Goal: Task Accomplishment & Management: Manage account settings

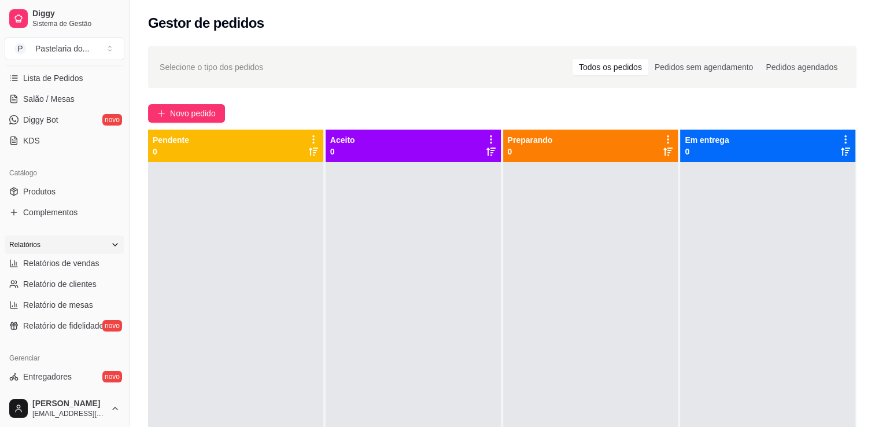
scroll to position [231, 0]
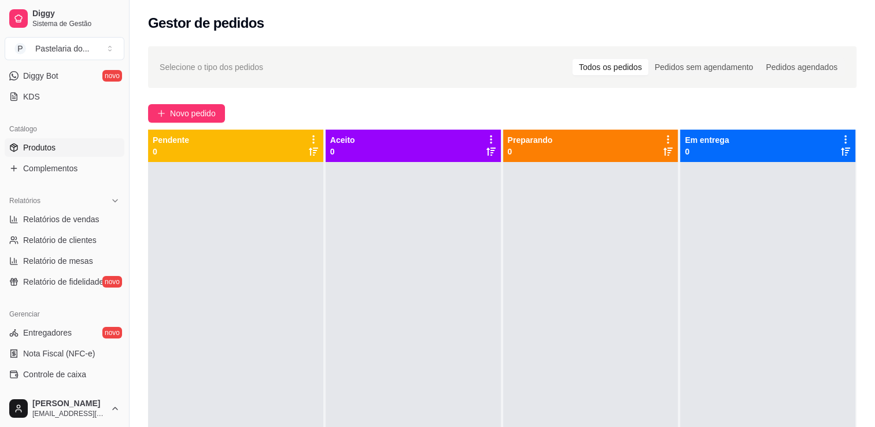
click at [78, 145] on link "Produtos" at bounding box center [65, 147] width 120 height 18
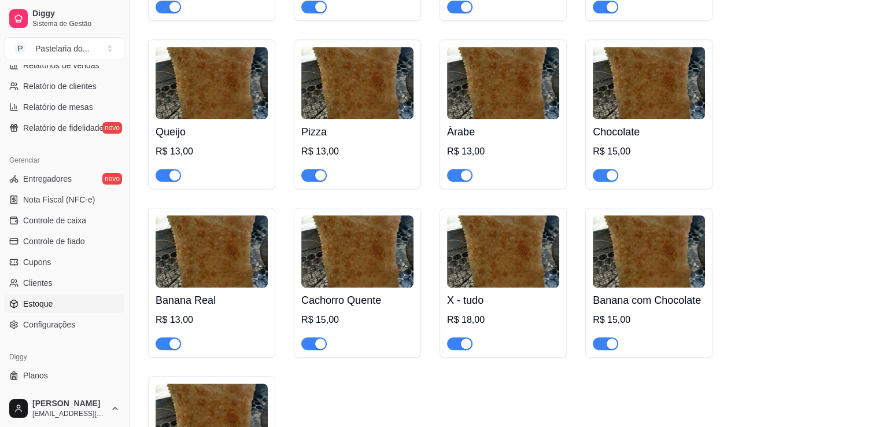
scroll to position [405, 0]
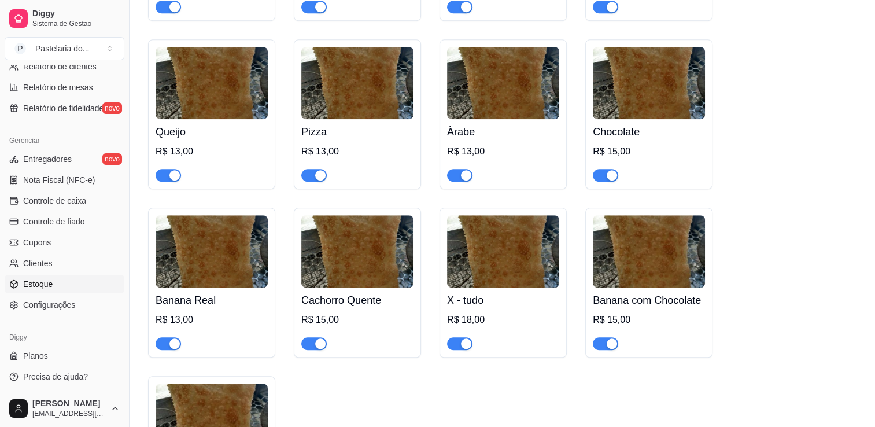
click at [61, 284] on link "Estoque" at bounding box center [65, 284] width 120 height 18
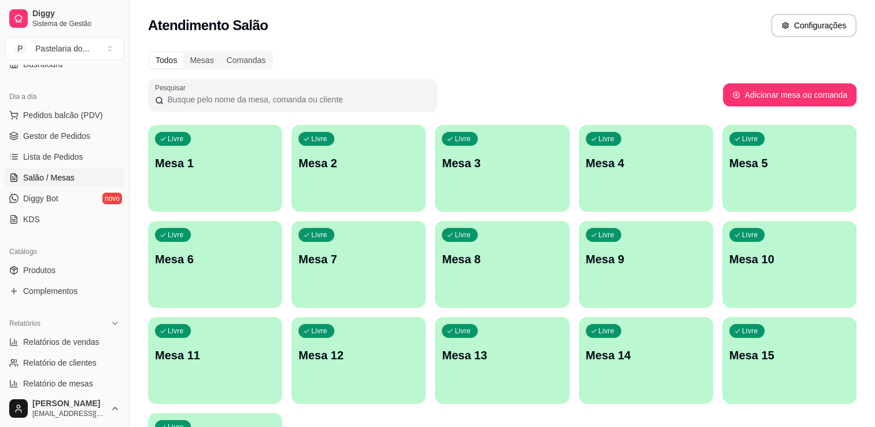
scroll to position [231, 0]
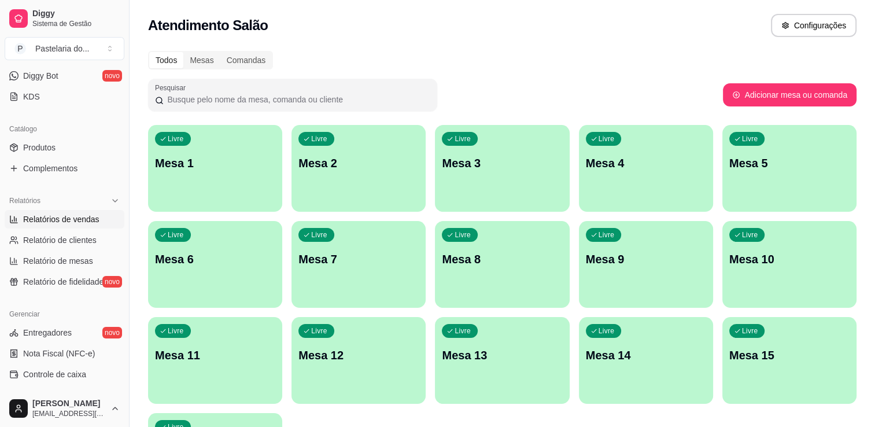
click at [88, 227] on link "Relatórios de vendas" at bounding box center [65, 219] width 120 height 18
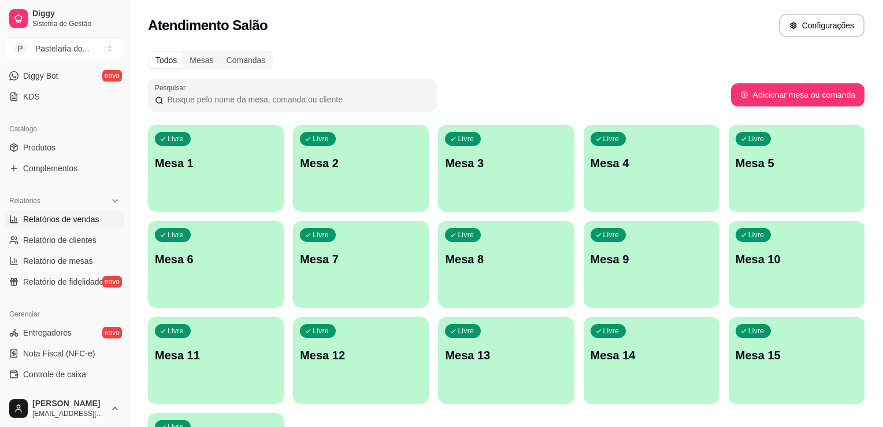
select select "ALL"
select select "0"
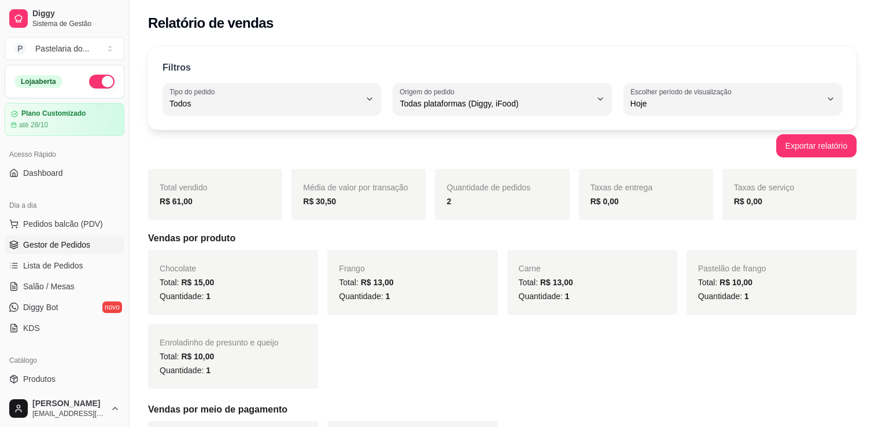
click at [69, 239] on span "Gestor de Pedidos" at bounding box center [56, 245] width 67 height 12
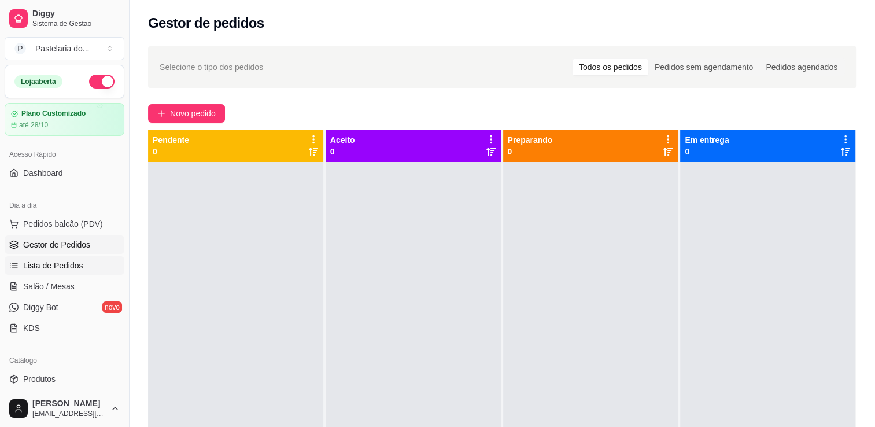
click at [62, 262] on span "Lista de Pedidos" at bounding box center [53, 266] width 60 height 12
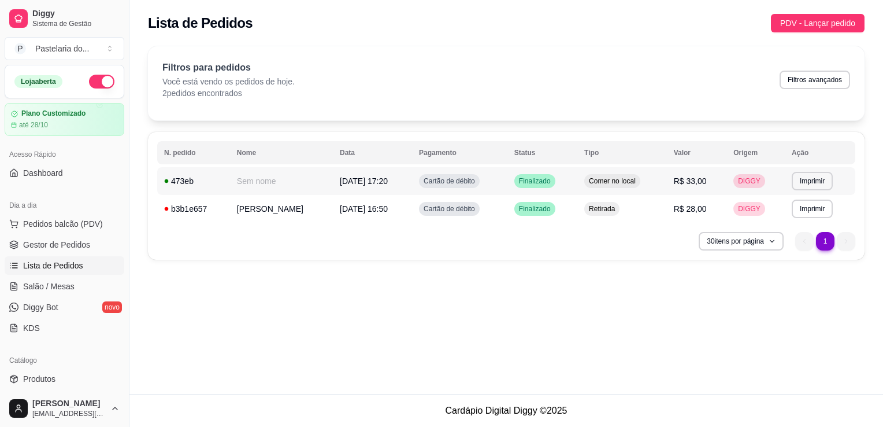
click at [623, 180] on span "Comer no local" at bounding box center [612, 180] width 51 height 9
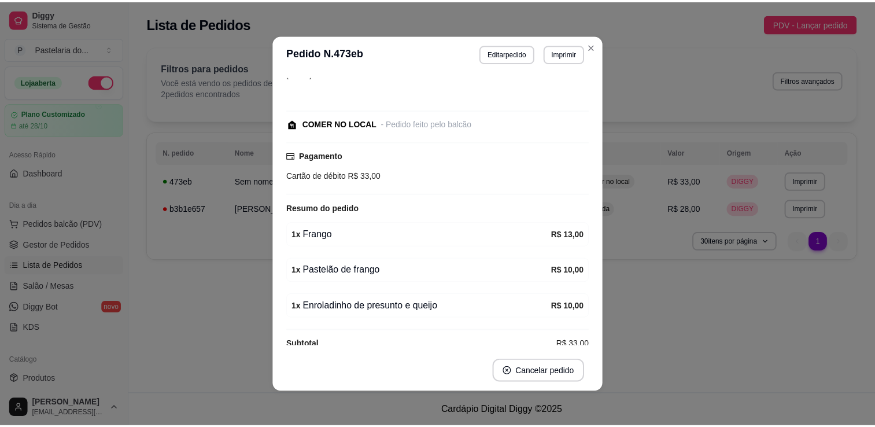
scroll to position [49, 0]
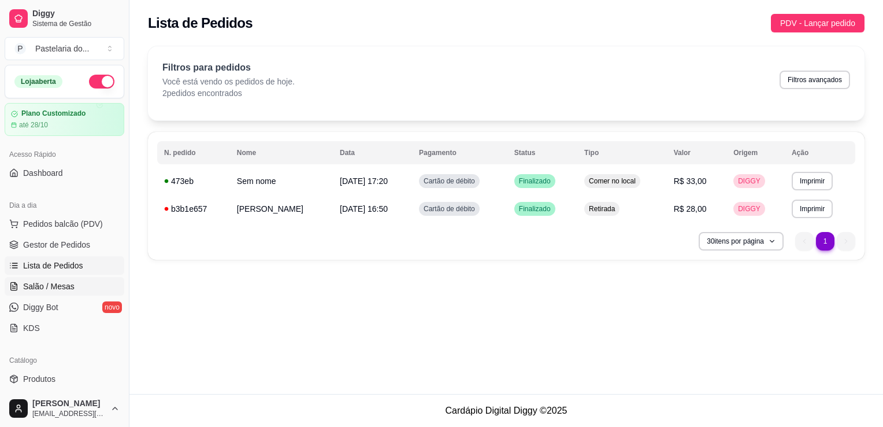
click at [58, 281] on span "Salão / Mesas" at bounding box center [48, 286] width 51 height 12
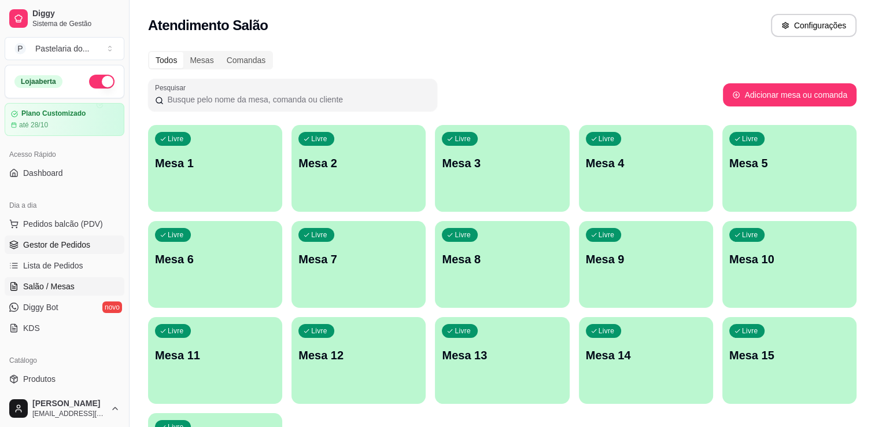
click at [21, 245] on link "Gestor de Pedidos" at bounding box center [65, 244] width 120 height 18
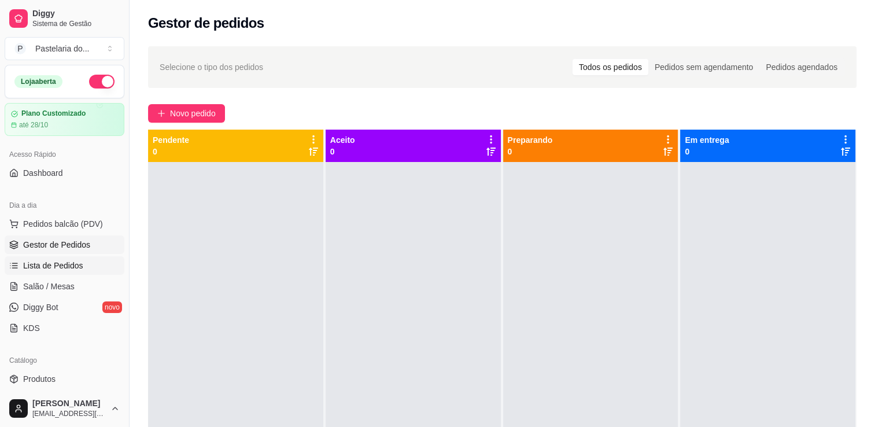
click at [68, 269] on span "Lista de Pedidos" at bounding box center [53, 266] width 60 height 12
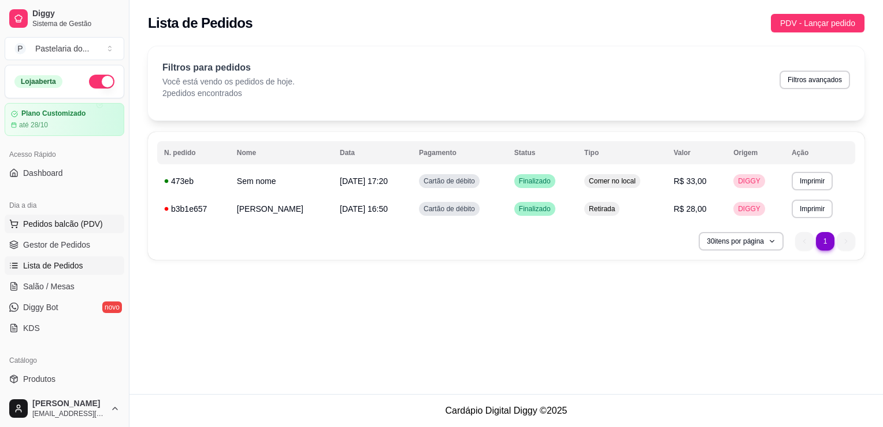
click at [39, 228] on span "Pedidos balcão (PDV)" at bounding box center [63, 224] width 80 height 12
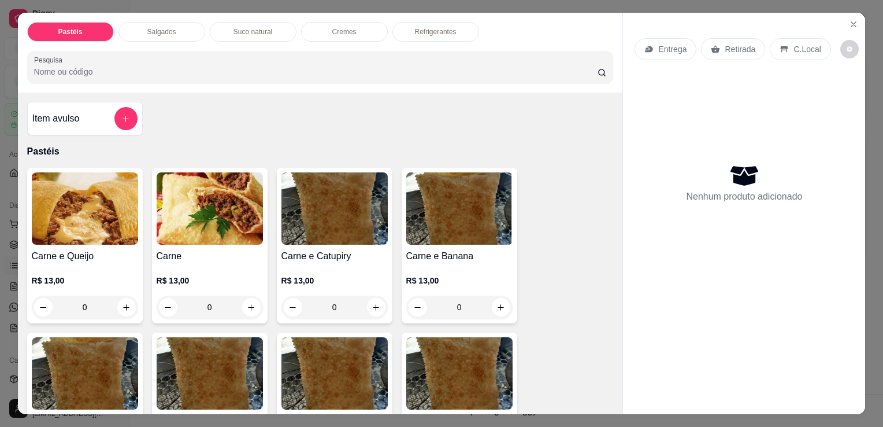
click at [188, 35] on div "Salgados" at bounding box center [162, 32] width 87 height 20
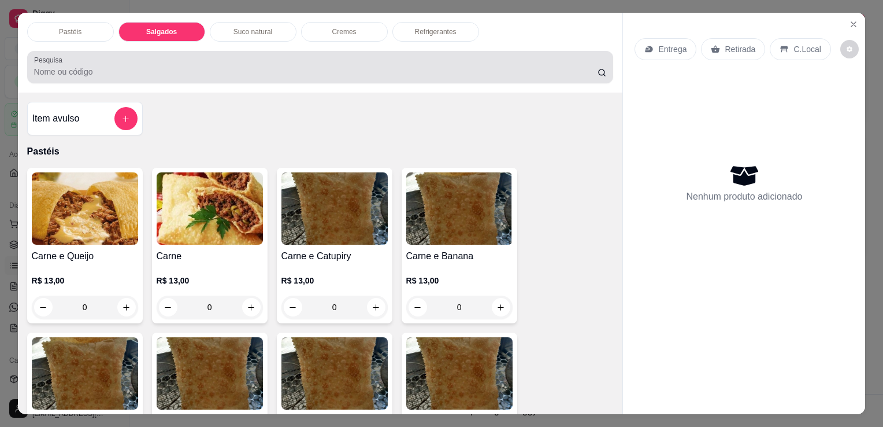
scroll to position [28, 0]
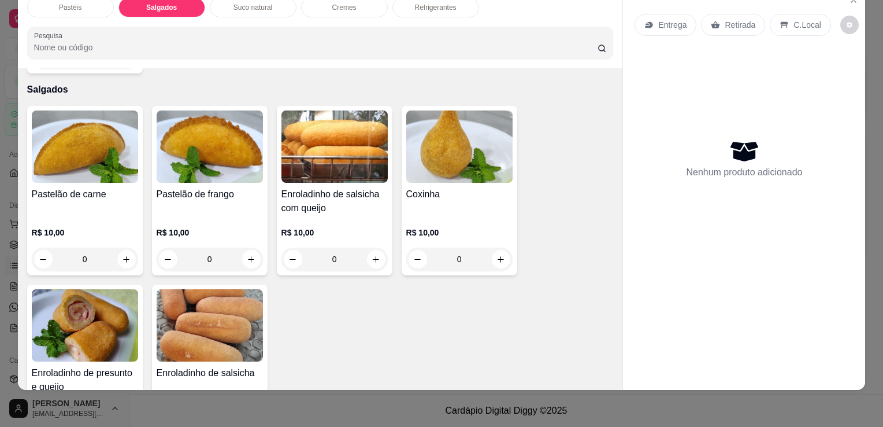
click at [62, 187] on div "Pastelão de carne" at bounding box center [85, 201] width 106 height 28
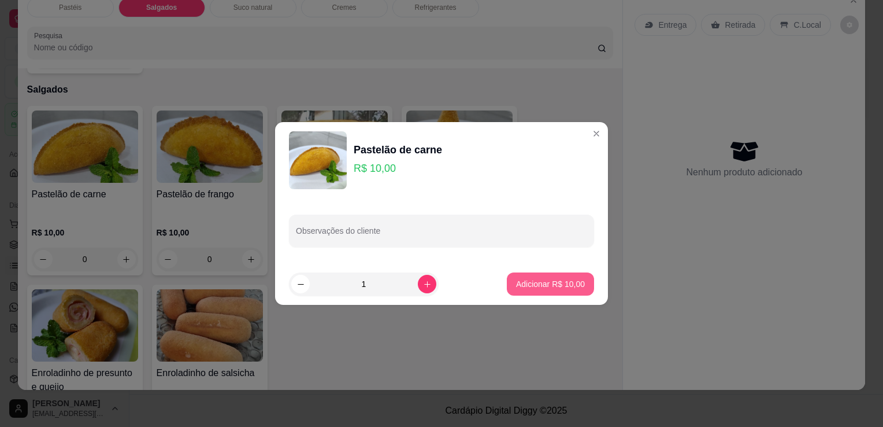
click at [553, 290] on button "Adicionar R$ 10,00" at bounding box center [550, 283] width 87 height 23
type input "1"
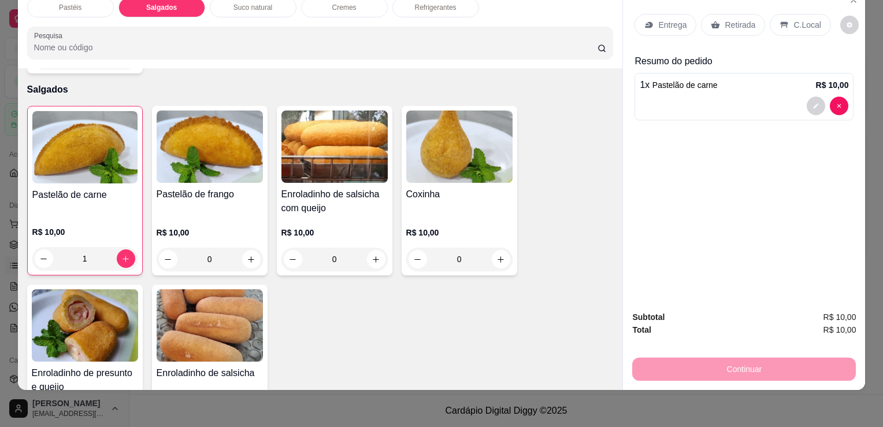
click at [321, 163] on div "Enroladinho de salsicha com queijo R$ 10,00 0" at bounding box center [335, 190] width 116 height 169
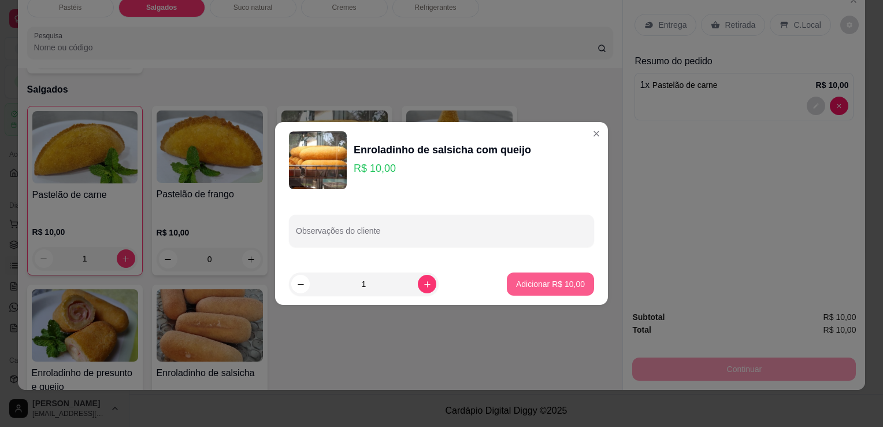
click at [527, 284] on p "Adicionar R$ 10,00" at bounding box center [550, 284] width 69 height 12
click at [527, 284] on div "Pastelão de carne R$ 10,00 1 Pastelão de frango R$ 10,00 0 Enroladinho de salsi…" at bounding box center [320, 280] width 587 height 348
type input "1"
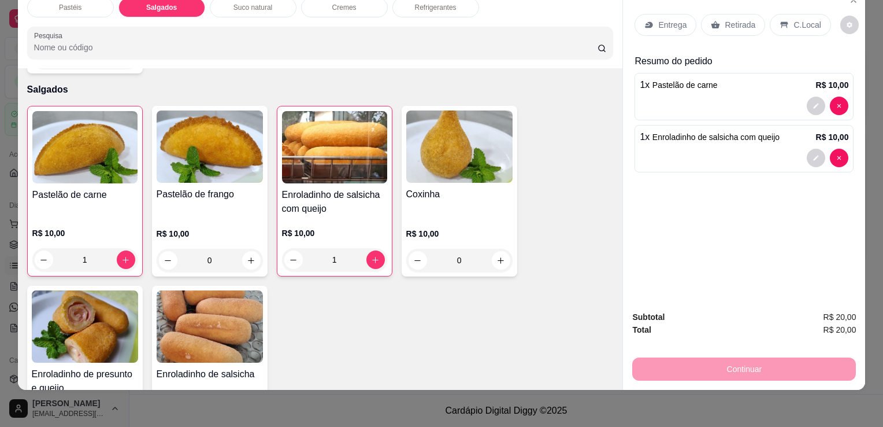
click at [731, 20] on p "Retirada" at bounding box center [740, 25] width 31 height 12
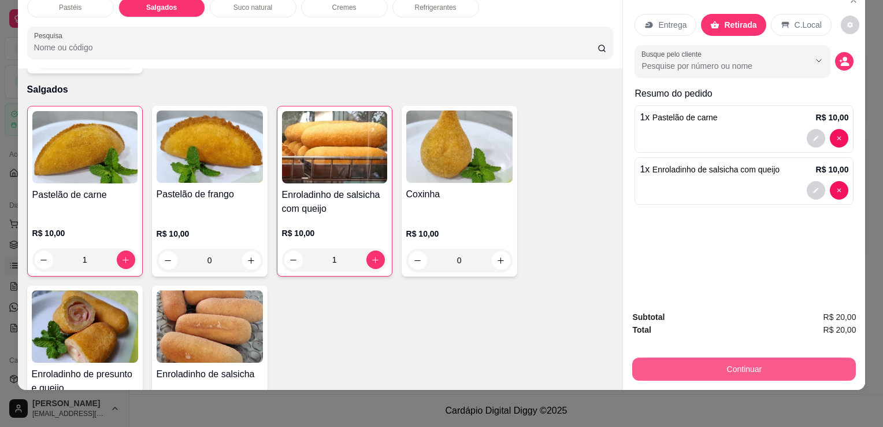
click at [727, 363] on button "Continuar" at bounding box center [744, 368] width 224 height 23
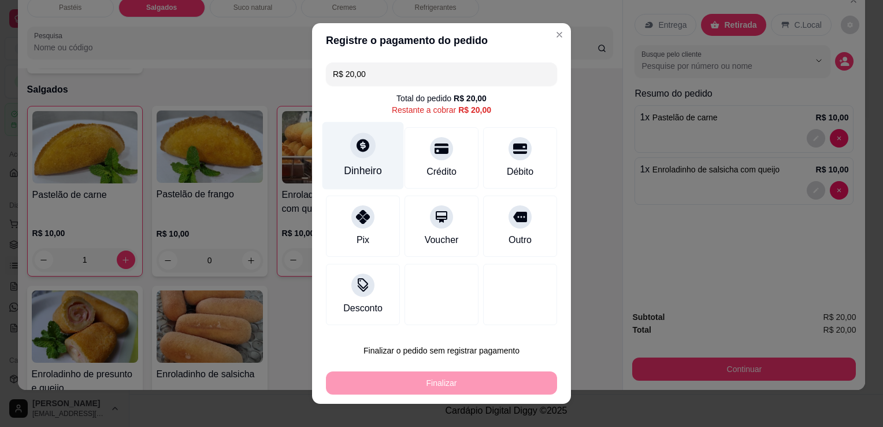
click at [371, 173] on div "Dinheiro" at bounding box center [363, 170] width 38 height 15
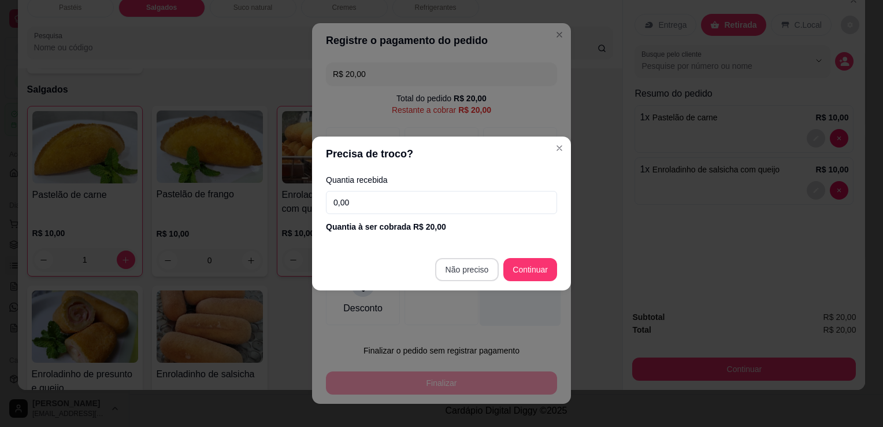
type input "R$ 0,00"
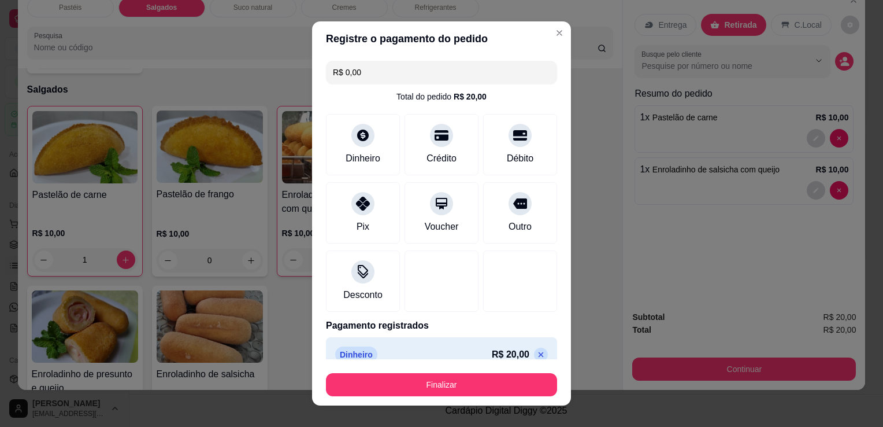
click at [490, 360] on footer "Finalizar" at bounding box center [441, 382] width 259 height 46
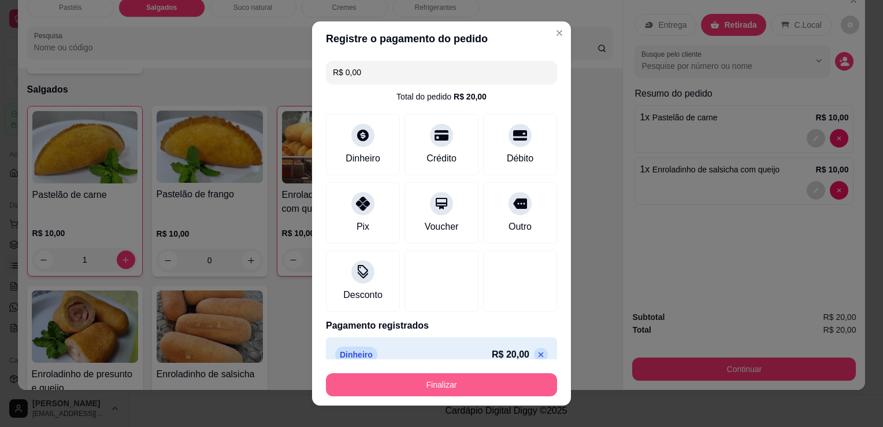
click at [494, 377] on button "Finalizar" at bounding box center [441, 384] width 231 height 23
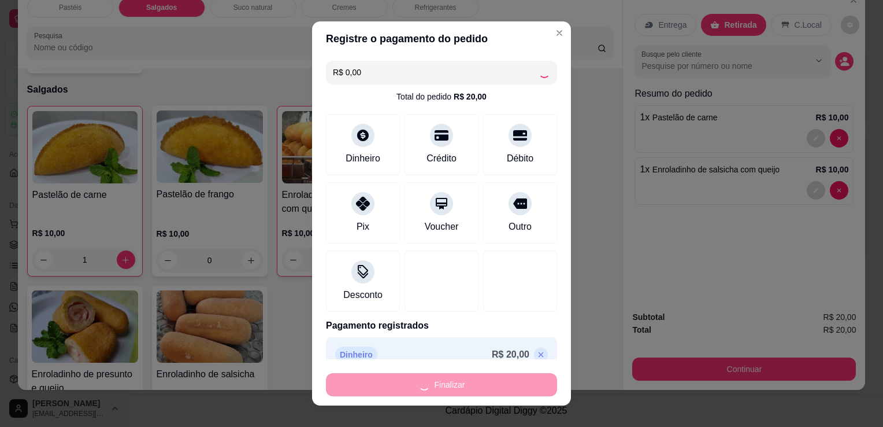
type input "0"
type input "-R$ 20,00"
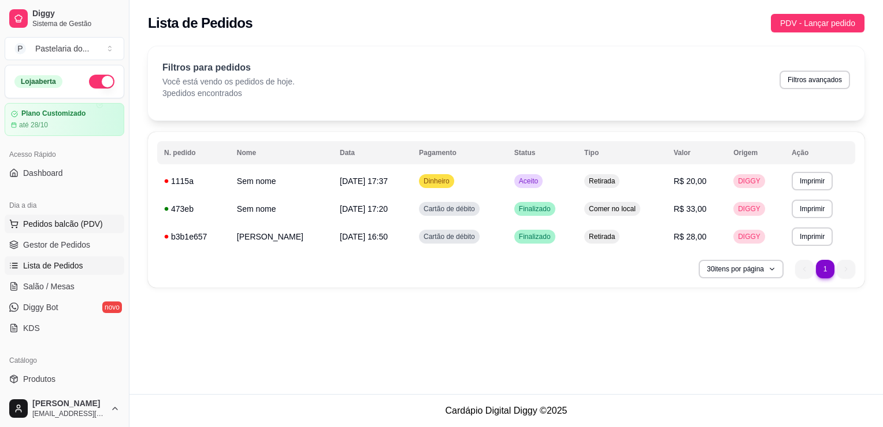
click at [37, 220] on span "Pedidos balcão (PDV)" at bounding box center [63, 224] width 80 height 12
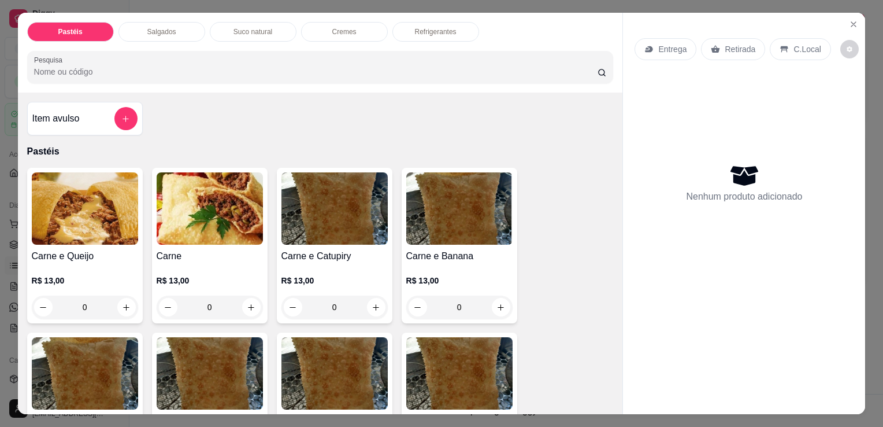
click at [172, 30] on div "Salgados" at bounding box center [162, 32] width 87 height 20
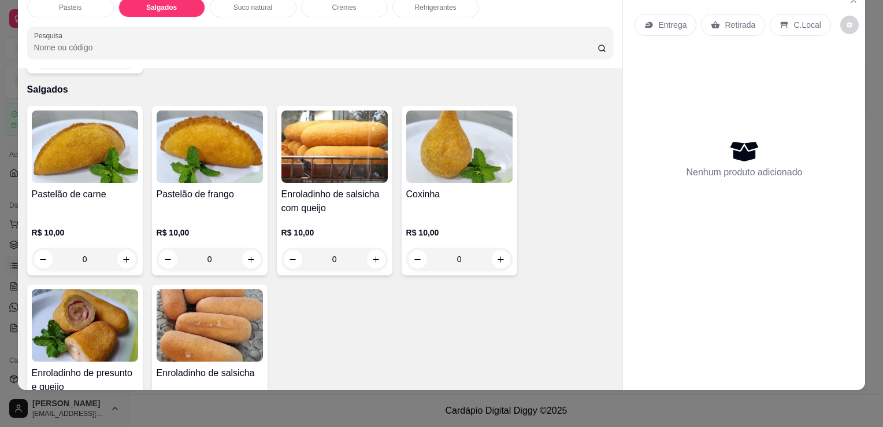
click at [489, 187] on h4 "Coxinha" at bounding box center [459, 194] width 106 height 14
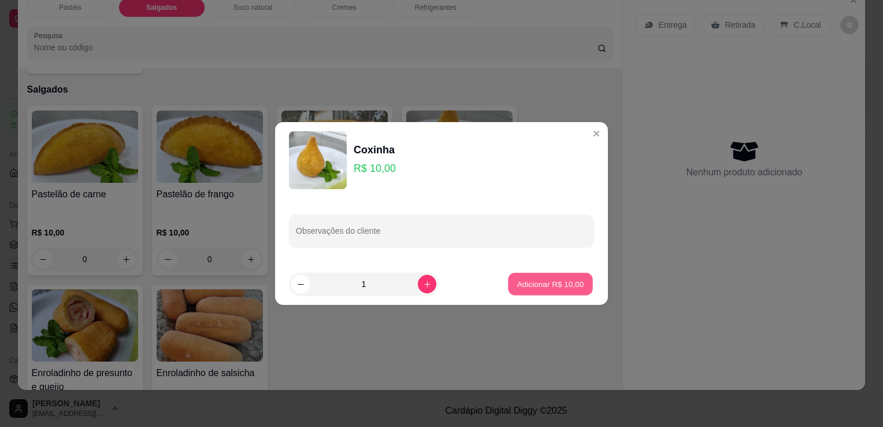
click at [544, 281] on p "Adicionar R$ 10,00" at bounding box center [550, 283] width 67 height 11
type input "1"
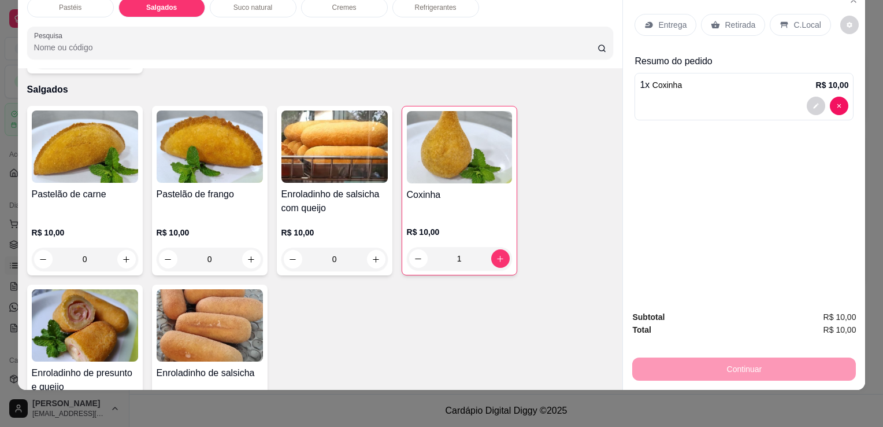
click at [713, 21] on icon at bounding box center [716, 25] width 9 height 8
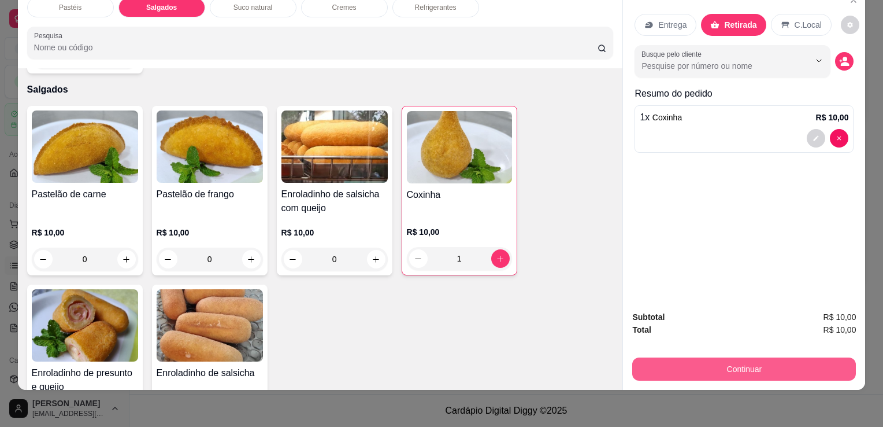
click at [730, 357] on button "Continuar" at bounding box center [744, 368] width 224 height 23
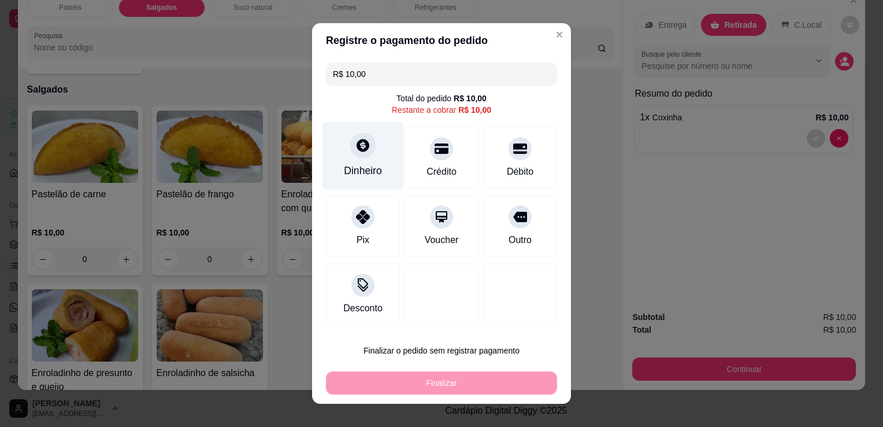
click at [370, 171] on div "Dinheiro" at bounding box center [363, 170] width 38 height 15
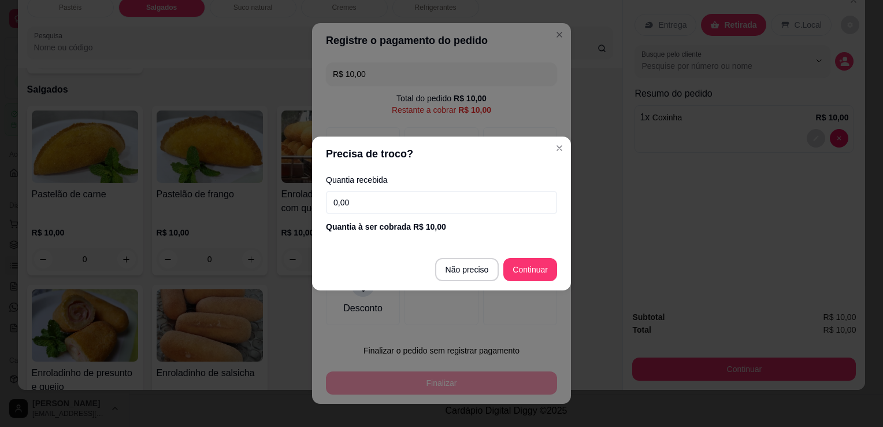
click at [434, 272] on footer "Não preciso Continuar" at bounding box center [441, 270] width 259 height 42
type input "R$ 0,00"
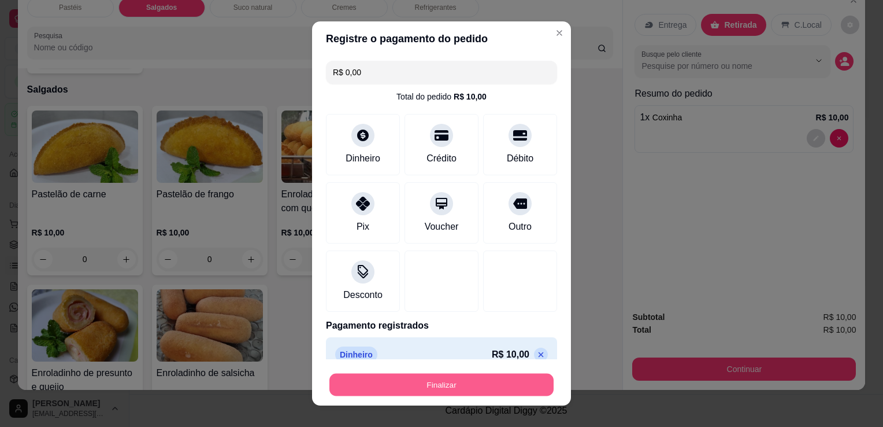
click at [471, 387] on button "Finalizar" at bounding box center [441, 384] width 224 height 23
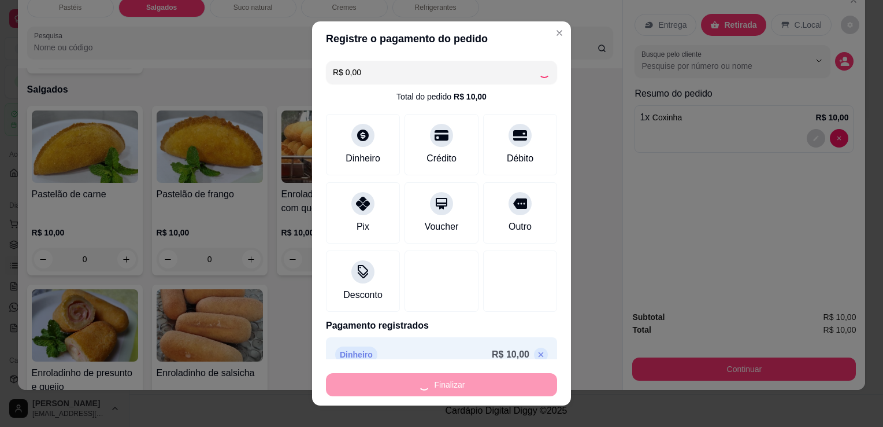
type input "0"
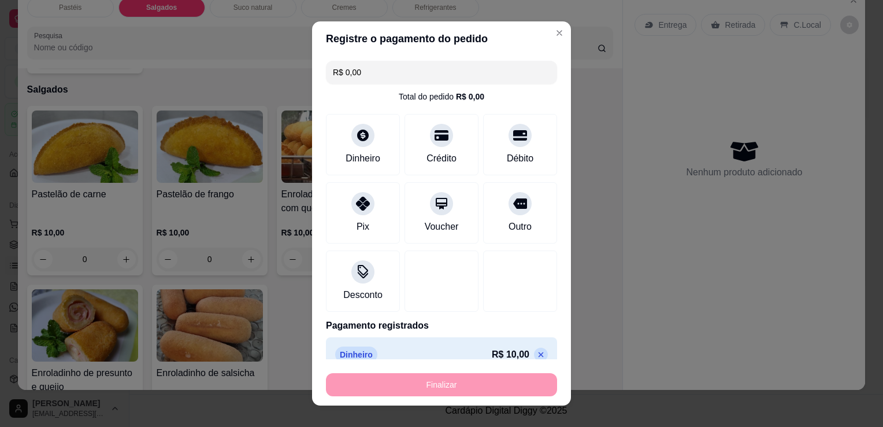
type input "-R$ 10,00"
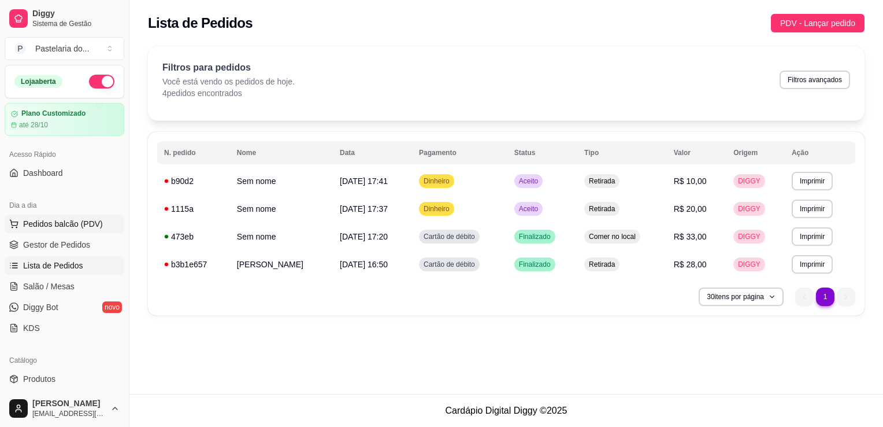
click at [55, 220] on span "Pedidos balcão (PDV)" at bounding box center [63, 224] width 80 height 12
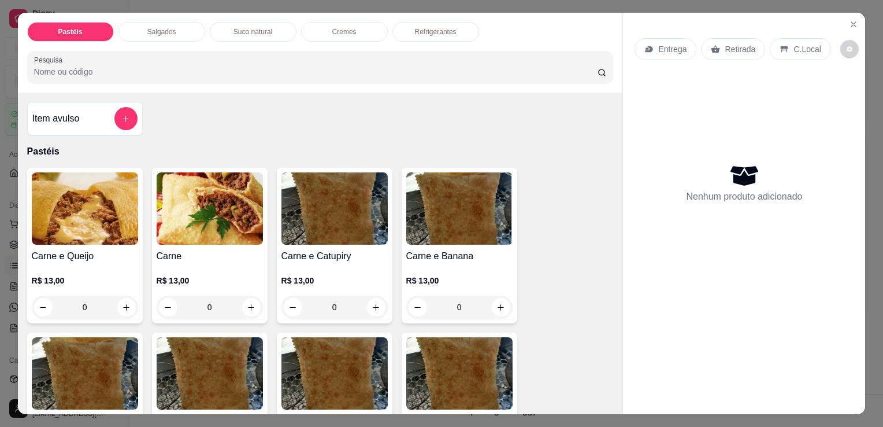
click at [184, 225] on img at bounding box center [210, 208] width 106 height 72
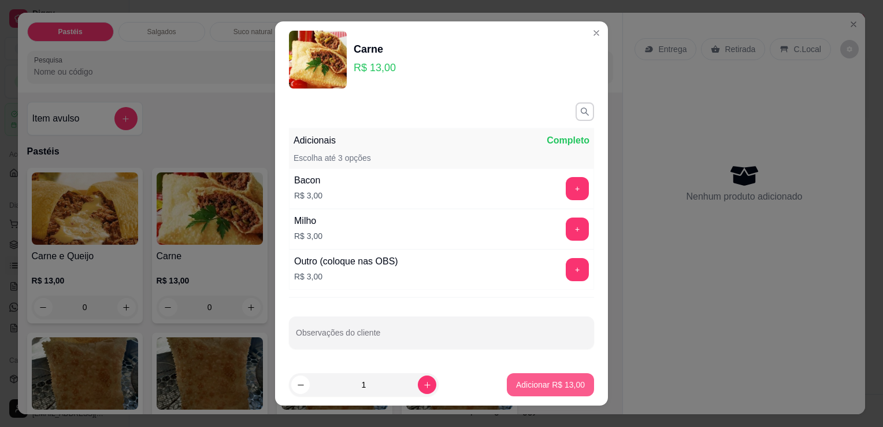
click at [511, 392] on button "Adicionar R$ 13,00" at bounding box center [550, 384] width 87 height 23
type input "1"
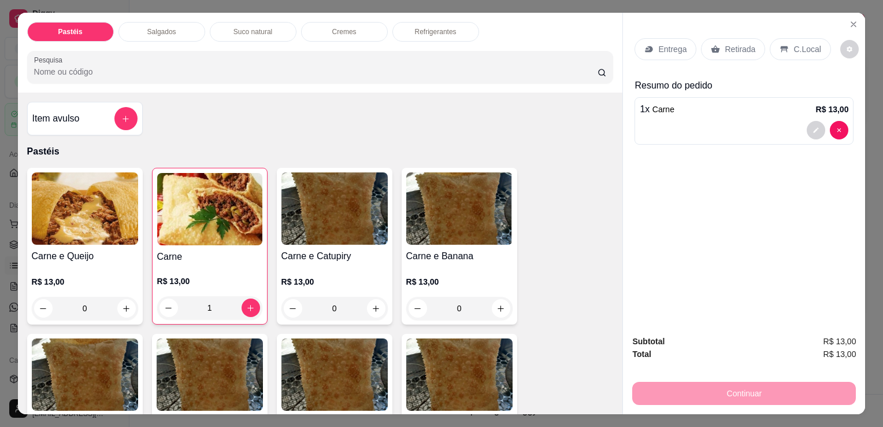
drag, startPoint x: 745, startPoint y: 47, endPoint x: 743, endPoint y: 55, distance: 8.3
click at [745, 47] on p "Retirada" at bounding box center [740, 49] width 31 height 12
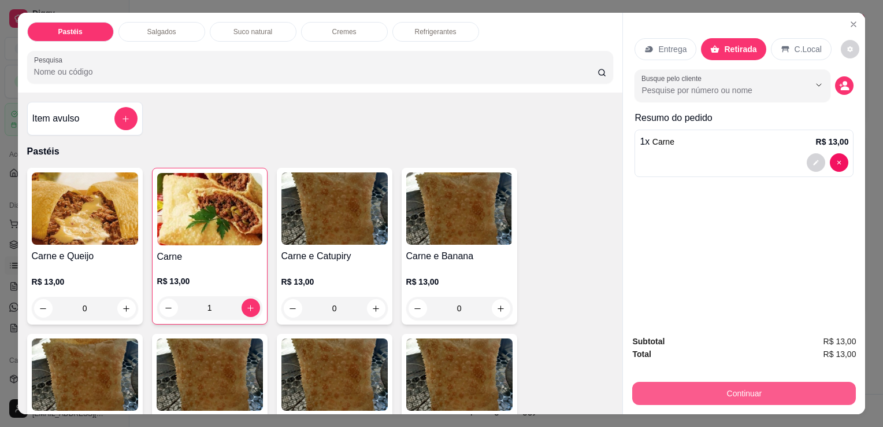
click at [736, 391] on button "Continuar" at bounding box center [744, 393] width 224 height 23
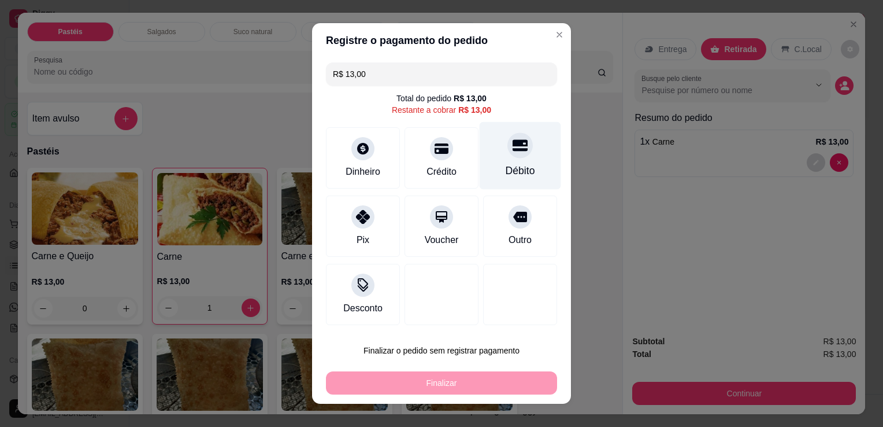
click at [508, 157] on div at bounding box center [520, 144] width 25 height 25
type input "R$ 0,00"
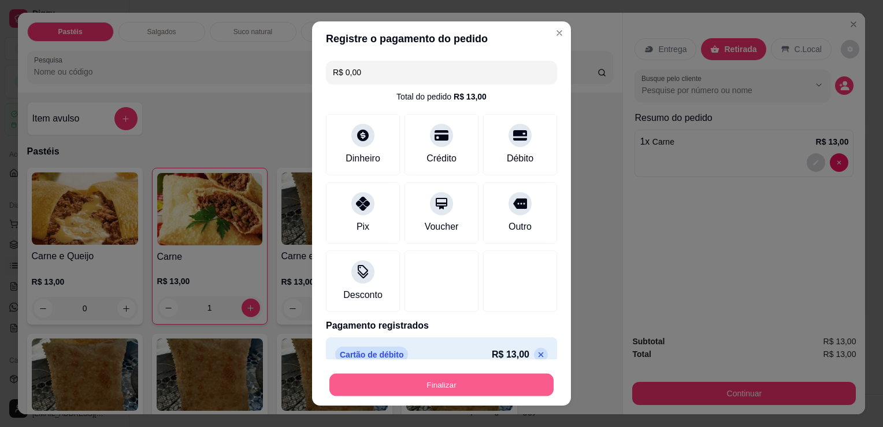
click at [456, 378] on button "Finalizar" at bounding box center [441, 384] width 224 height 23
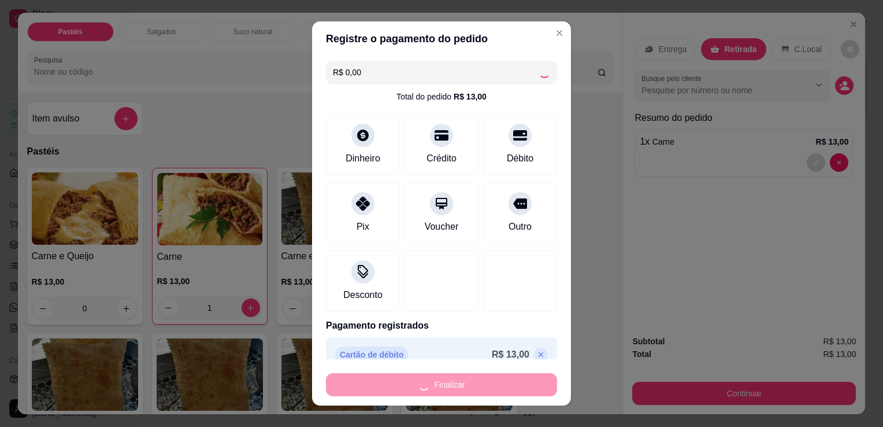
type input "0"
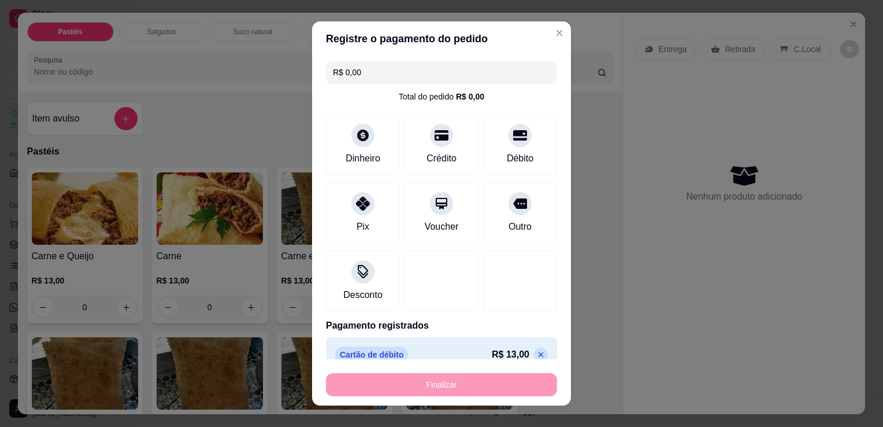
type input "-R$ 13,00"
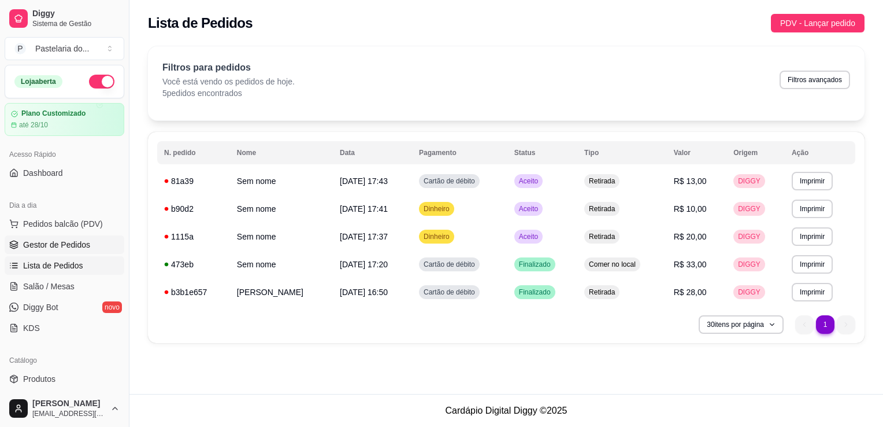
click at [29, 239] on span "Gestor de Pedidos" at bounding box center [56, 245] width 67 height 12
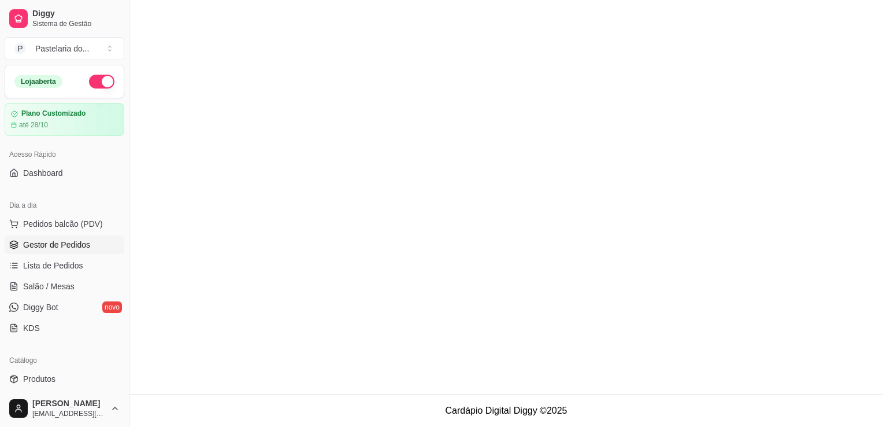
click at [29, 239] on span "Gestor de Pedidos" at bounding box center [56, 245] width 67 height 12
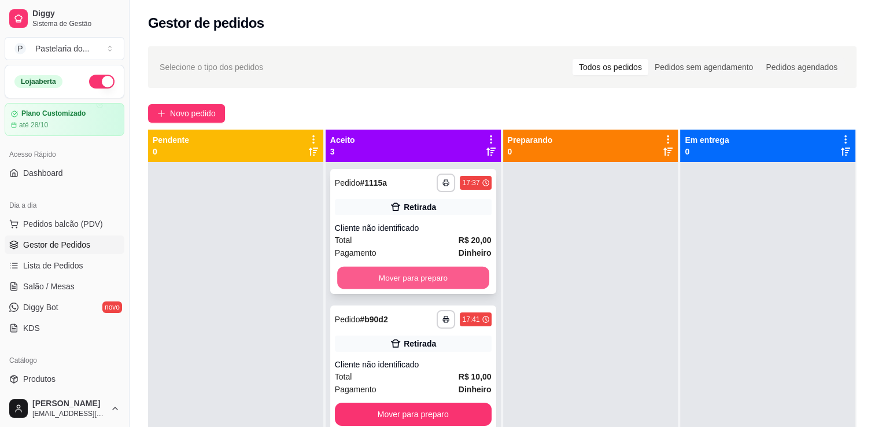
click at [385, 283] on button "Mover para preparo" at bounding box center [413, 277] width 152 height 23
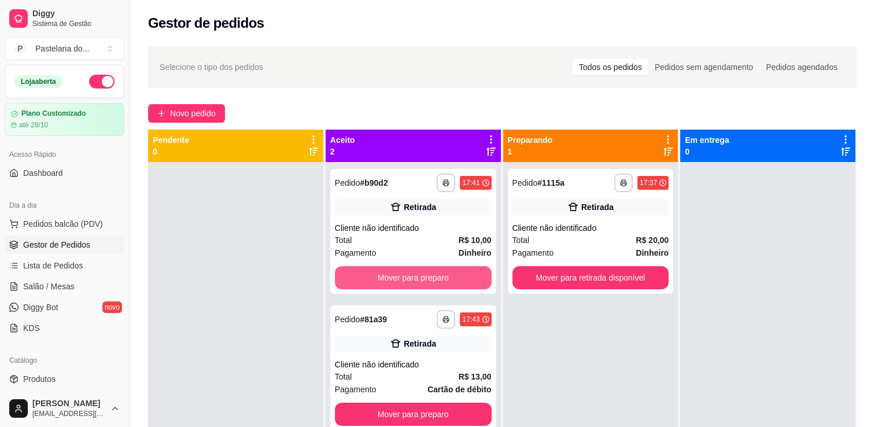
click at [386, 284] on button "Mover para preparo" at bounding box center [413, 277] width 157 height 23
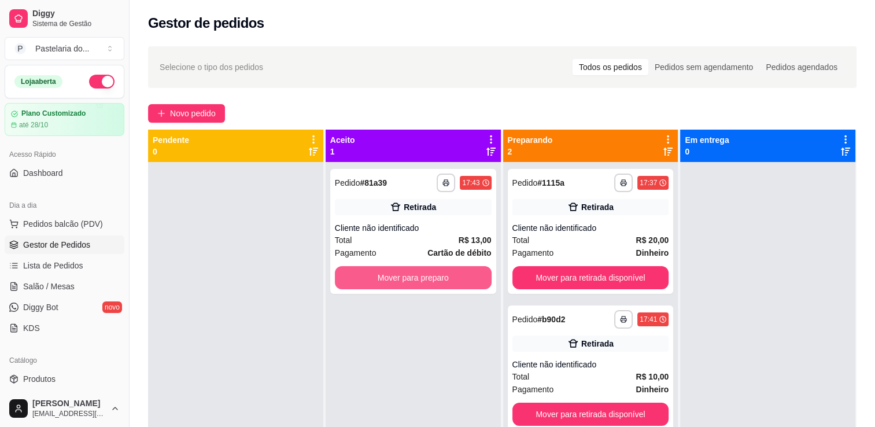
click at [386, 284] on button "Mover para preparo" at bounding box center [413, 277] width 157 height 23
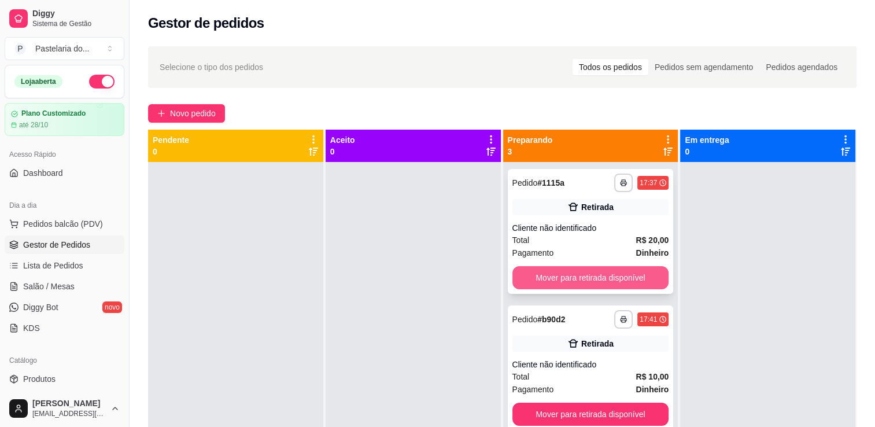
click at [535, 275] on button "Mover para retirada disponível" at bounding box center [590, 277] width 157 height 23
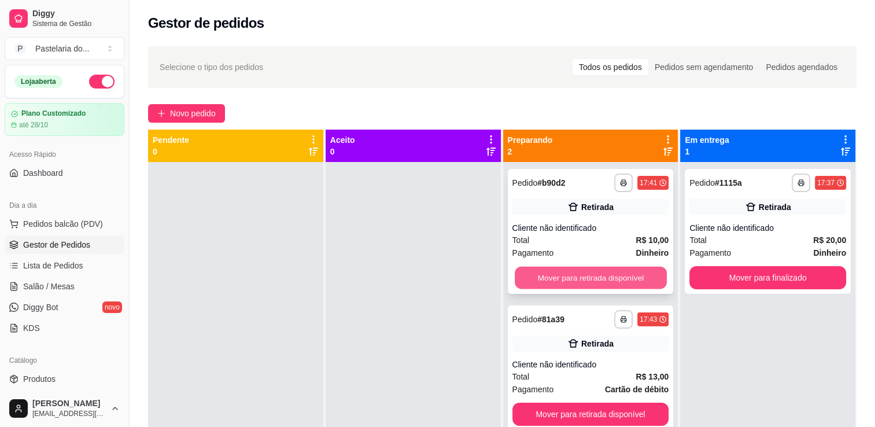
click at [571, 286] on button "Mover para retirada disponível" at bounding box center [590, 277] width 152 height 23
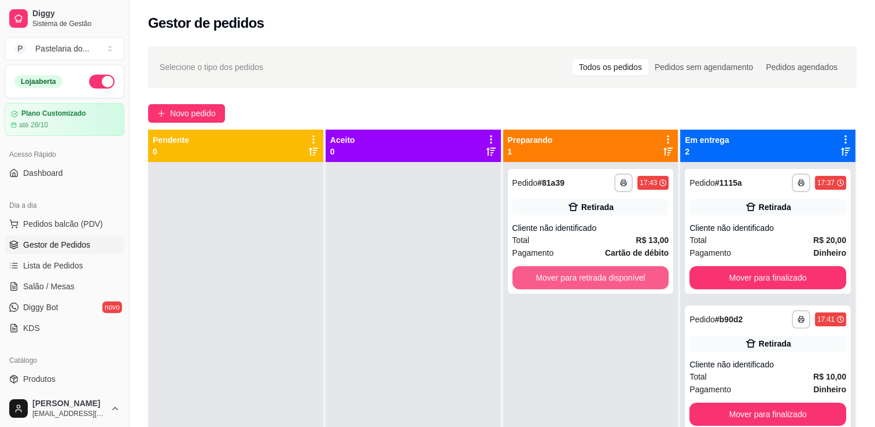
click at [571, 286] on button "Mover para retirada disponível" at bounding box center [590, 277] width 157 height 23
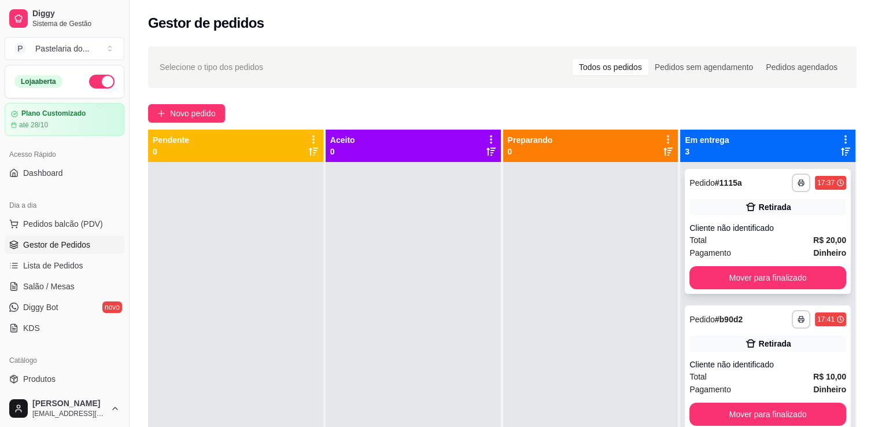
click at [768, 290] on div "**********" at bounding box center [767, 231] width 166 height 125
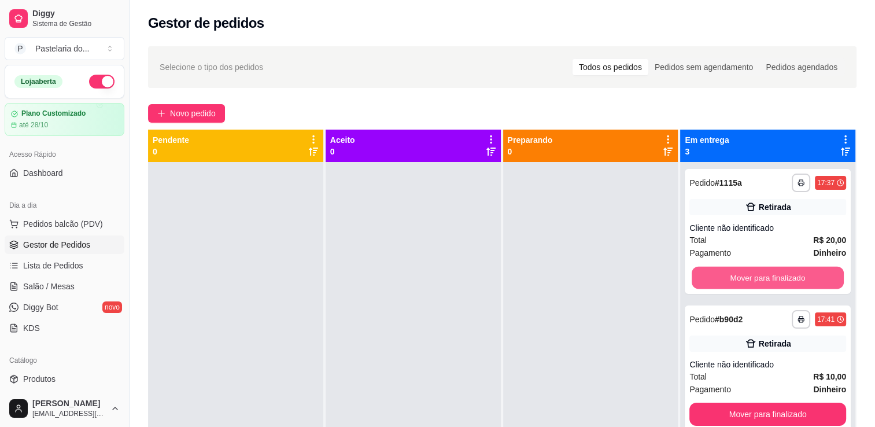
click at [764, 279] on button "Mover para finalizado" at bounding box center [767, 277] width 152 height 23
click at [764, 279] on button "Mover para finalizado" at bounding box center [767, 277] width 157 height 23
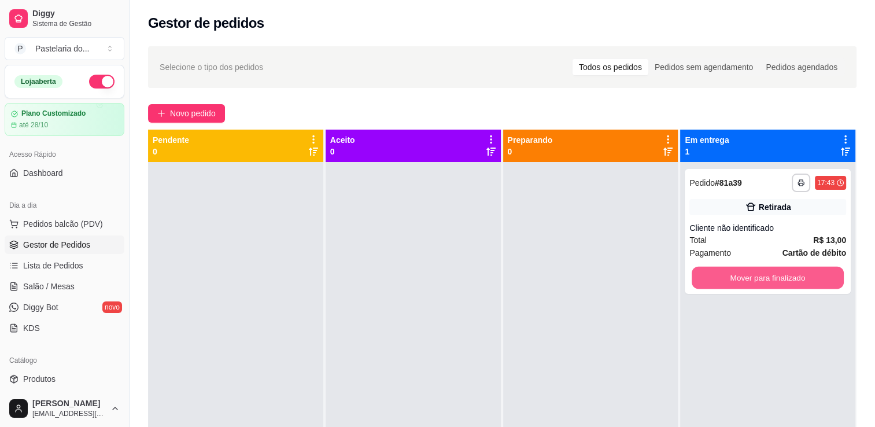
click at [764, 279] on button "Mover para finalizado" at bounding box center [767, 277] width 152 height 23
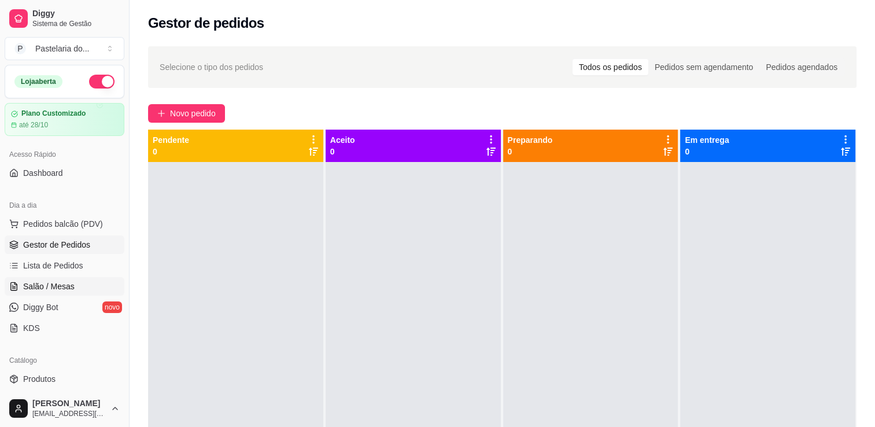
click at [54, 282] on span "Salão / Mesas" at bounding box center [48, 286] width 51 height 12
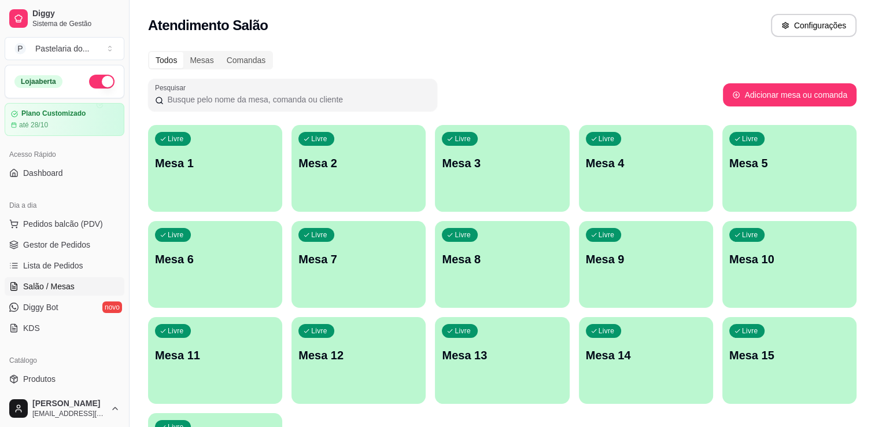
click at [319, 186] on div "Livre Mesa 2" at bounding box center [358, 161] width 134 height 73
click at [319, 186] on body "Diggy Sistema de Gestão P Pastelaria do ... Loja aberta Plano Customizado até 2…" at bounding box center [437, 213] width 875 height 427
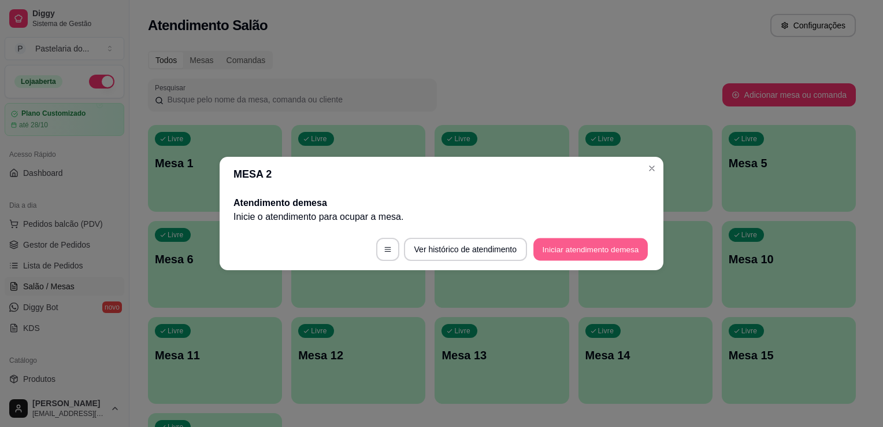
click at [620, 249] on button "Iniciar atendimento de mesa" at bounding box center [591, 249] width 114 height 23
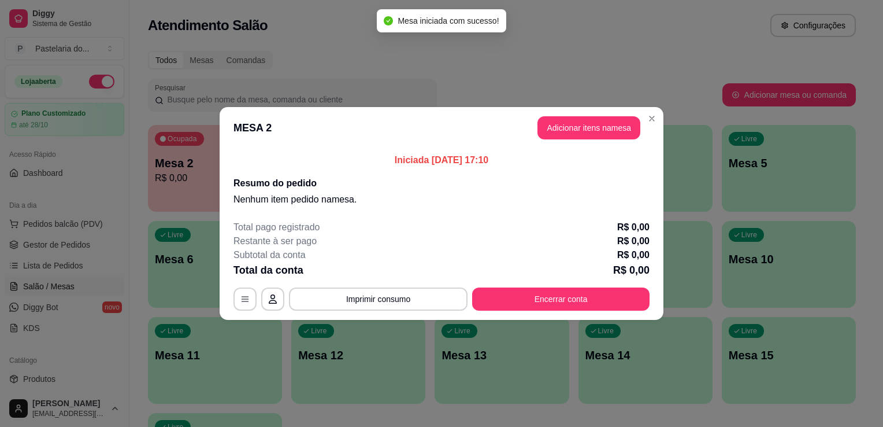
drag, startPoint x: 590, startPoint y: 113, endPoint x: 593, endPoint y: 135, distance: 22.2
click at [591, 121] on header "MESA 2 Adicionar itens na mesa" at bounding box center [442, 128] width 444 height 42
click at [593, 135] on button "Adicionar itens na mesa" at bounding box center [589, 127] width 103 height 23
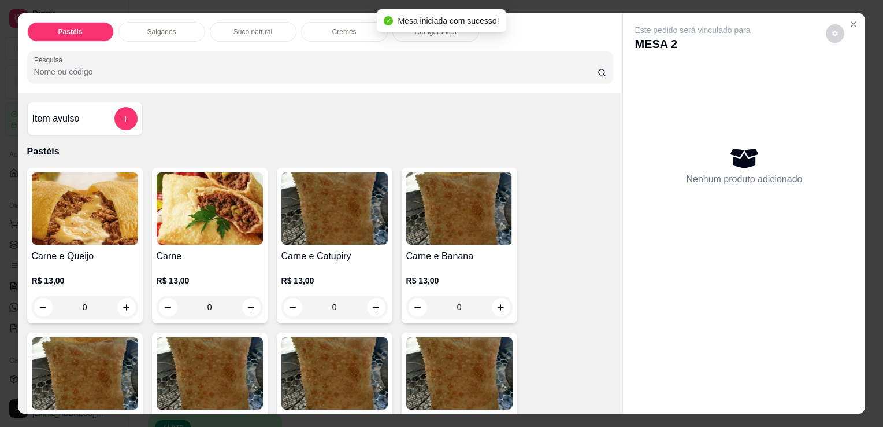
click at [121, 191] on img at bounding box center [85, 208] width 106 height 72
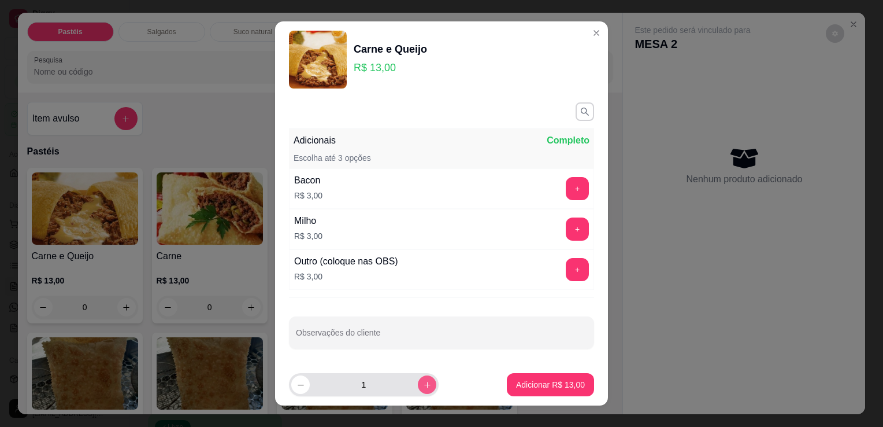
click at [423, 383] on icon "increase-product-quantity" at bounding box center [427, 384] width 9 height 9
type input "3"
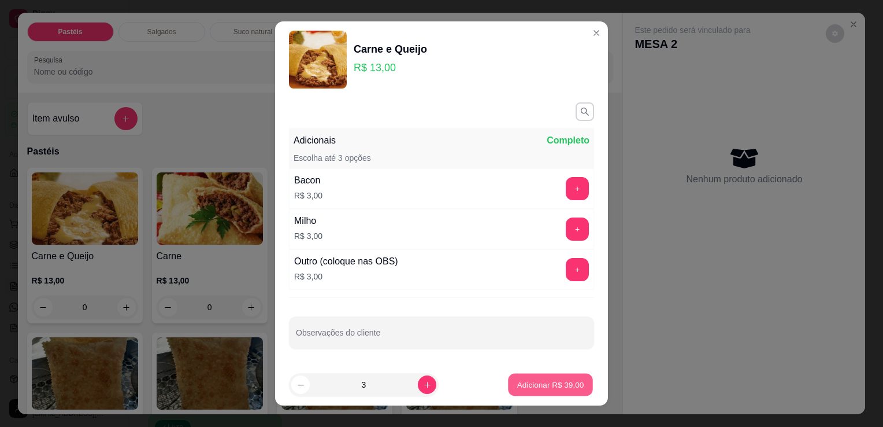
click at [562, 373] on button "Adicionar R$ 39,00" at bounding box center [550, 384] width 85 height 23
type input "3"
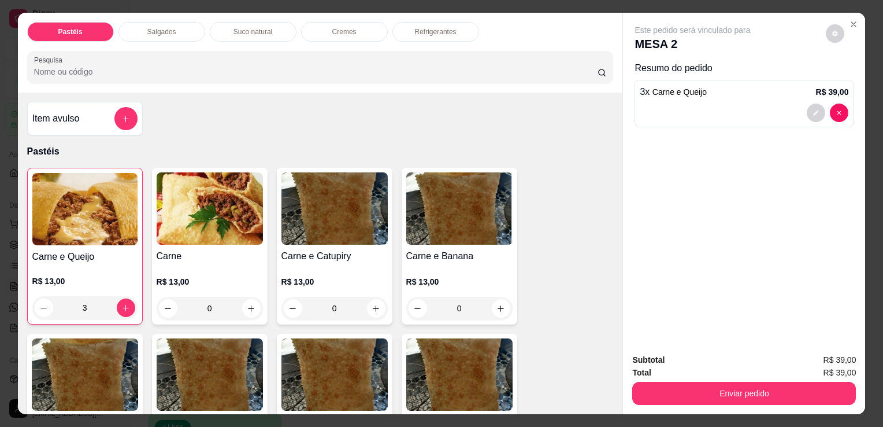
click at [265, 30] on p "Suco natural" at bounding box center [253, 31] width 39 height 9
click at [265, 55] on div at bounding box center [320, 66] width 573 height 23
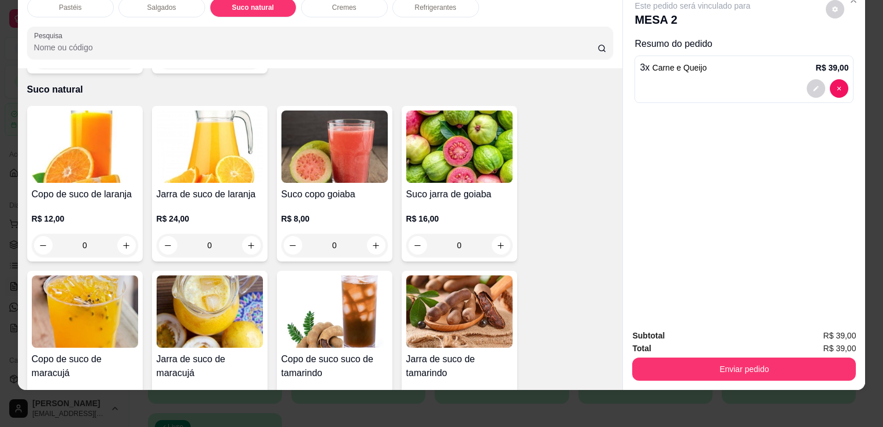
click at [227, 294] on img at bounding box center [210, 311] width 106 height 72
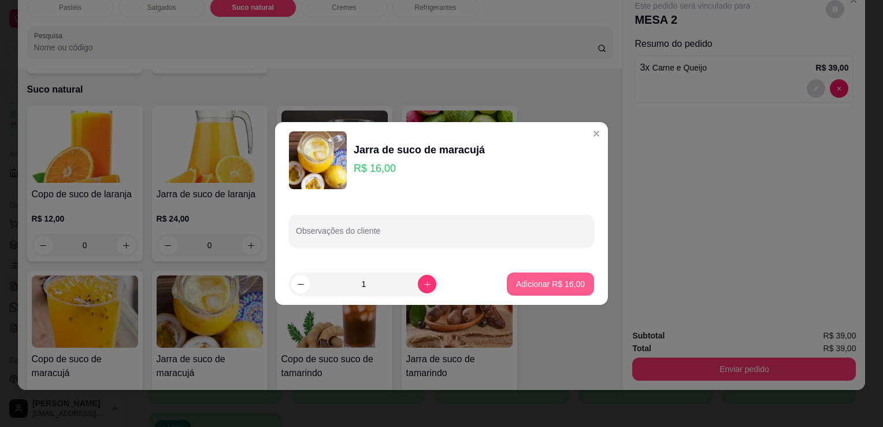
click at [577, 289] on button "Adicionar R$ 16,00" at bounding box center [550, 283] width 87 height 23
type input "1"
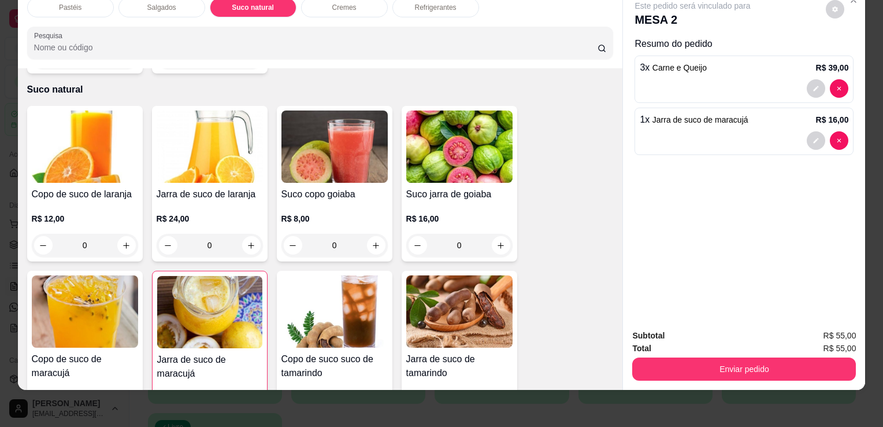
click at [739, 382] on div "Pastéis Salgados Suco natural Cremes Refrigerantes Pesquisa Item avulso Pastéis…" at bounding box center [441, 213] width 883 height 427
click at [735, 376] on div "Subtotal R$ 55,00 Total R$ 55,00 Enviar pedido" at bounding box center [744, 355] width 242 height 70
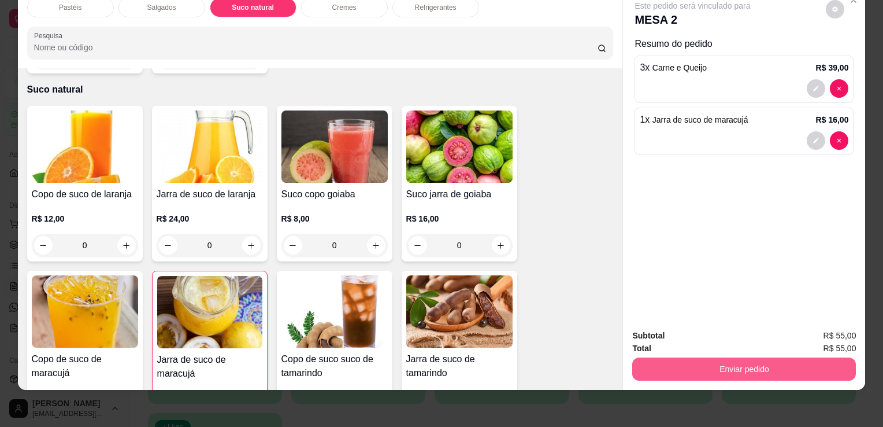
click at [733, 370] on button "Enviar pedido" at bounding box center [744, 368] width 224 height 23
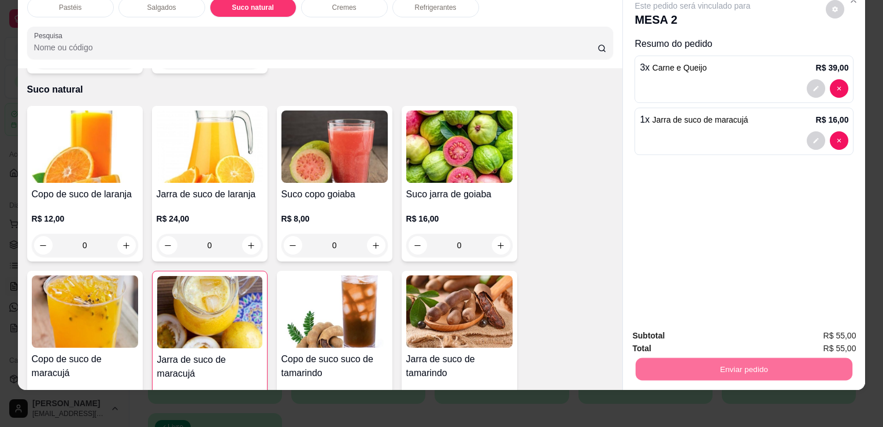
click at [823, 336] on button "Enviar pedido" at bounding box center [826, 332] width 65 height 22
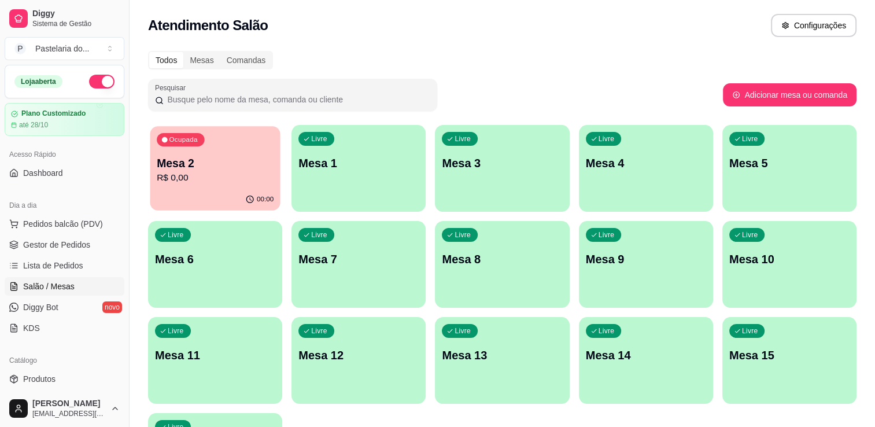
click at [174, 155] on p "Mesa 2" at bounding box center [215, 163] width 117 height 16
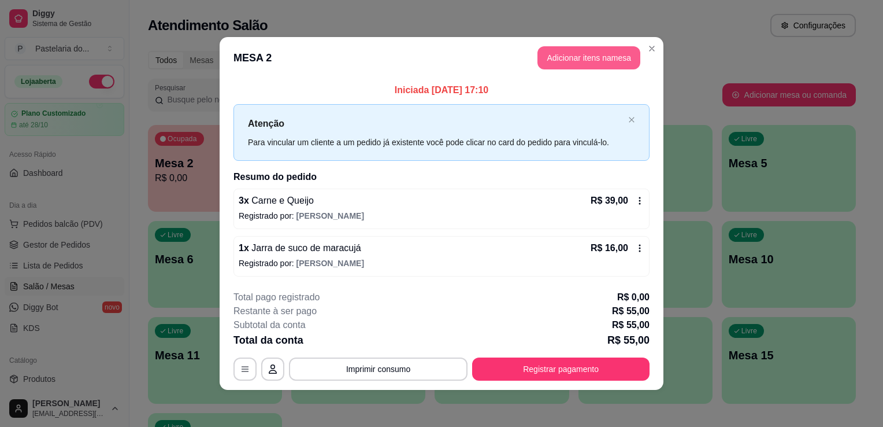
click at [606, 65] on button "Adicionar itens na mesa" at bounding box center [589, 57] width 103 height 23
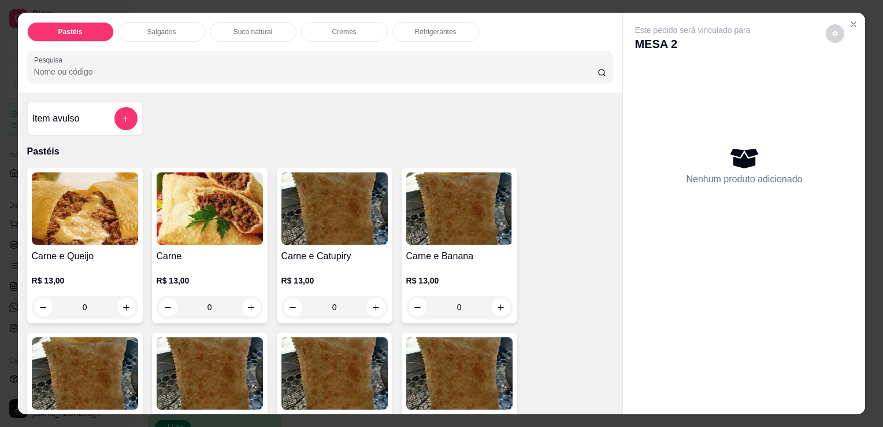
click at [192, 31] on div "Salgados" at bounding box center [162, 32] width 87 height 20
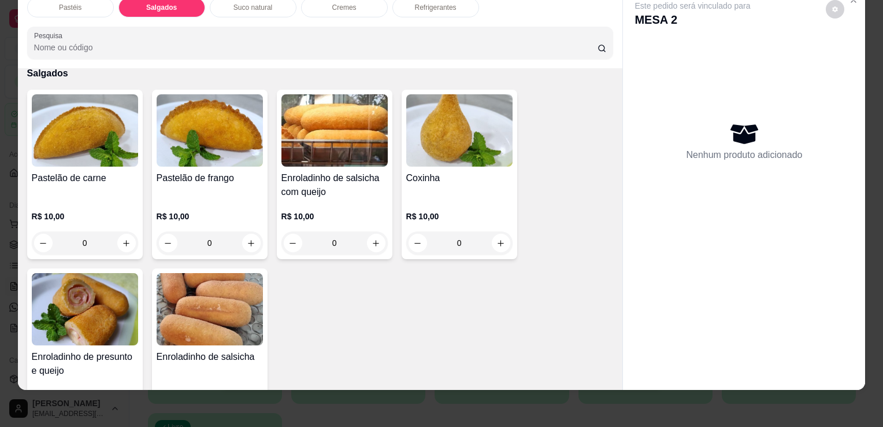
scroll to position [1286, 0]
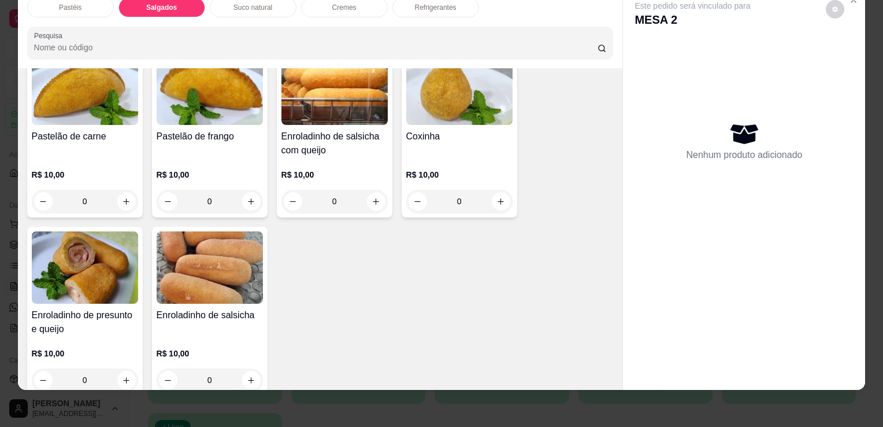
click at [171, 281] on div "Enroladinho de salsicha R$ 10,00 0" at bounding box center [210, 311] width 116 height 169
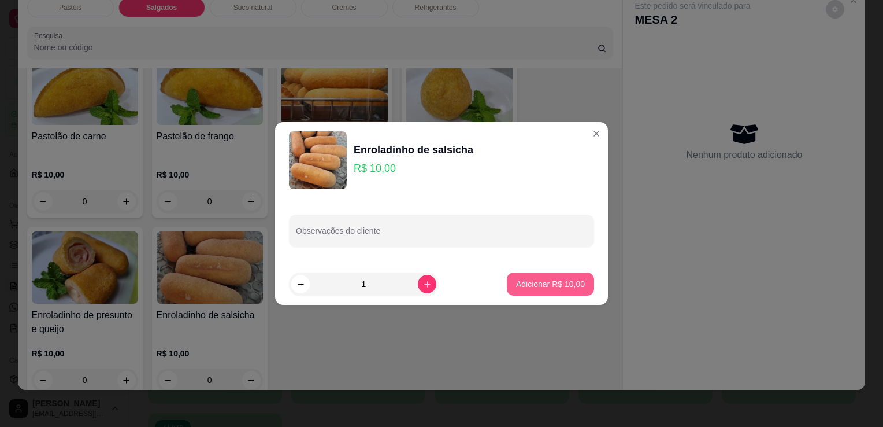
click at [536, 277] on button "Adicionar R$ 10,00" at bounding box center [550, 283] width 87 height 23
type input "1"
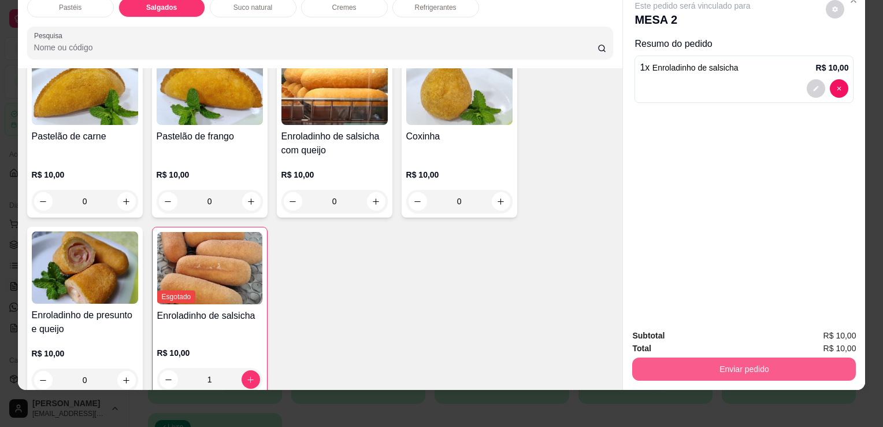
click at [721, 357] on button "Enviar pedido" at bounding box center [744, 368] width 224 height 23
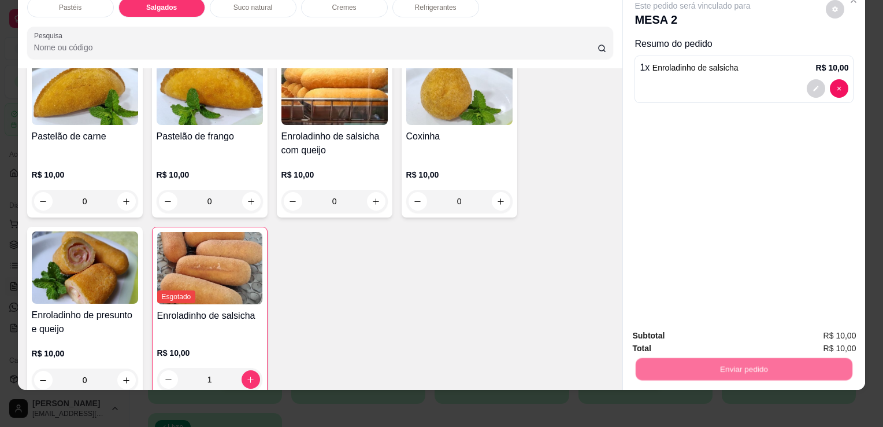
click at [833, 332] on button "Enviar pedido" at bounding box center [826, 332] width 65 height 22
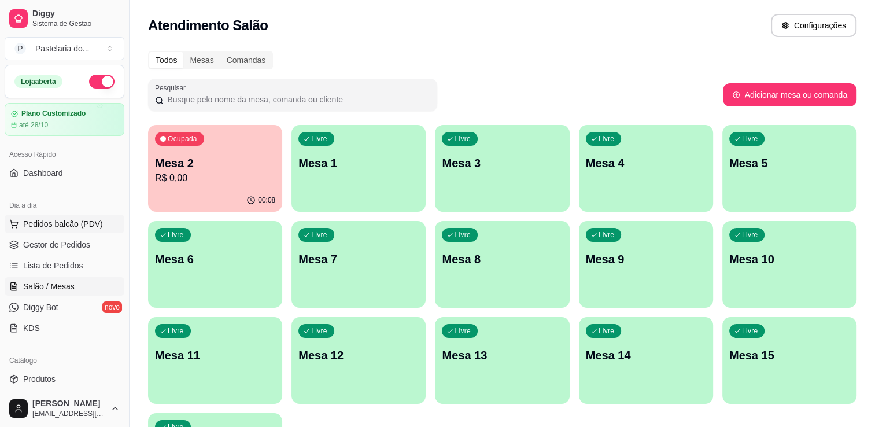
click at [66, 223] on span "Pedidos balcão (PDV)" at bounding box center [63, 224] width 80 height 12
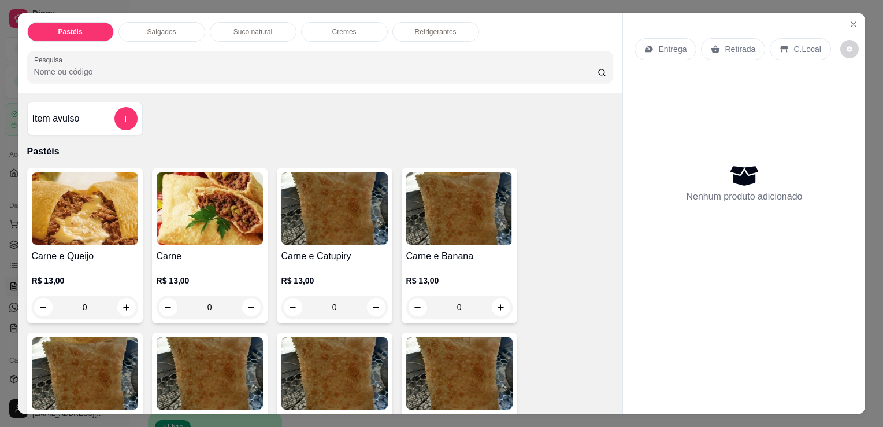
click at [156, 31] on p "Salgados" at bounding box center [161, 31] width 29 height 9
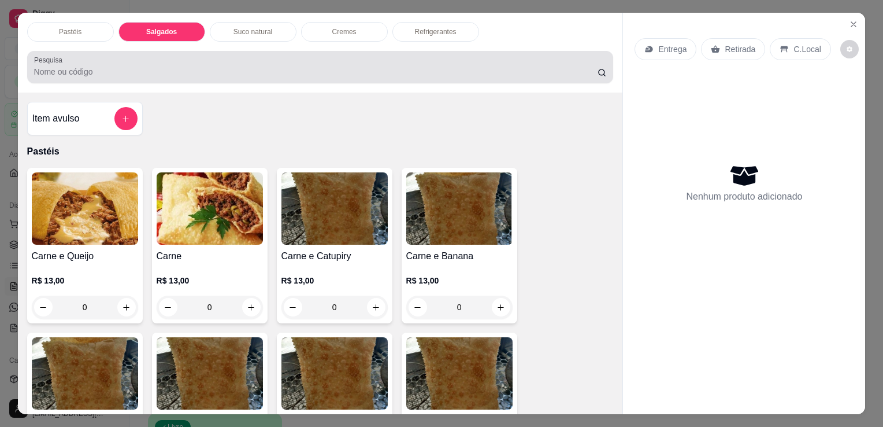
scroll to position [28, 0]
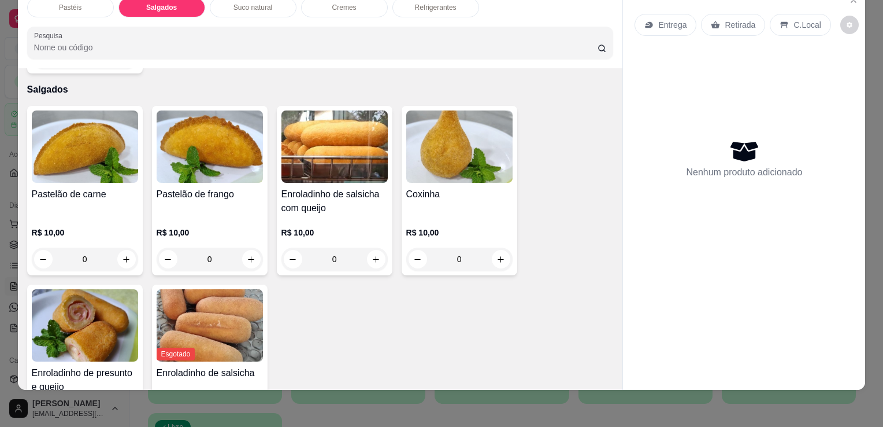
click at [386, 148] on div "Enroladinho de salsicha com queijo R$ 10,00 0" at bounding box center [335, 190] width 116 height 169
click at [450, 119] on img at bounding box center [459, 146] width 106 height 72
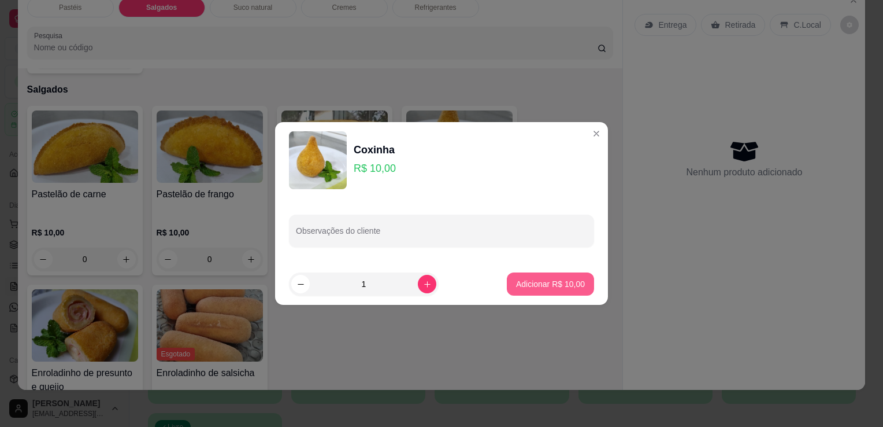
click at [576, 285] on button "Adicionar R$ 10,00" at bounding box center [550, 283] width 87 height 23
click at [576, 285] on div "Pastelão de carne R$ 10,00 0 Pastelão de frango R$ 10,00 0 Enroladinho de salsi…" at bounding box center [320, 280] width 587 height 348
type input "1"
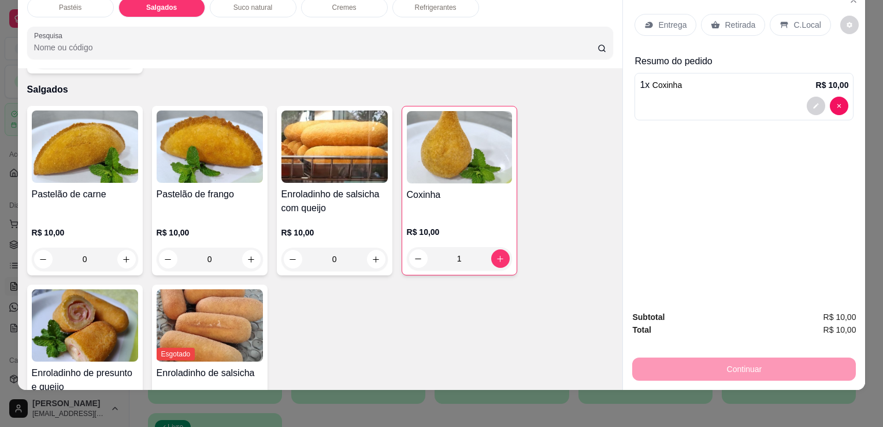
click at [719, 20] on div "Retirada" at bounding box center [733, 25] width 64 height 22
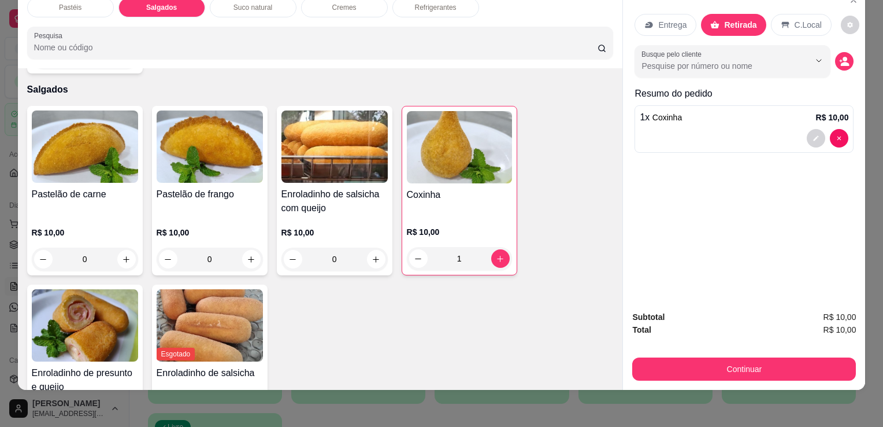
click at [740, 371] on button "Continuar" at bounding box center [744, 368] width 224 height 23
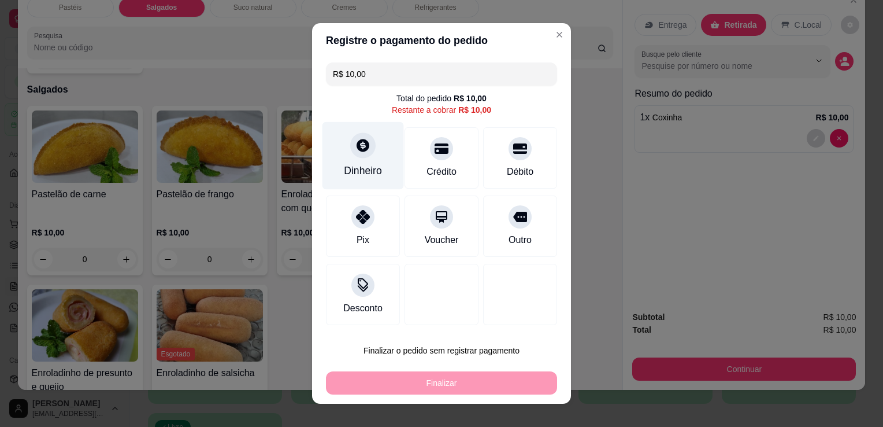
click at [364, 148] on icon at bounding box center [363, 145] width 15 height 15
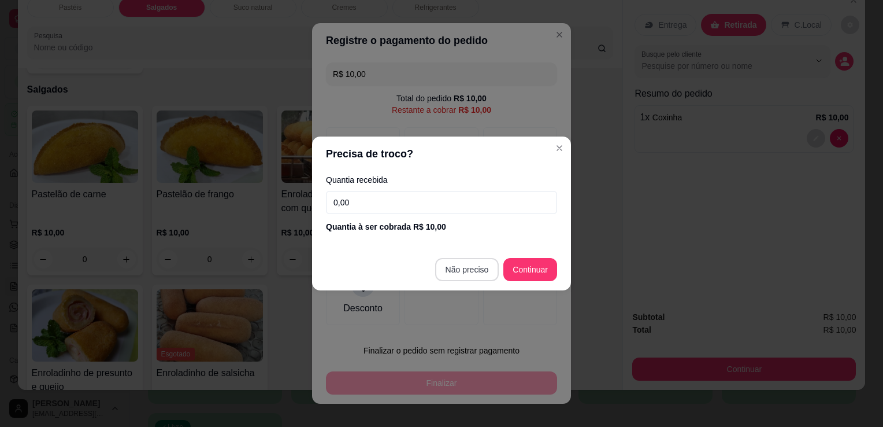
type input "R$ 0,00"
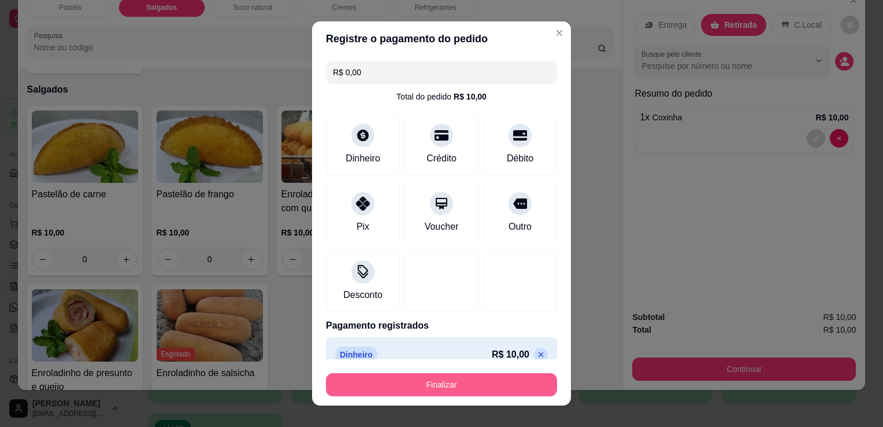
click at [449, 390] on button "Finalizar" at bounding box center [441, 384] width 231 height 23
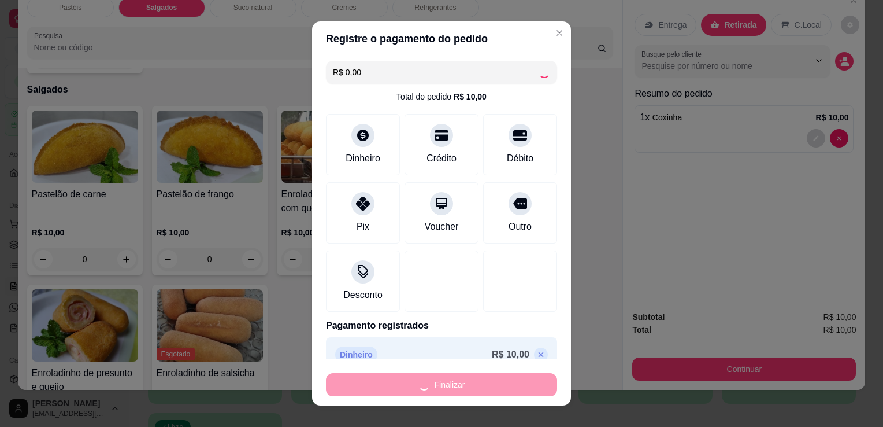
type input "0"
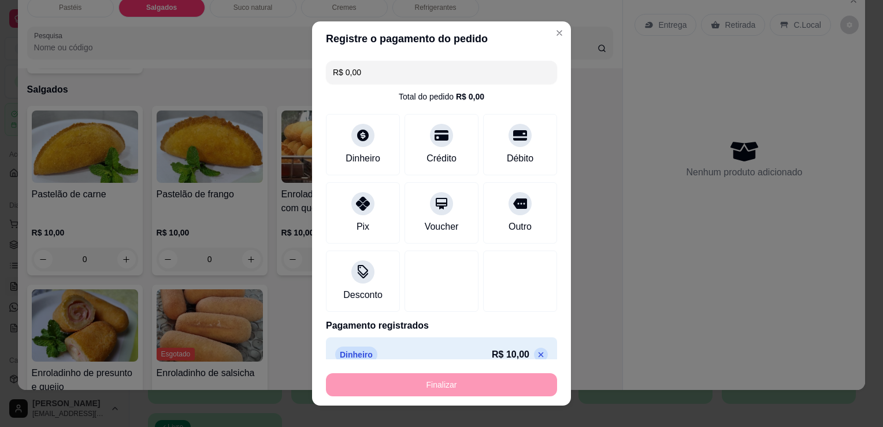
type input "-R$ 10,00"
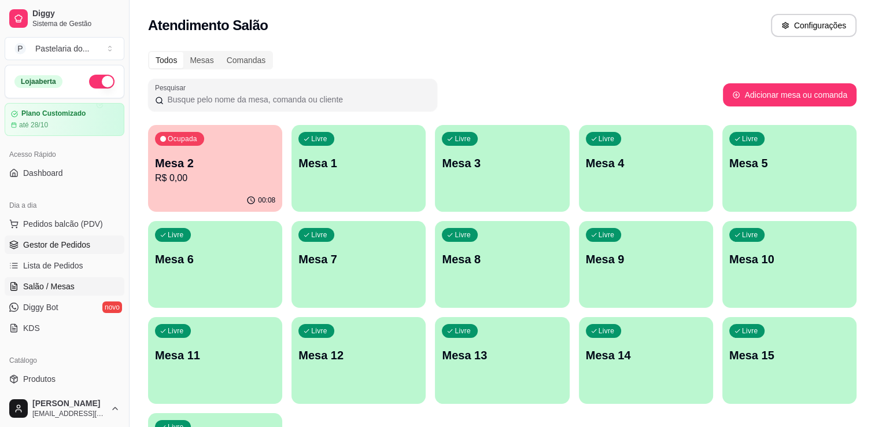
click at [67, 242] on span "Gestor de Pedidos" at bounding box center [56, 245] width 67 height 12
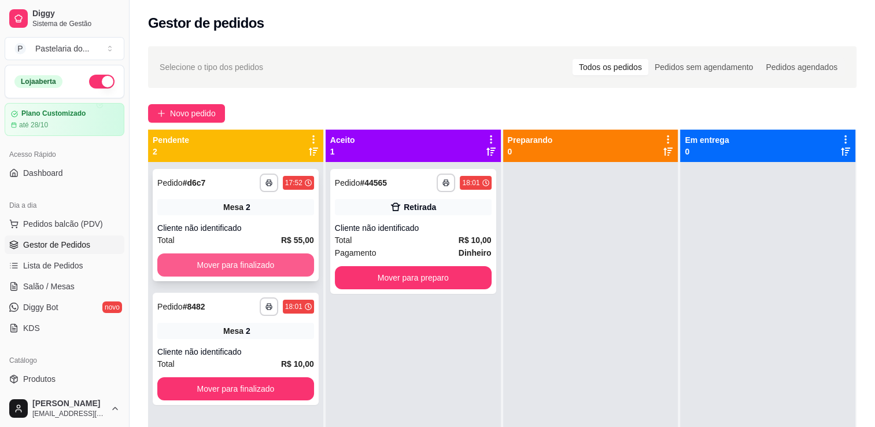
click at [272, 262] on button "Mover para finalizado" at bounding box center [235, 264] width 157 height 23
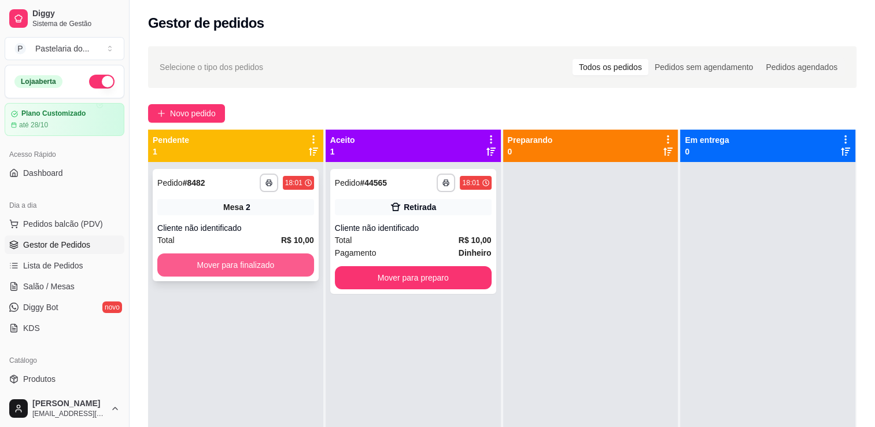
click at [275, 272] on button "Mover para finalizado" at bounding box center [235, 264] width 157 height 23
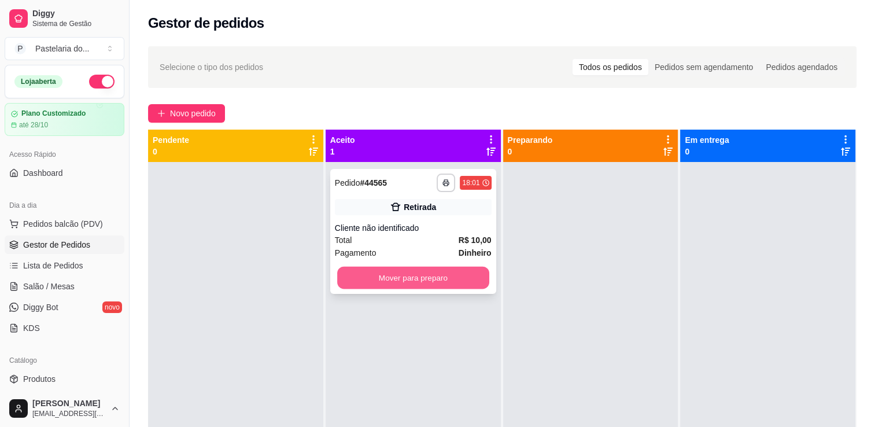
click at [407, 280] on button "Mover para preparo" at bounding box center [413, 277] width 152 height 23
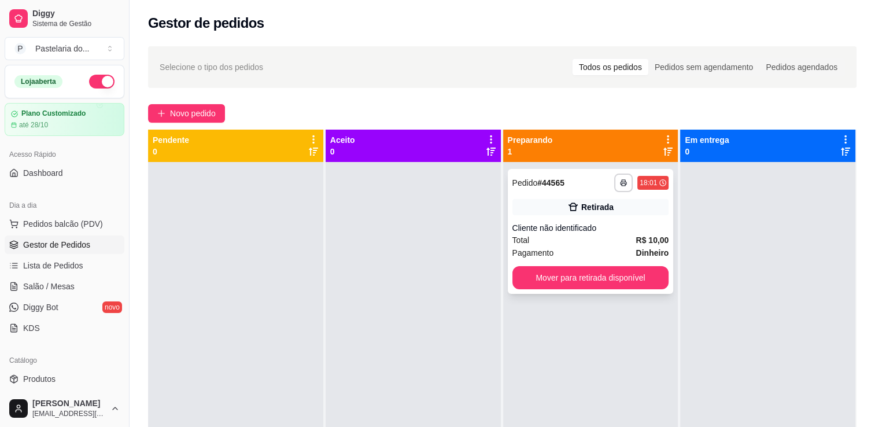
click at [520, 280] on button "Mover para retirada disponível" at bounding box center [590, 277] width 157 height 23
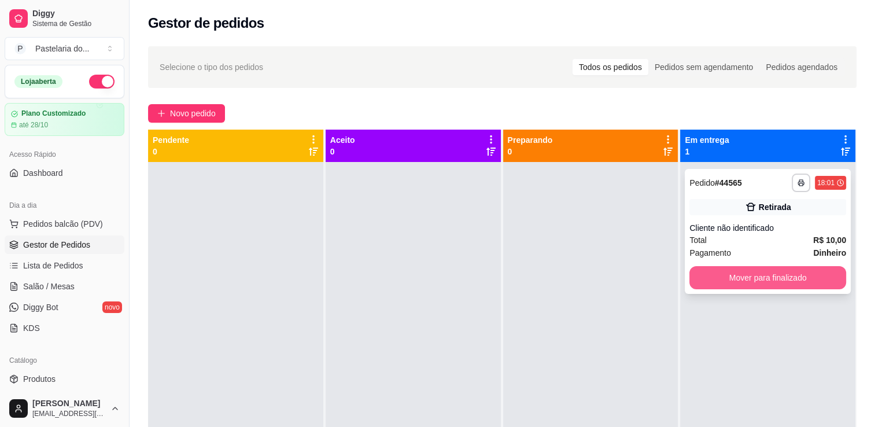
click at [714, 277] on button "Mover para finalizado" at bounding box center [767, 277] width 157 height 23
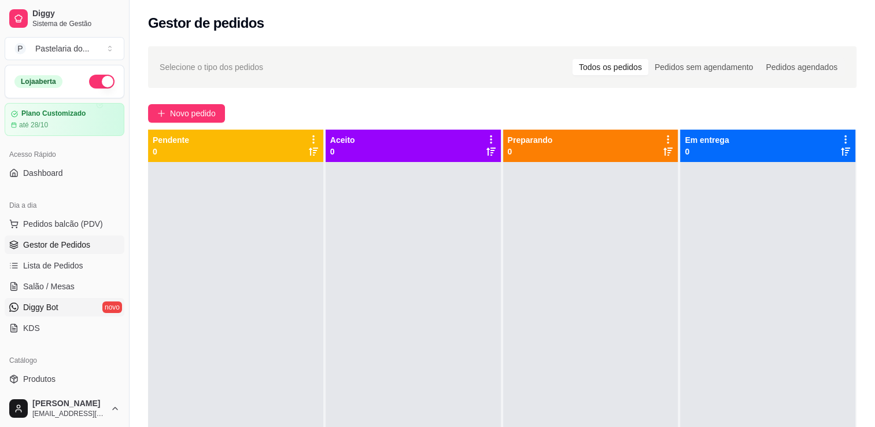
click at [42, 298] on link "Diggy Bot novo" at bounding box center [65, 307] width 120 height 18
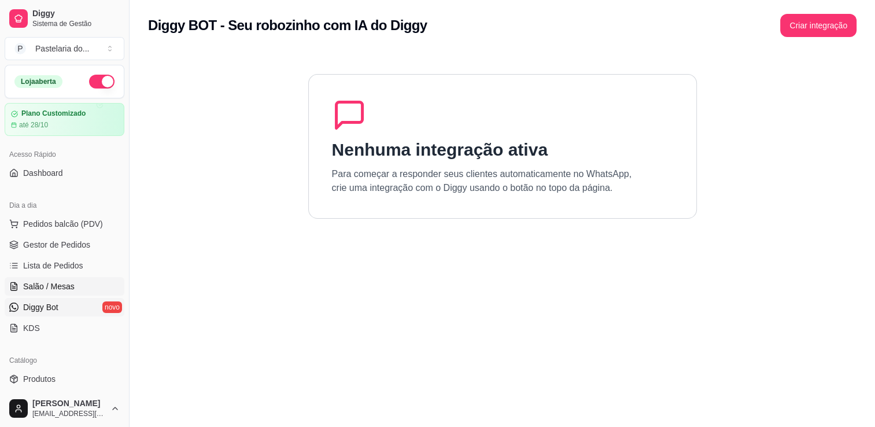
click at [42, 282] on span "Salão / Mesas" at bounding box center [48, 286] width 51 height 12
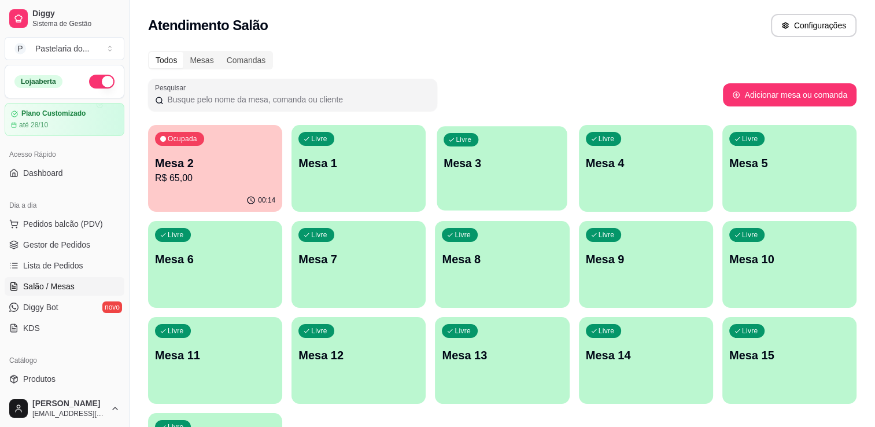
click at [451, 151] on div "Livre Mesa 3" at bounding box center [502, 161] width 130 height 71
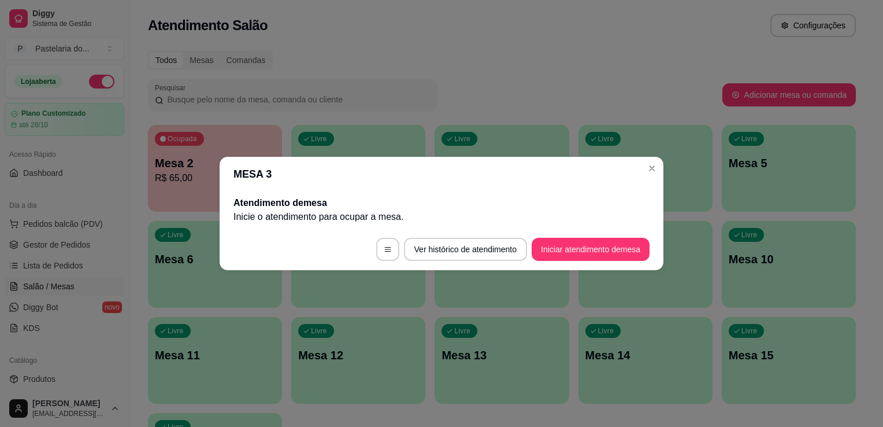
click at [601, 262] on footer "Ver histórico de atendimento Iniciar atendimento de mesa" at bounding box center [442, 249] width 444 height 42
click at [597, 260] on button "Iniciar atendimento de mesa" at bounding box center [591, 249] width 118 height 23
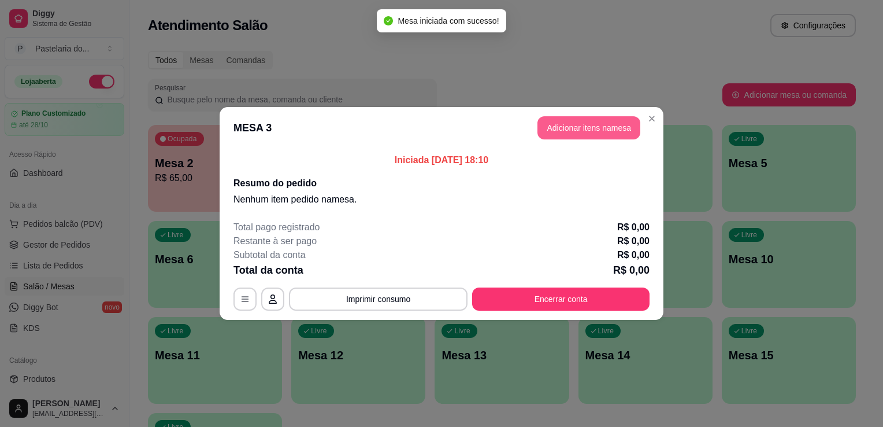
click at [550, 131] on button "Adicionar itens na mesa" at bounding box center [589, 127] width 103 height 23
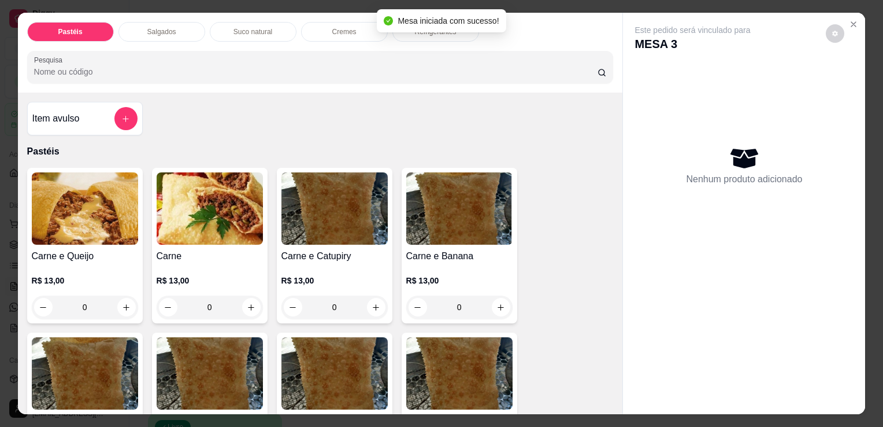
click at [147, 27] on p "Salgados" at bounding box center [161, 31] width 29 height 9
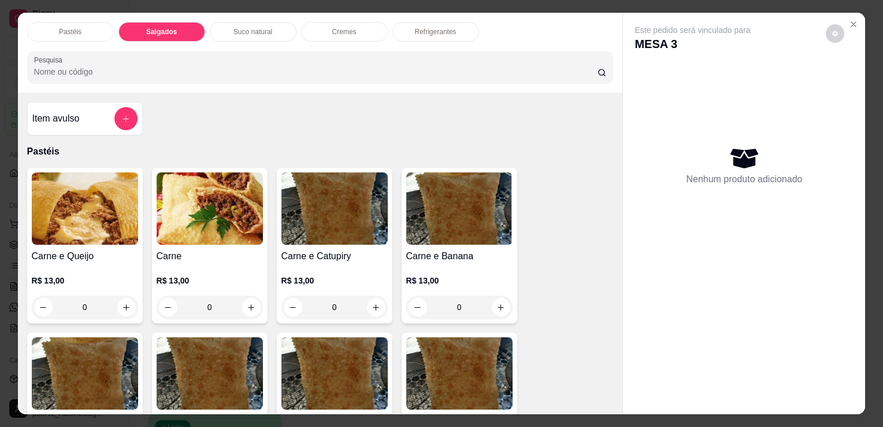
click at [88, 186] on img at bounding box center [85, 208] width 106 height 72
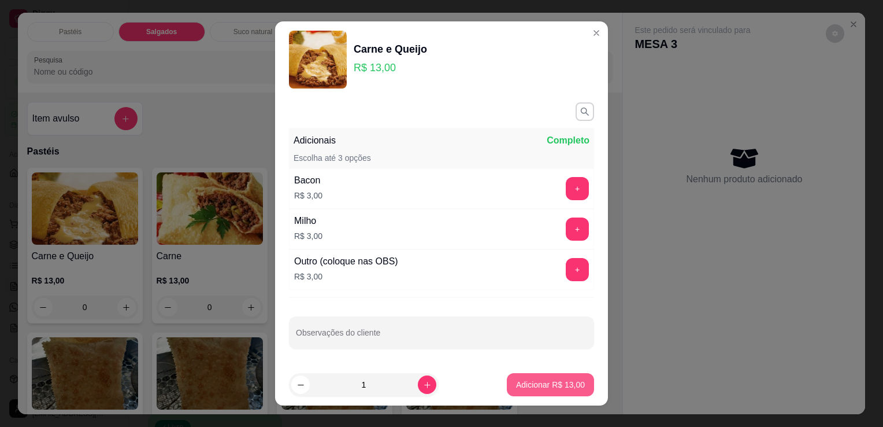
click at [527, 387] on p "Adicionar R$ 13,00" at bounding box center [550, 385] width 69 height 12
type input "1"
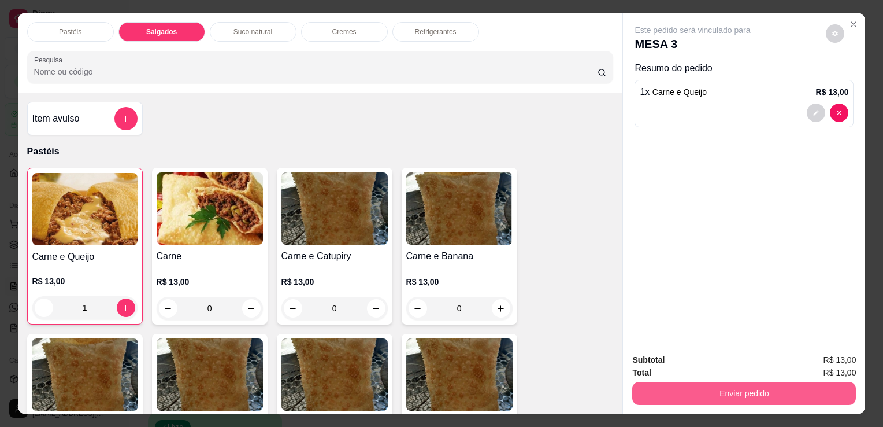
click at [736, 399] on button "Enviar pedido" at bounding box center [744, 393] width 224 height 23
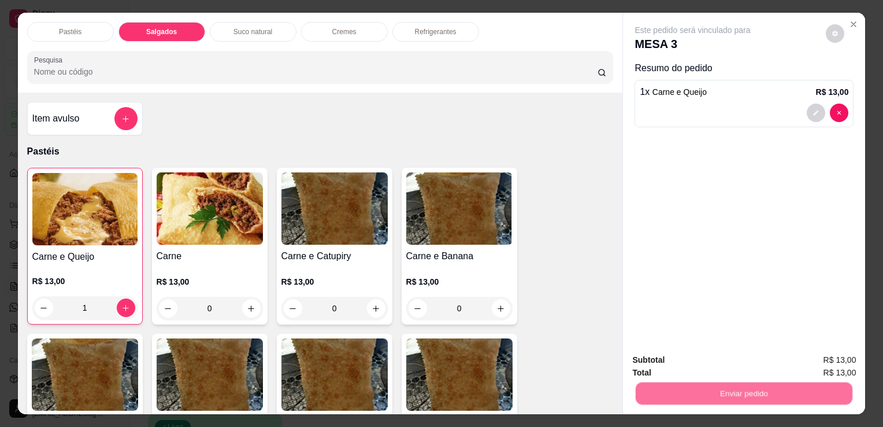
click at [849, 365] on button "Enviar pedido" at bounding box center [826, 361] width 65 height 22
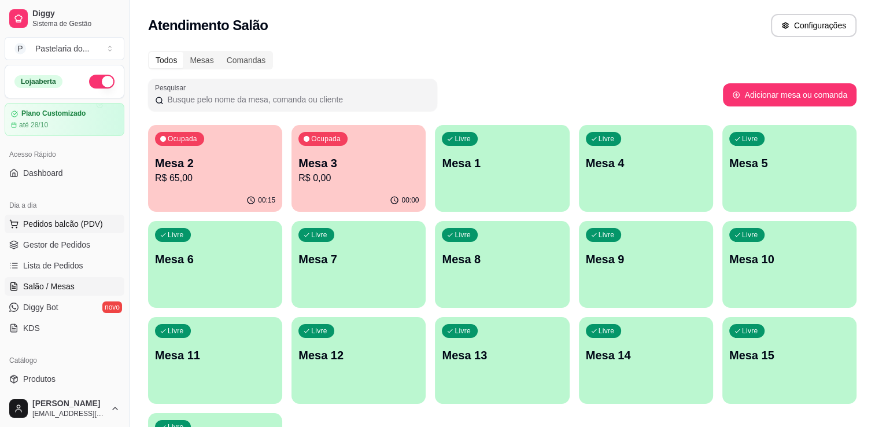
click at [86, 221] on span "Pedidos balcão (PDV)" at bounding box center [63, 224] width 80 height 12
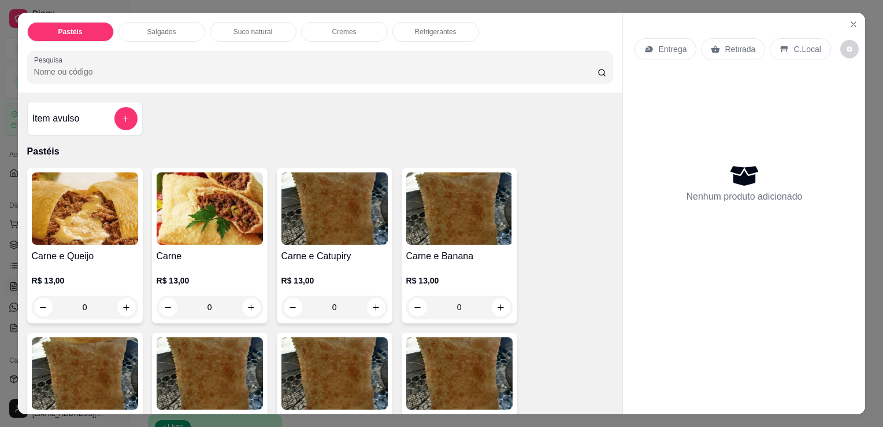
click at [150, 31] on p "Salgados" at bounding box center [161, 31] width 29 height 9
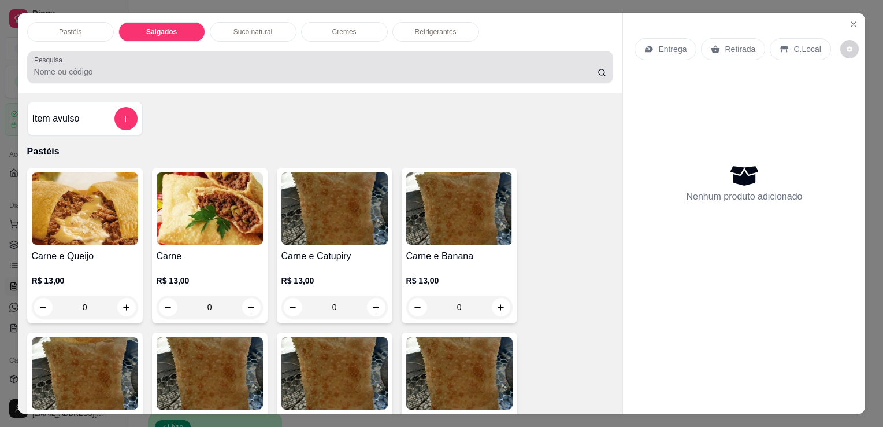
scroll to position [28, 0]
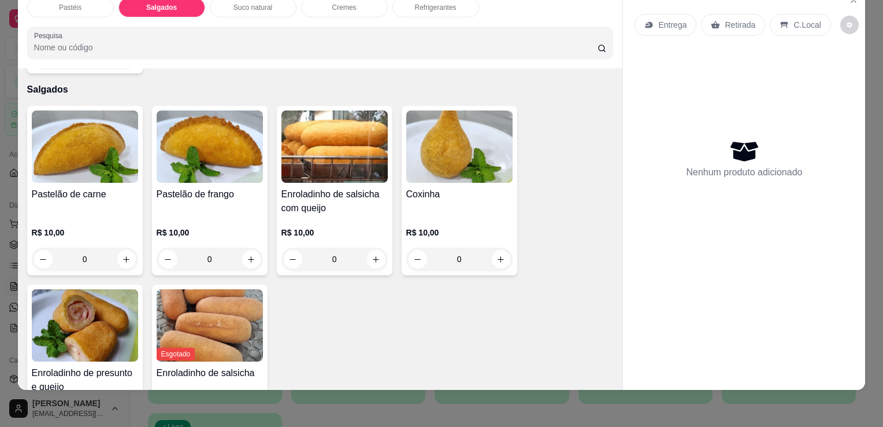
click at [458, 187] on h4 "Coxinha" at bounding box center [459, 194] width 106 height 14
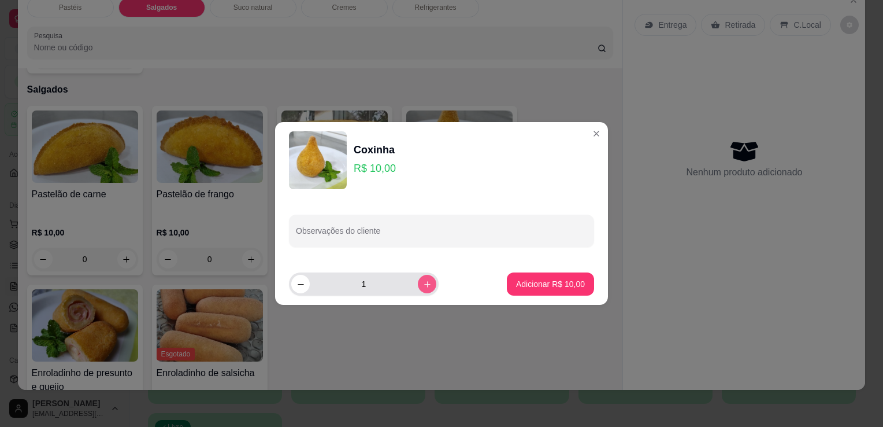
click at [423, 286] on icon "increase-product-quantity" at bounding box center [427, 284] width 9 height 9
type input "4"
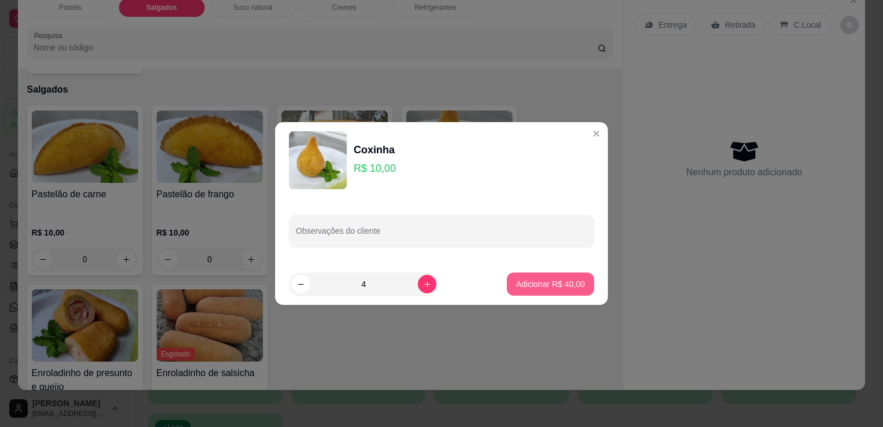
click at [520, 291] on button "Adicionar R$ 40,00" at bounding box center [550, 283] width 87 height 23
type input "4"
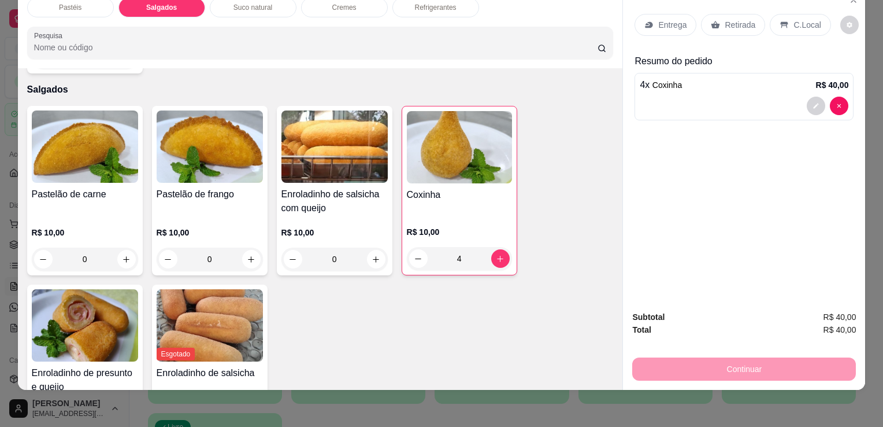
click at [101, 299] on img at bounding box center [85, 325] width 106 height 72
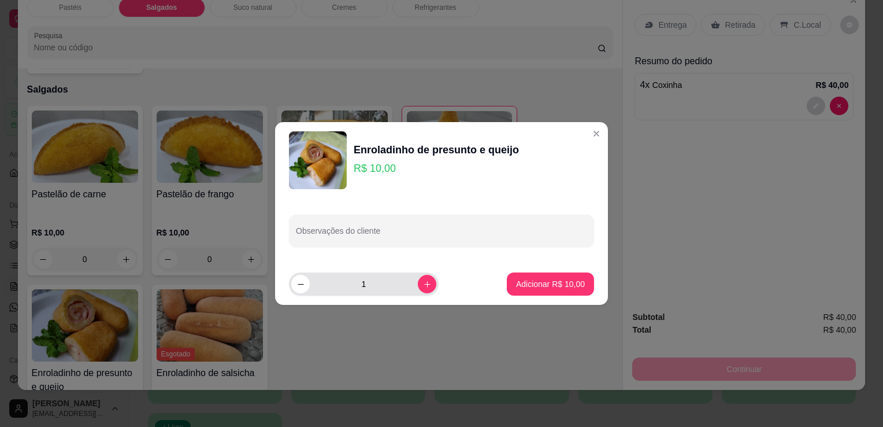
click at [406, 289] on input "1" at bounding box center [364, 283] width 108 height 23
click at [423, 286] on icon "increase-product-quantity" at bounding box center [427, 284] width 9 height 9
type input "2"
click at [541, 298] on footer "2 Adicionar R$ 20,00" at bounding box center [441, 284] width 333 height 42
click at [546, 290] on button "Adicionar R$ 20,00" at bounding box center [550, 283] width 87 height 23
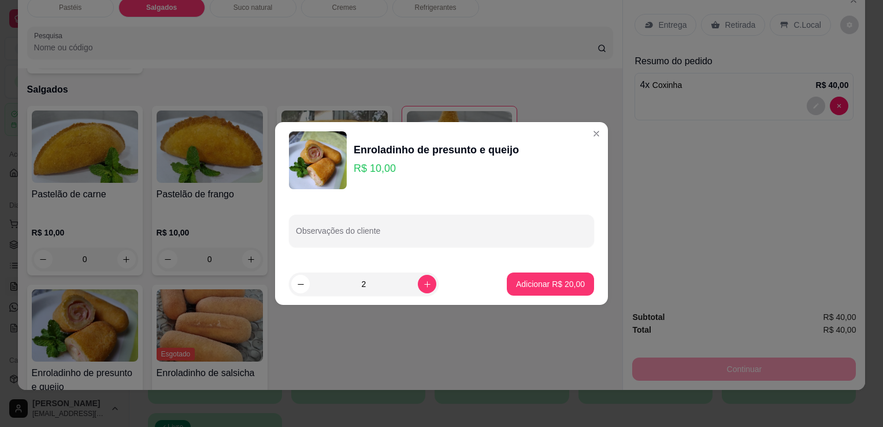
type input "2"
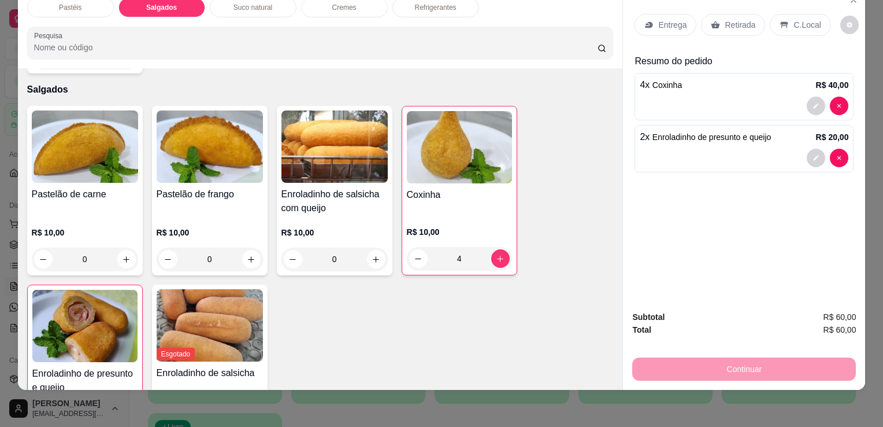
click at [725, 19] on p "Retirada" at bounding box center [740, 25] width 31 height 12
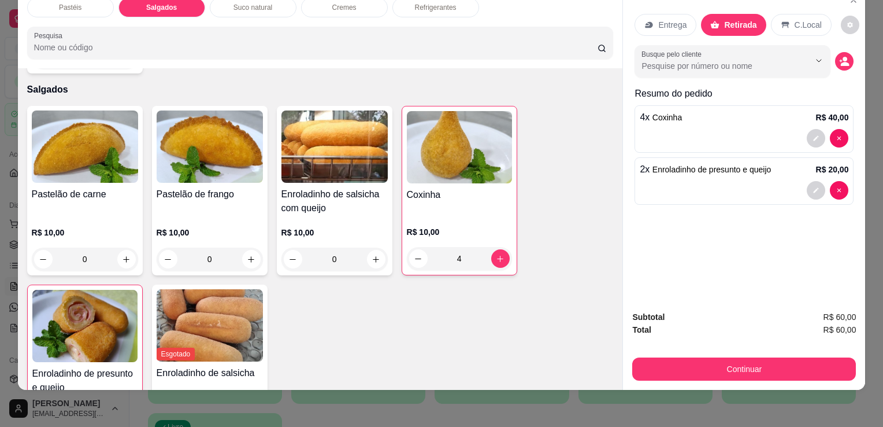
click at [691, 357] on button "Continuar" at bounding box center [744, 368] width 224 height 23
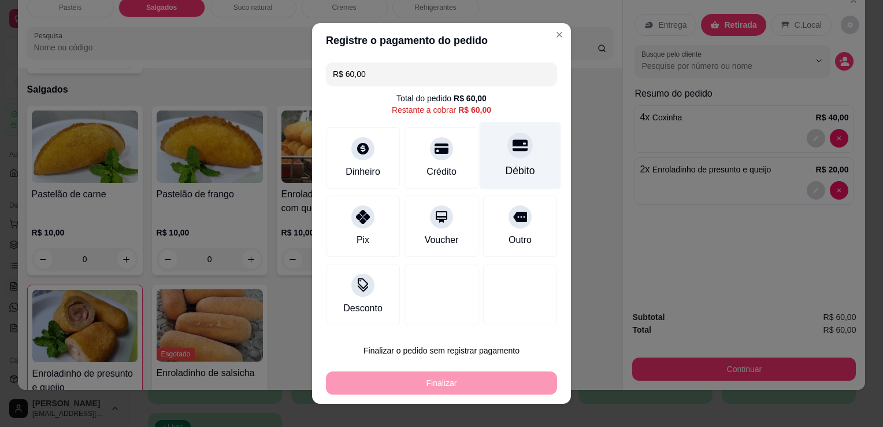
click at [491, 165] on div "Débito" at bounding box center [521, 156] width 82 height 68
type input "R$ 0,00"
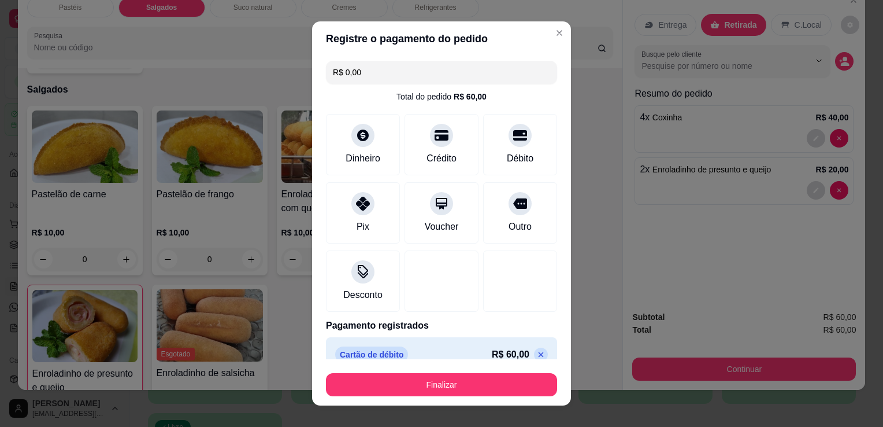
click at [444, 391] on button "Finalizar" at bounding box center [441, 384] width 231 height 23
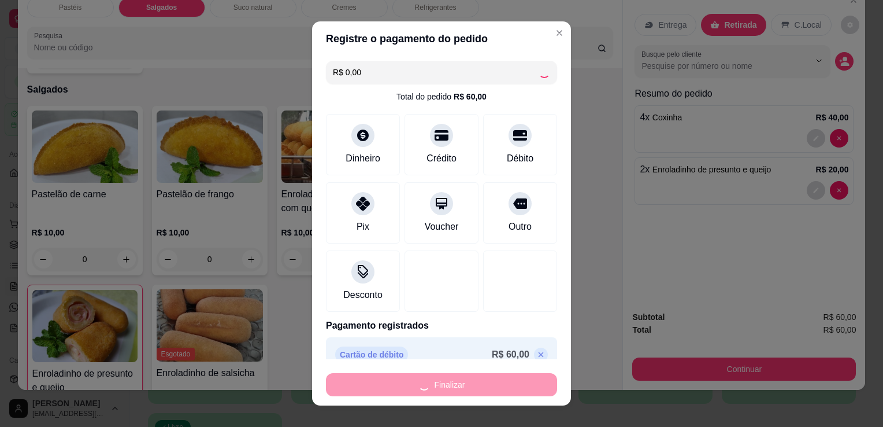
type input "0"
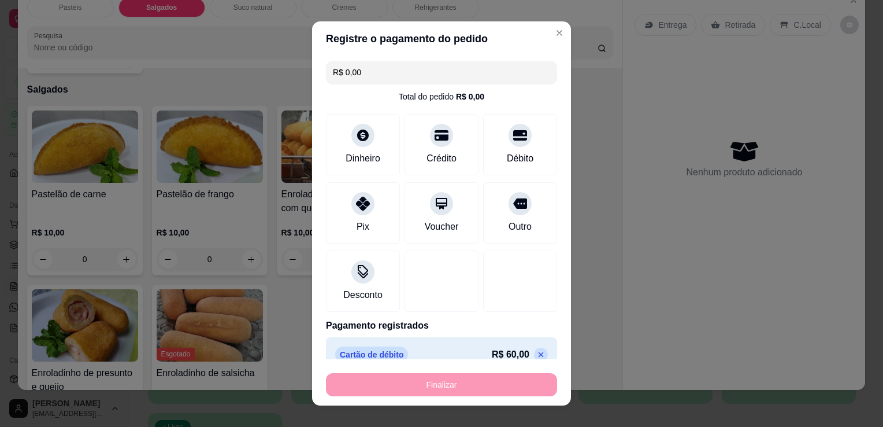
type input "-R$ 60,00"
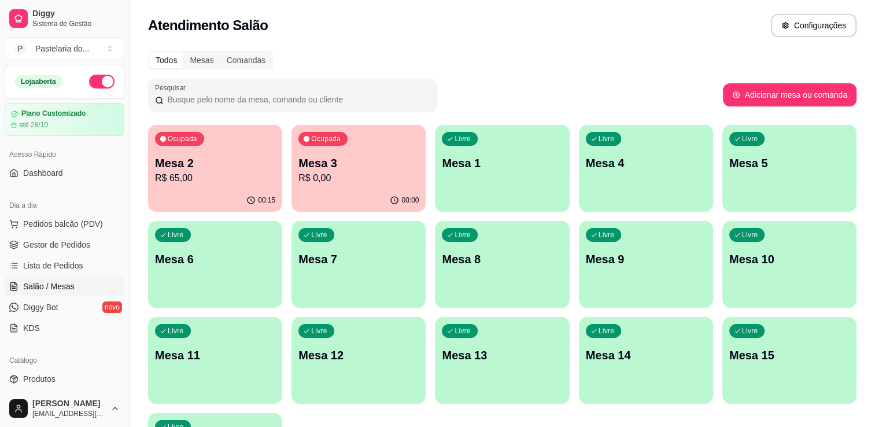
click at [180, 171] on p "R$ 65,00" at bounding box center [215, 178] width 120 height 14
click at [403, 156] on p "Mesa 3" at bounding box center [358, 163] width 120 height 16
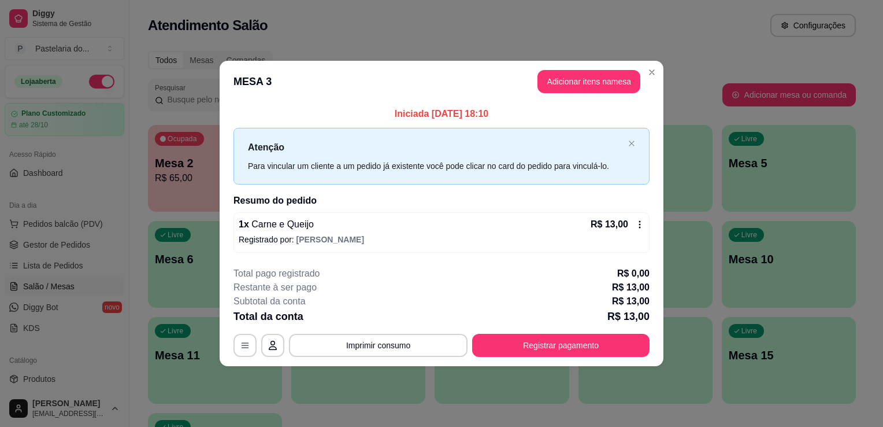
drag, startPoint x: 557, startPoint y: 66, endPoint x: 560, endPoint y: 74, distance: 8.1
click at [558, 71] on header "MESA 3 Adicionar itens na mesa" at bounding box center [442, 82] width 444 height 42
click at [560, 74] on button "Adicionar itens na mesa" at bounding box center [589, 81] width 103 height 23
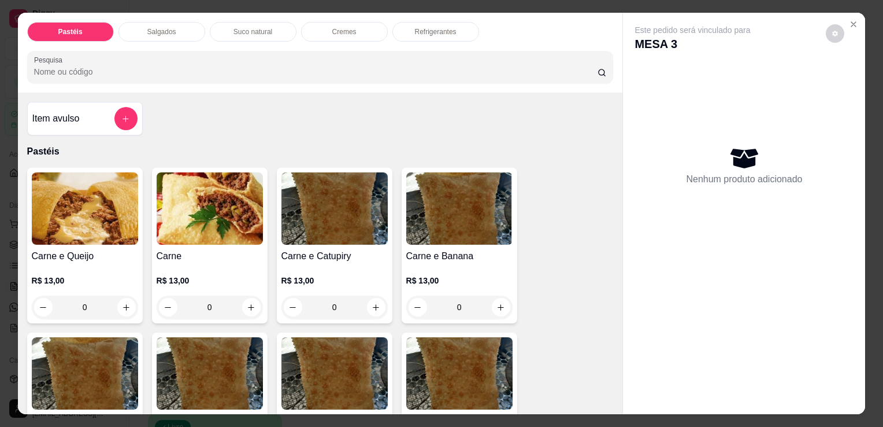
click at [443, 22] on div "Refrigerantes" at bounding box center [436, 32] width 87 height 20
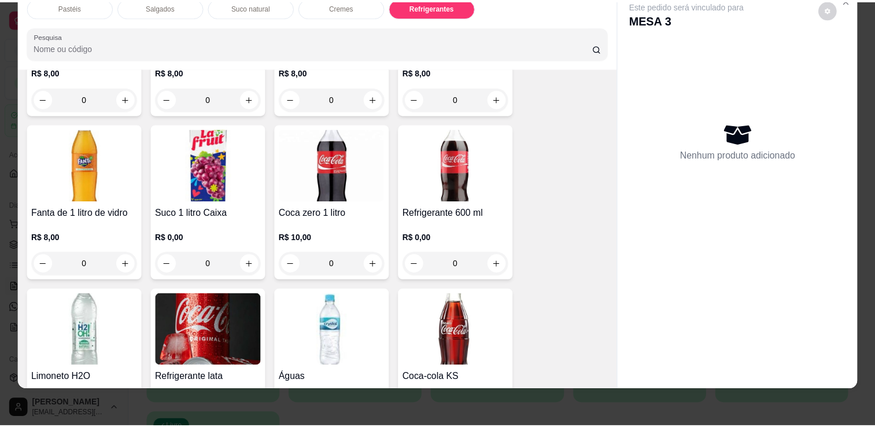
scroll to position [3017, 0]
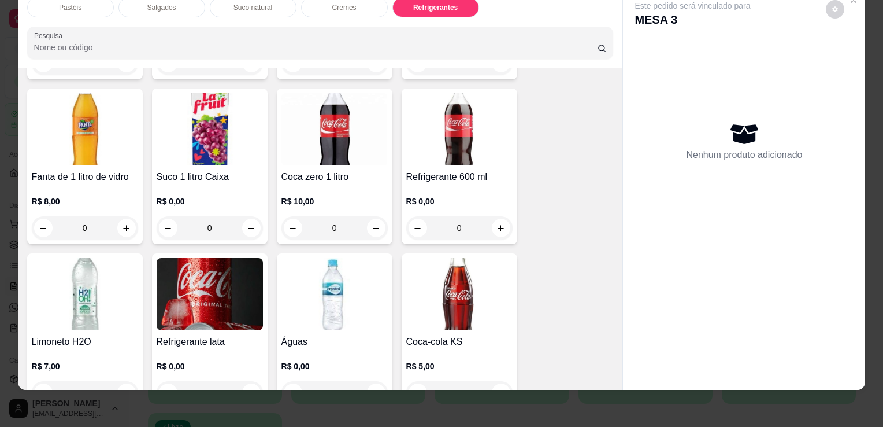
click at [416, 276] on img at bounding box center [459, 294] width 106 height 72
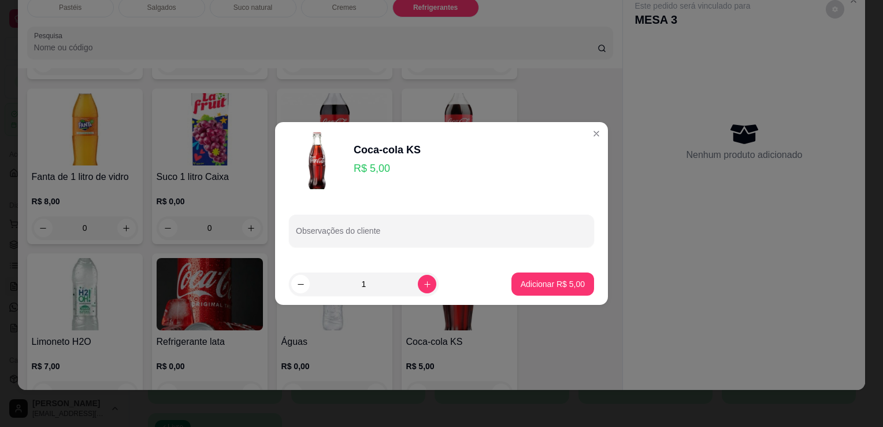
click at [549, 285] on p "Adicionar R$ 5,00" at bounding box center [553, 284] width 64 height 12
type input "1"
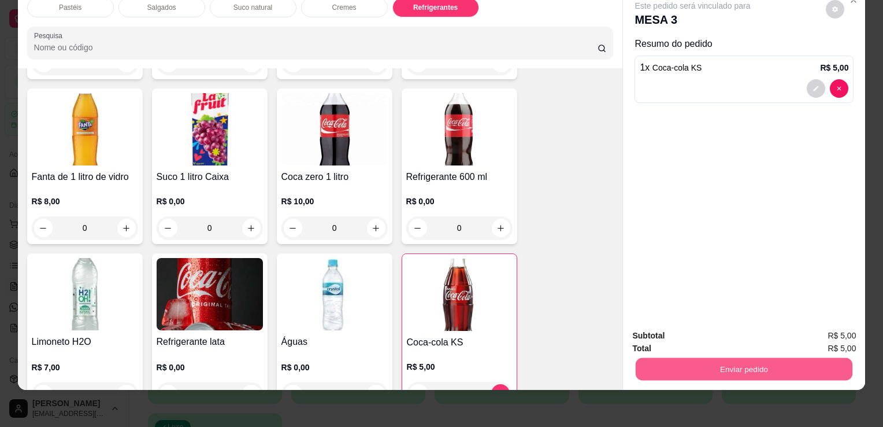
click at [691, 357] on button "Enviar pedido" at bounding box center [744, 368] width 217 height 23
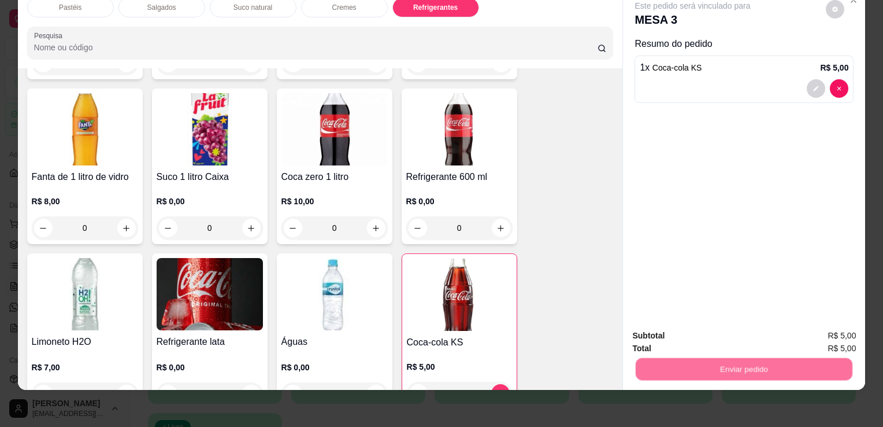
click at [834, 326] on button "Enviar pedido" at bounding box center [826, 332] width 65 height 22
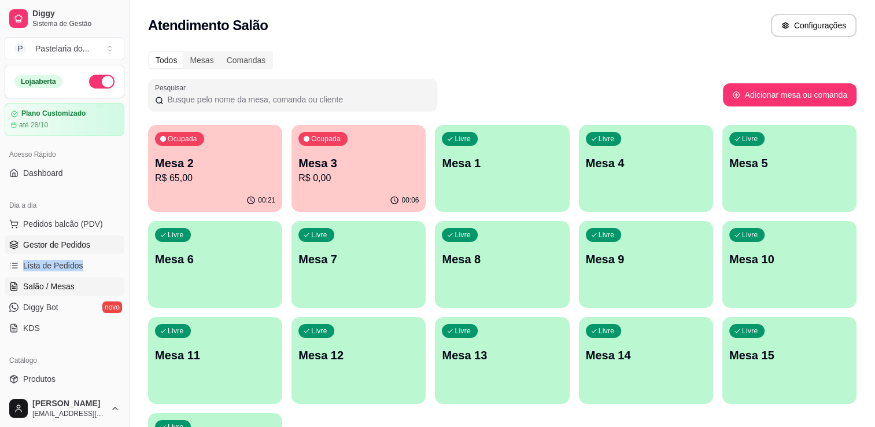
drag, startPoint x: 99, startPoint y: 254, endPoint x: 101, endPoint y: 235, distance: 19.8
click at [99, 250] on ul "Pedidos balcão (PDV) Gestor de Pedidos Lista de Pedidos Salão / Mesas Diggy Bot…" at bounding box center [65, 275] width 120 height 123
click at [95, 241] on link "Gestor de Pedidos" at bounding box center [65, 244] width 120 height 18
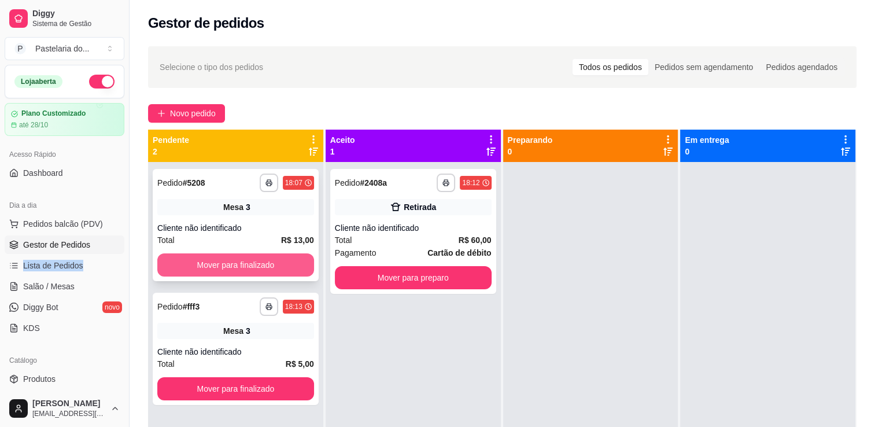
click at [280, 258] on button "Mover para finalizado" at bounding box center [235, 264] width 157 height 23
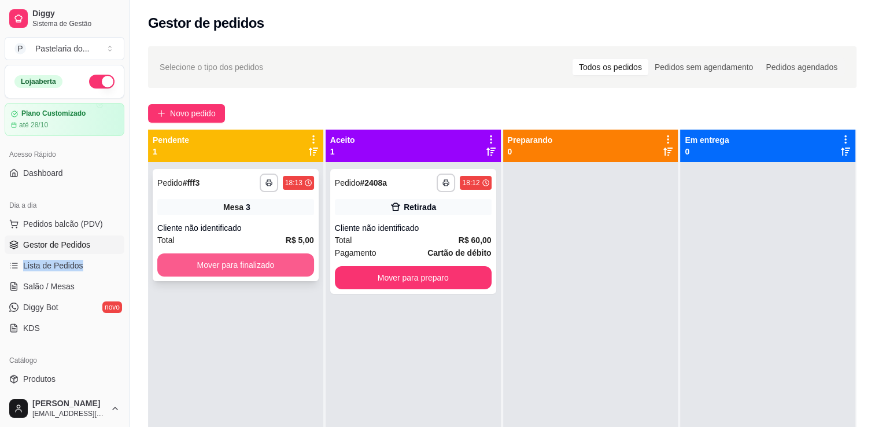
click at [268, 269] on button "Mover para finalizado" at bounding box center [235, 264] width 157 height 23
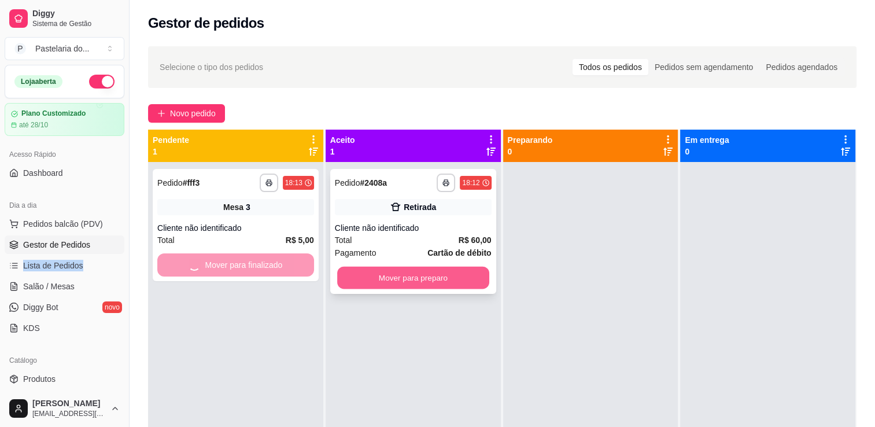
click at [424, 268] on button "Mover para preparo" at bounding box center [413, 277] width 152 height 23
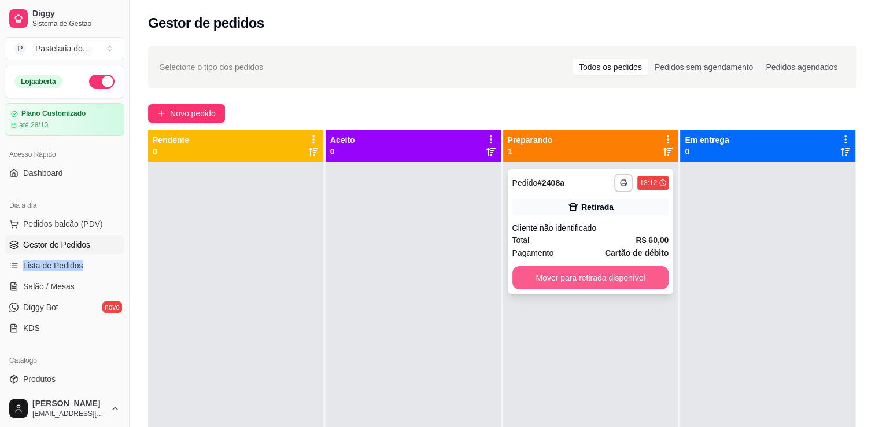
click at [603, 272] on button "Mover para retirada disponível" at bounding box center [590, 277] width 157 height 23
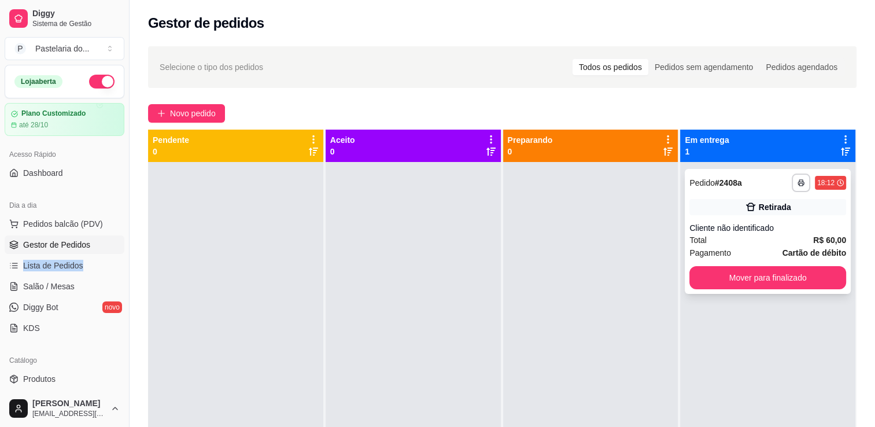
click at [733, 274] on button "Mover para finalizado" at bounding box center [767, 277] width 157 height 23
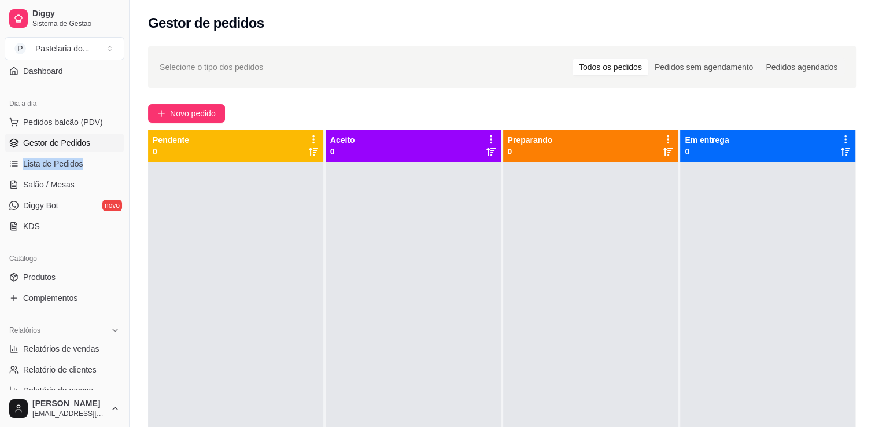
scroll to position [231, 0]
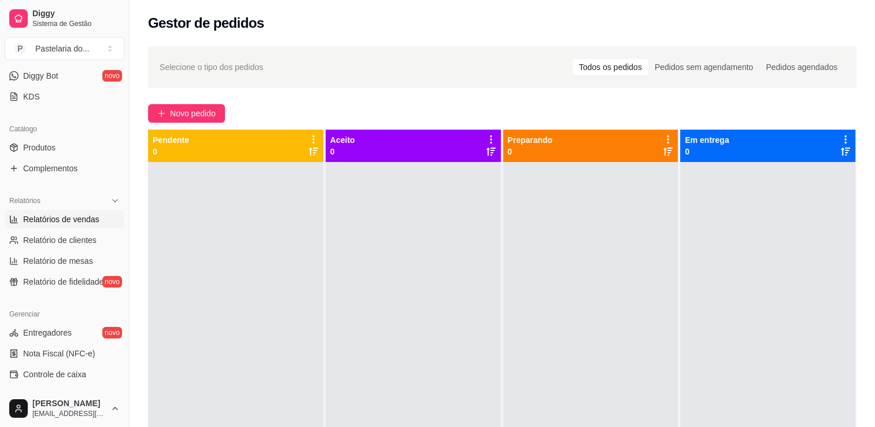
click at [39, 224] on link "Relatórios de vendas" at bounding box center [65, 219] width 120 height 18
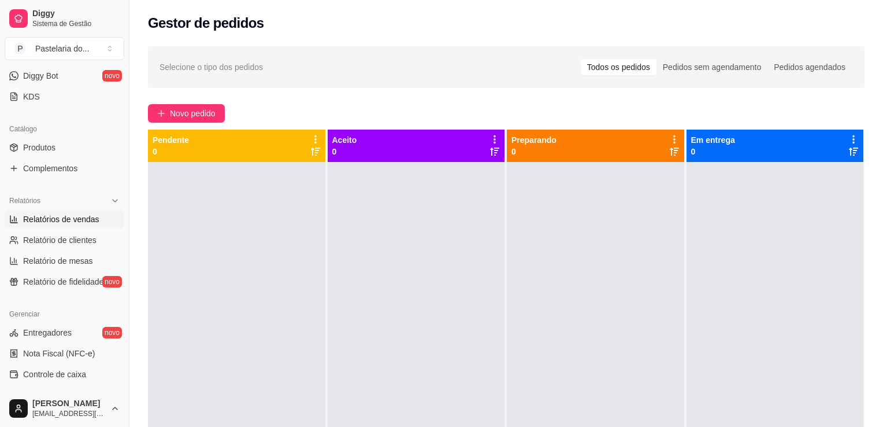
select select "ALL"
select select "0"
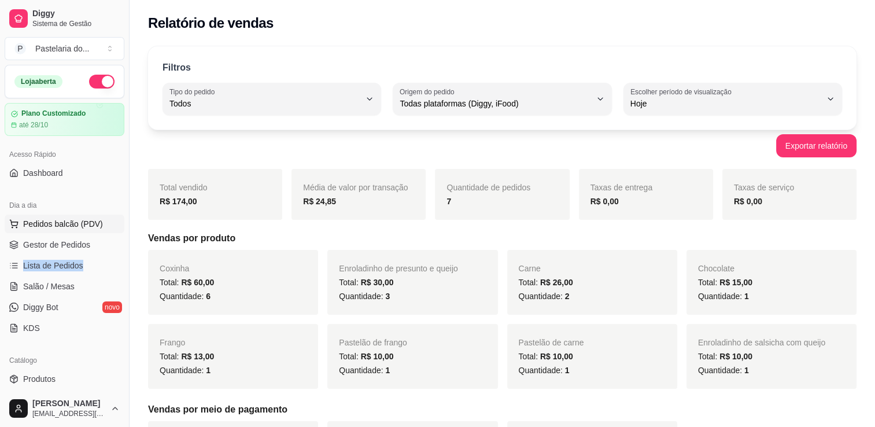
click at [75, 221] on span "Pedidos balcão (PDV)" at bounding box center [63, 224] width 80 height 12
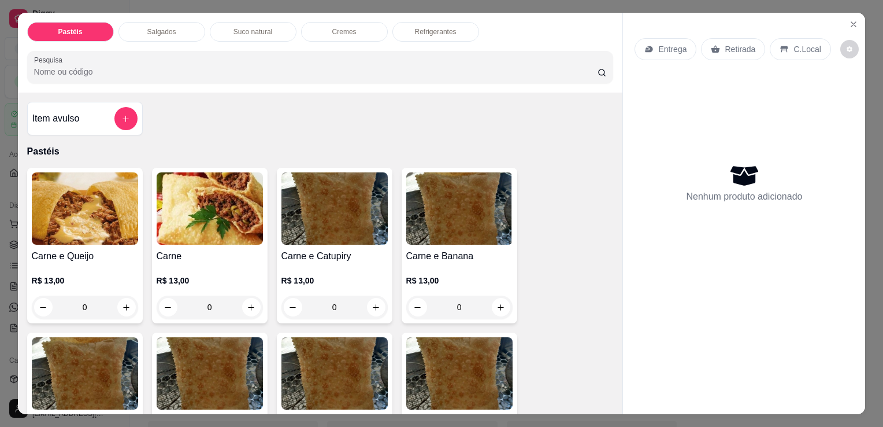
click at [137, 34] on div "Salgados" at bounding box center [162, 32] width 87 height 20
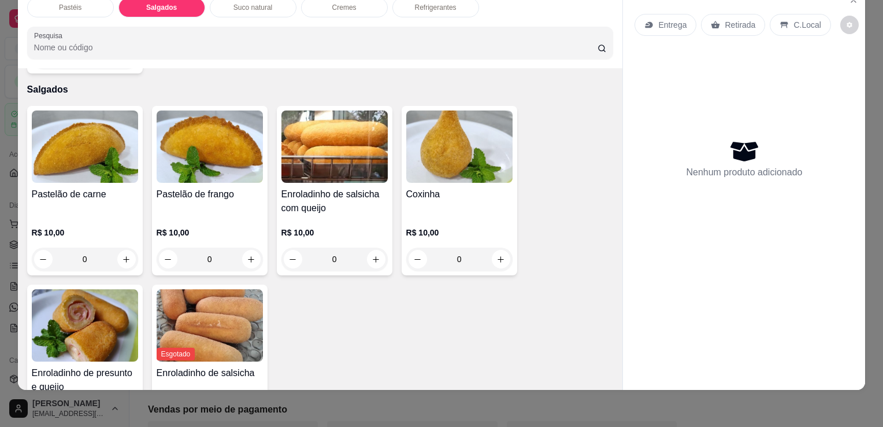
click at [95, 187] on div "Pastelão de carne" at bounding box center [85, 201] width 106 height 28
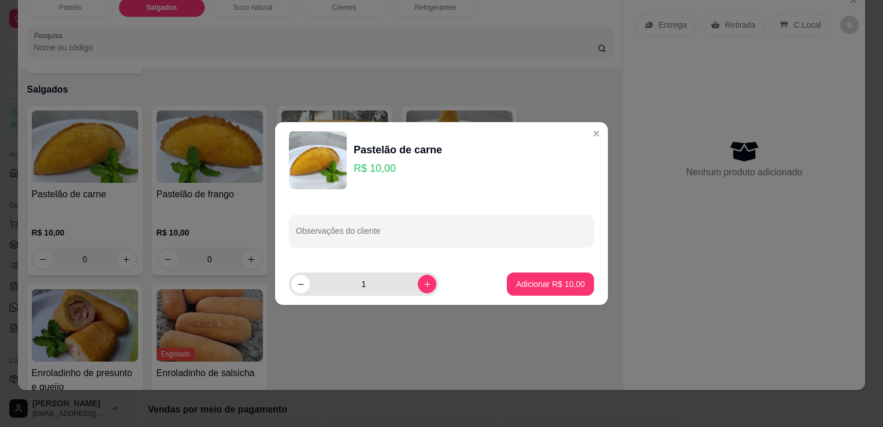
drag, startPoint x: 415, startPoint y: 272, endPoint x: 425, endPoint y: 275, distance: 11.0
click at [416, 272] on footer "1 Adicionar R$ 10,00" at bounding box center [441, 284] width 333 height 42
click at [427, 286] on div "1" at bounding box center [364, 283] width 150 height 23
drag, startPoint x: 427, startPoint y: 286, endPoint x: 420, endPoint y: 288, distance: 7.3
click at [425, 286] on div "1" at bounding box center [364, 283] width 150 height 23
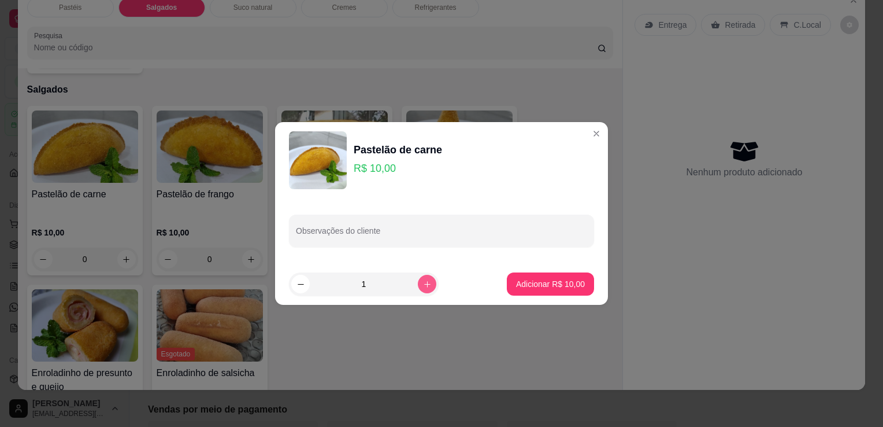
click at [418, 290] on button "increase-product-quantity" at bounding box center [427, 284] width 18 height 18
type input "2"
click at [520, 286] on p "Adicionar R$ 20,00" at bounding box center [550, 283] width 67 height 11
type input "2"
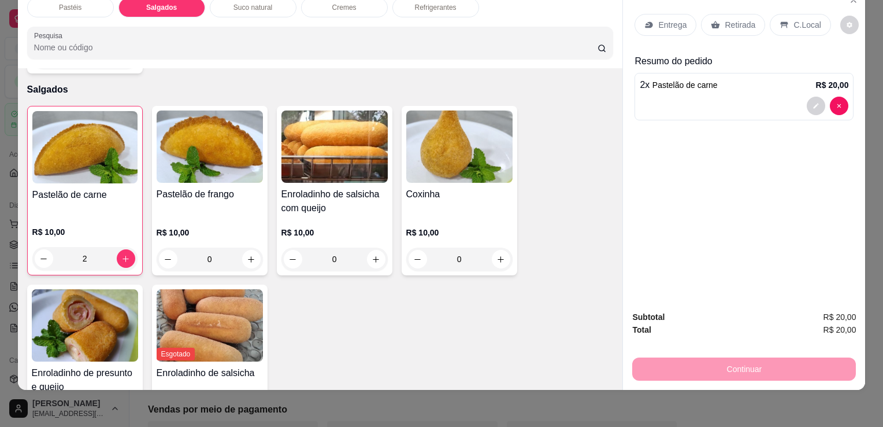
click at [96, 328] on img at bounding box center [85, 325] width 106 height 72
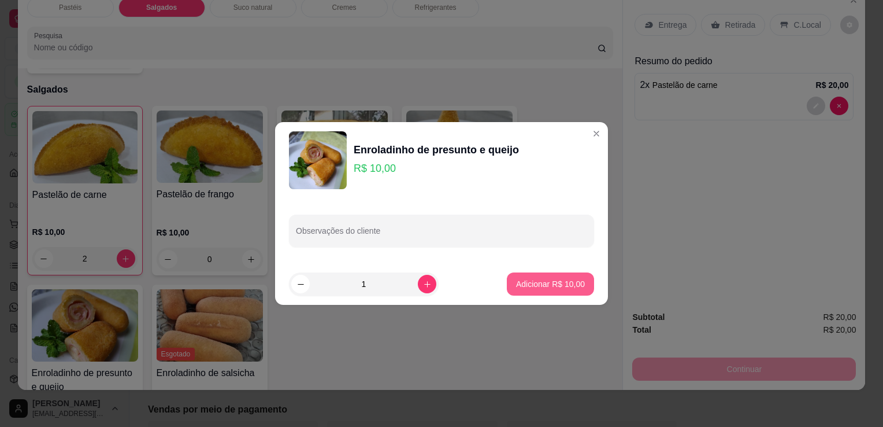
click at [530, 281] on p "Adicionar R$ 10,00" at bounding box center [550, 284] width 69 height 12
click at [530, 281] on div "Pastelão de carne R$ 10,00 2 Pastelão de frango R$ 10,00 0 Enroladinho de salsi…" at bounding box center [320, 280] width 587 height 348
type input "1"
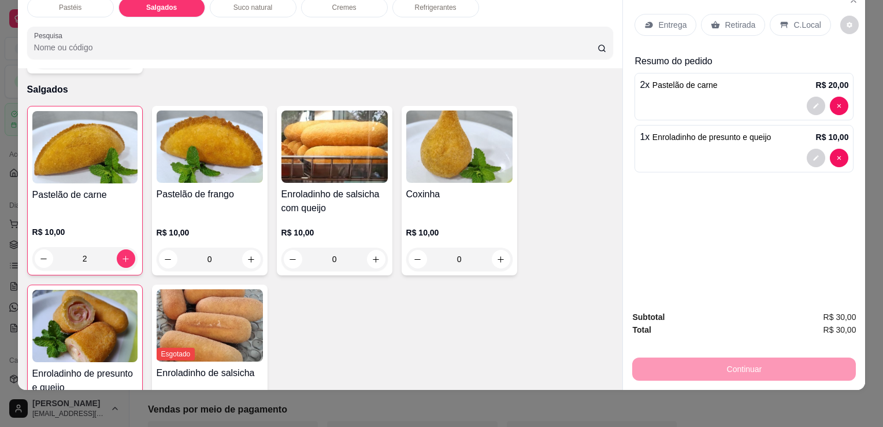
click at [438, 4] on div "Refrigerantes" at bounding box center [436, 8] width 87 height 20
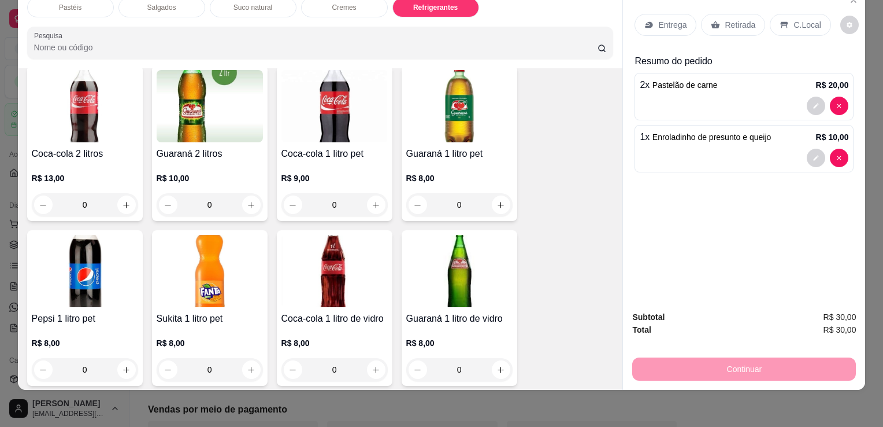
scroll to position [2730, 0]
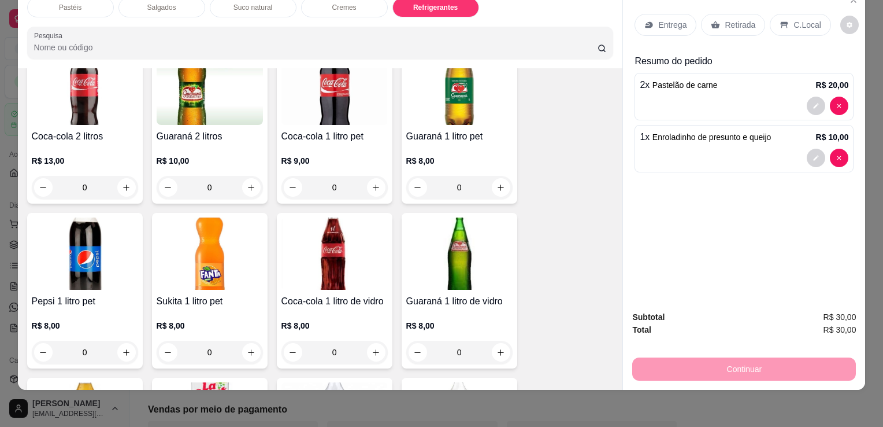
click at [325, 143] on div "R$ 9,00 0" at bounding box center [335, 170] width 106 height 55
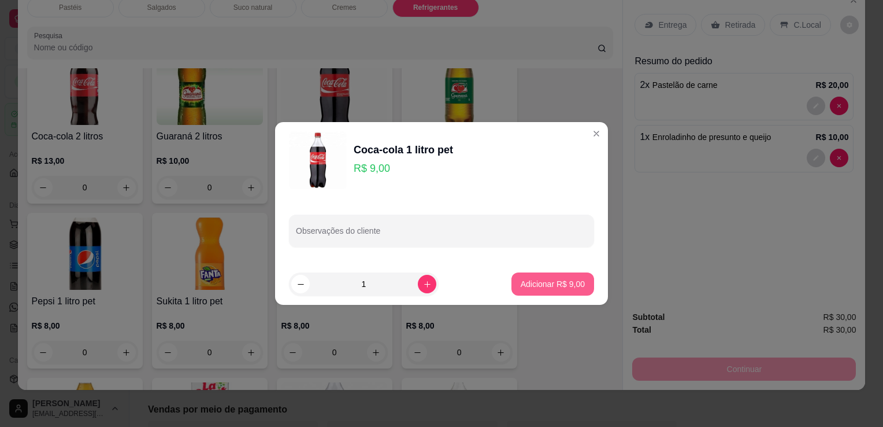
click at [529, 286] on p "Adicionar R$ 9,00" at bounding box center [553, 284] width 64 height 12
type input "1"
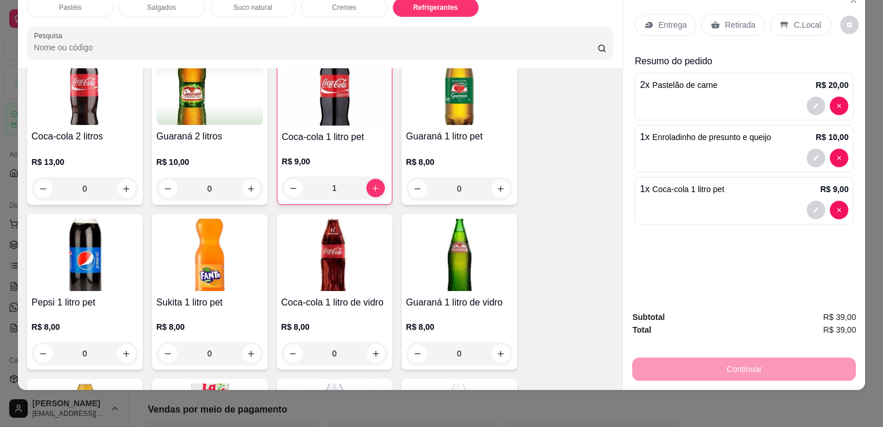
click at [712, 21] on icon at bounding box center [716, 25] width 9 height 8
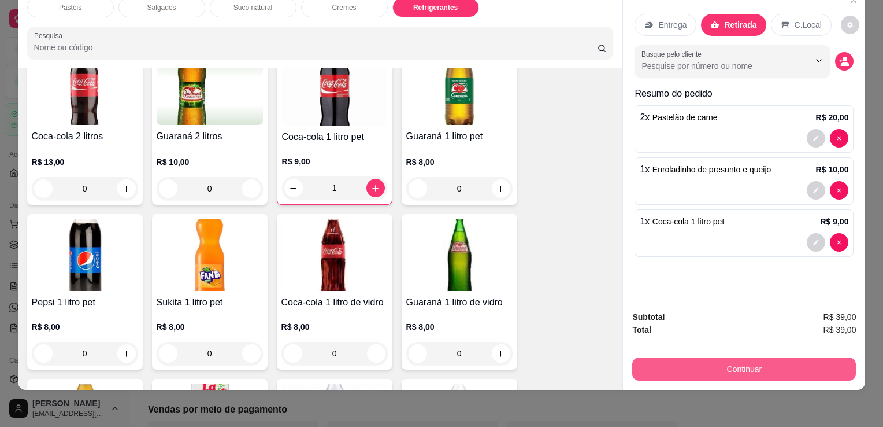
click at [698, 368] on button "Continuar" at bounding box center [744, 368] width 224 height 23
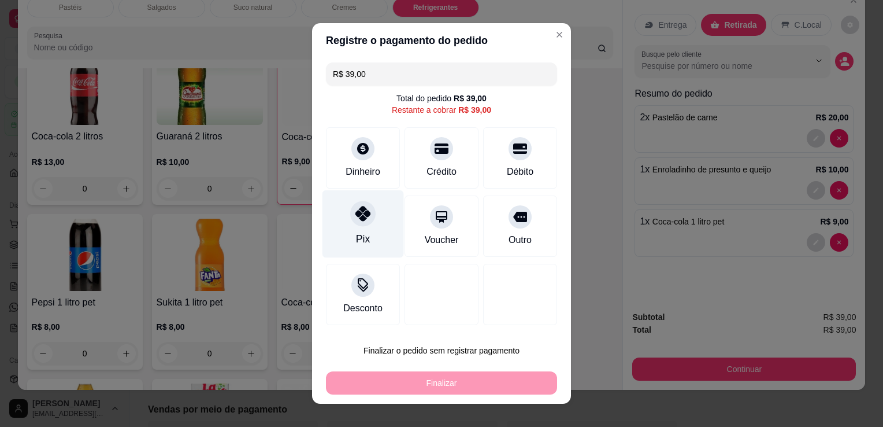
click at [362, 237] on div "Pix" at bounding box center [363, 238] width 14 height 15
type input "R$ 0,00"
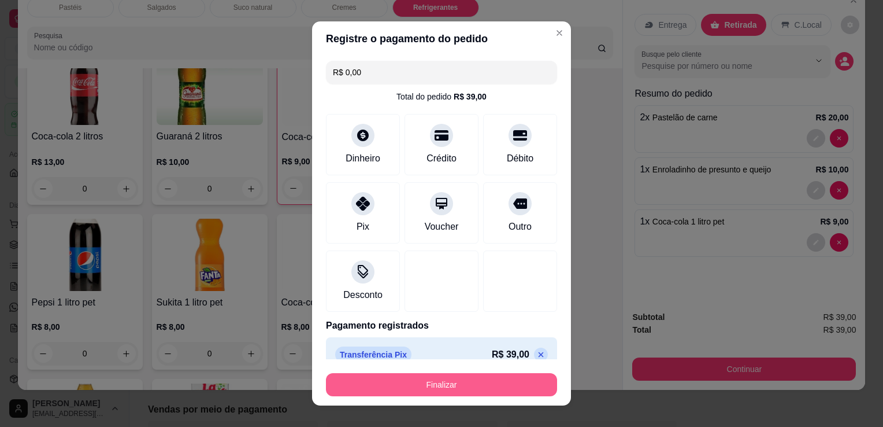
click at [384, 386] on button "Finalizar" at bounding box center [441, 384] width 231 height 23
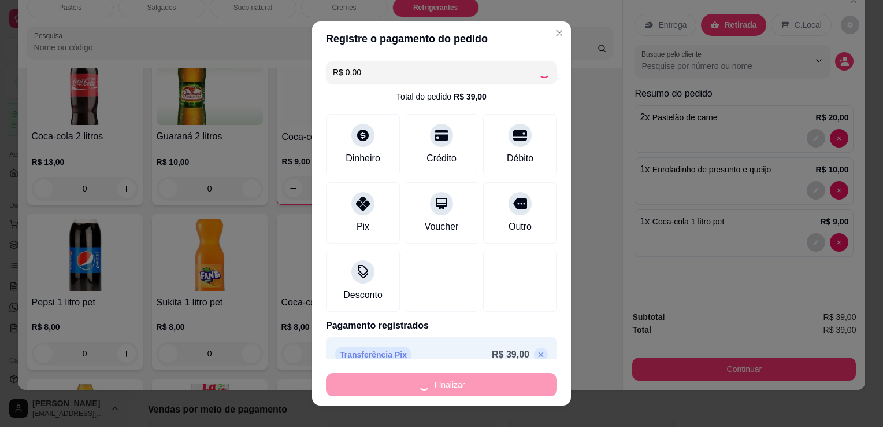
type input "0"
type input "-R$ 39,00"
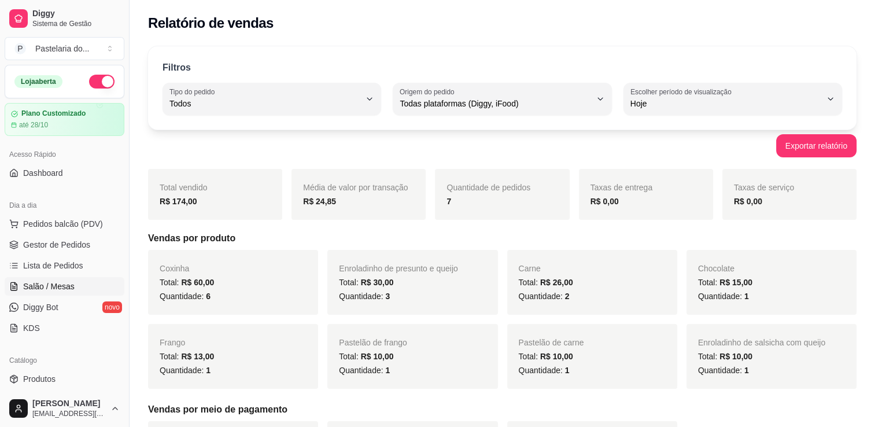
click at [58, 283] on span "Salão / Mesas" at bounding box center [48, 286] width 51 height 12
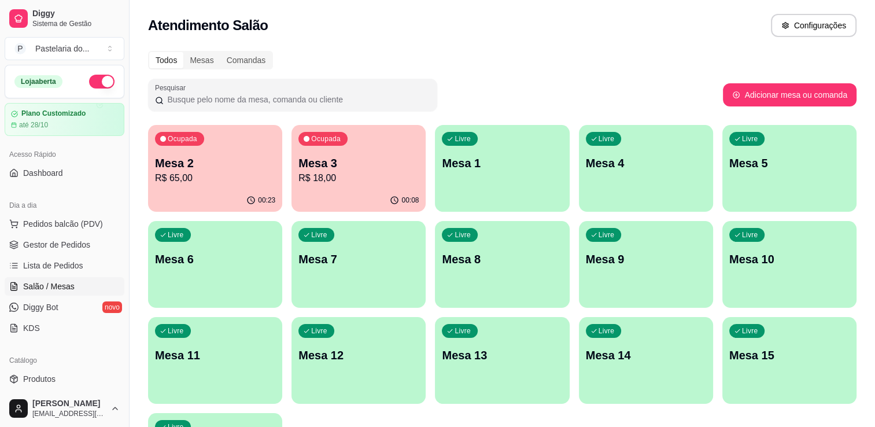
click at [234, 171] on p "R$ 65,00" at bounding box center [215, 178] width 120 height 14
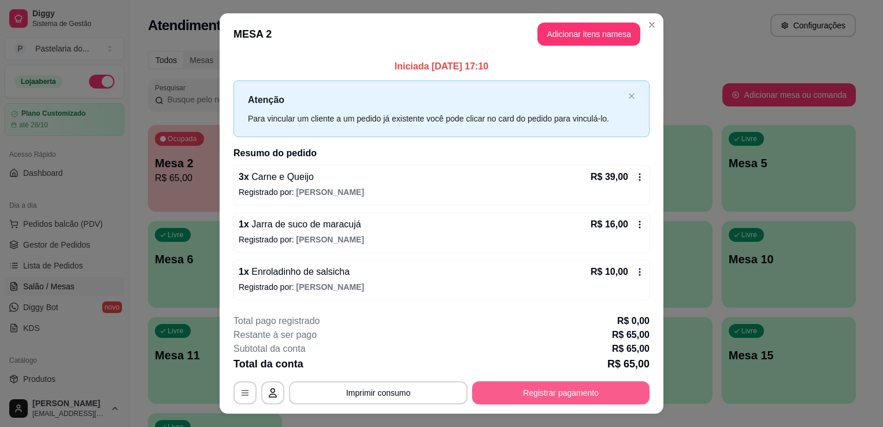
click at [528, 391] on button "Registrar pagamento" at bounding box center [560, 392] width 177 height 23
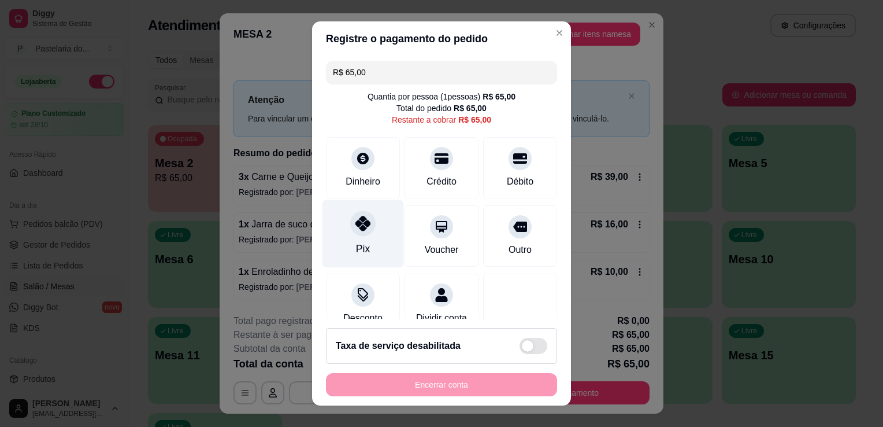
click at [354, 239] on div "Pix" at bounding box center [364, 234] width 82 height 68
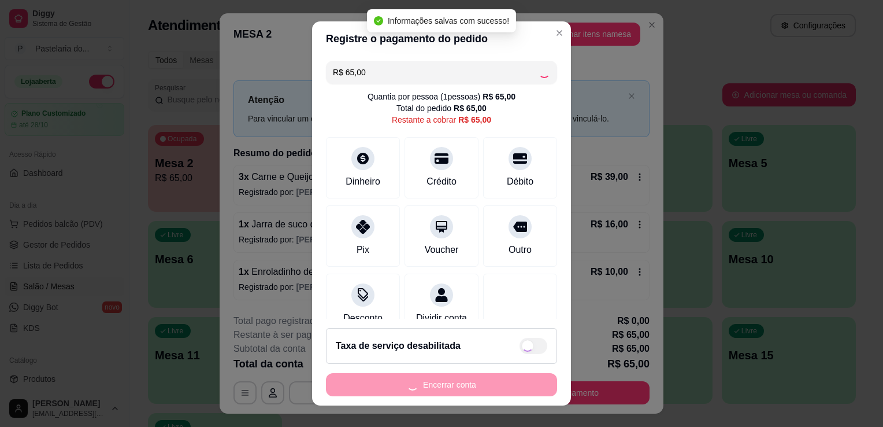
type input "R$ 0,00"
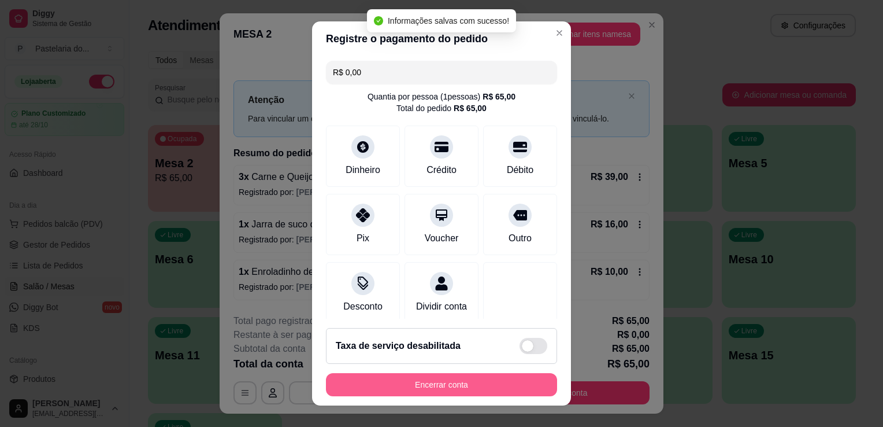
click at [439, 385] on button "Encerrar conta" at bounding box center [441, 384] width 231 height 23
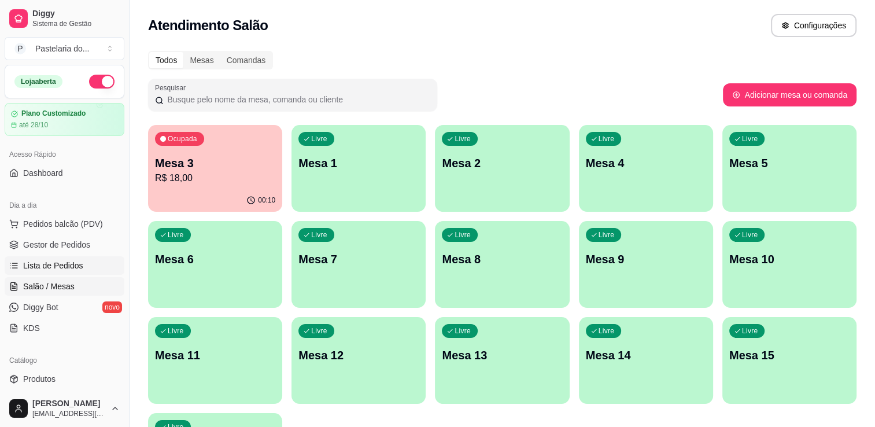
click at [73, 260] on span "Lista de Pedidos" at bounding box center [53, 266] width 60 height 12
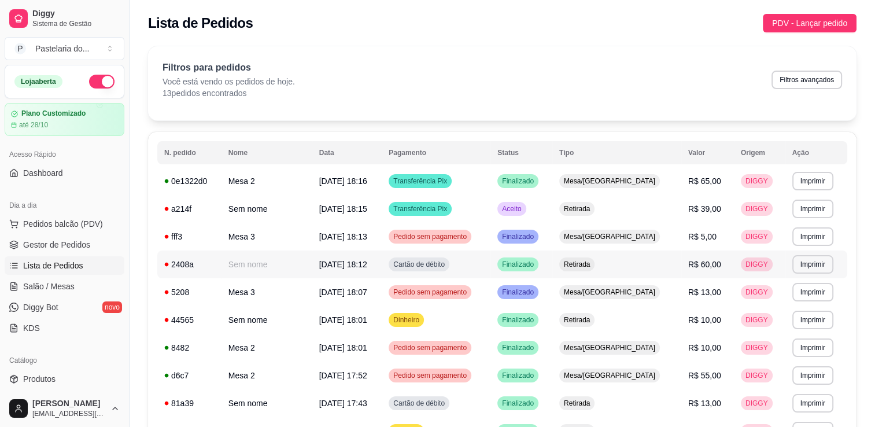
click at [655, 269] on td "Retirada" at bounding box center [616, 264] width 129 height 28
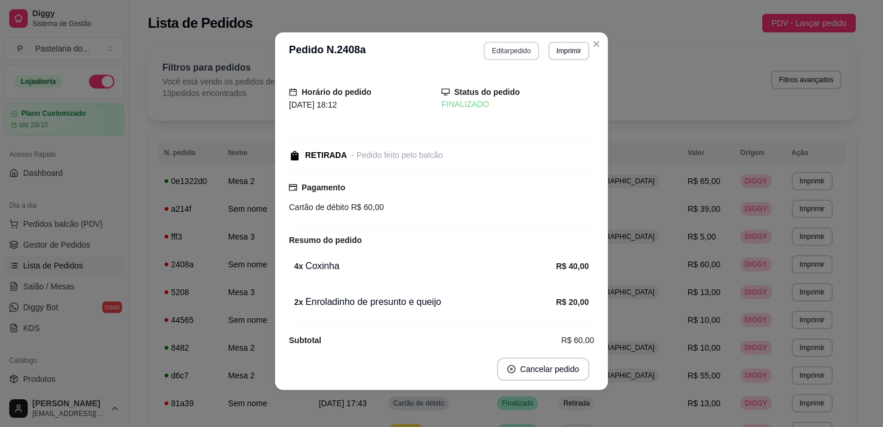
click at [510, 51] on button "Editar pedido" at bounding box center [511, 51] width 55 height 18
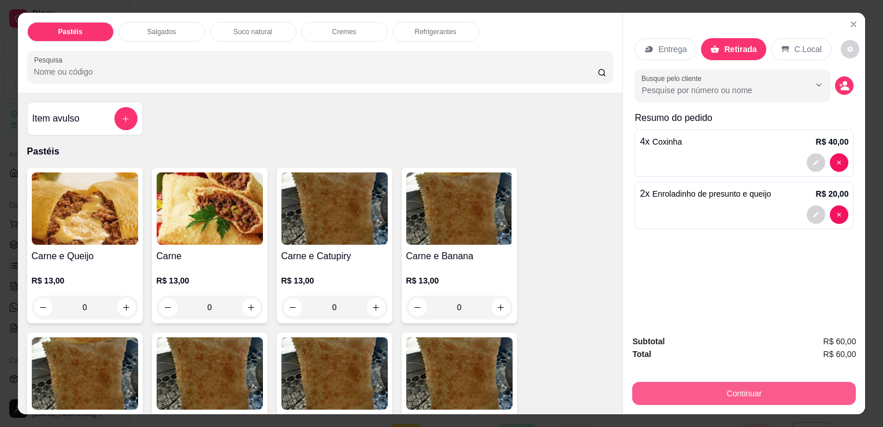
click at [673, 388] on button "Continuar" at bounding box center [744, 393] width 224 height 23
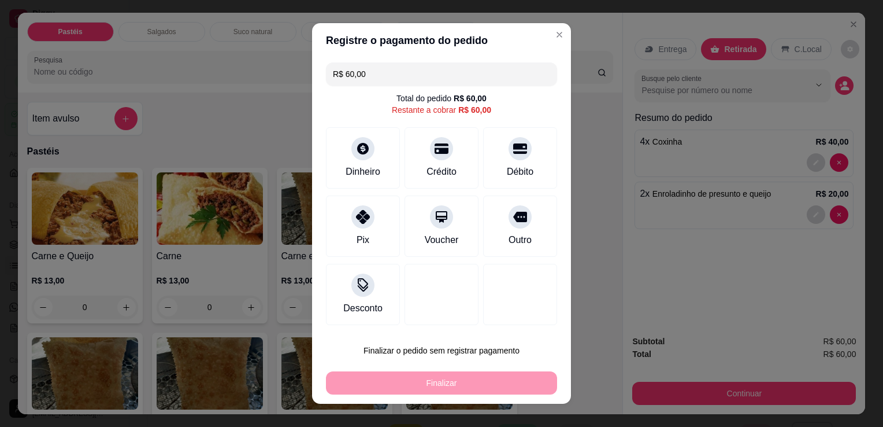
click at [386, 73] on input "R$ 60,00" at bounding box center [441, 73] width 217 height 23
click at [381, 164] on div "Dinheiro" at bounding box center [364, 156] width 82 height 68
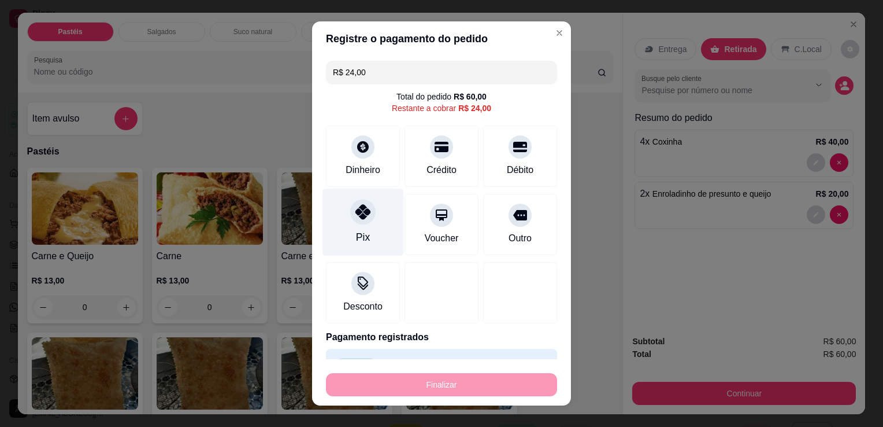
click at [370, 217] on div "Pix" at bounding box center [364, 222] width 82 height 68
type input "R$ 0,00"
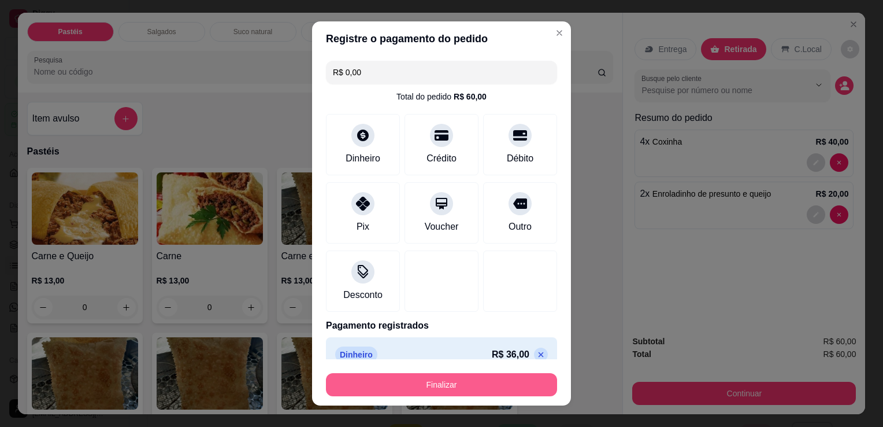
click at [440, 392] on button "Finalizar" at bounding box center [441, 384] width 231 height 23
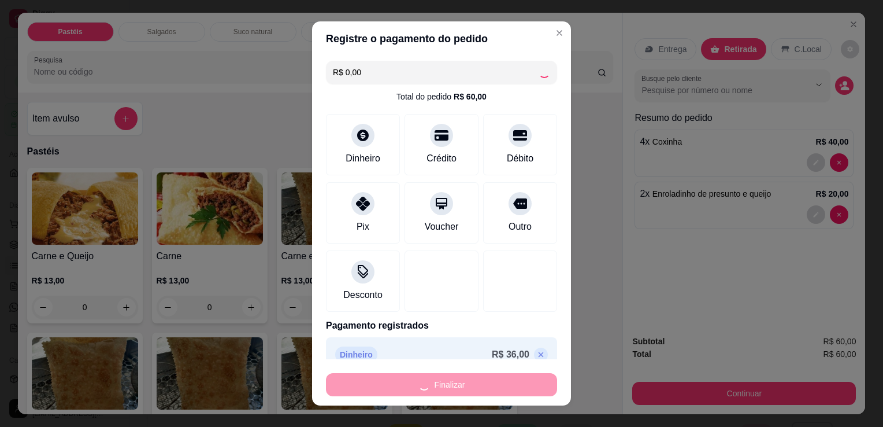
type input "0"
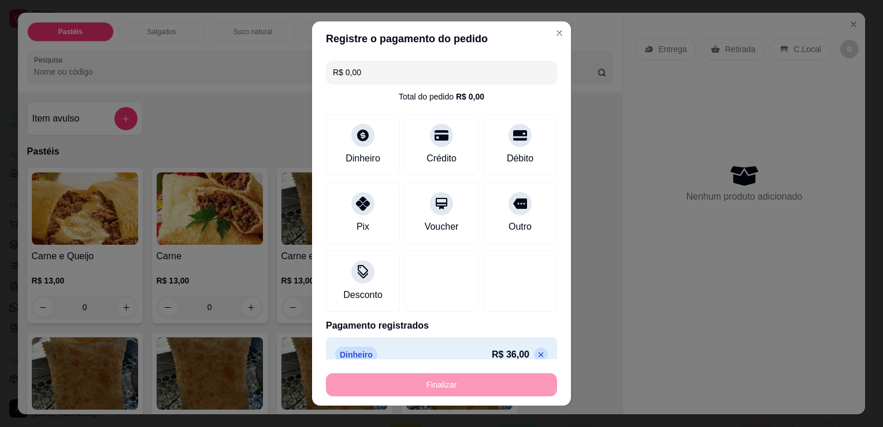
type input "-R$ 60,00"
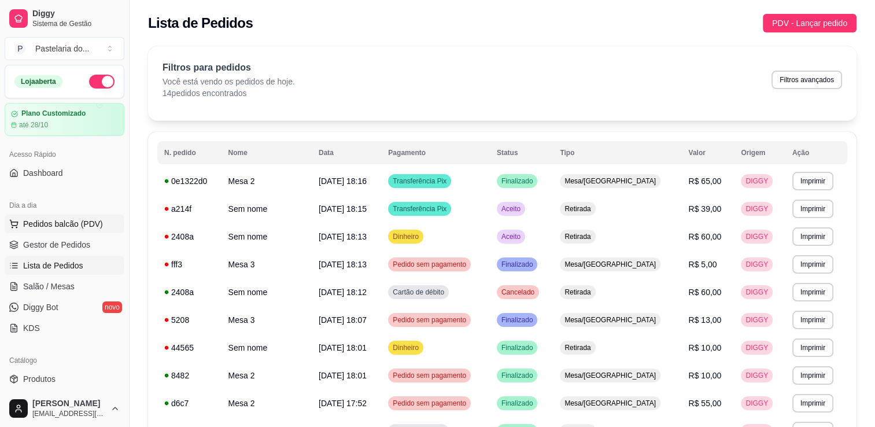
click at [39, 232] on button "Pedidos balcão (PDV)" at bounding box center [65, 223] width 120 height 18
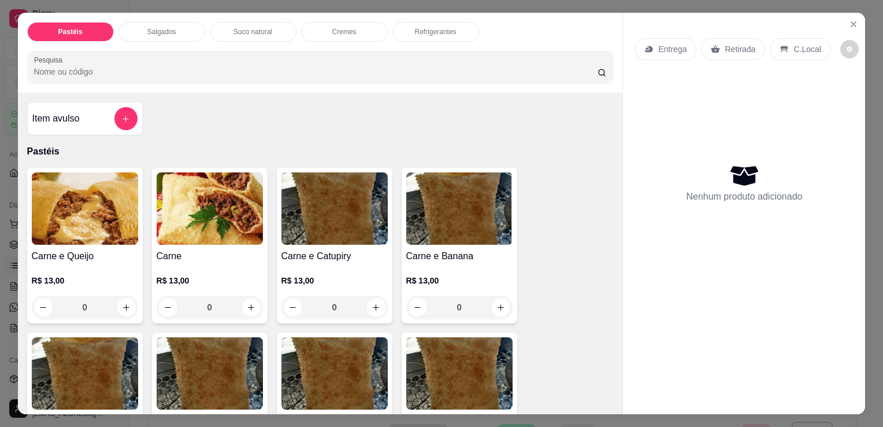
click at [76, 249] on h4 "Carne e Queijo" at bounding box center [85, 256] width 106 height 14
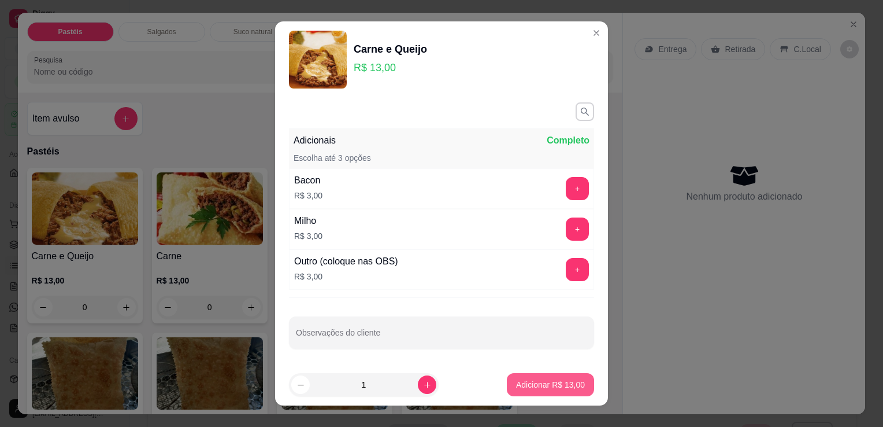
click at [523, 376] on button "Adicionar R$ 13,00" at bounding box center [550, 384] width 87 height 23
type input "1"
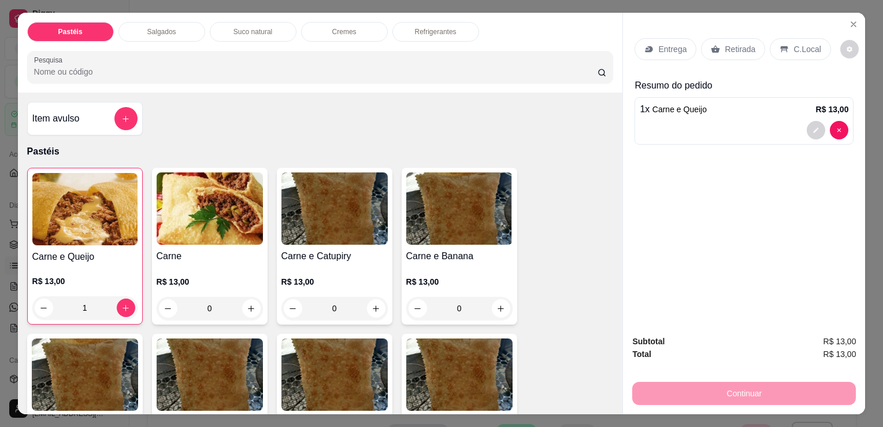
click at [743, 50] on div "Retirada" at bounding box center [733, 49] width 64 height 22
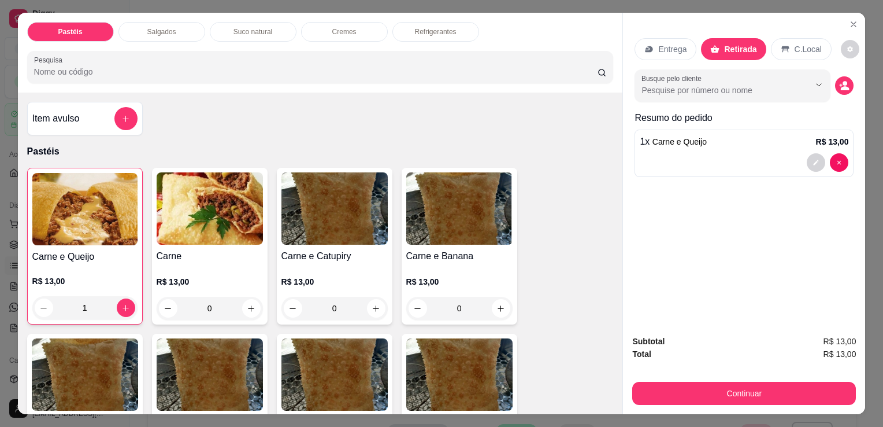
click at [761, 372] on div "Subtotal R$ 13,00 Total R$ 13,00 Continuar" at bounding box center [744, 370] width 224 height 70
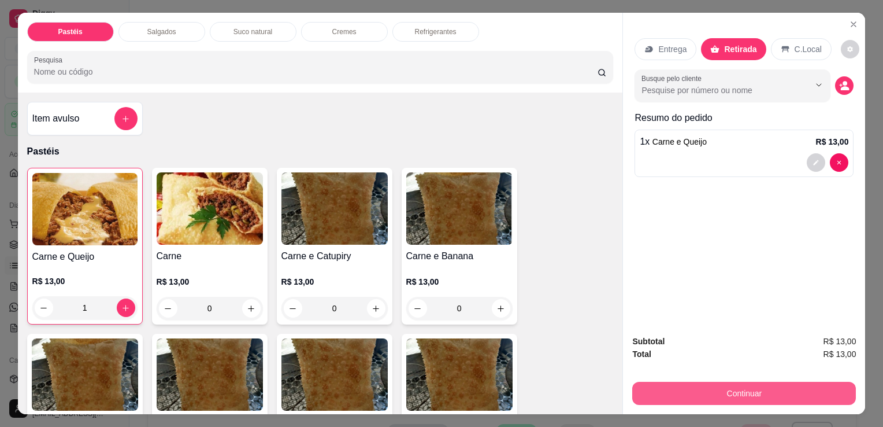
click at [749, 387] on button "Continuar" at bounding box center [744, 393] width 224 height 23
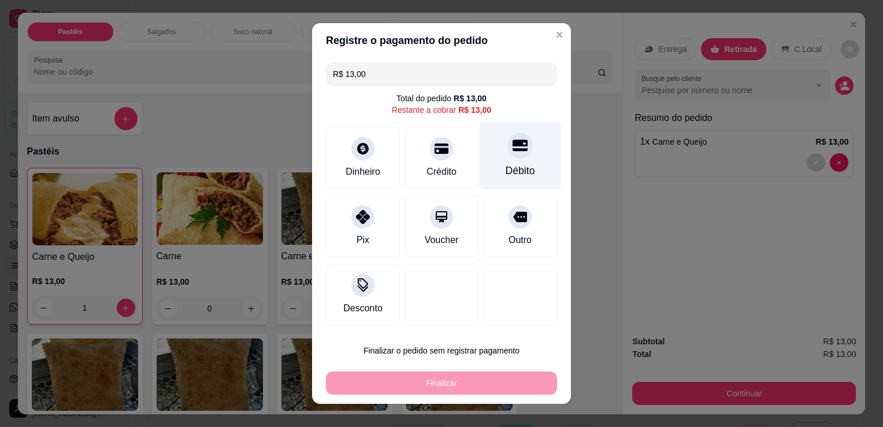
click at [492, 160] on div "Débito" at bounding box center [521, 156] width 82 height 68
type input "R$ 0,00"
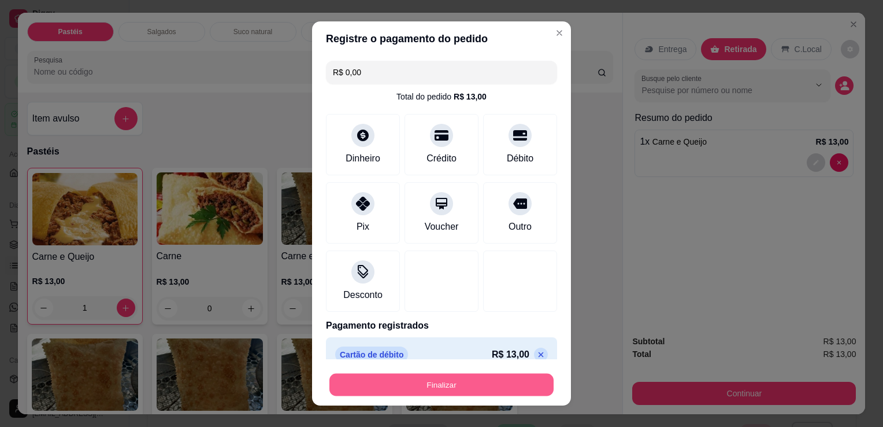
click at [459, 379] on button "Finalizar" at bounding box center [441, 384] width 224 height 23
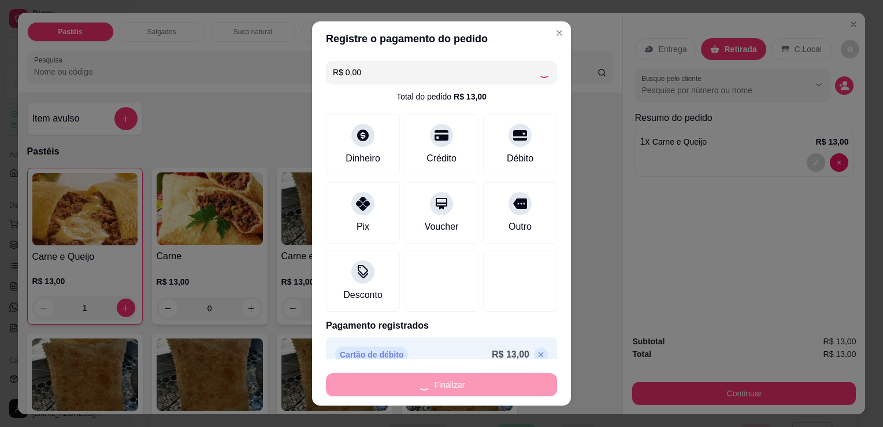
type input "0"
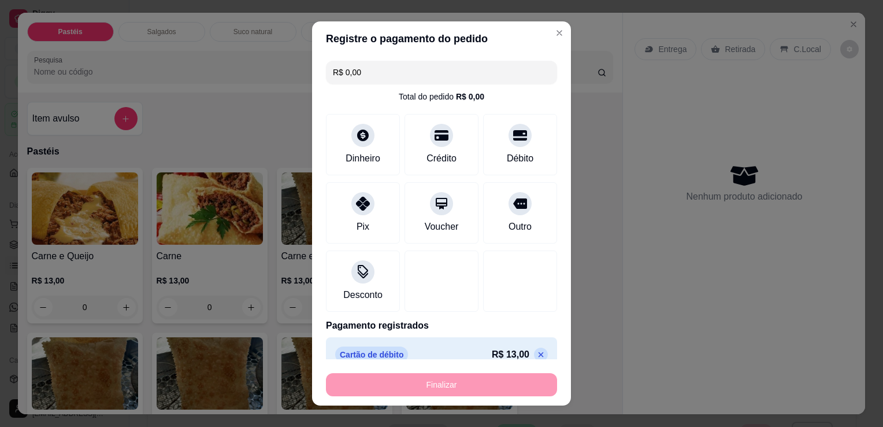
type input "-R$ 13,00"
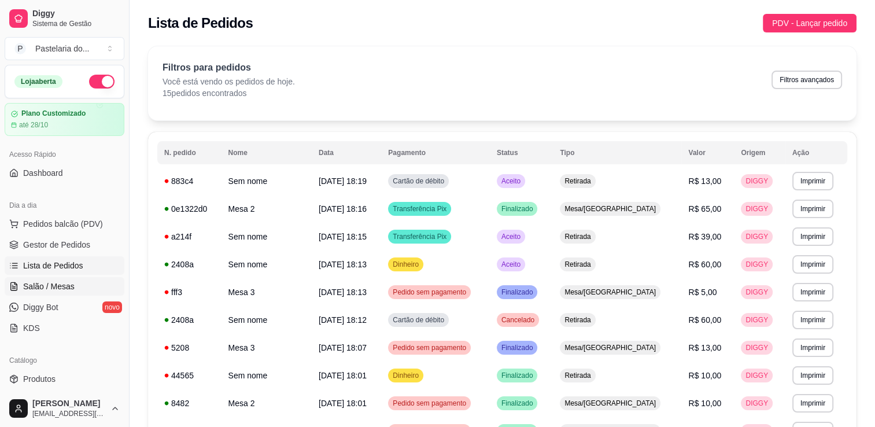
click at [72, 286] on span "Salão / Mesas" at bounding box center [48, 286] width 51 height 12
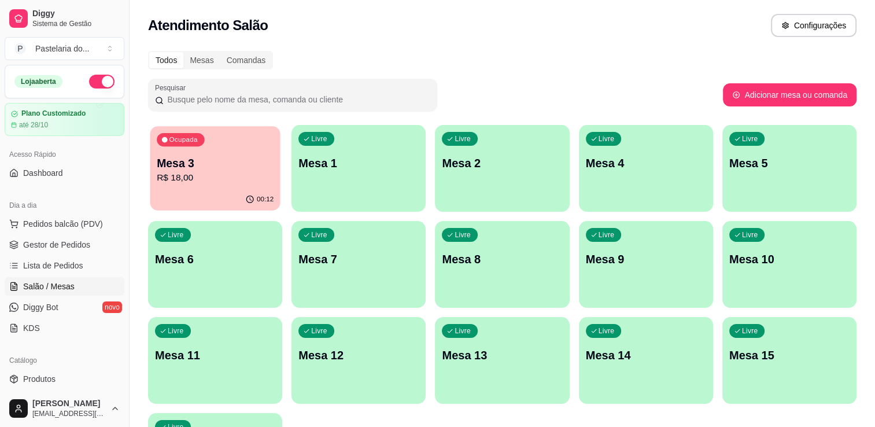
click at [213, 184] on p "R$ 18,00" at bounding box center [215, 177] width 117 height 13
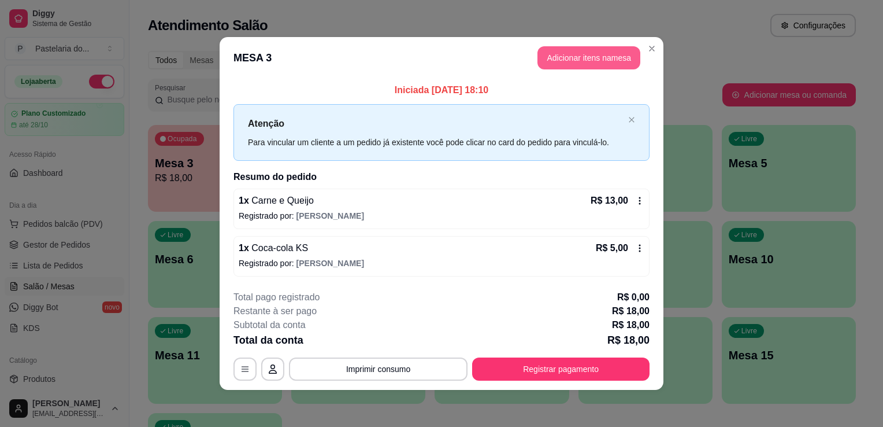
click at [567, 59] on button "Adicionar itens na mesa" at bounding box center [589, 57] width 103 height 23
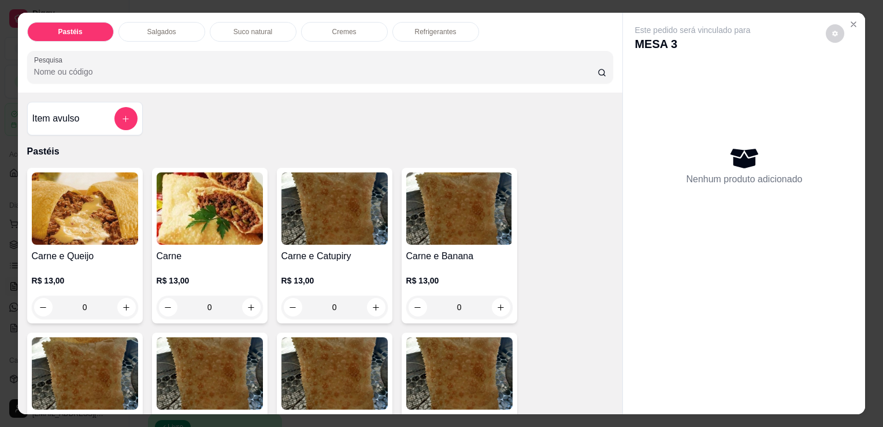
click at [173, 31] on div "Salgados" at bounding box center [162, 32] width 87 height 20
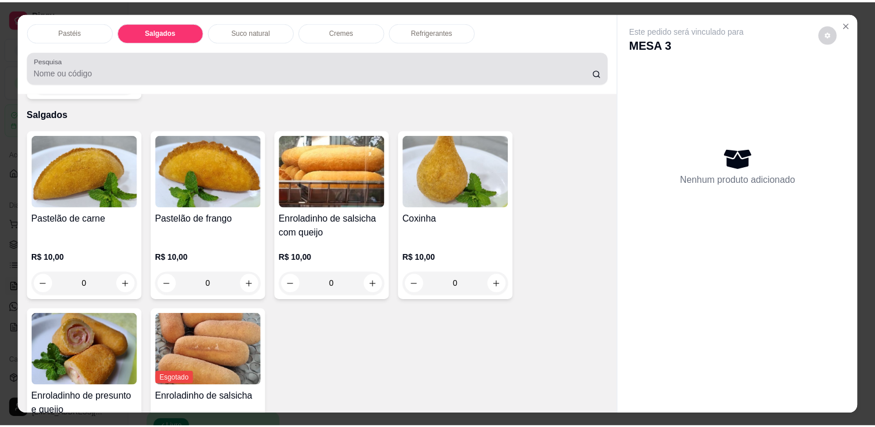
scroll to position [28, 0]
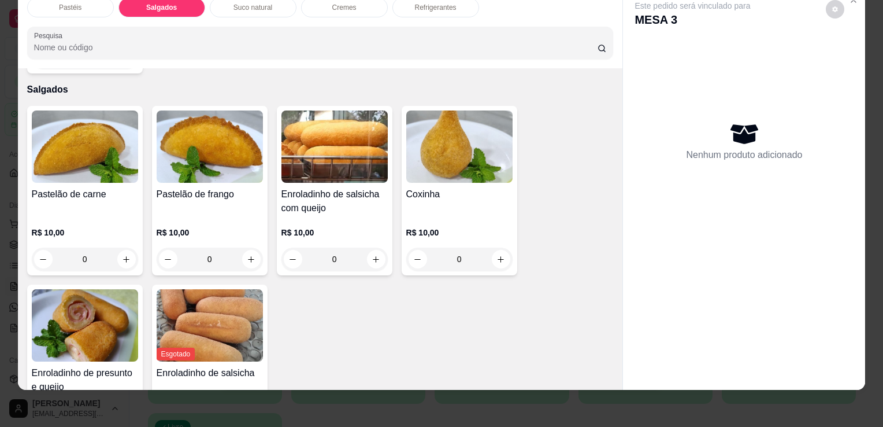
click at [184, 187] on h4 "Pastelão de frango" at bounding box center [210, 194] width 106 height 14
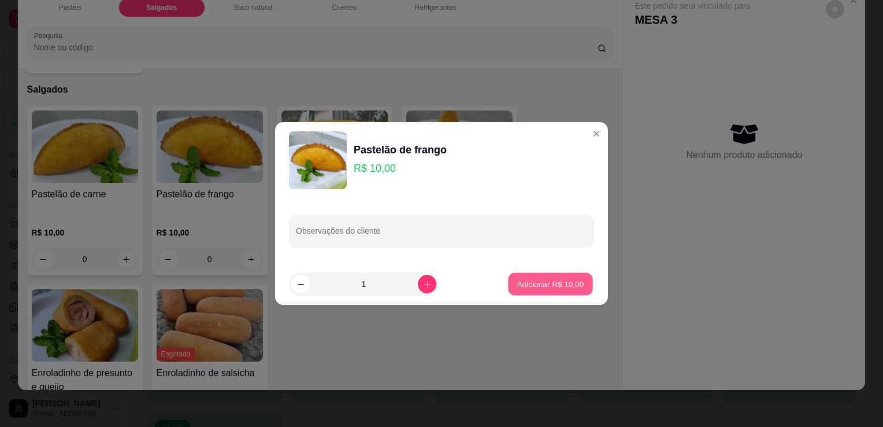
click at [545, 278] on p "Adicionar R$ 10,00" at bounding box center [550, 283] width 67 height 11
type input "1"
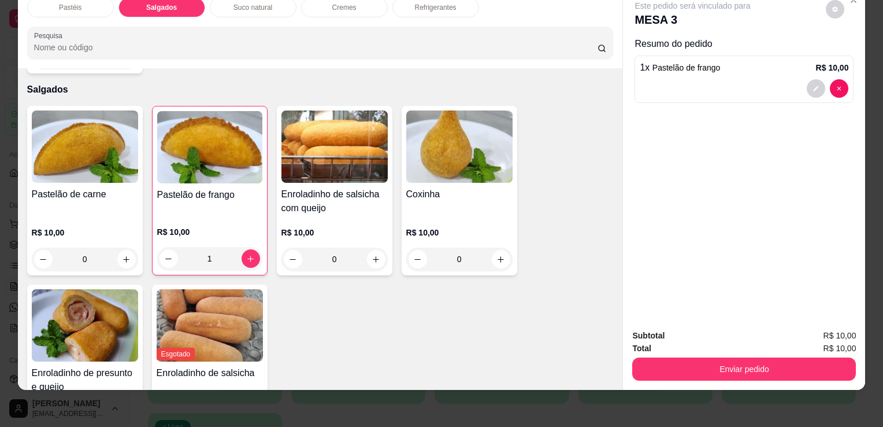
click at [698, 357] on button "Enviar pedido" at bounding box center [744, 368] width 224 height 23
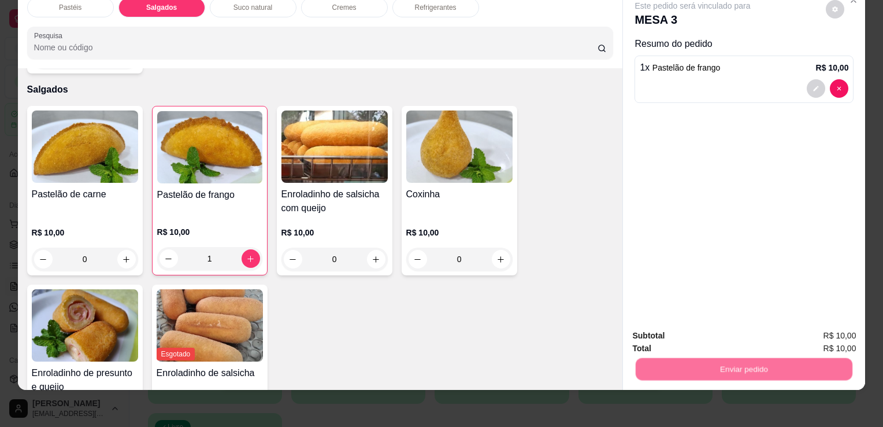
click at [811, 331] on button "Enviar pedido" at bounding box center [826, 332] width 65 height 22
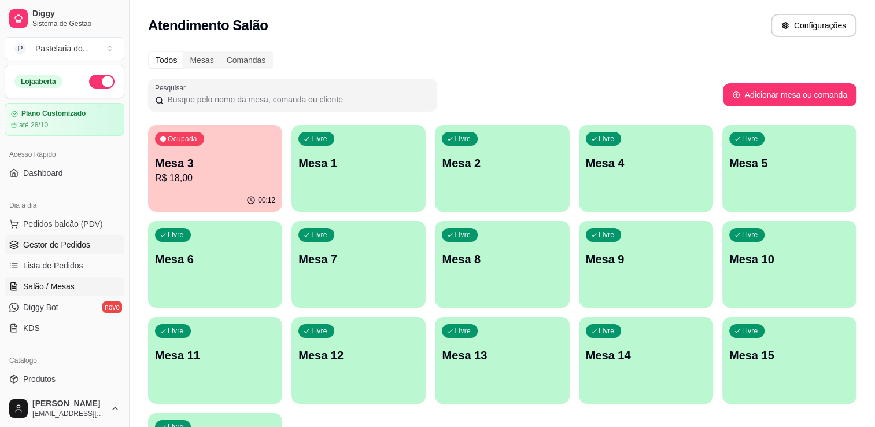
click at [69, 248] on span "Gestor de Pedidos" at bounding box center [56, 245] width 67 height 12
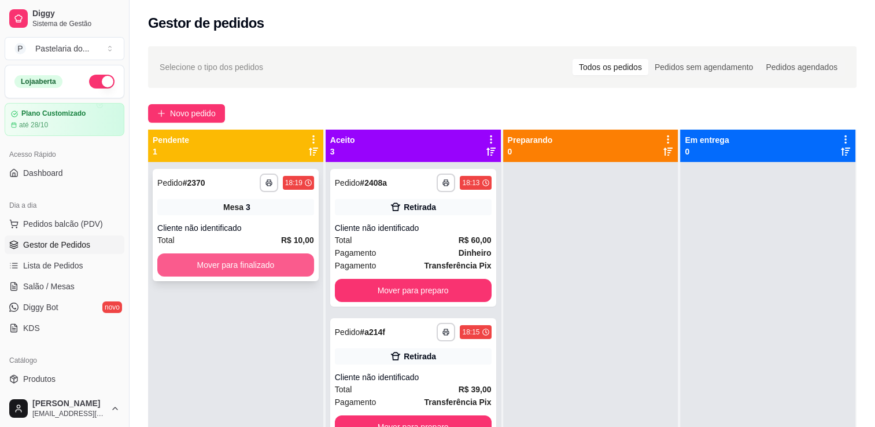
click at [299, 261] on button "Mover para finalizado" at bounding box center [235, 264] width 157 height 23
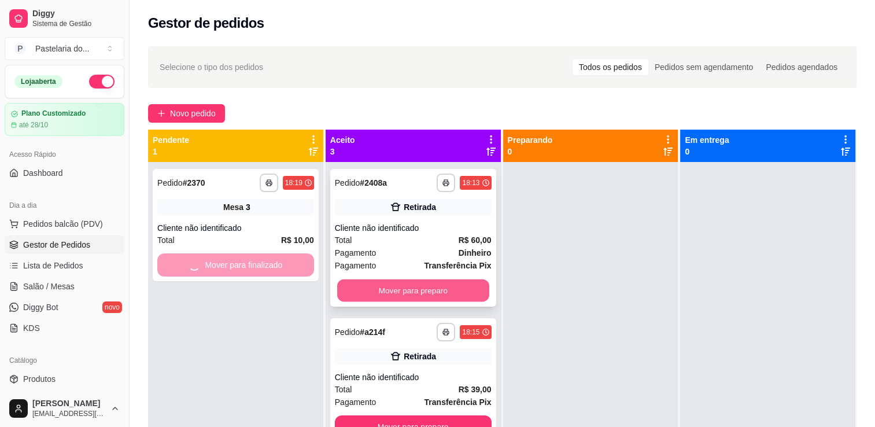
click at [369, 295] on button "Mover para preparo" at bounding box center [413, 290] width 152 height 23
click at [369, 295] on div "Mover para preparo" at bounding box center [413, 290] width 157 height 23
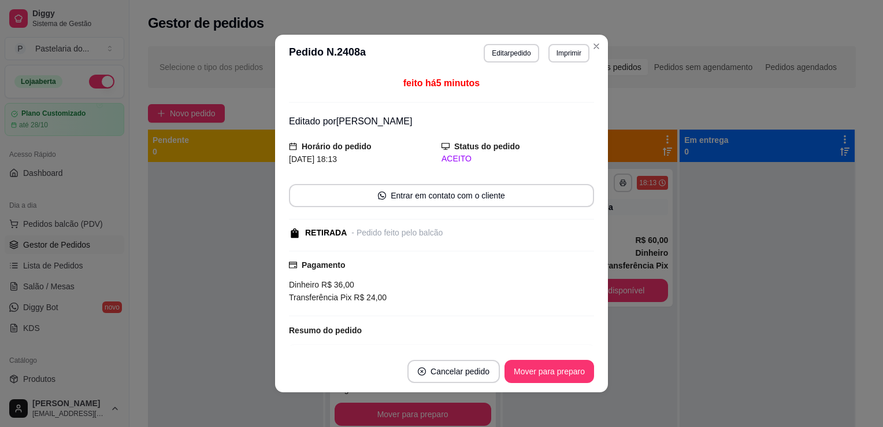
click at [386, 286] on div "Dinheiro R$ 36,00" at bounding box center [441, 284] width 305 height 13
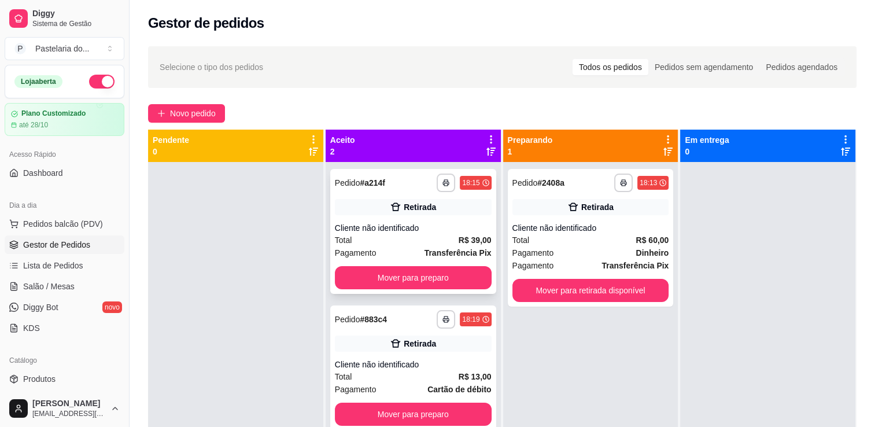
click at [344, 283] on button "Mover para preparo" at bounding box center [413, 277] width 157 height 23
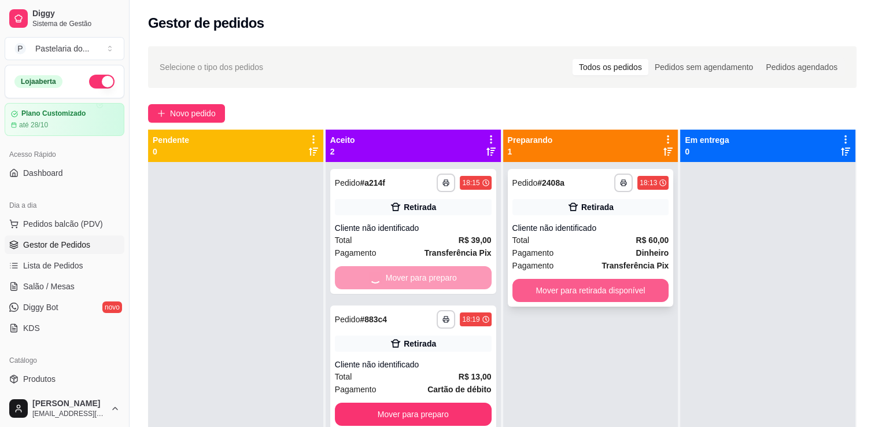
click at [536, 296] on button "Mover para retirada disponível" at bounding box center [590, 290] width 157 height 23
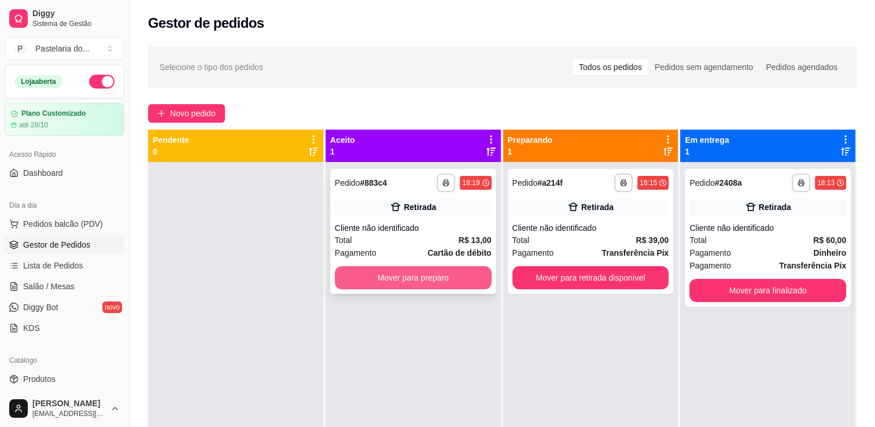
click at [454, 282] on button "Mover para preparo" at bounding box center [413, 277] width 157 height 23
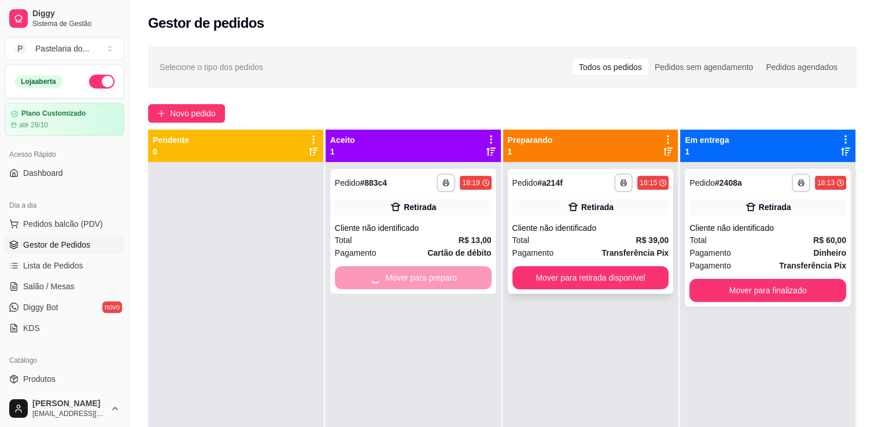
click at [594, 284] on button "Mover para retirada disponível" at bounding box center [590, 277] width 157 height 23
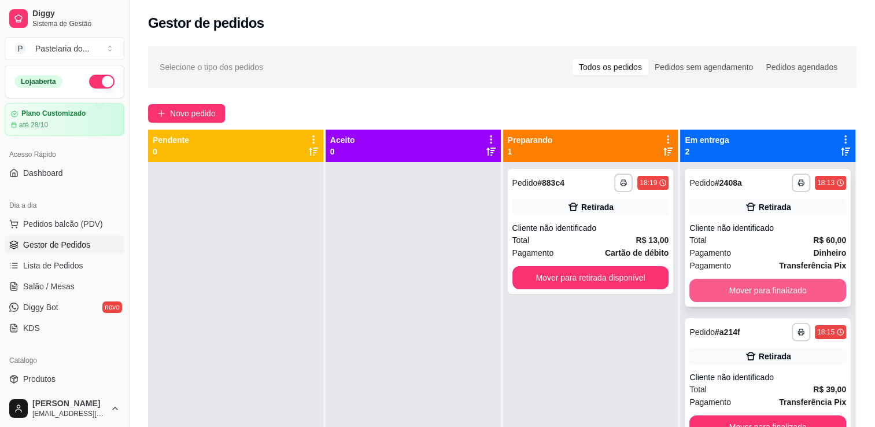
click at [763, 282] on button "Mover para finalizado" at bounding box center [767, 290] width 157 height 23
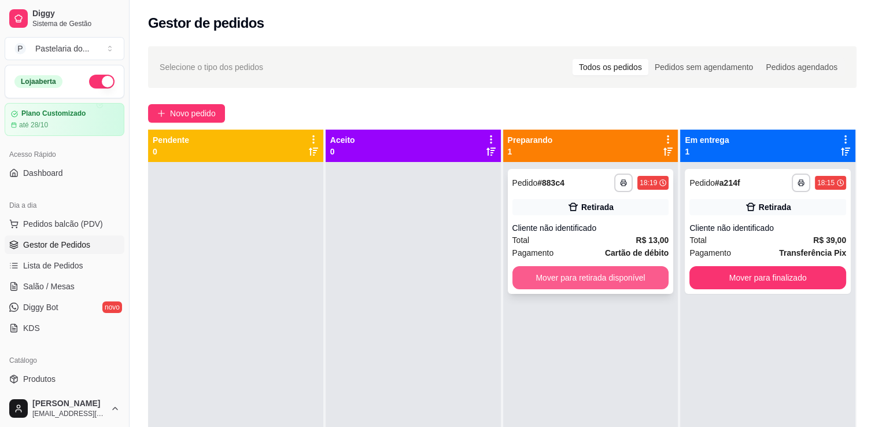
click at [627, 283] on button "Mover para retirada disponível" at bounding box center [590, 277] width 157 height 23
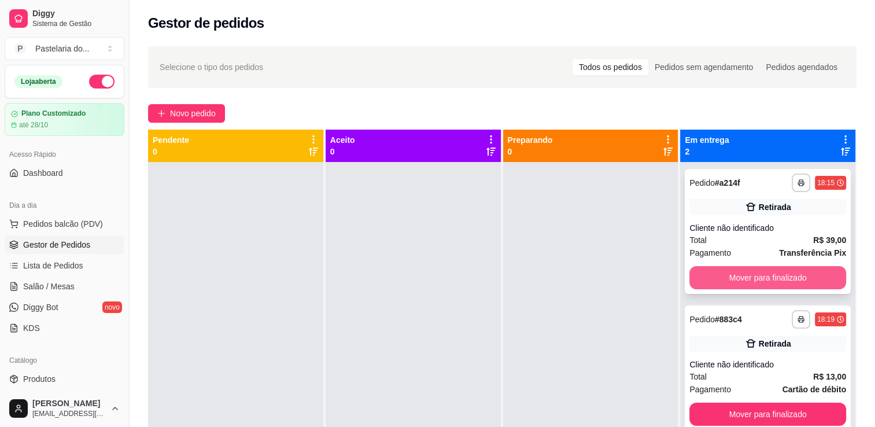
click at [736, 283] on button "Mover para finalizado" at bounding box center [767, 277] width 157 height 23
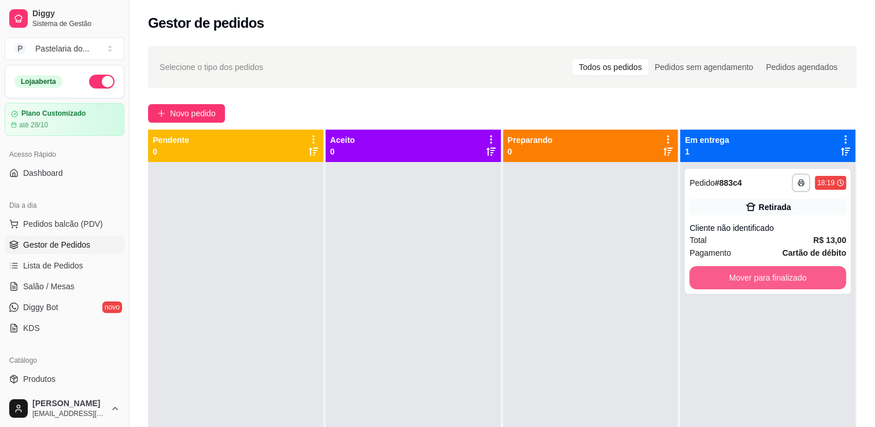
click at [736, 283] on button "Mover para finalizado" at bounding box center [767, 277] width 157 height 23
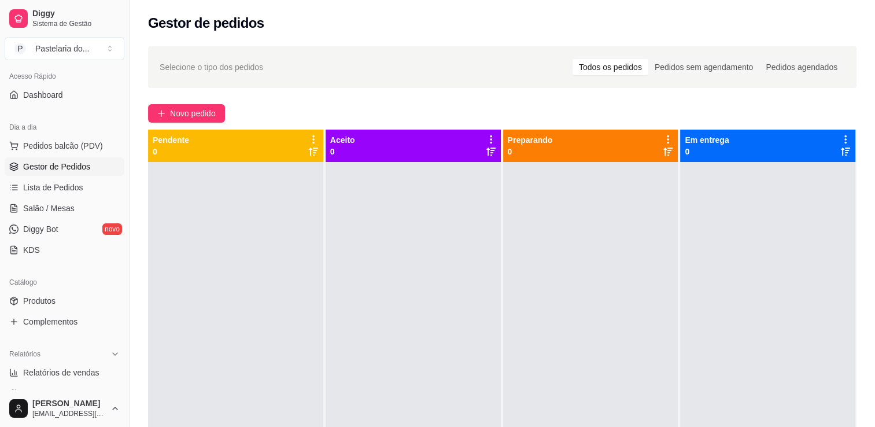
scroll to position [116, 0]
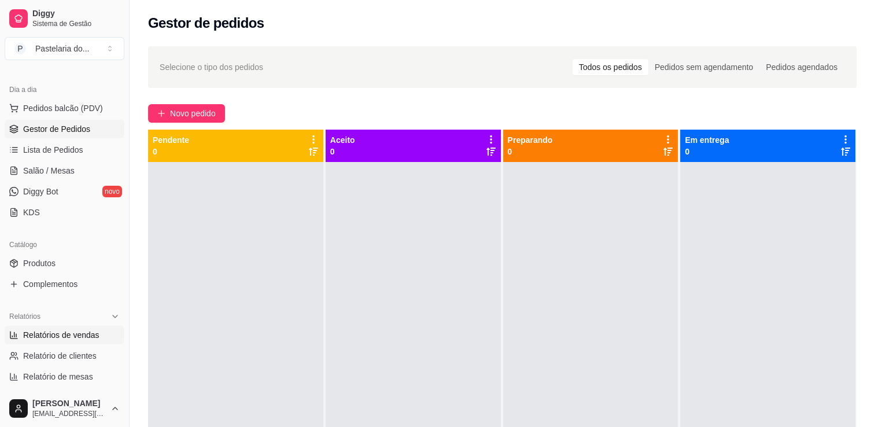
click at [38, 325] on link "Relatórios de vendas" at bounding box center [65, 334] width 120 height 18
select select "ALL"
select select "0"
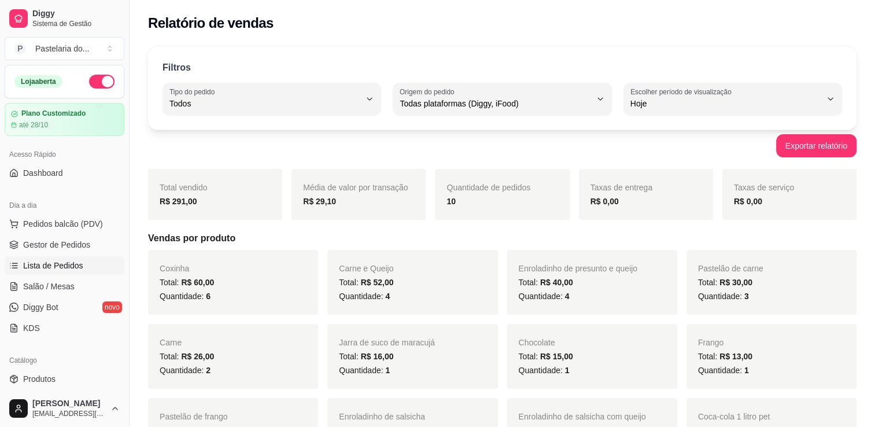
click at [43, 260] on span "Lista de Pedidos" at bounding box center [53, 266] width 60 height 12
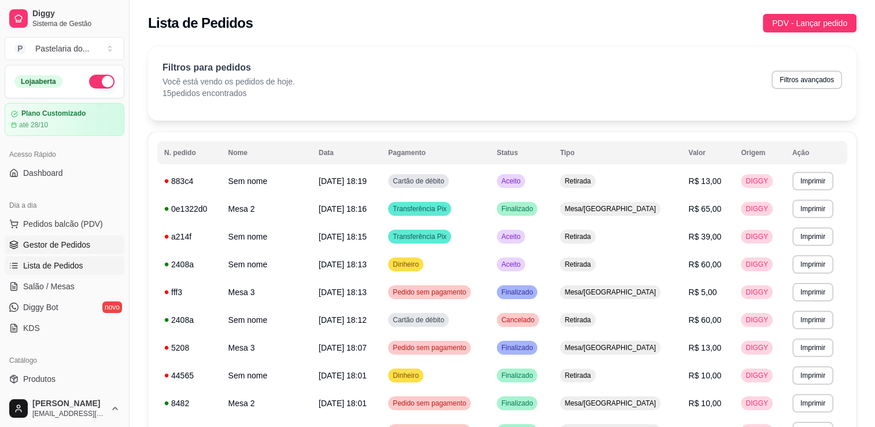
click at [46, 247] on span "Gestor de Pedidos" at bounding box center [56, 245] width 67 height 12
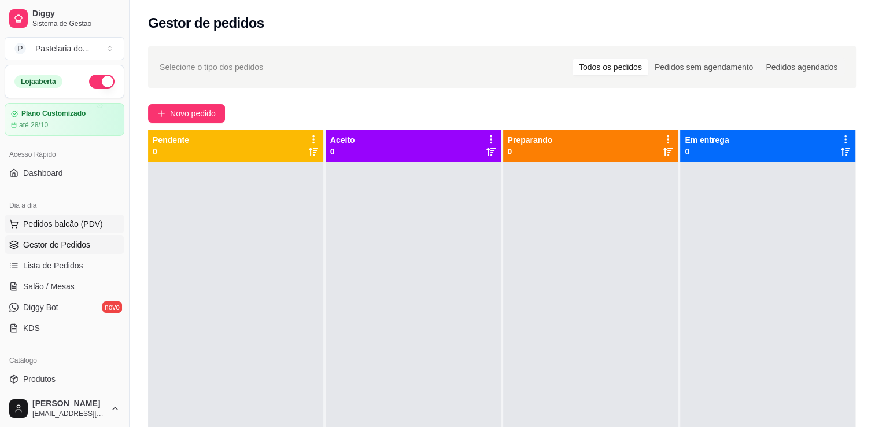
click at [49, 221] on span "Pedidos balcão (PDV)" at bounding box center [63, 224] width 80 height 12
click at [67, 286] on span "Salão / Mesas" at bounding box center [48, 286] width 51 height 12
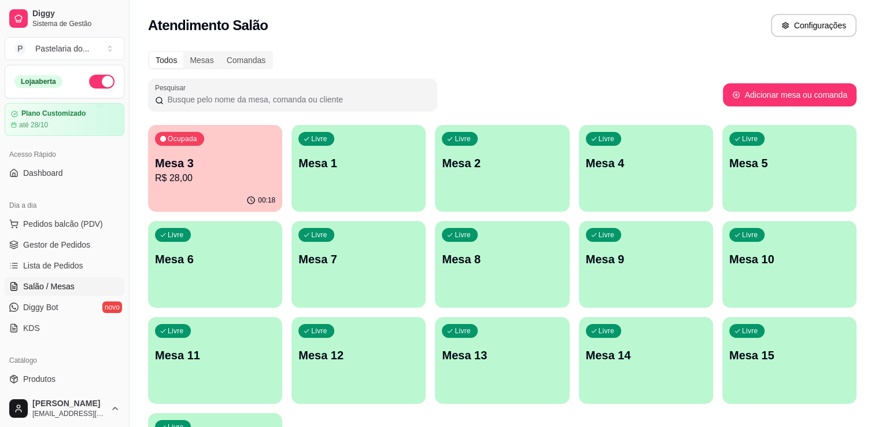
click at [201, 184] on p "R$ 28,00" at bounding box center [215, 178] width 120 height 14
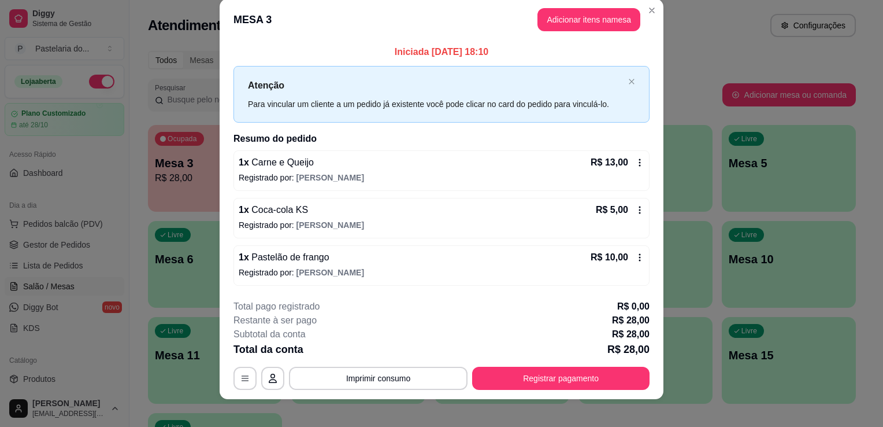
scroll to position [23, 0]
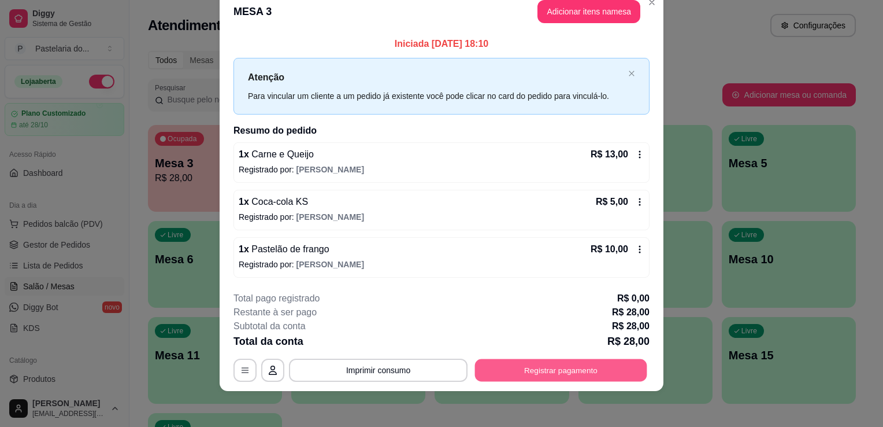
click at [565, 372] on button "Registrar pagamento" at bounding box center [561, 369] width 172 height 23
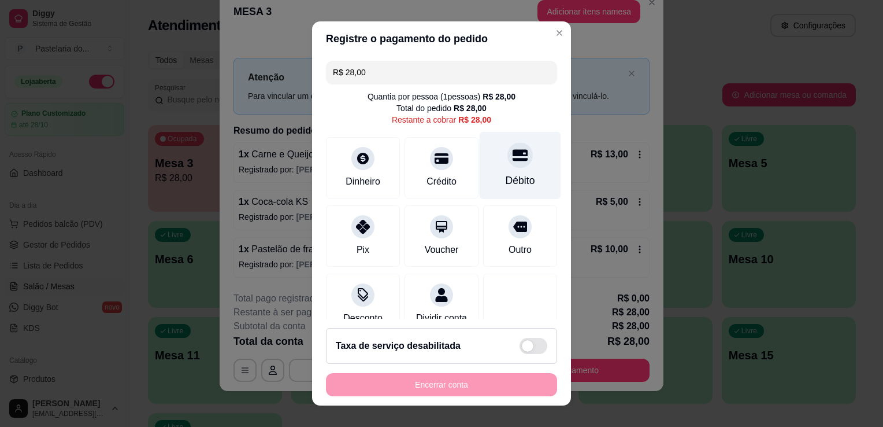
click at [489, 161] on div "Débito" at bounding box center [521, 166] width 82 height 68
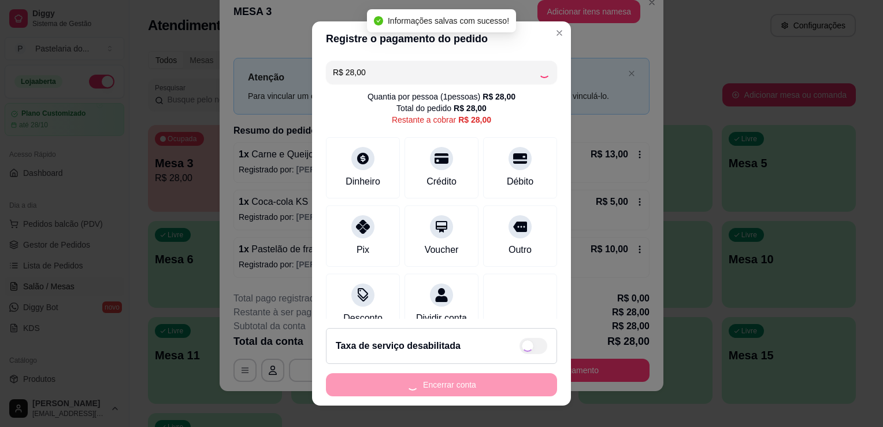
type input "R$ 0,00"
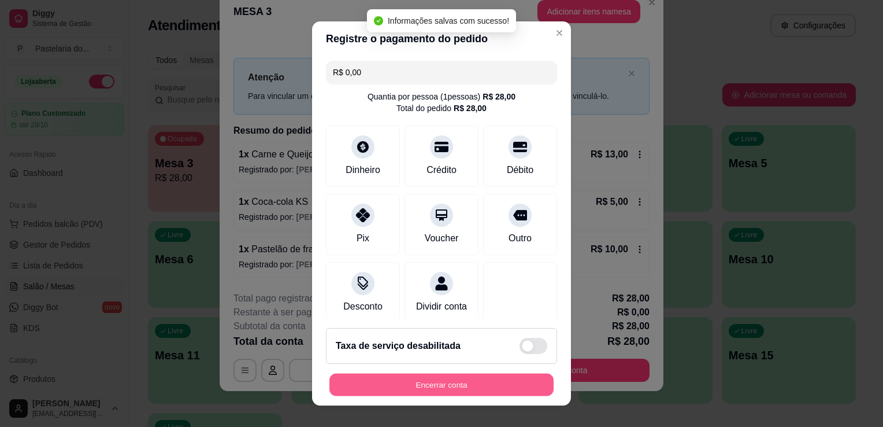
click at [460, 390] on button "Encerrar conta" at bounding box center [441, 384] width 224 height 23
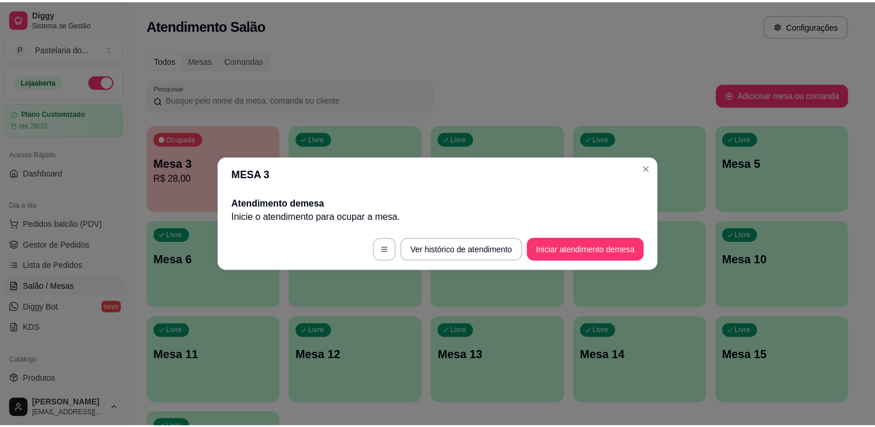
scroll to position [0, 0]
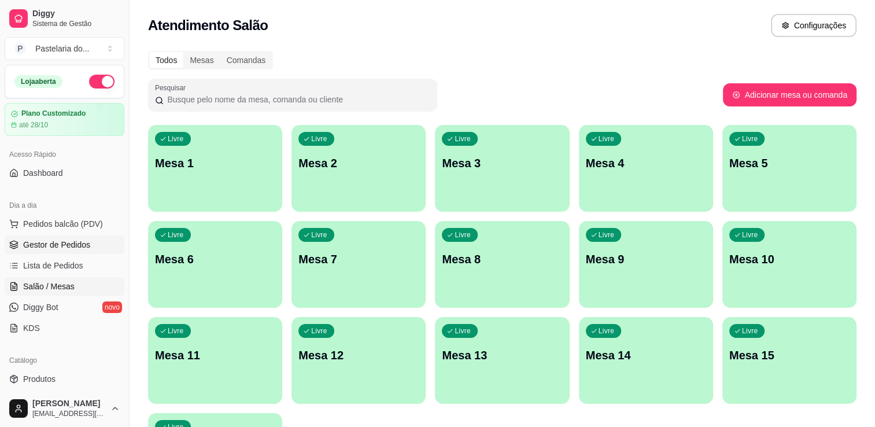
click at [64, 239] on span "Gestor de Pedidos" at bounding box center [56, 245] width 67 height 12
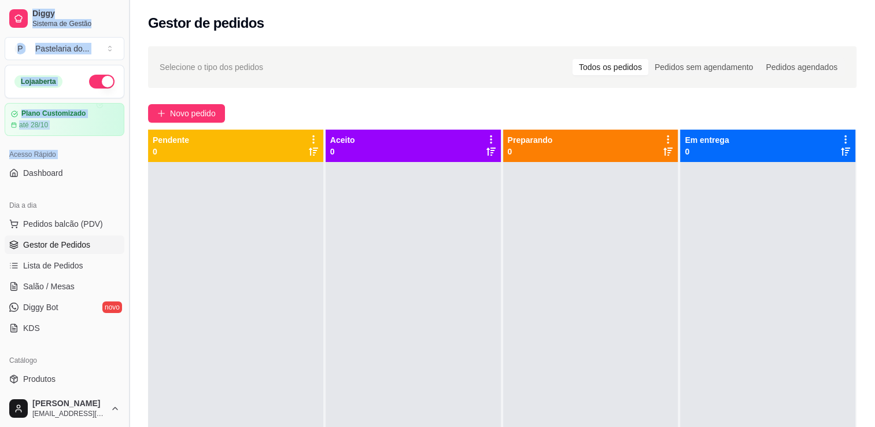
drag, startPoint x: 0, startPoint y: 153, endPoint x: 129, endPoint y: 8, distance: 193.7
click at [6, 177] on div "Acesso Rápido Dashboard" at bounding box center [64, 163] width 129 height 46
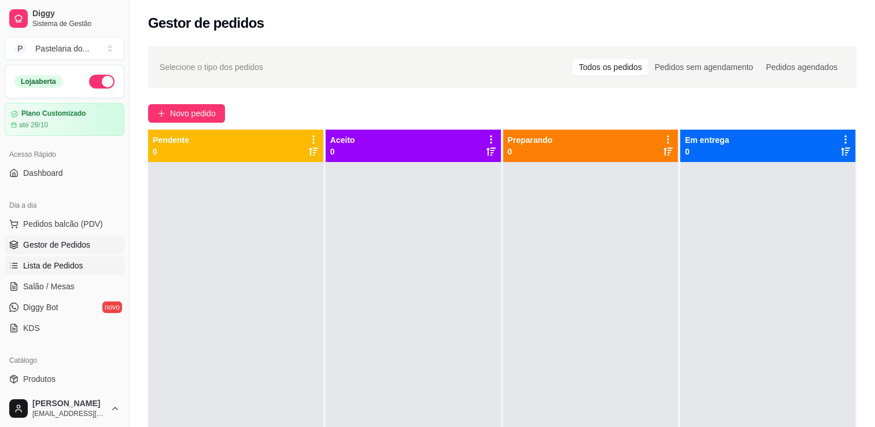
click at [69, 260] on span "Lista de Pedidos" at bounding box center [53, 266] width 60 height 12
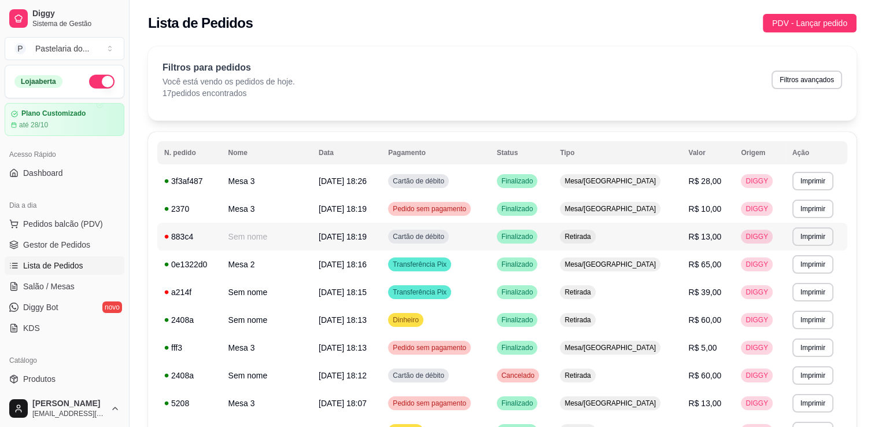
click at [650, 240] on td "Retirada" at bounding box center [617, 237] width 128 height 28
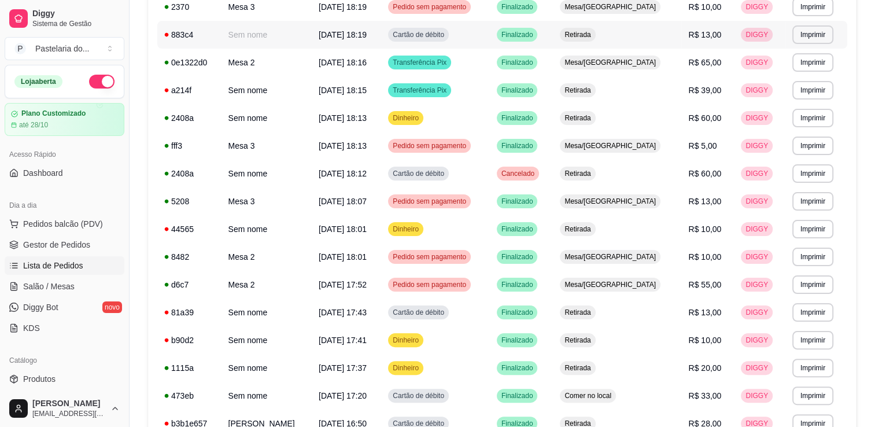
scroll to position [295, 0]
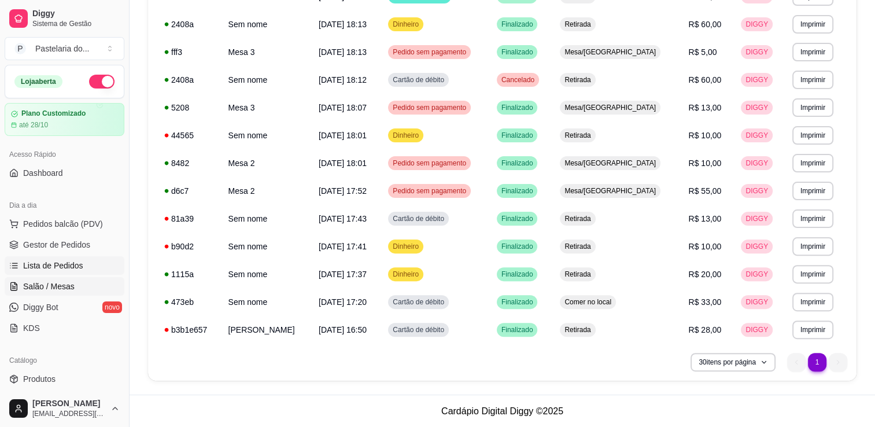
click at [61, 283] on span "Salão / Mesas" at bounding box center [48, 286] width 51 height 12
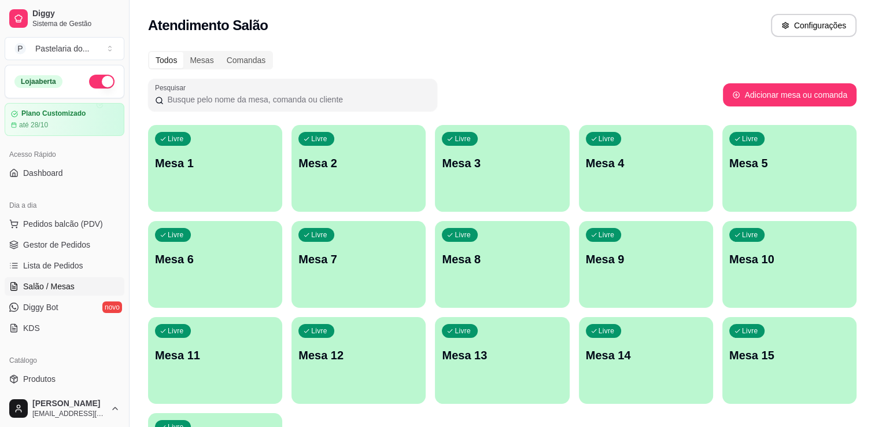
click at [321, 340] on div "Livre Mesa 12" at bounding box center [358, 353] width 134 height 73
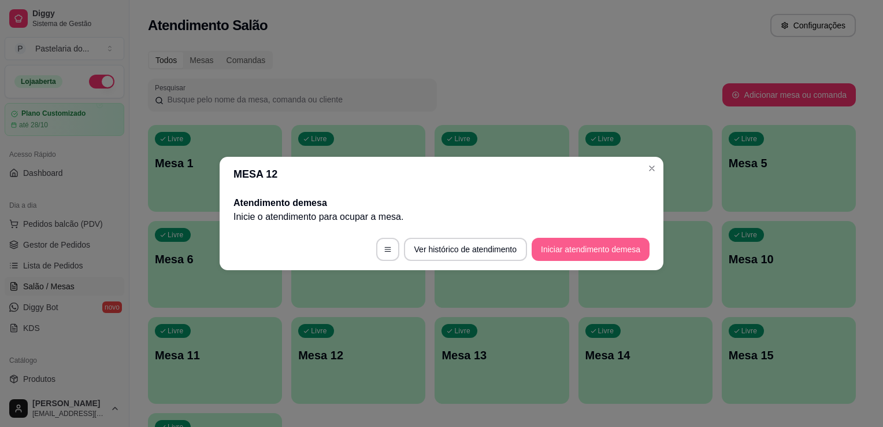
click at [607, 250] on button "Iniciar atendimento de mesa" at bounding box center [591, 249] width 118 height 23
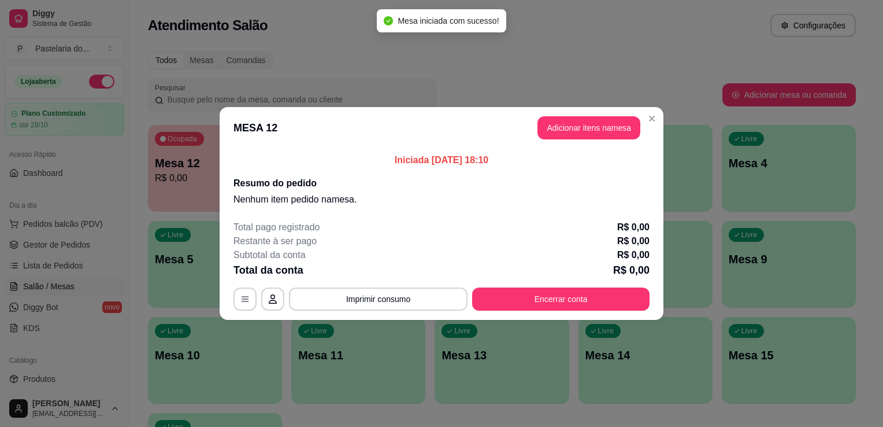
click at [575, 123] on button "Adicionar itens na mesa" at bounding box center [589, 127] width 103 height 23
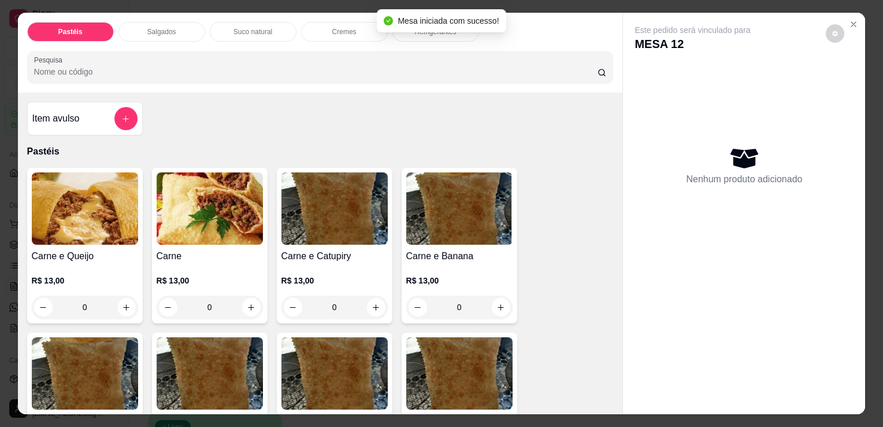
drag, startPoint x: 143, startPoint y: 39, endPoint x: 155, endPoint y: 34, distance: 12.9
click at [146, 38] on div "Pastéis Salgados Suco natural Cremes Refrigerantes Pesquisa" at bounding box center [320, 53] width 605 height 80
click at [173, 22] on div "Salgados" at bounding box center [162, 32] width 87 height 20
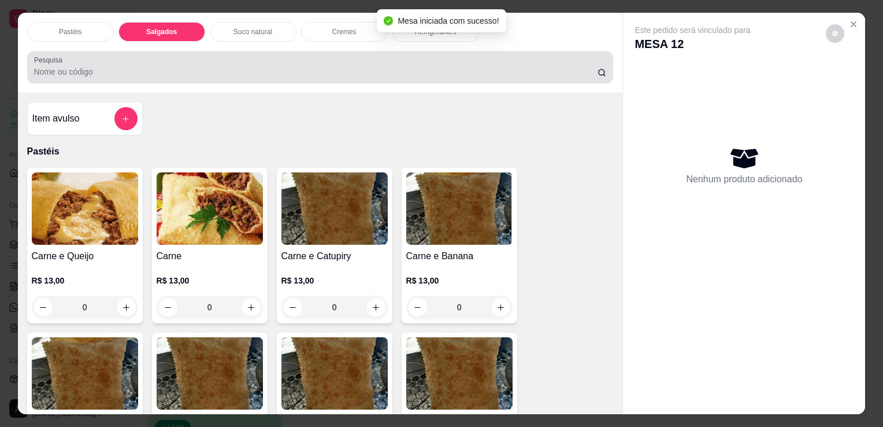
scroll to position [28, 0]
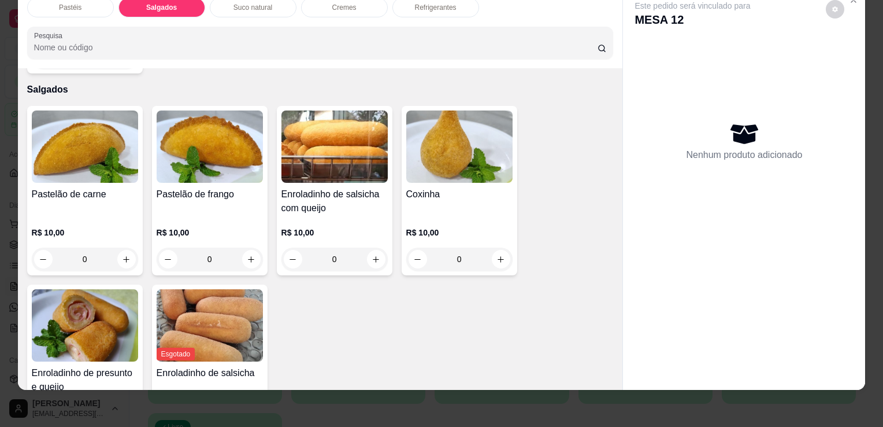
click at [98, 301] on img at bounding box center [85, 325] width 106 height 72
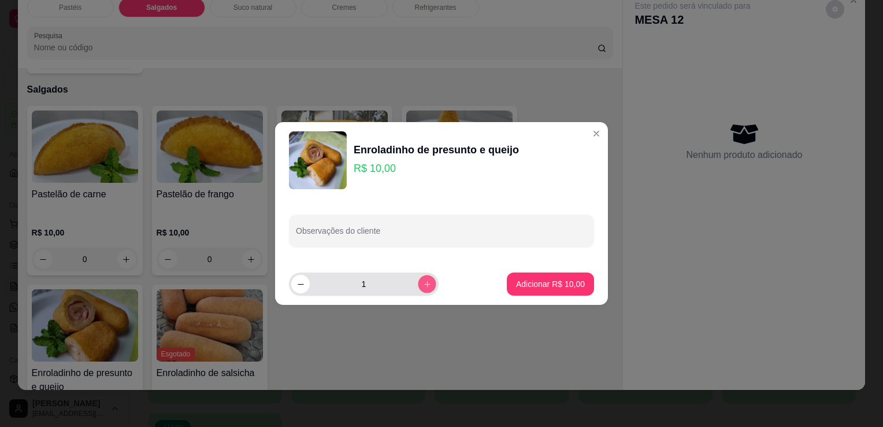
click at [422, 281] on button "increase-product-quantity" at bounding box center [427, 284] width 18 height 18
type input "3"
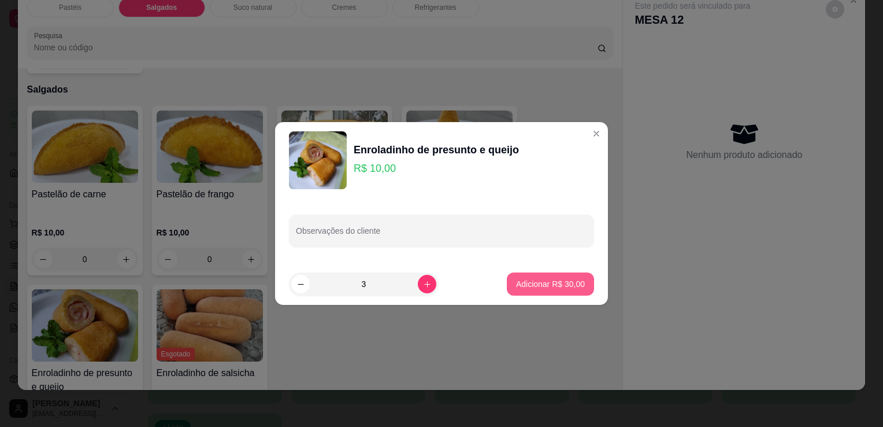
click at [516, 280] on p "Adicionar R$ 30,00" at bounding box center [550, 284] width 69 height 12
type input "3"
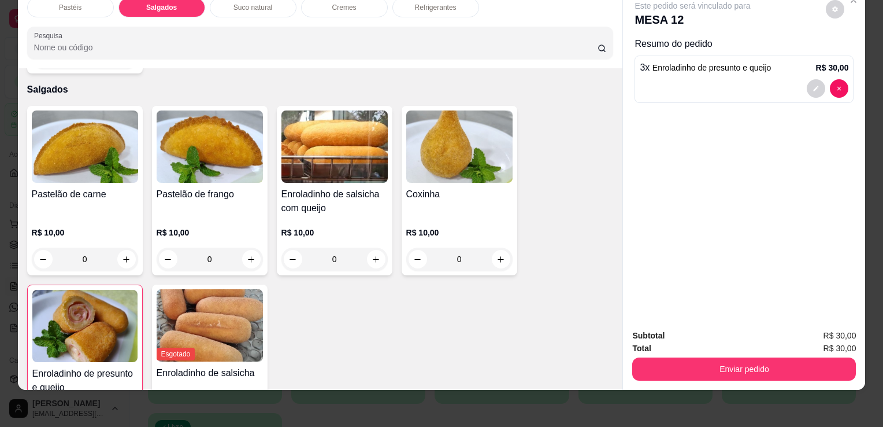
click at [452, 145] on img at bounding box center [459, 146] width 106 height 72
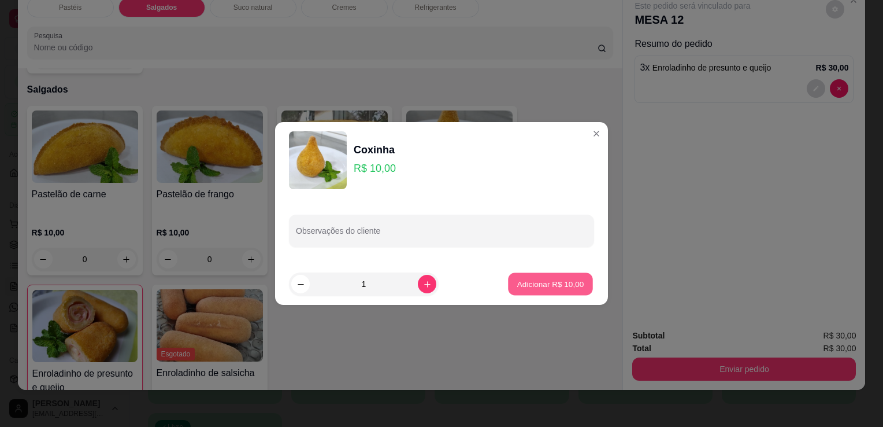
click at [556, 276] on button "Adicionar R$ 10,00" at bounding box center [550, 284] width 85 height 23
type input "1"
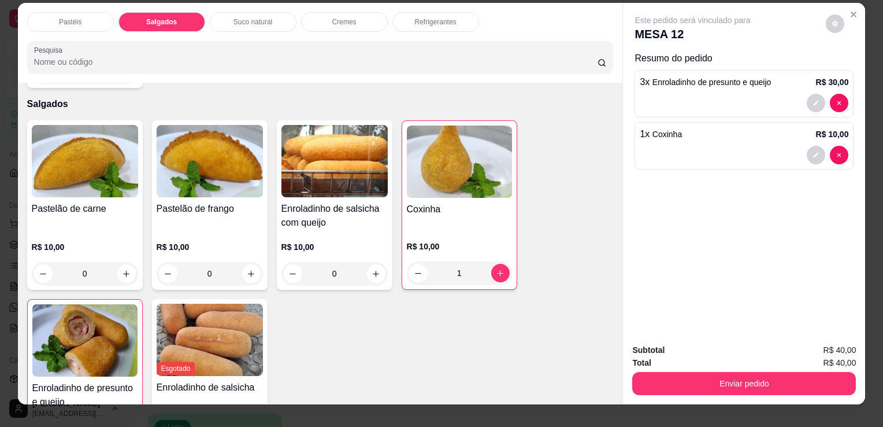
scroll to position [0, 0]
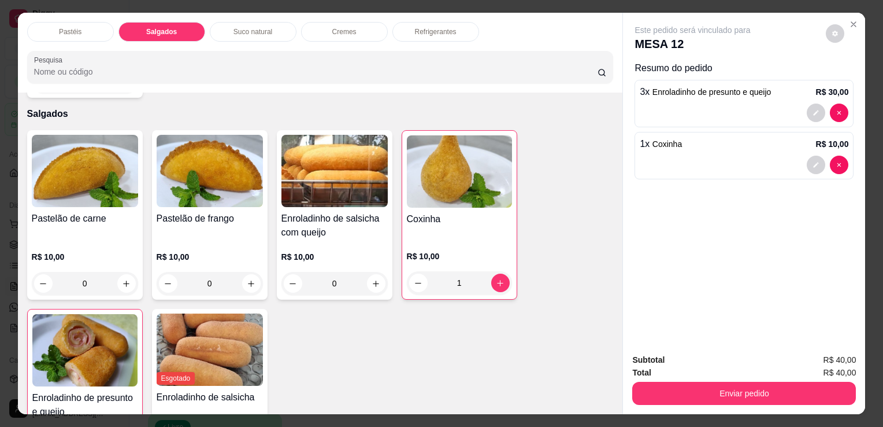
click at [435, 32] on div "Refrigerantes" at bounding box center [436, 32] width 87 height 20
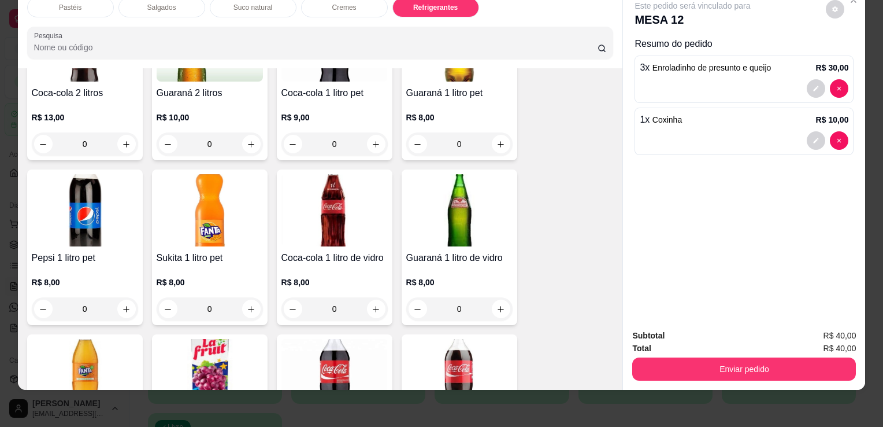
scroll to position [2845, 0]
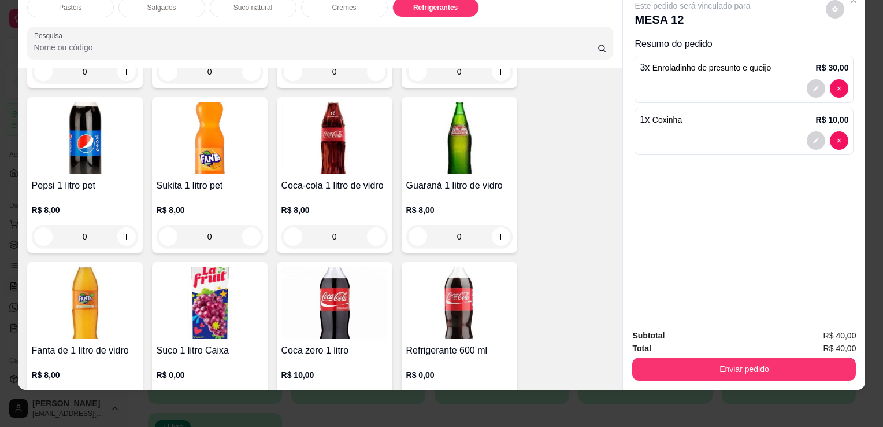
click at [377, 135] on img at bounding box center [335, 138] width 106 height 72
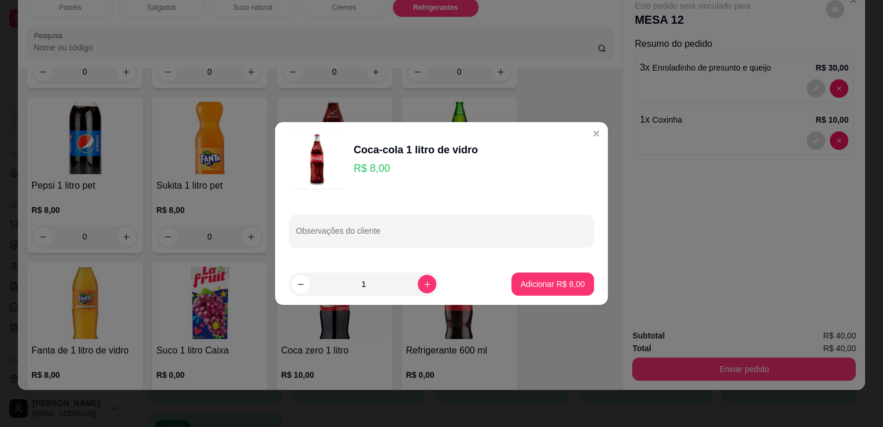
drag, startPoint x: 533, startPoint y: 266, endPoint x: 546, endPoint y: 276, distance: 16.9
click at [534, 267] on footer "1 Adicionar R$ 8,00" at bounding box center [441, 284] width 333 height 42
click at [549, 279] on p "Adicionar R$ 8,00" at bounding box center [552, 283] width 62 height 11
type input "1"
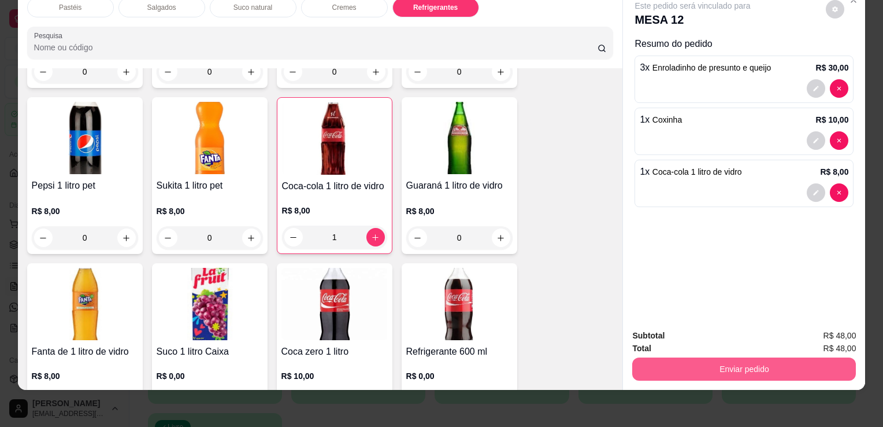
click at [734, 366] on button "Enviar pedido" at bounding box center [744, 368] width 224 height 23
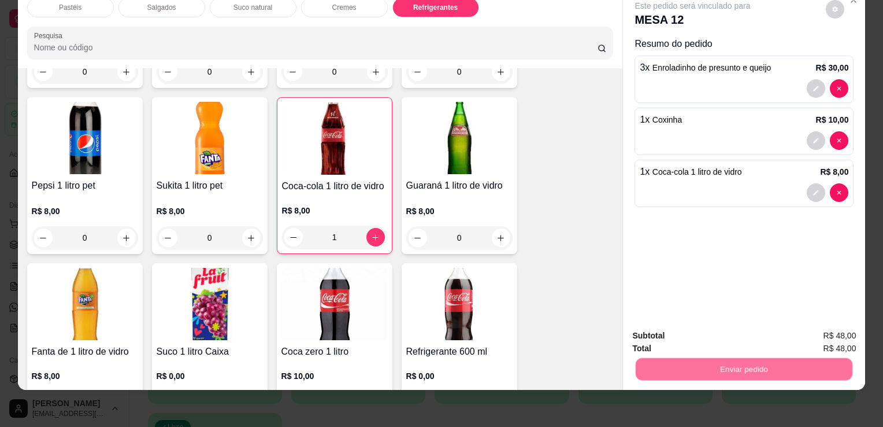
click at [815, 329] on button "Enviar pedido" at bounding box center [826, 332] width 65 height 22
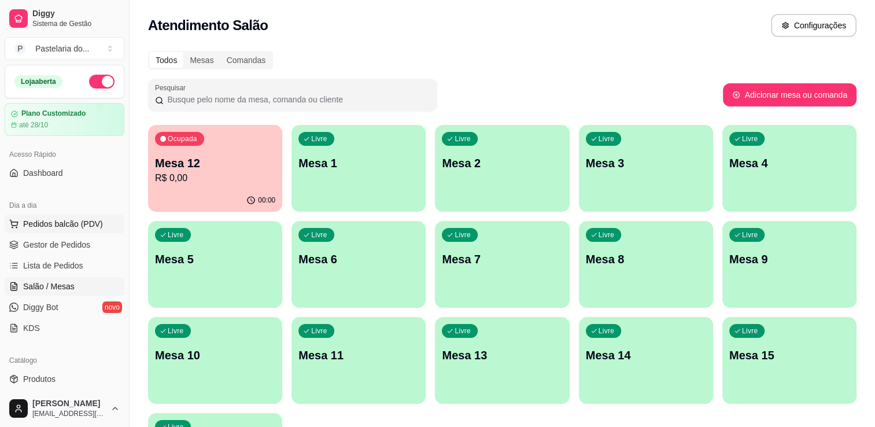
click at [62, 225] on span "Pedidos balcão (PDV)" at bounding box center [63, 224] width 80 height 12
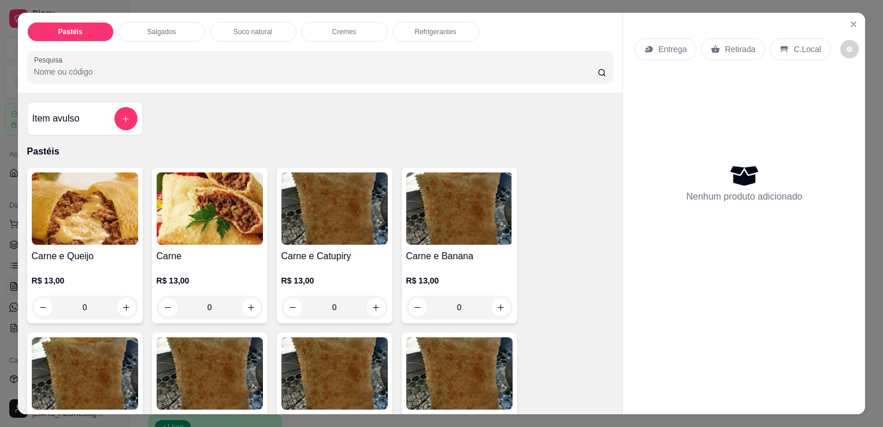
click at [166, 27] on p "Salgados" at bounding box center [161, 31] width 29 height 9
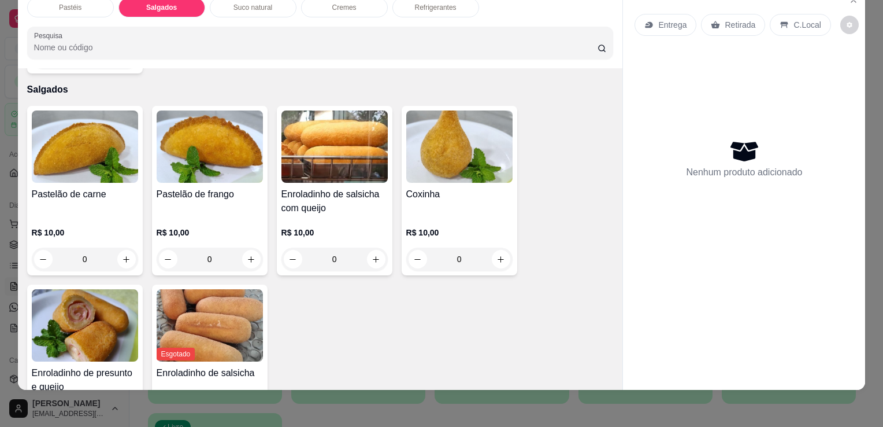
click at [475, 187] on h4 "Coxinha" at bounding box center [459, 194] width 106 height 14
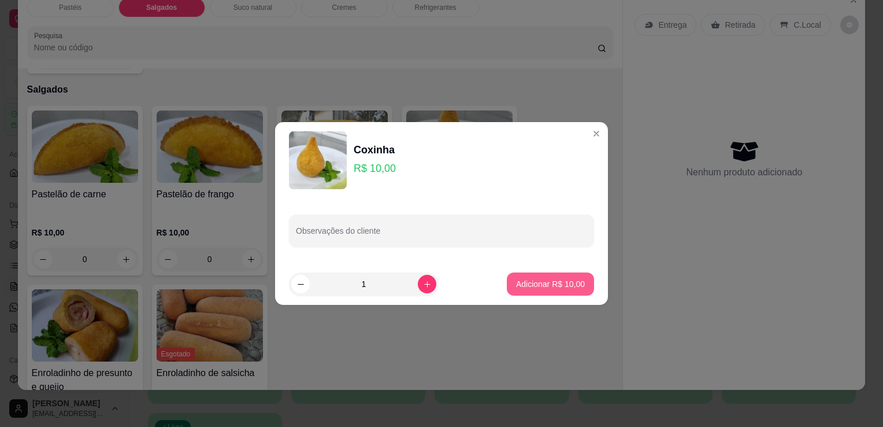
click at [544, 284] on p "Adicionar R$ 10,00" at bounding box center [550, 284] width 69 height 12
type input "1"
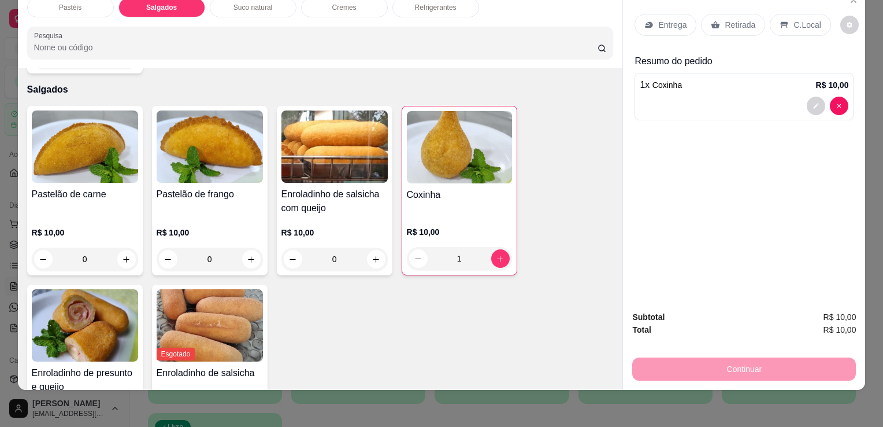
click at [701, 20] on div "Retirada" at bounding box center [733, 25] width 64 height 22
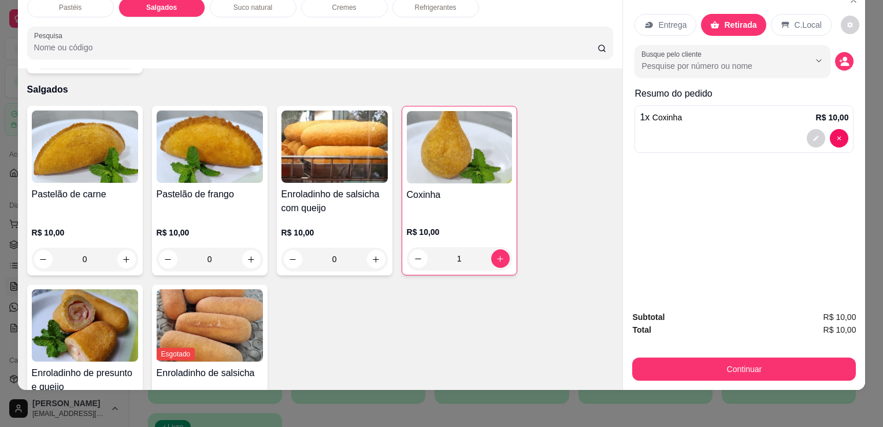
click at [675, 363] on button "Continuar" at bounding box center [744, 368] width 224 height 23
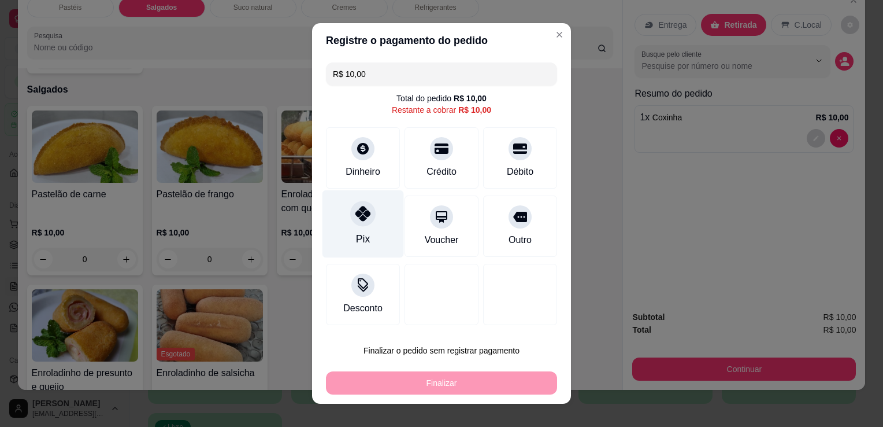
click at [356, 219] on icon at bounding box center [363, 213] width 15 height 15
type input "R$ 0,00"
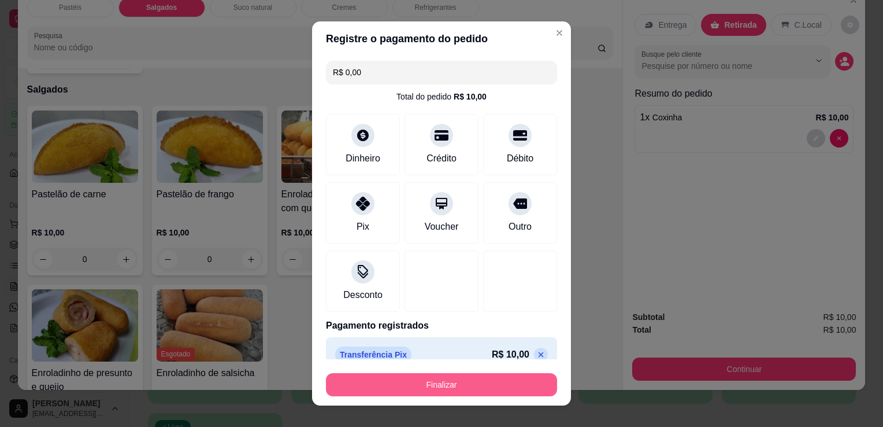
click at [451, 385] on button "Finalizar" at bounding box center [441, 384] width 231 height 23
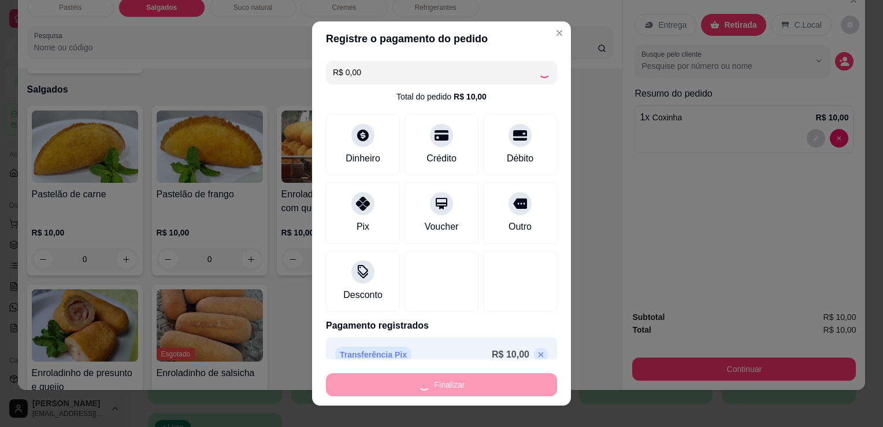
type input "0"
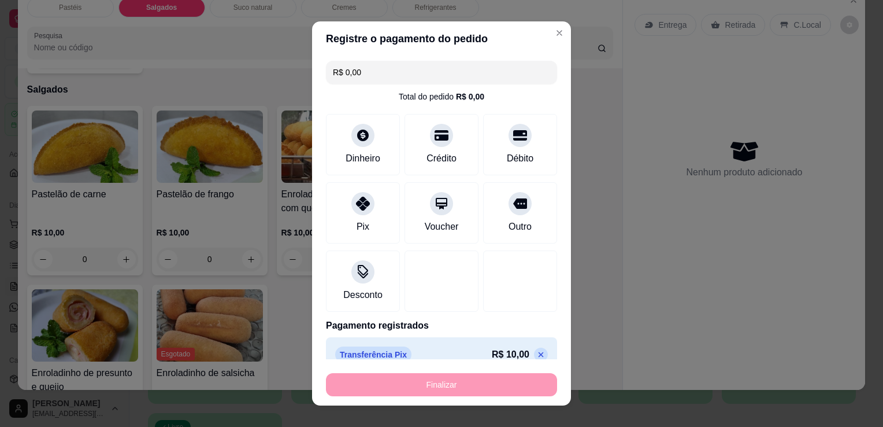
type input "-R$ 10,00"
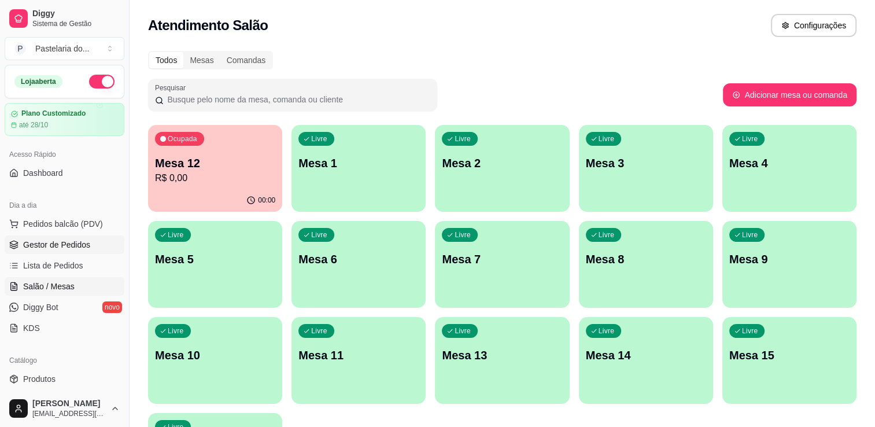
click at [69, 251] on link "Gestor de Pedidos" at bounding box center [65, 244] width 120 height 18
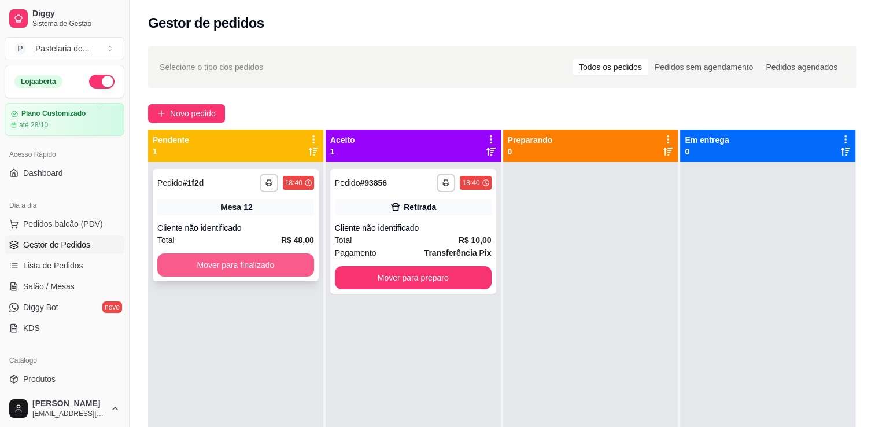
click at [282, 272] on button "Mover para finalizado" at bounding box center [235, 264] width 157 height 23
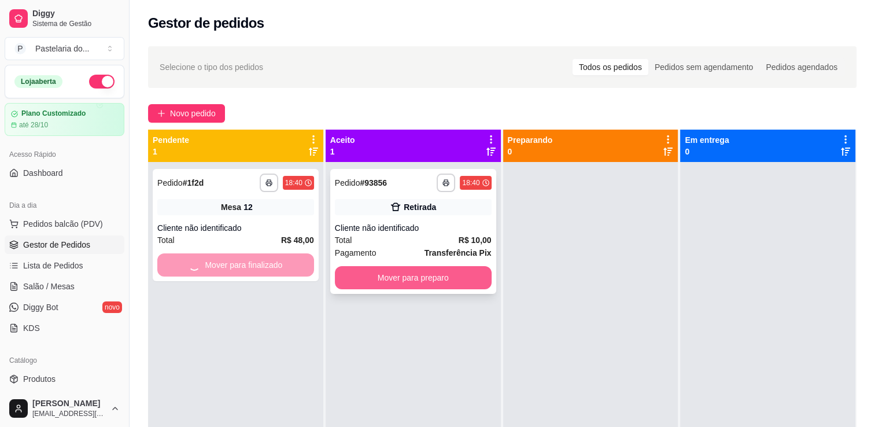
click at [414, 287] on button "Mover para preparo" at bounding box center [413, 277] width 157 height 23
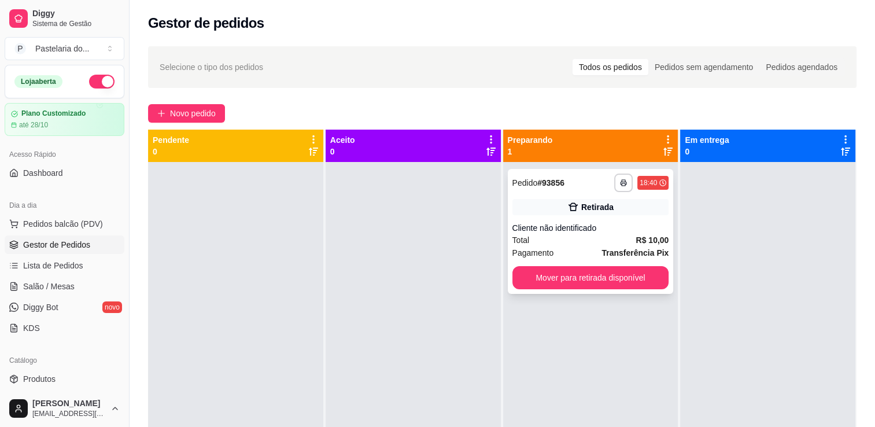
click at [548, 289] on div "**********" at bounding box center [591, 231] width 166 height 125
click at [638, 277] on button "Mover para retirada disponível" at bounding box center [590, 277] width 157 height 23
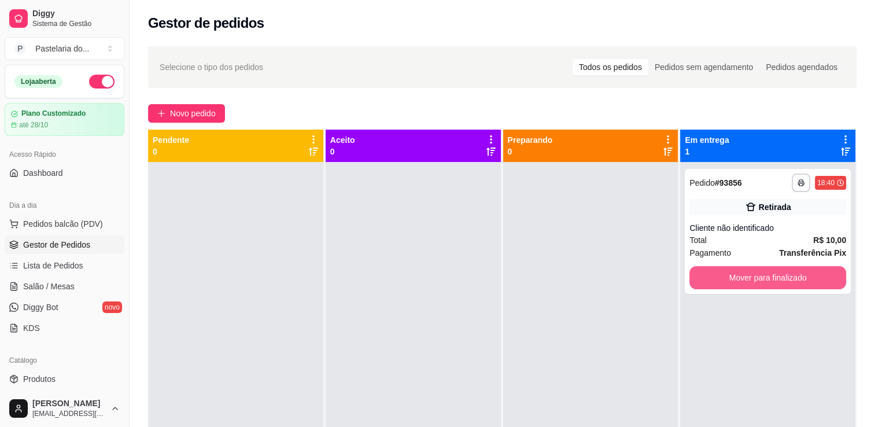
click at [735, 277] on button "Mover para finalizado" at bounding box center [767, 277] width 157 height 23
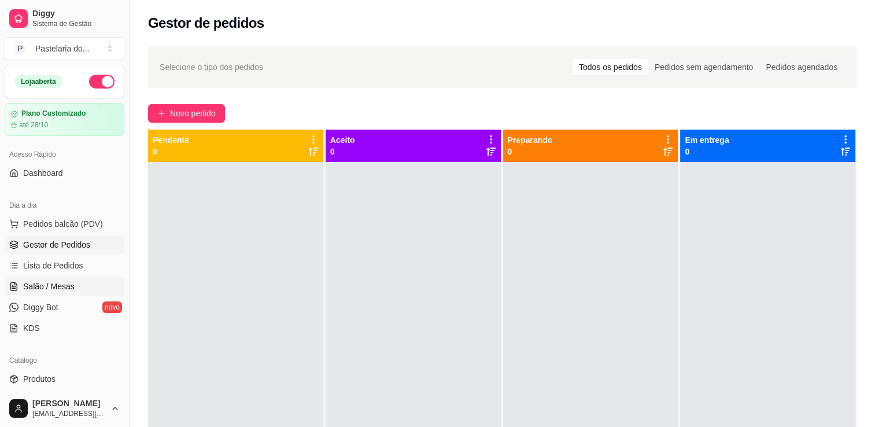
click at [41, 289] on span "Salão / Mesas" at bounding box center [48, 286] width 51 height 12
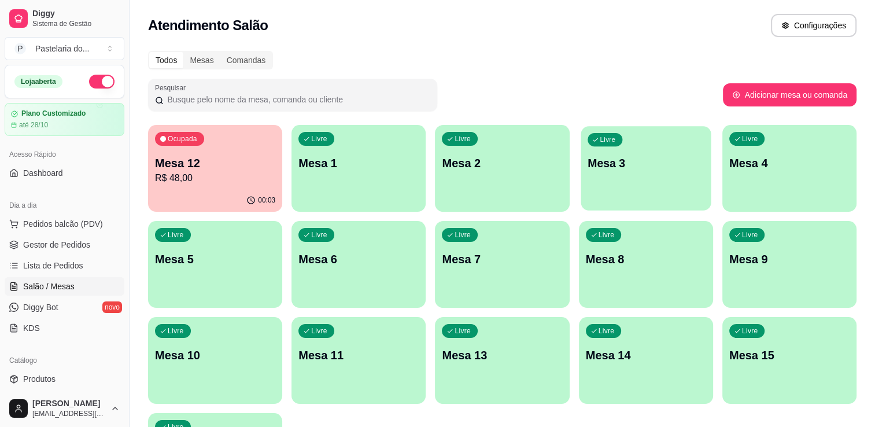
click at [624, 168] on p "Mesa 3" at bounding box center [645, 163] width 117 height 16
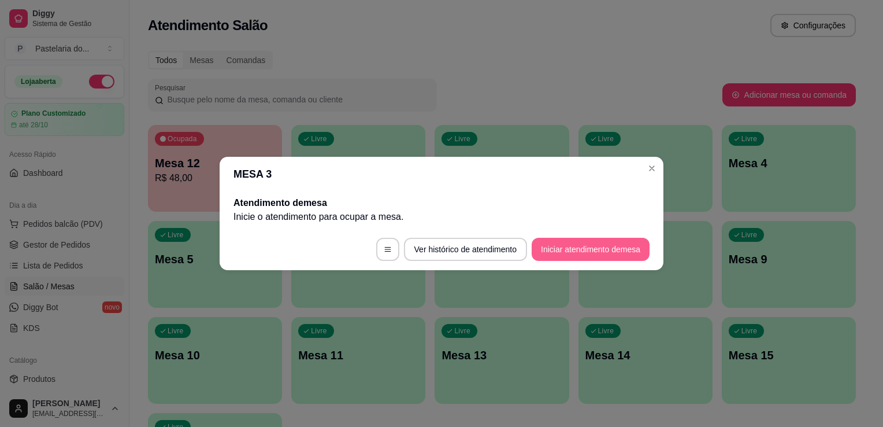
click at [587, 251] on button "Iniciar atendimento de mesa" at bounding box center [591, 249] width 118 height 23
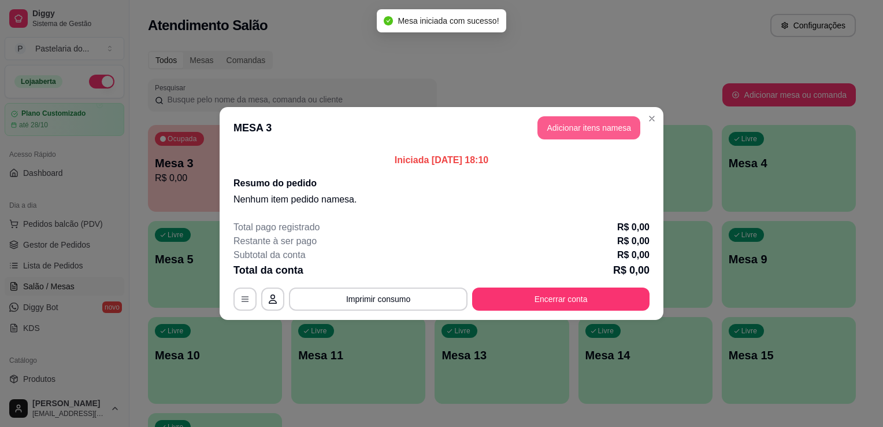
click at [568, 128] on button "Adicionar itens na mesa" at bounding box center [589, 127] width 103 height 23
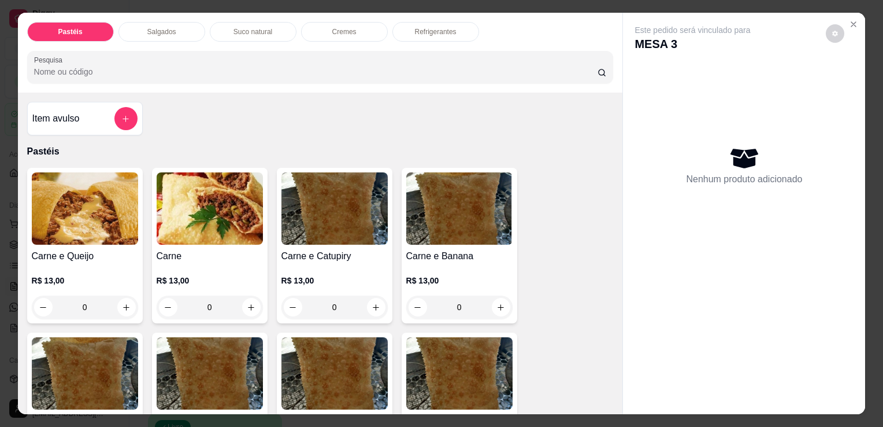
click at [69, 243] on div "Carne e Queijo R$ 13,00 0" at bounding box center [85, 245] width 116 height 155
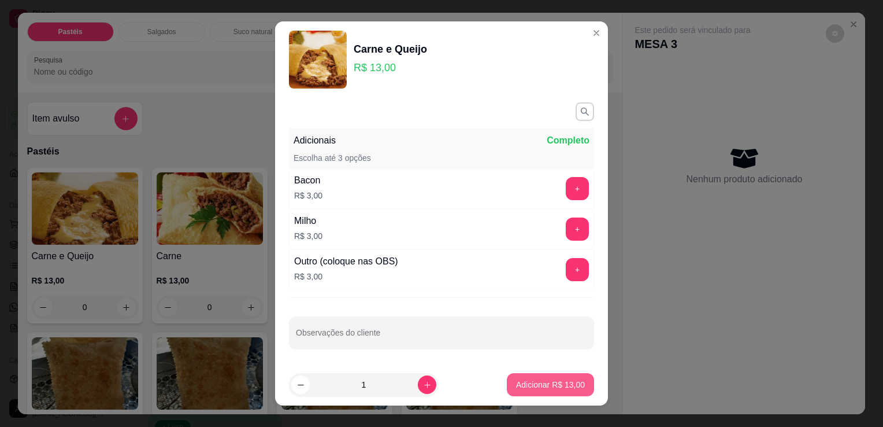
click at [516, 382] on p "Adicionar R$ 13,00" at bounding box center [550, 385] width 69 height 12
type input "1"
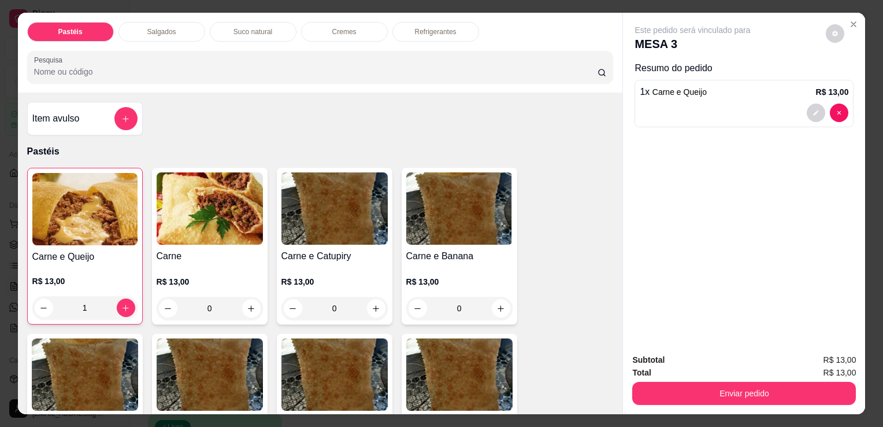
click at [305, 264] on div "R$ 13,00 0" at bounding box center [335, 291] width 106 height 55
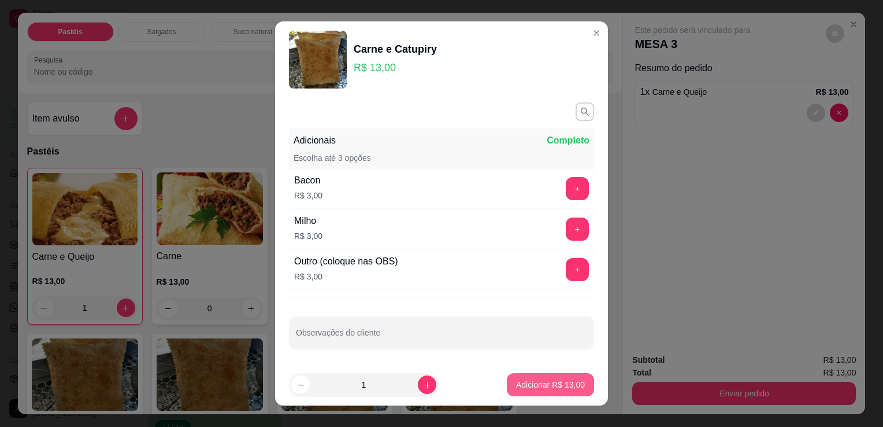
click at [546, 383] on p "Adicionar R$ 13,00" at bounding box center [550, 385] width 69 height 12
type input "1"
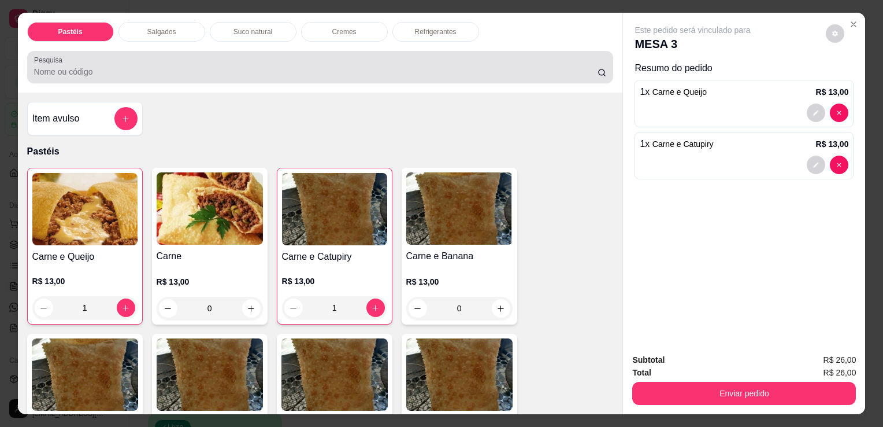
click at [417, 45] on div "Pastéis Salgados Suco natural Cremes Refrigerantes Pesquisa" at bounding box center [320, 53] width 605 height 80
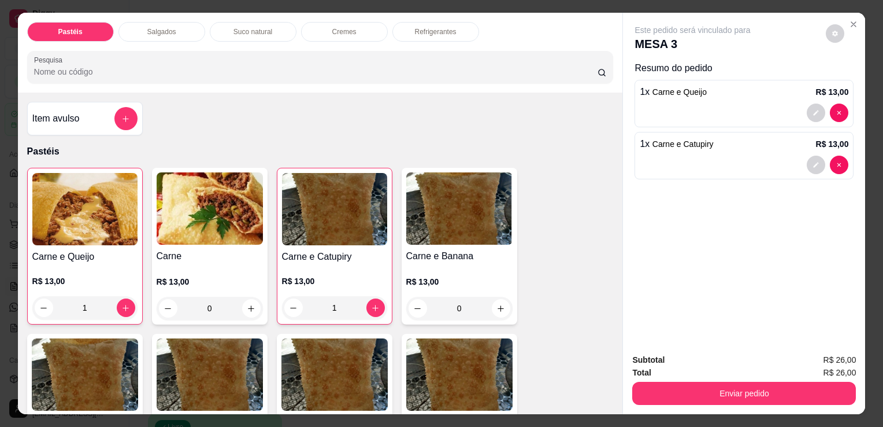
click at [421, 35] on div "Refrigerantes" at bounding box center [436, 32] width 87 height 20
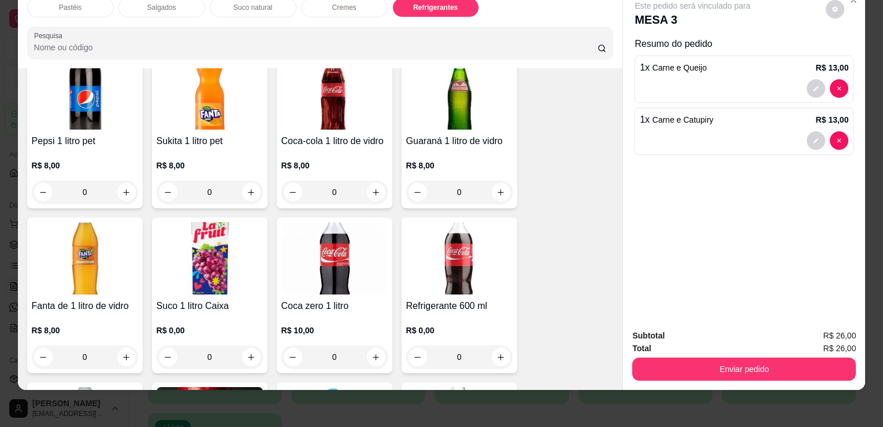
scroll to position [2961, 0]
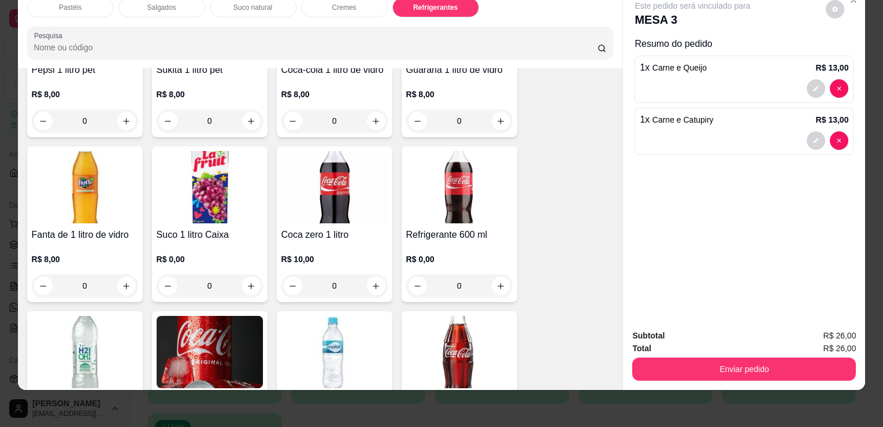
click at [427, 194] on img at bounding box center [459, 187] width 106 height 72
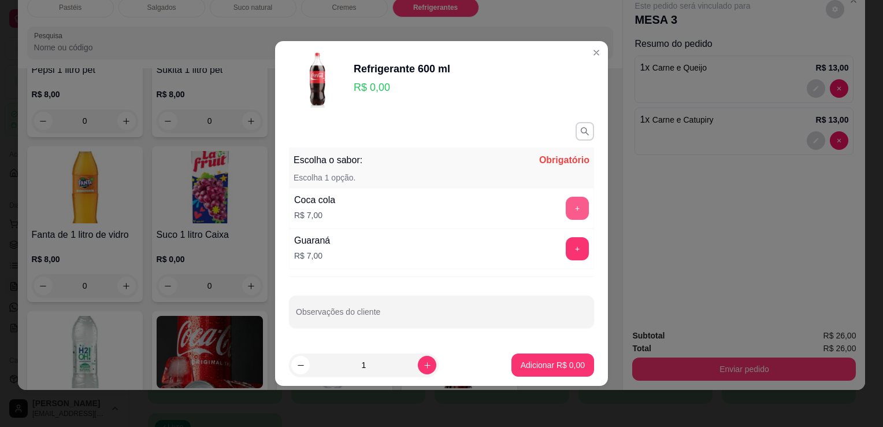
click at [571, 209] on button "+" at bounding box center [577, 208] width 23 height 23
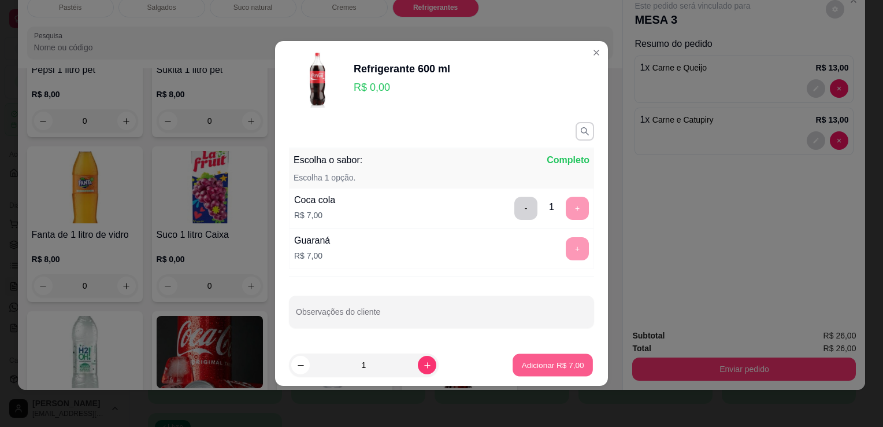
click at [534, 366] on p "Adicionar R$ 7,00" at bounding box center [552, 364] width 62 height 11
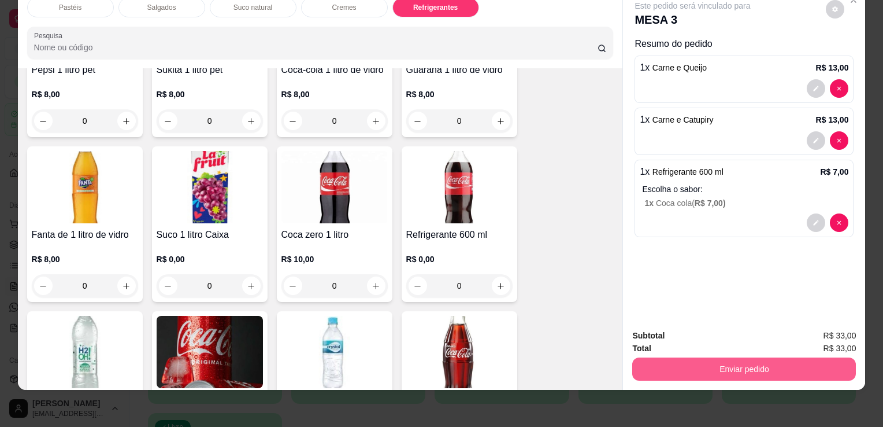
click at [699, 366] on button "Enviar pedido" at bounding box center [744, 368] width 224 height 23
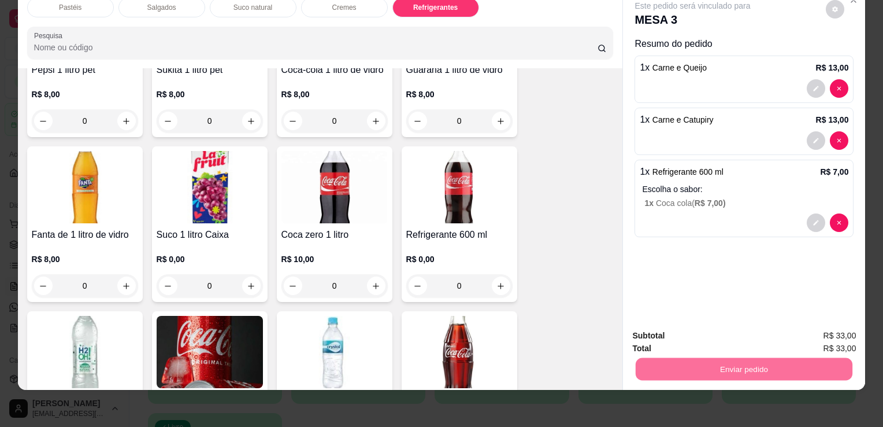
click at [837, 329] on button "Enviar pedido" at bounding box center [826, 332] width 65 height 22
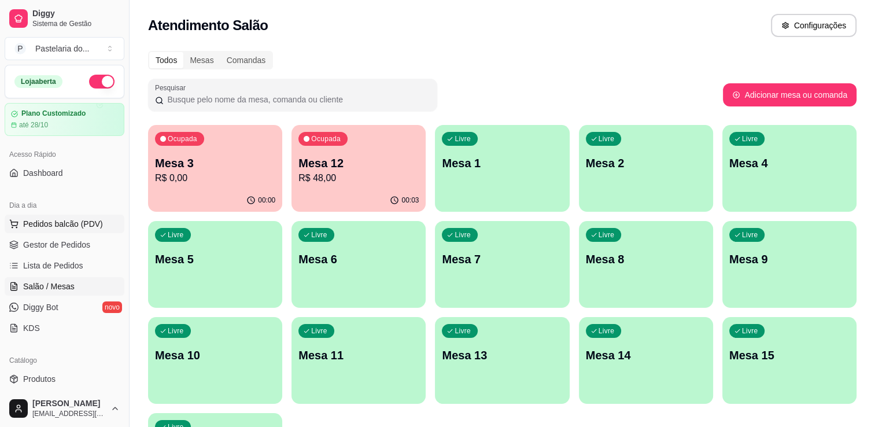
click at [101, 225] on button "Pedidos balcão (PDV)" at bounding box center [65, 223] width 120 height 18
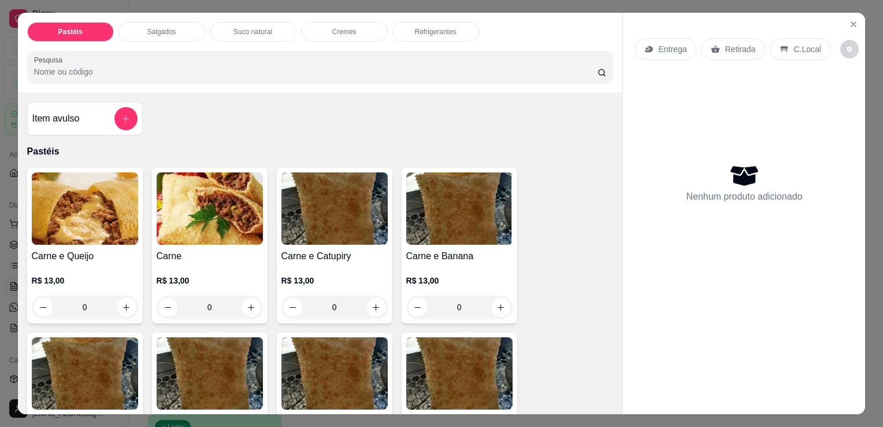
click at [343, 249] on h4 "Carne e Catupiry" at bounding box center [335, 256] width 106 height 14
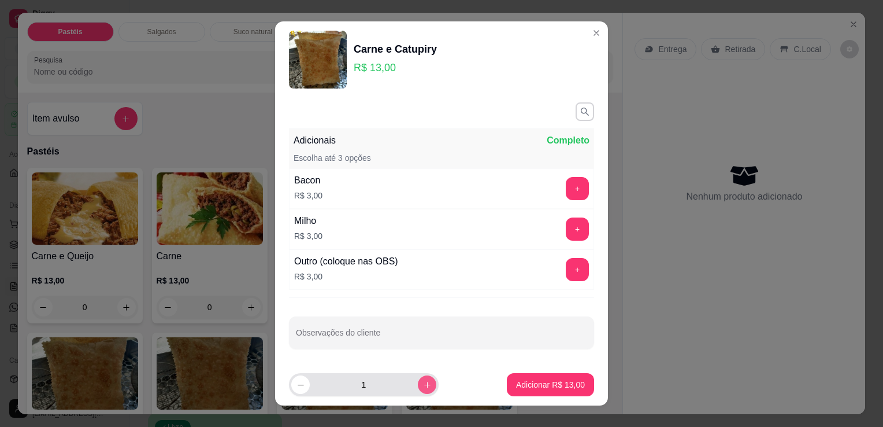
click at [423, 385] on icon "increase-product-quantity" at bounding box center [427, 384] width 9 height 9
type input "2"
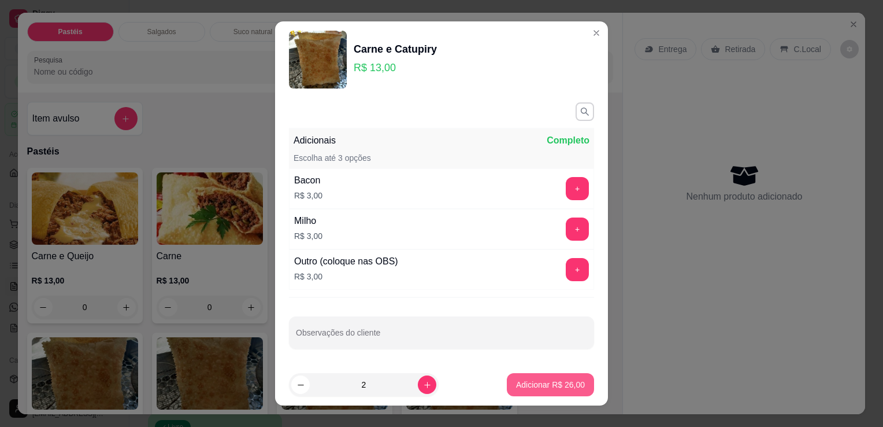
click at [550, 387] on p "Adicionar R$ 26,00" at bounding box center [550, 385] width 69 height 12
type input "2"
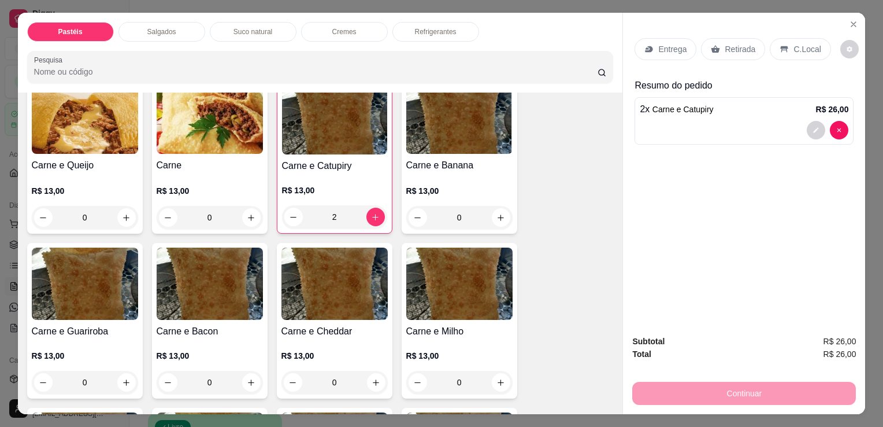
scroll to position [289, 0]
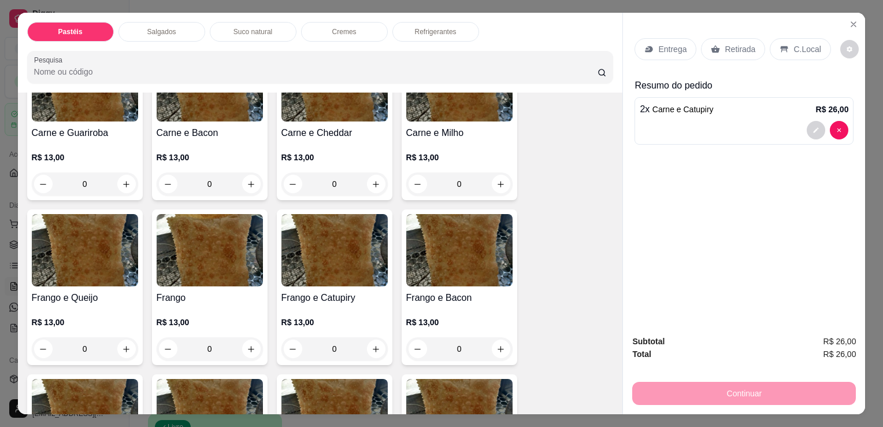
click at [316, 276] on img at bounding box center [335, 250] width 106 height 72
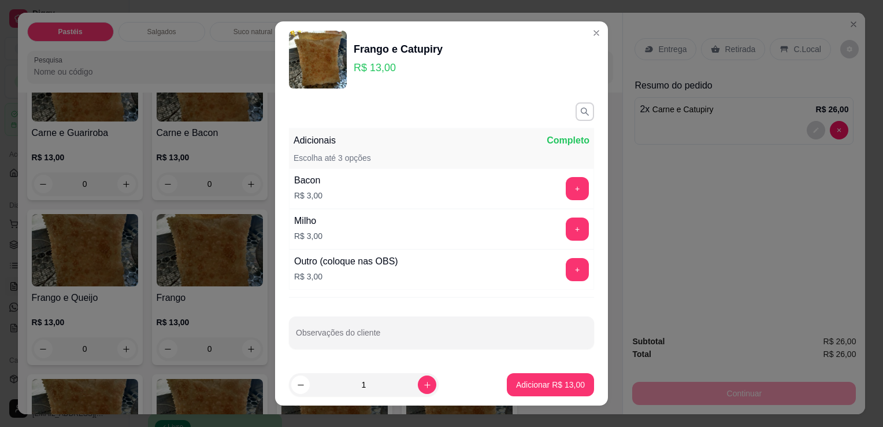
click at [424, 386] on div "1" at bounding box center [364, 384] width 150 height 23
click at [423, 386] on icon "increase-product-quantity" at bounding box center [427, 384] width 9 height 9
type input "2"
click at [511, 391] on button "Adicionar R$ 26,00" at bounding box center [550, 384] width 87 height 23
type input "2"
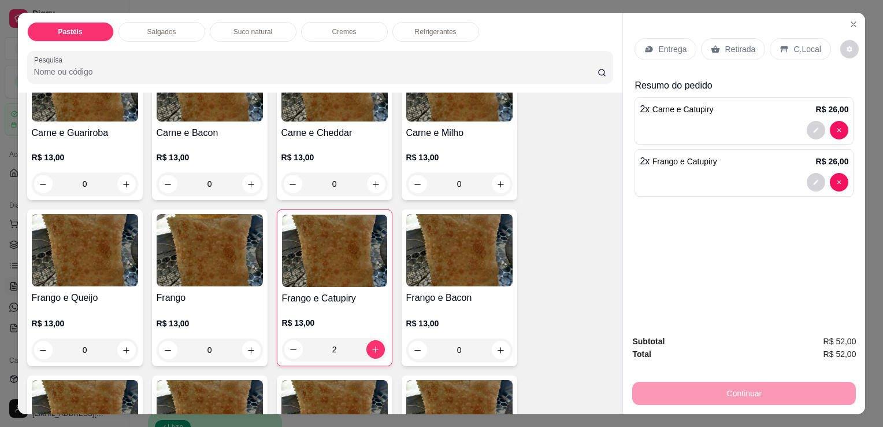
click at [166, 27] on p "Salgados" at bounding box center [161, 31] width 29 height 9
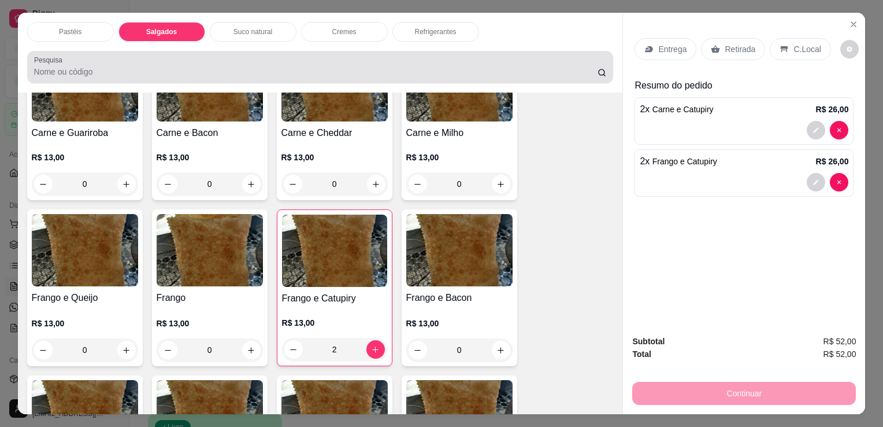
scroll to position [28, 0]
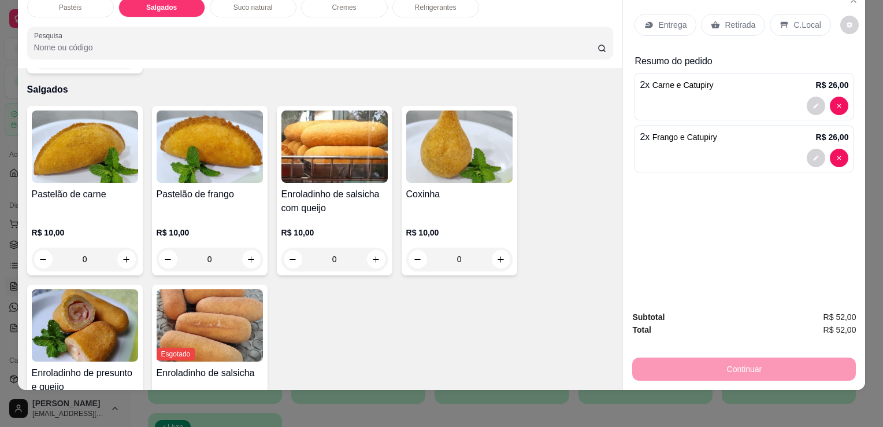
click at [412, 141] on img at bounding box center [459, 146] width 106 height 72
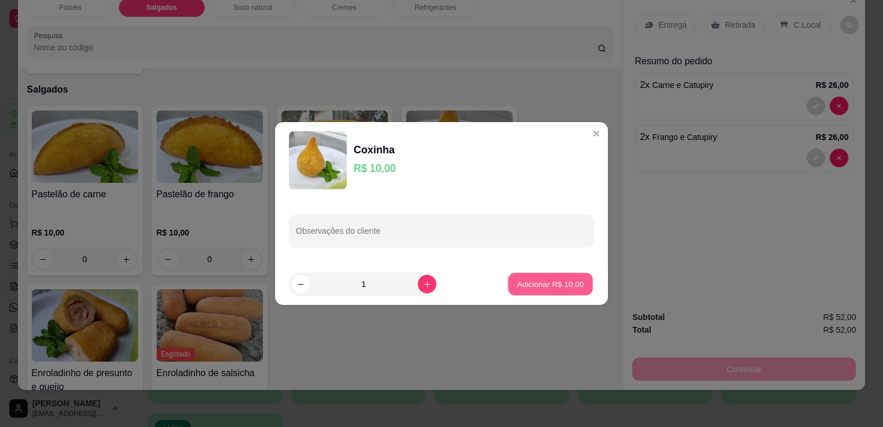
click at [529, 288] on p "Adicionar R$ 10,00" at bounding box center [550, 283] width 67 height 11
type input "1"
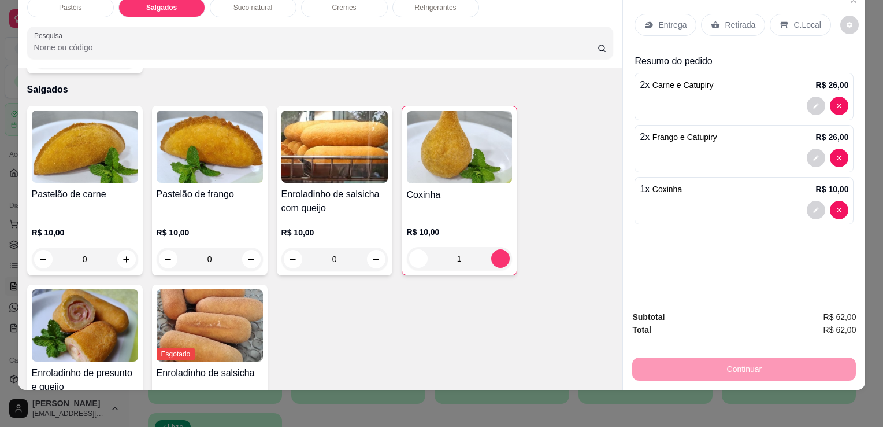
click at [75, 309] on img at bounding box center [85, 325] width 106 height 72
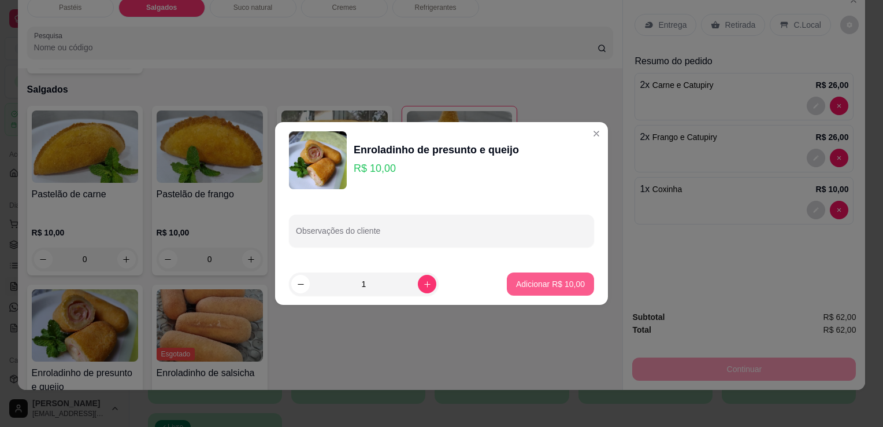
click at [553, 284] on p "Adicionar R$ 10,00" at bounding box center [550, 284] width 69 height 12
type input "1"
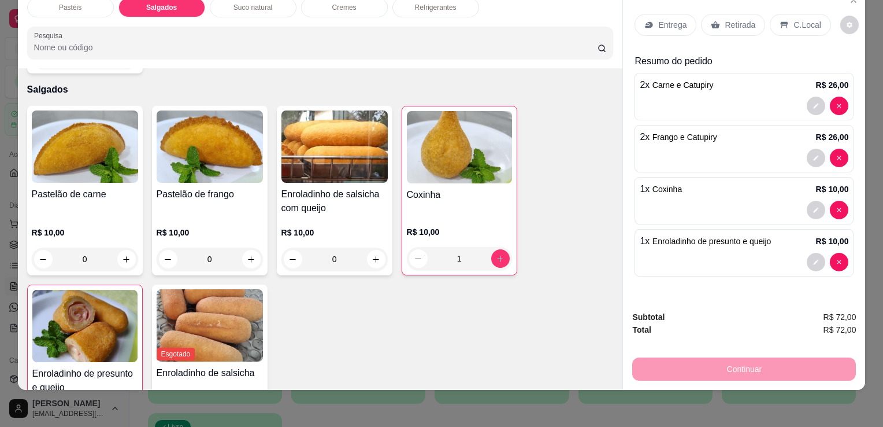
click at [453, 6] on div "Refrigerantes" at bounding box center [436, 8] width 87 height 20
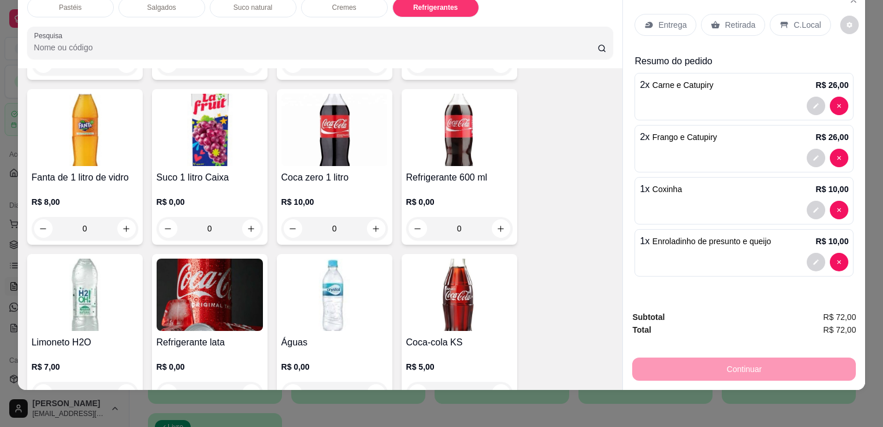
scroll to position [3198, 0]
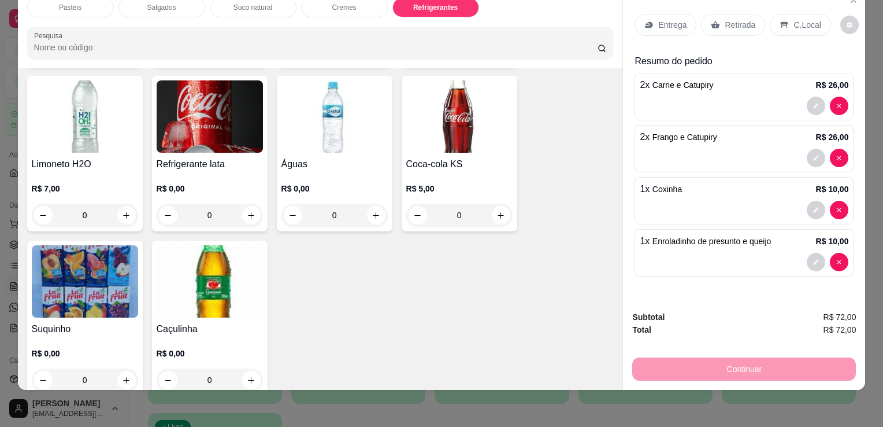
click at [117, 257] on img at bounding box center [85, 281] width 106 height 72
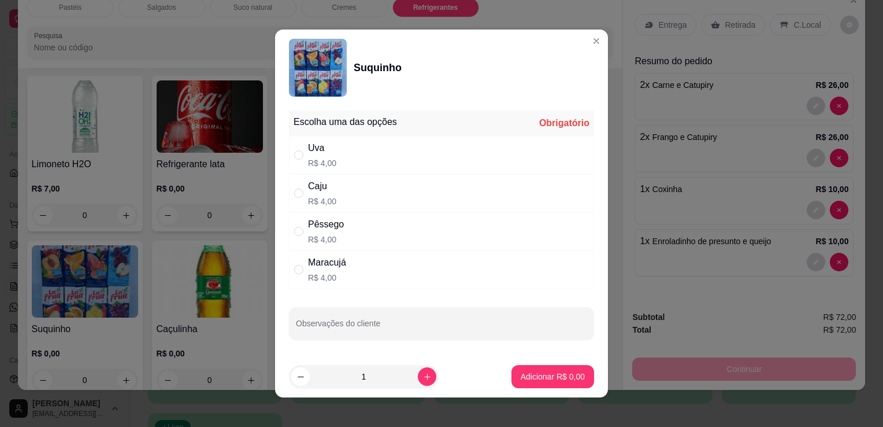
click at [347, 262] on div "Maracujá R$ 4,00" at bounding box center [441, 269] width 305 height 38
radio input "true"
click at [536, 374] on p "Adicionar R$ 4,00" at bounding box center [553, 377] width 64 height 12
type input "1"
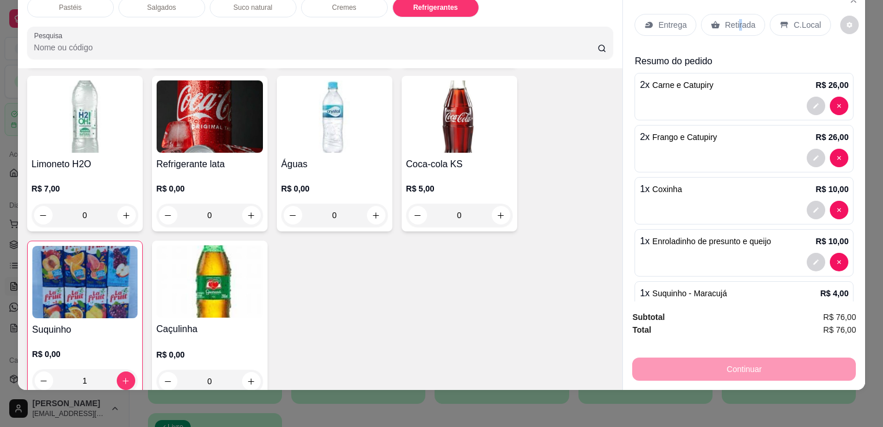
drag, startPoint x: 734, startPoint y: 2, endPoint x: 739, endPoint y: 15, distance: 13.5
click at [734, 5] on div "Entrega Retirada C.Local" at bounding box center [744, 25] width 219 height 40
click at [739, 19] on p "Retirada" at bounding box center [740, 25] width 31 height 12
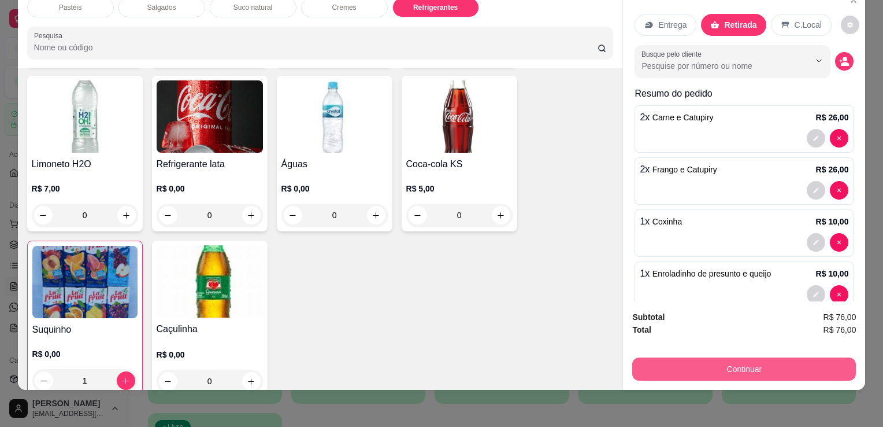
click at [704, 379] on div "Subtotal R$ 76,00 Total R$ 76,00 Continuar" at bounding box center [744, 345] width 242 height 88
click at [706, 366] on button "Continuar" at bounding box center [744, 368] width 217 height 23
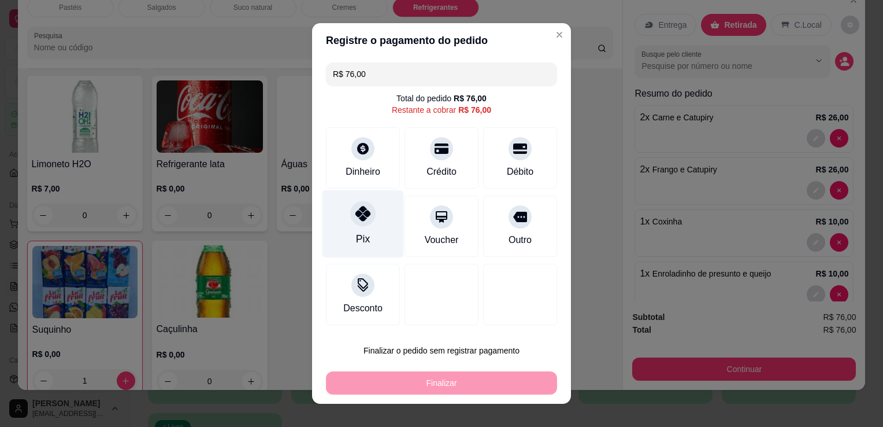
drag, startPoint x: 361, startPoint y: 232, endPoint x: 386, endPoint y: 291, distance: 64.2
click at [361, 233] on div "Pix" at bounding box center [363, 238] width 14 height 15
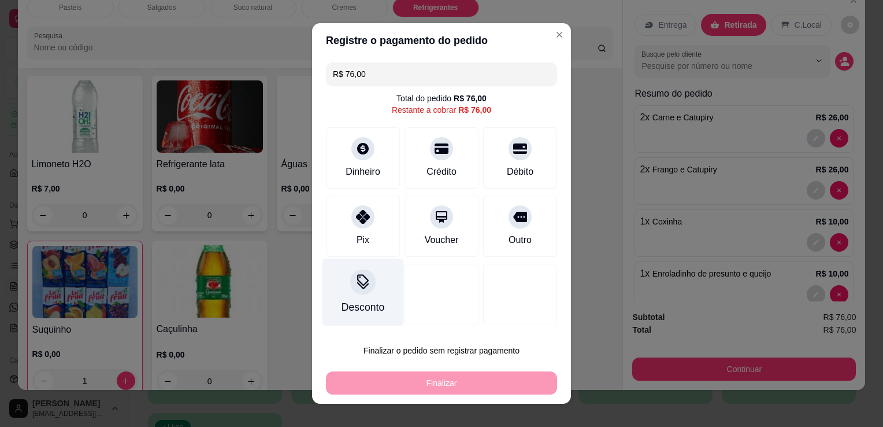
type input "R$ 0,00"
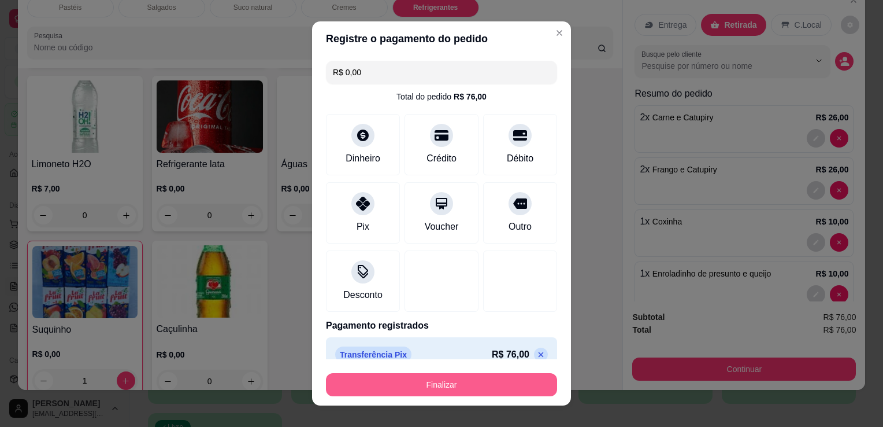
click at [399, 386] on button "Finalizar" at bounding box center [441, 384] width 231 height 23
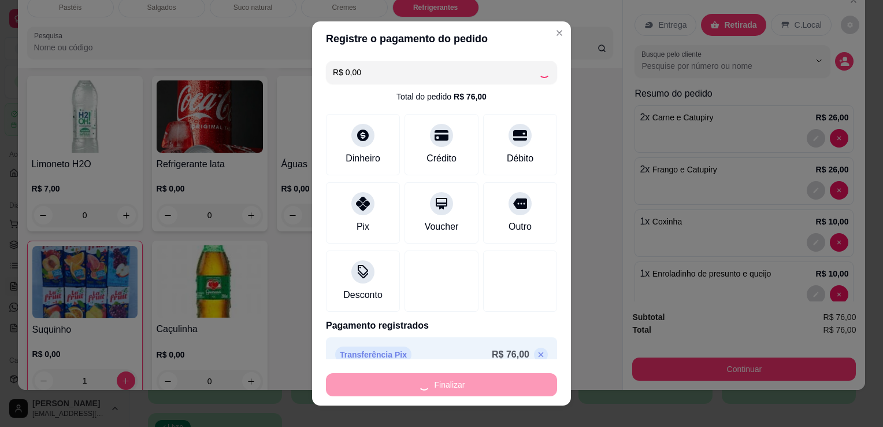
type input "0"
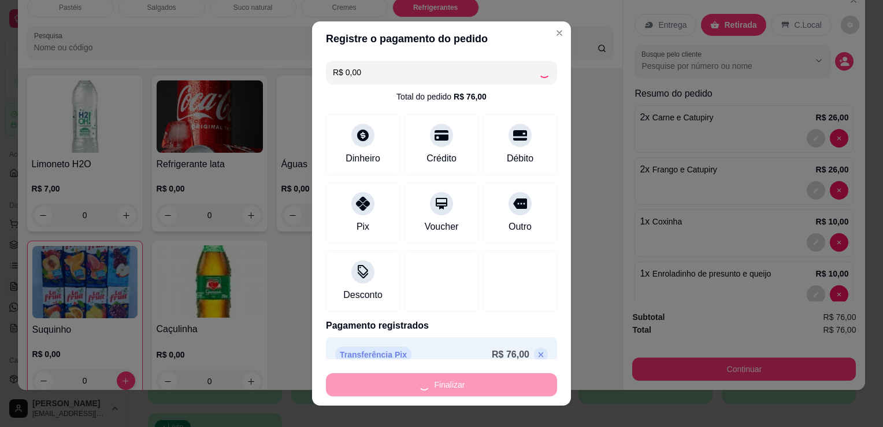
type input "-R$ 76,00"
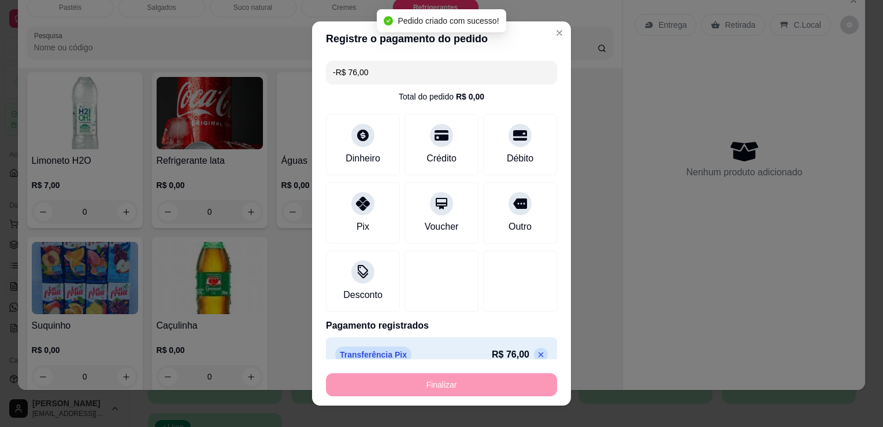
scroll to position [3196, 0]
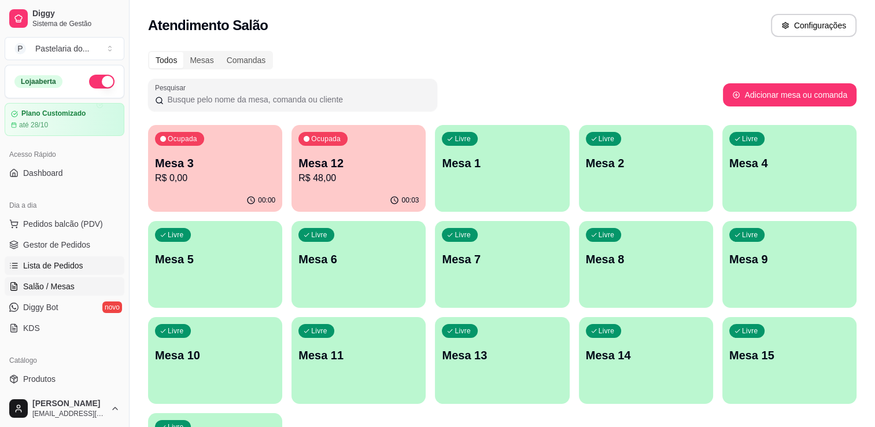
click at [67, 268] on span "Lista de Pedidos" at bounding box center [53, 266] width 60 height 12
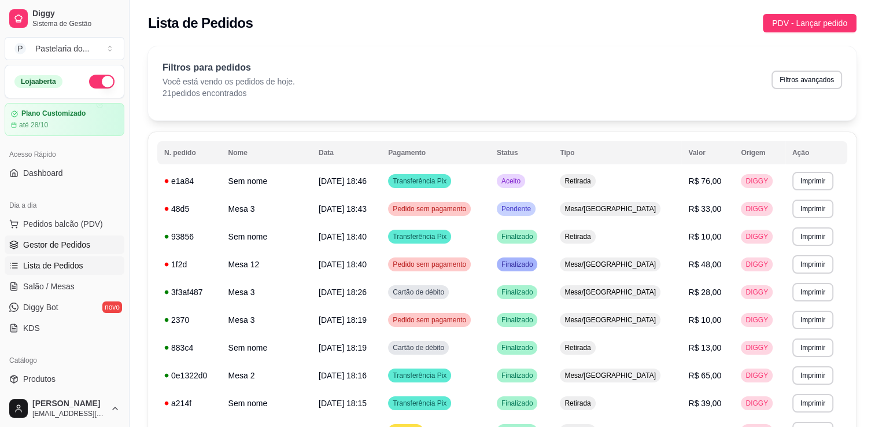
click at [69, 247] on span "Gestor de Pedidos" at bounding box center [56, 245] width 67 height 12
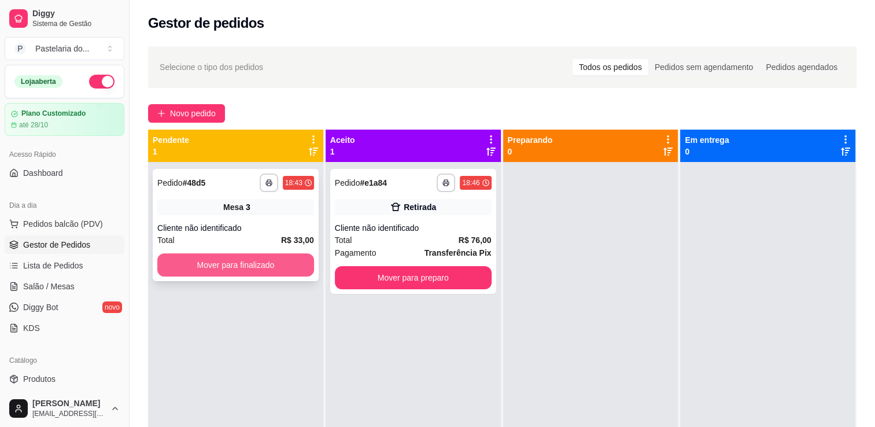
click at [245, 271] on button "Mover para finalizado" at bounding box center [235, 264] width 157 height 23
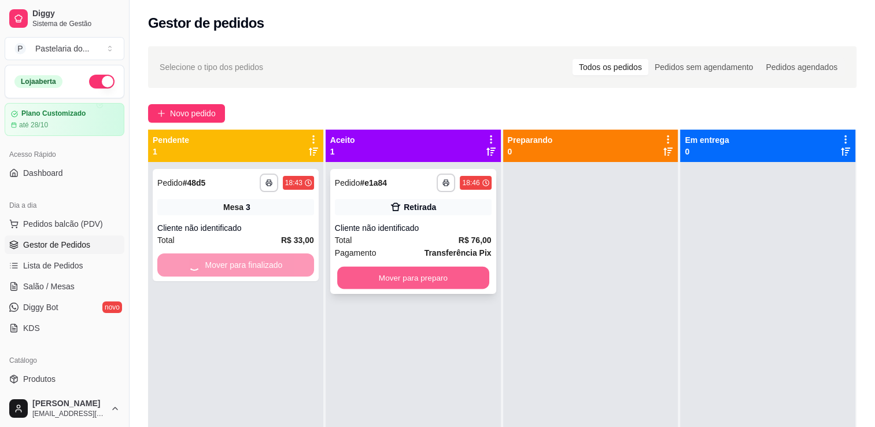
click at [375, 287] on button "Mover para preparo" at bounding box center [413, 277] width 152 height 23
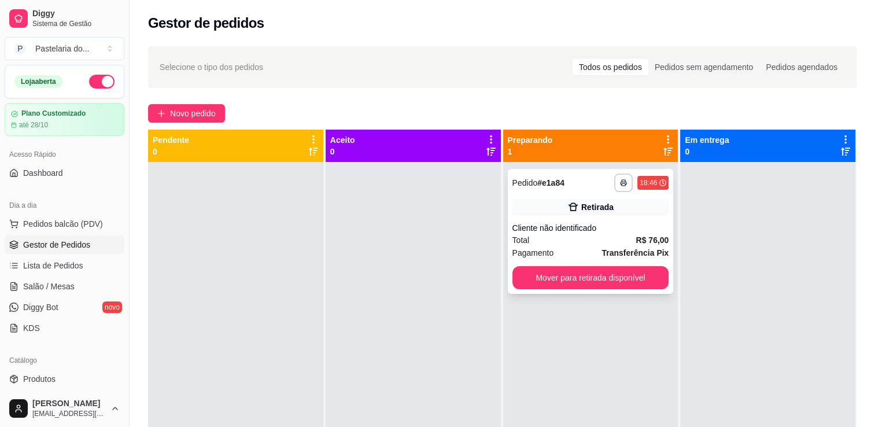
click at [553, 289] on div "**********" at bounding box center [591, 231] width 166 height 125
click at [643, 271] on button "Mover para retirada disponível" at bounding box center [590, 277] width 157 height 23
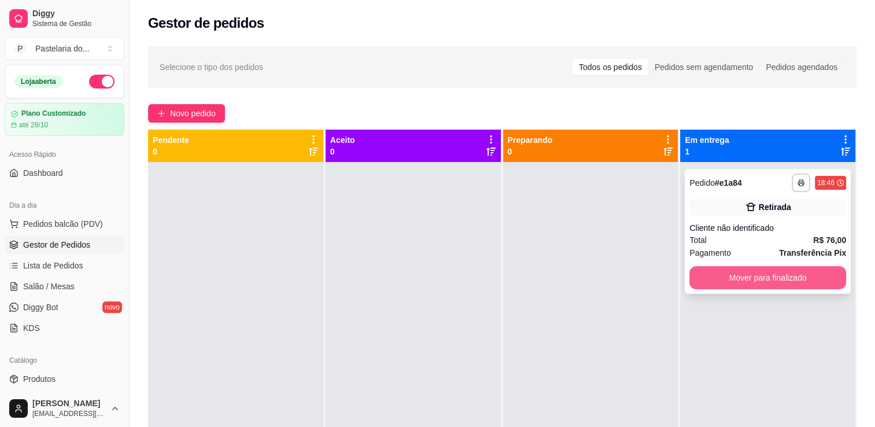
click at [735, 279] on button "Mover para finalizado" at bounding box center [767, 277] width 157 height 23
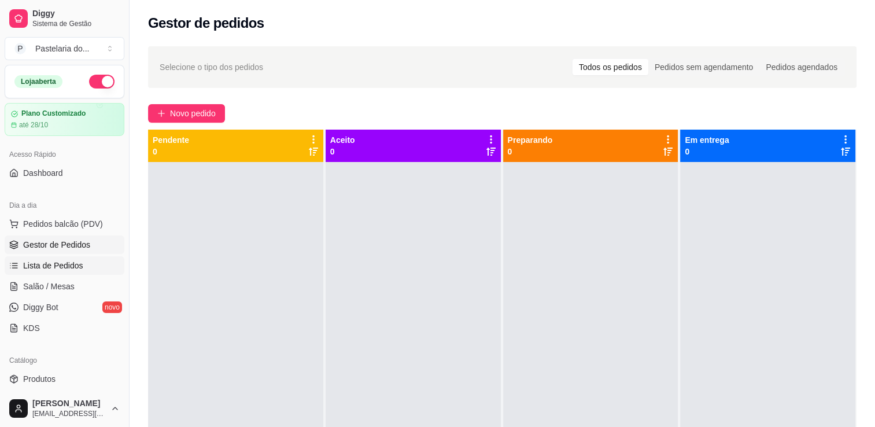
click at [64, 266] on span "Lista de Pedidos" at bounding box center [53, 266] width 60 height 12
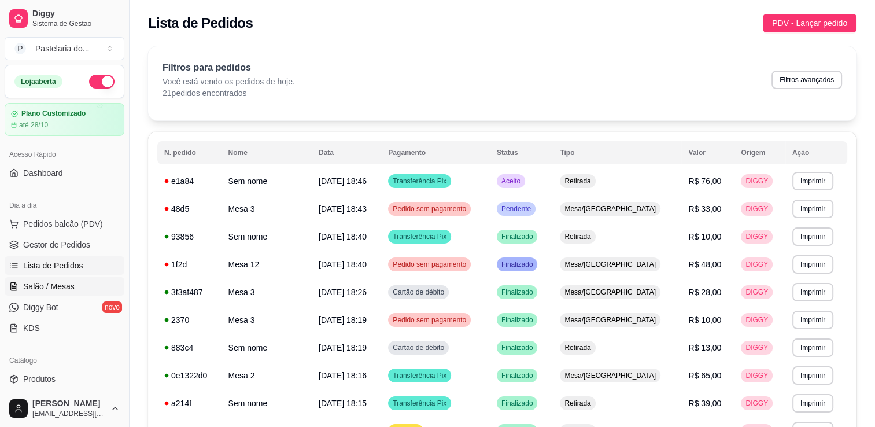
click at [75, 285] on link "Salão / Mesas" at bounding box center [65, 286] width 120 height 18
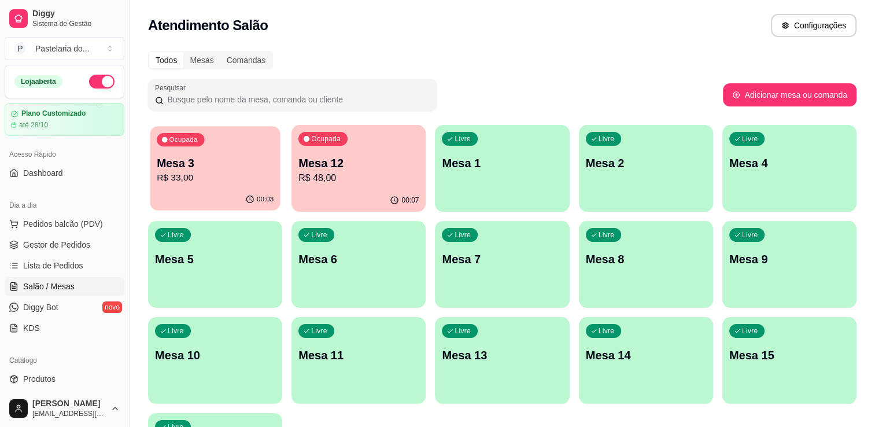
click at [252, 187] on div "Ocupada Mesa 3 R$ 33,00" at bounding box center [215, 157] width 130 height 62
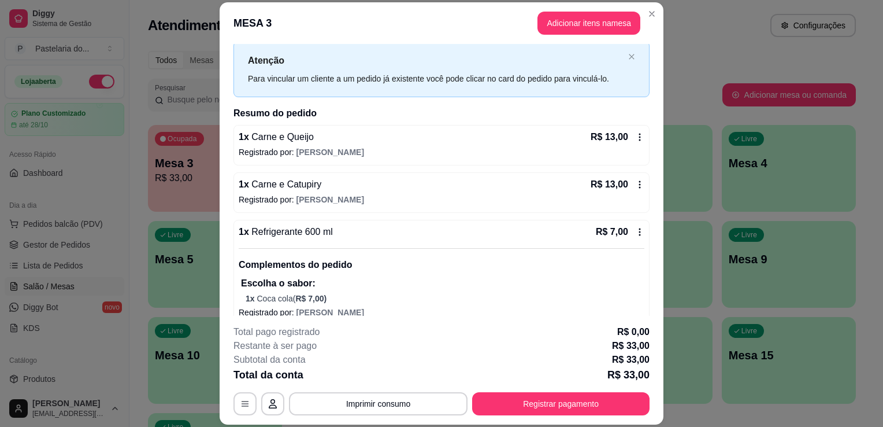
scroll to position [41, 0]
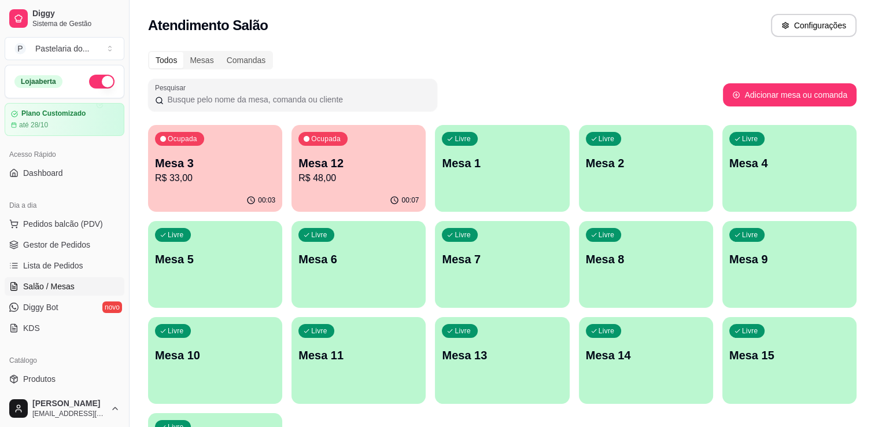
click at [347, 168] on p "Mesa 12" at bounding box center [358, 163] width 120 height 16
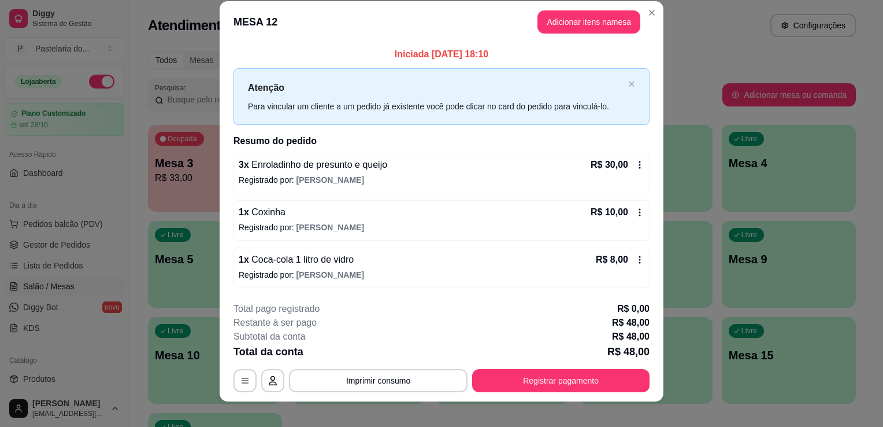
scroll to position [23, 0]
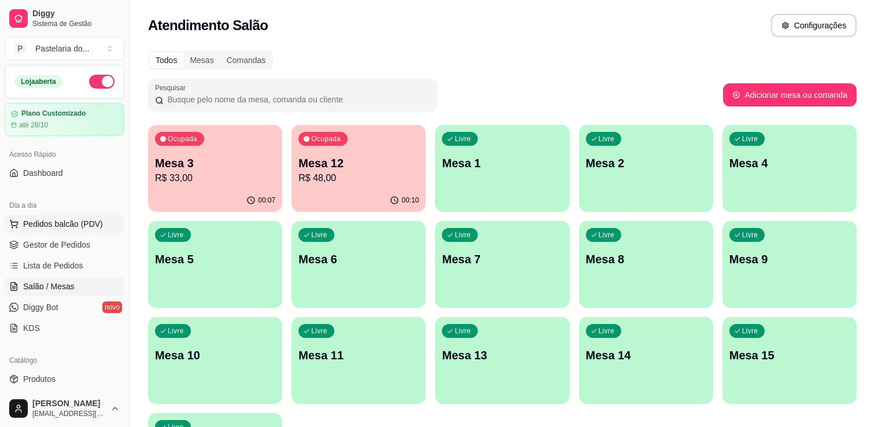
click at [66, 225] on span "Pedidos balcão (PDV)" at bounding box center [63, 224] width 80 height 12
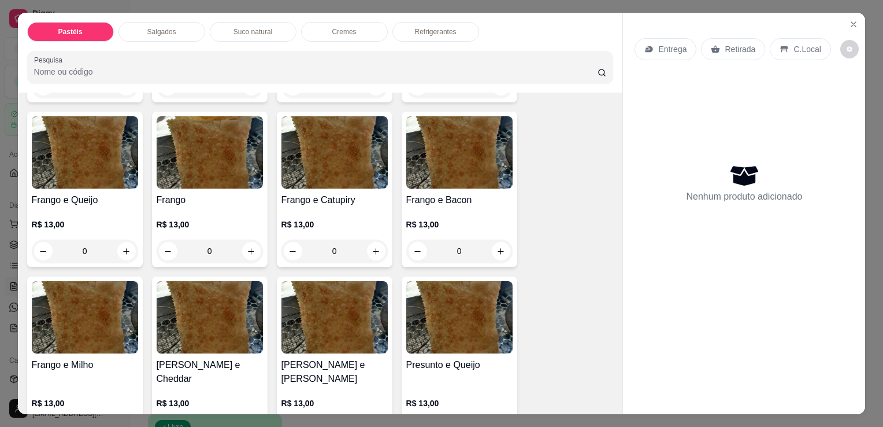
scroll to position [405, 0]
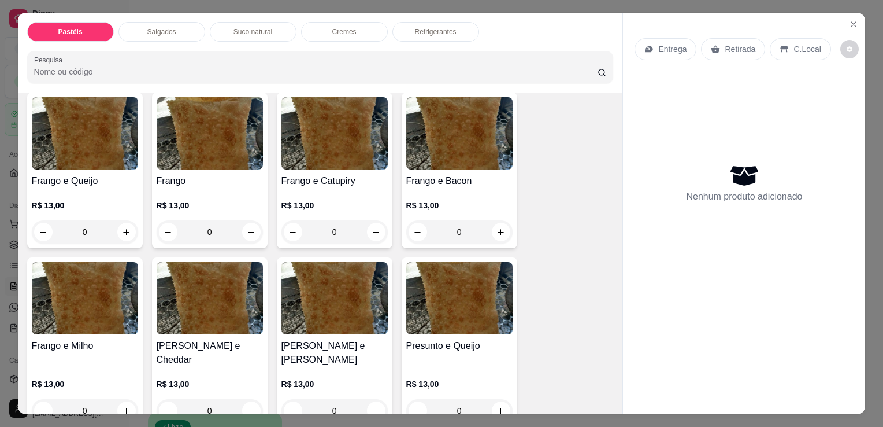
click at [306, 188] on div "R$ 13,00 0" at bounding box center [335, 215] width 106 height 55
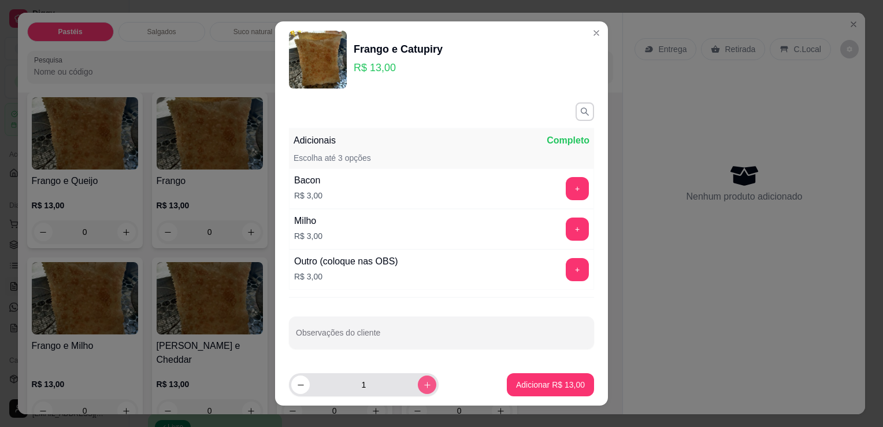
click at [418, 386] on button "increase-product-quantity" at bounding box center [427, 384] width 18 height 18
type input "2"
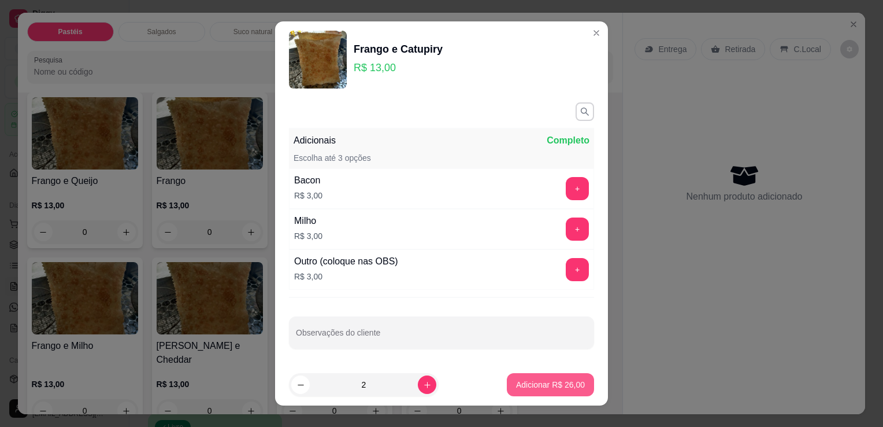
click at [507, 385] on button "Adicionar R$ 26,00" at bounding box center [550, 384] width 87 height 23
type input "2"
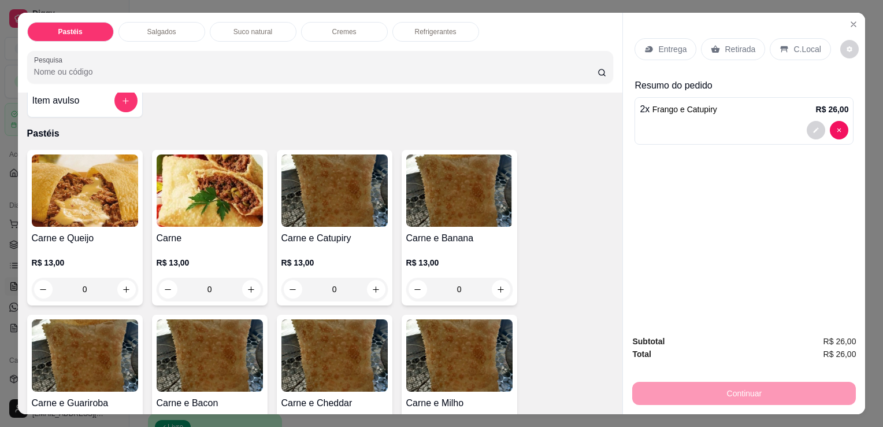
scroll to position [0, 0]
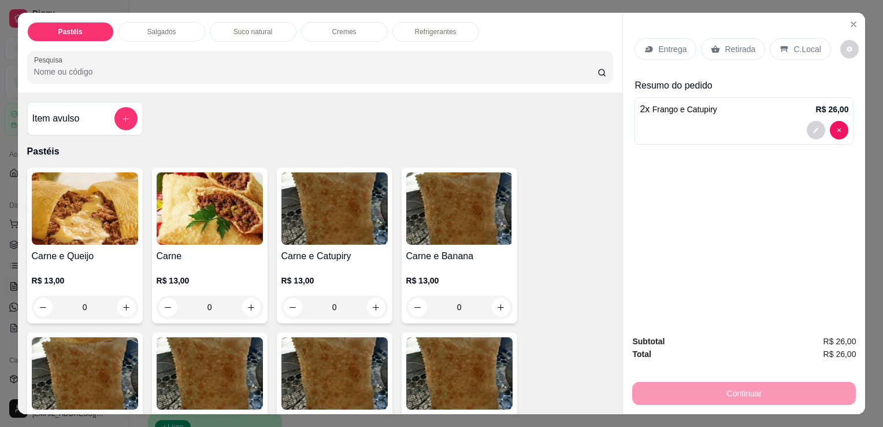
click at [223, 198] on img at bounding box center [210, 208] width 106 height 72
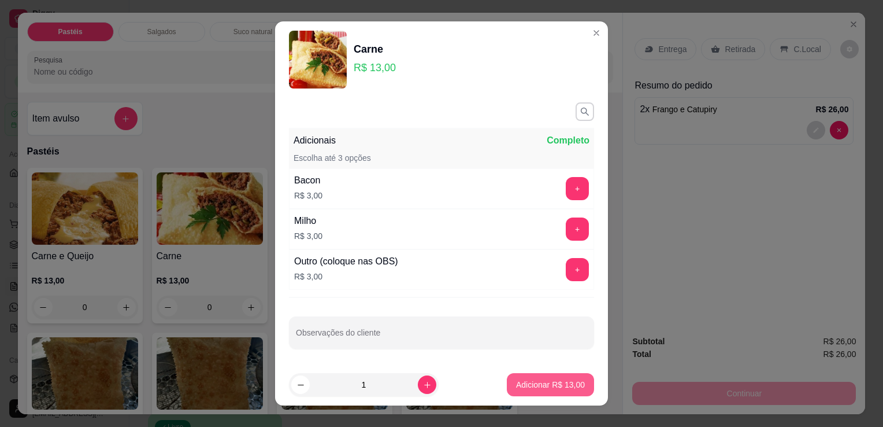
click at [507, 382] on button "Adicionar R$ 13,00" at bounding box center [550, 384] width 87 height 23
type input "1"
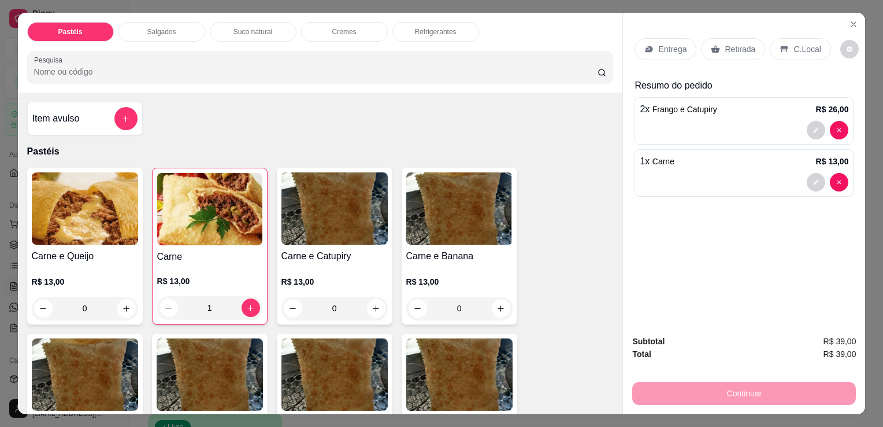
click at [708, 54] on div "Retirada" at bounding box center [733, 49] width 64 height 22
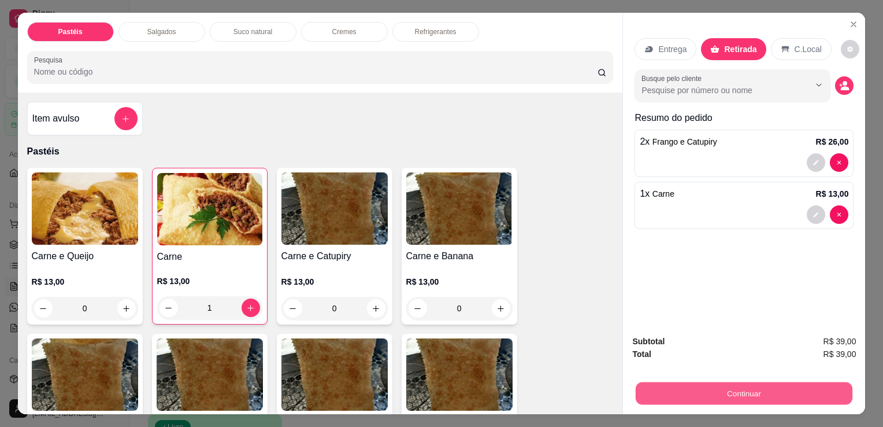
click at [693, 382] on button "Continuar" at bounding box center [744, 393] width 217 height 23
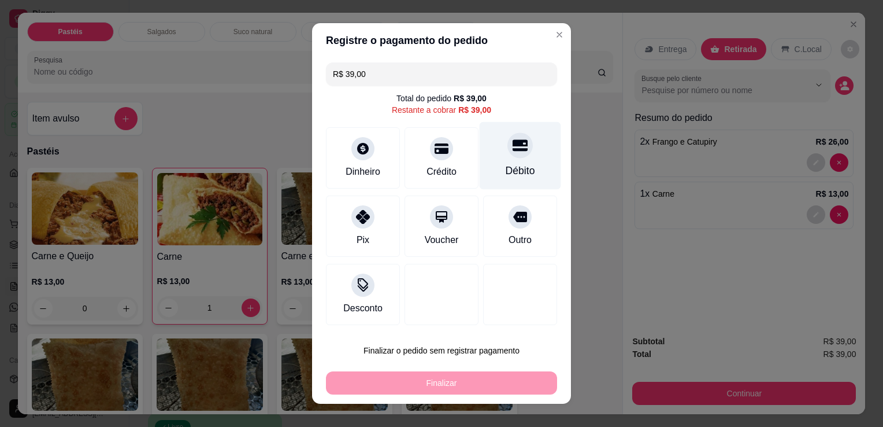
click at [510, 154] on div at bounding box center [520, 144] width 25 height 25
type input "R$ 0,00"
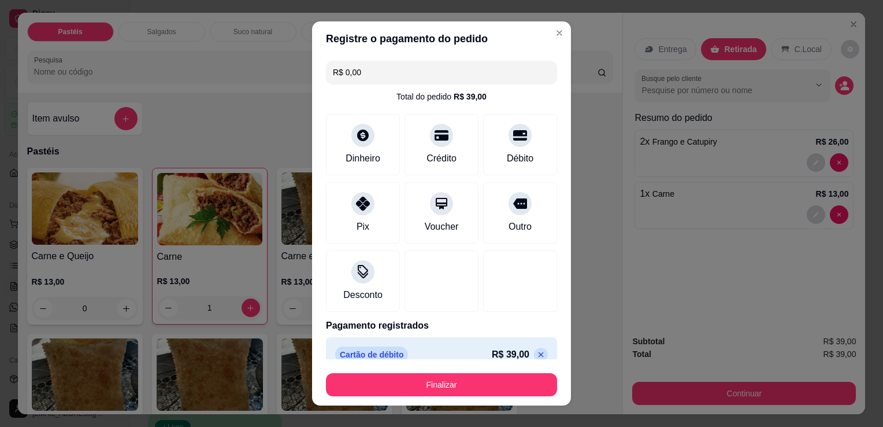
click at [498, 393] on button "Finalizar" at bounding box center [441, 384] width 231 height 23
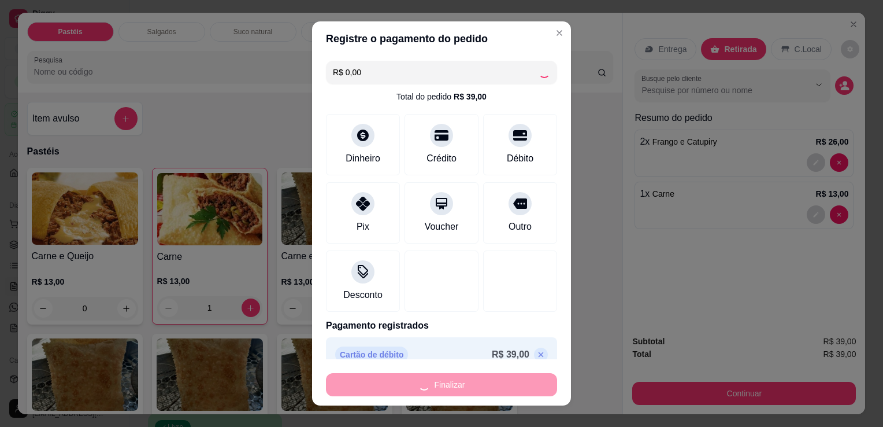
type input "0"
type input "-R$ 39,00"
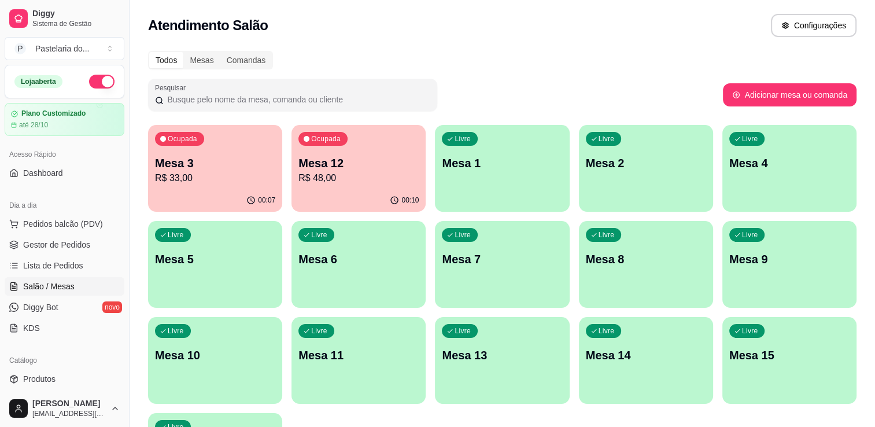
click at [314, 181] on p "R$ 48,00" at bounding box center [358, 178] width 120 height 14
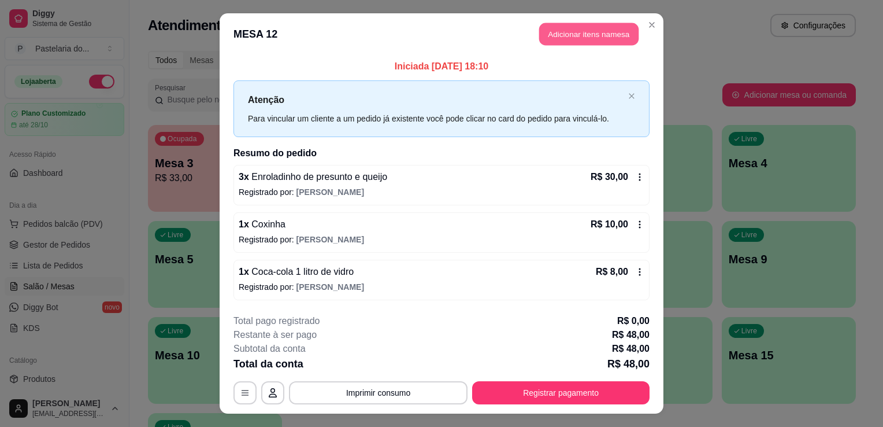
click at [565, 42] on button "Adicionar itens na mesa" at bounding box center [588, 34] width 99 height 23
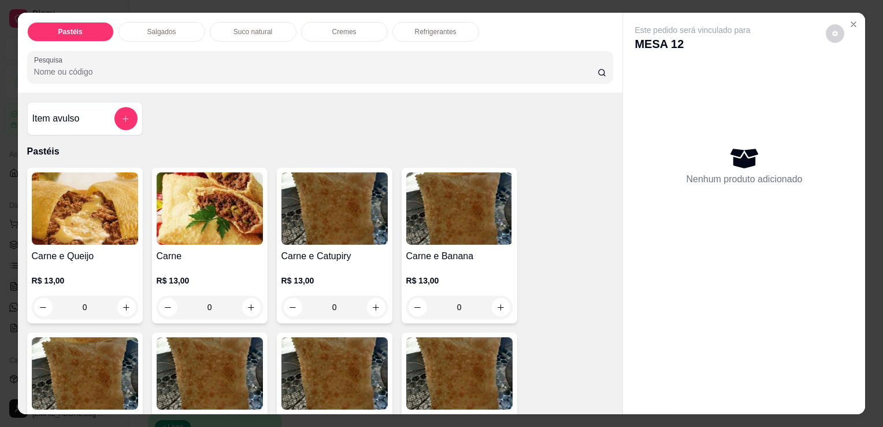
click at [171, 23] on div "Salgados" at bounding box center [162, 32] width 87 height 20
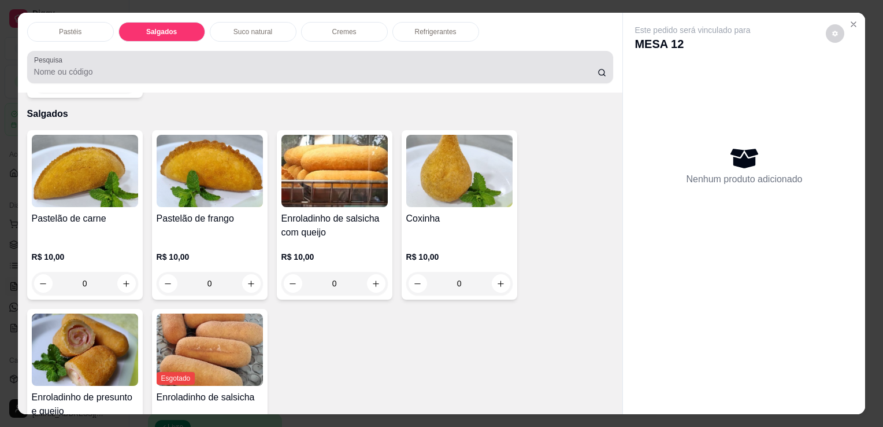
scroll to position [28, 0]
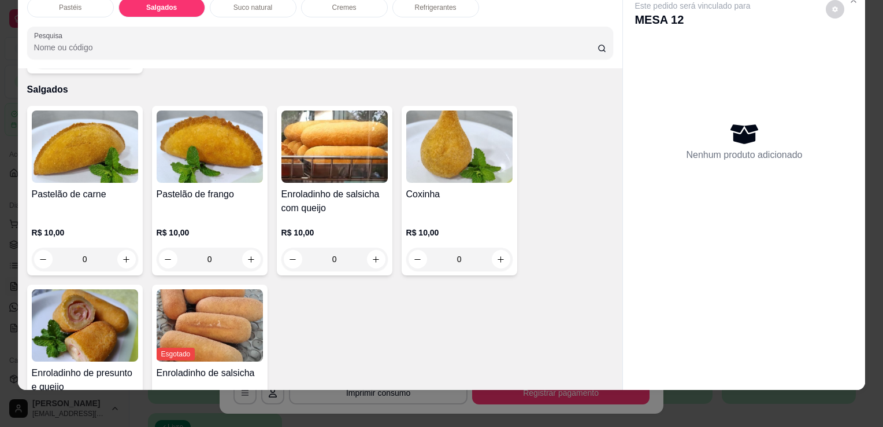
click at [58, 294] on img at bounding box center [85, 325] width 106 height 72
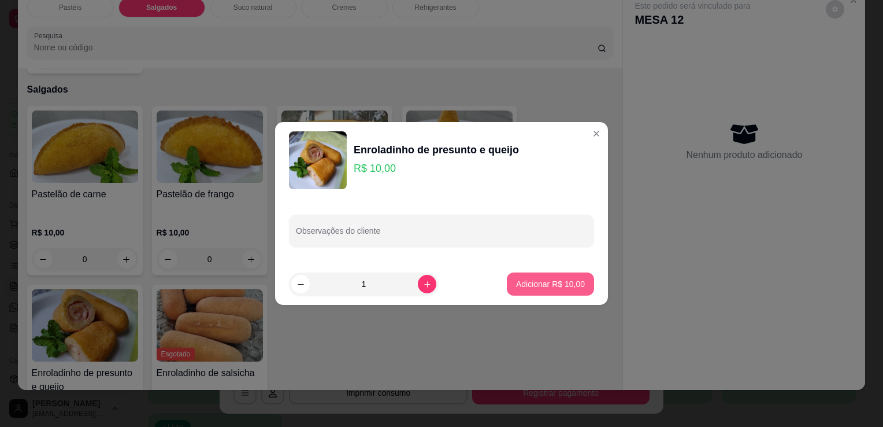
click at [535, 279] on p "Adicionar R$ 10,00" at bounding box center [550, 284] width 69 height 12
type input "1"
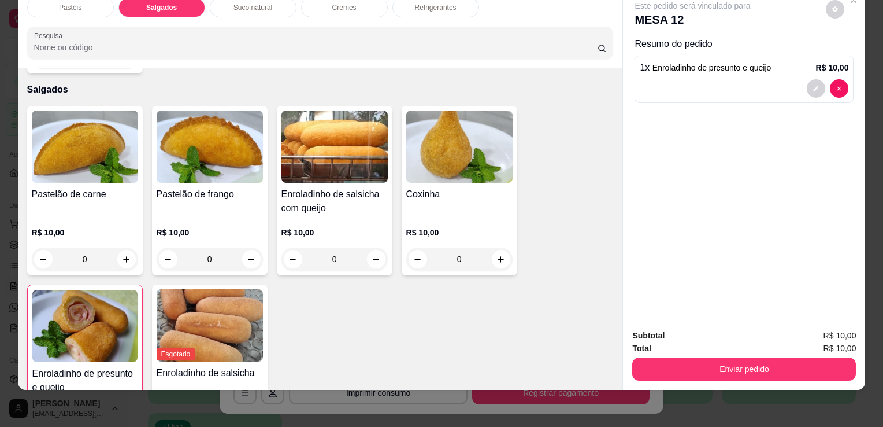
click at [75, 6] on div "Pastéis" at bounding box center [70, 8] width 87 height 20
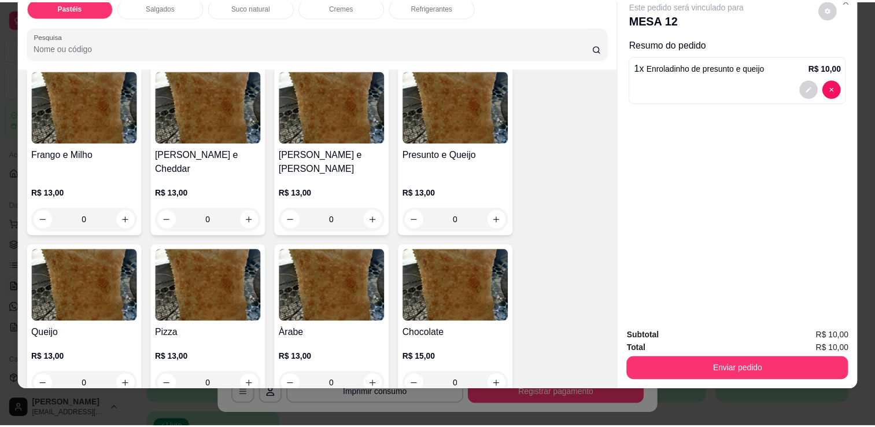
scroll to position [687, 0]
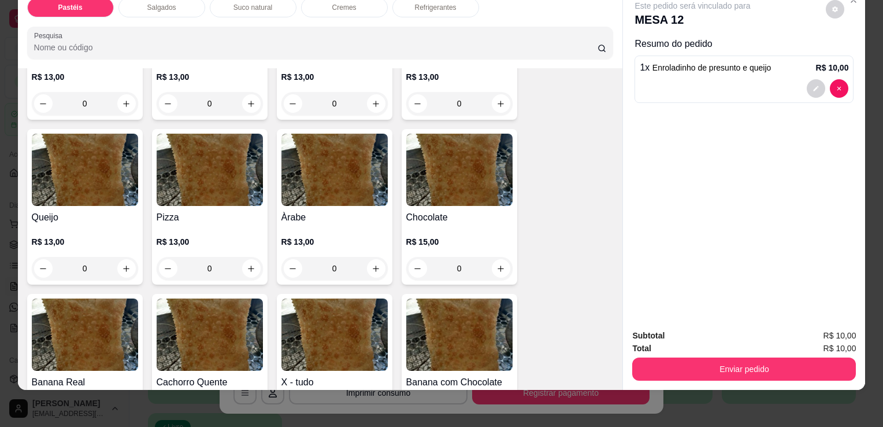
click at [435, 210] on h4 "Chocolate" at bounding box center [459, 217] width 106 height 14
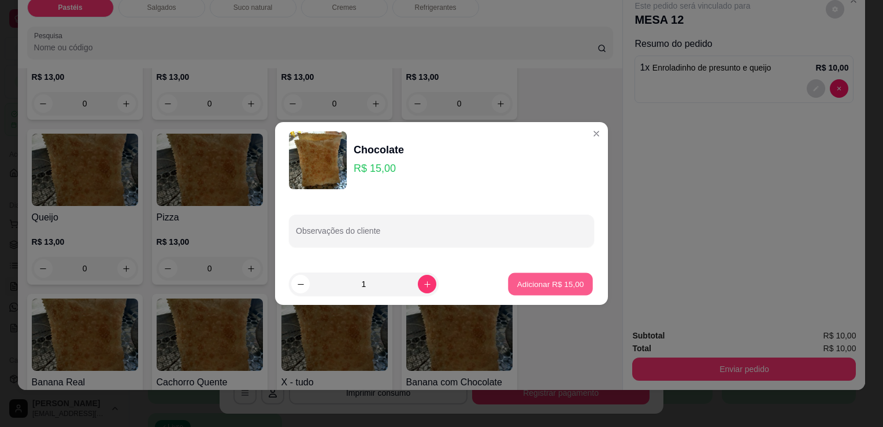
click at [543, 290] on button "Adicionar R$ 15,00" at bounding box center [550, 284] width 85 height 23
type input "1"
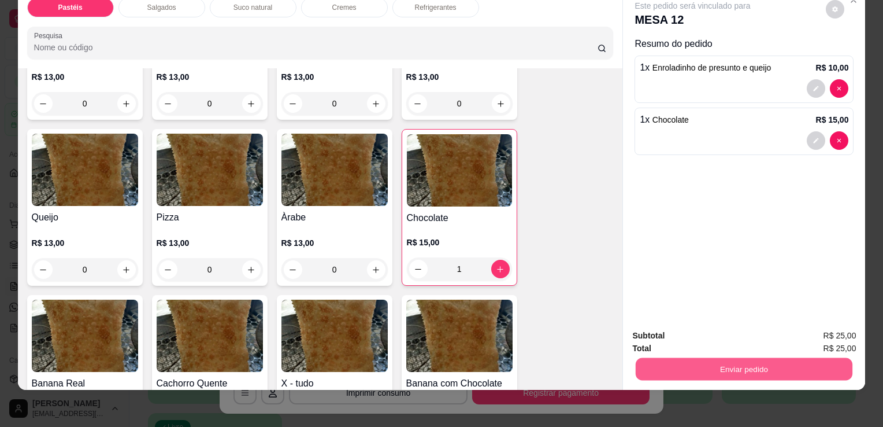
click at [749, 357] on button "Enviar pedido" at bounding box center [744, 368] width 217 height 23
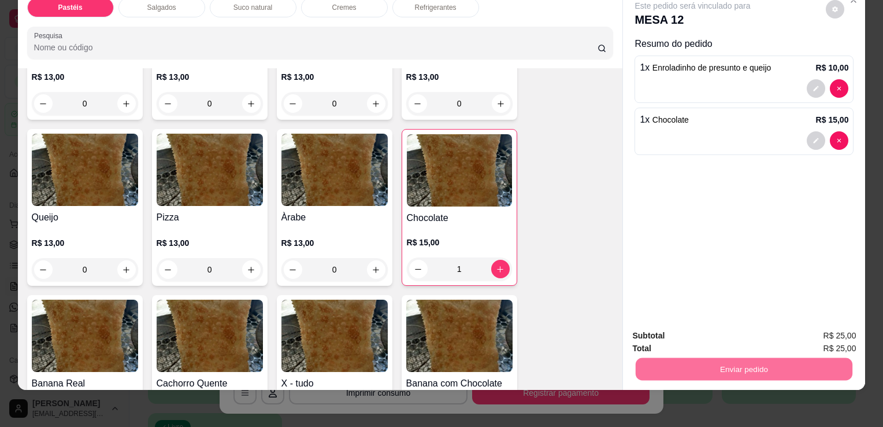
click at [805, 328] on button "Enviar pedido" at bounding box center [826, 332] width 65 height 22
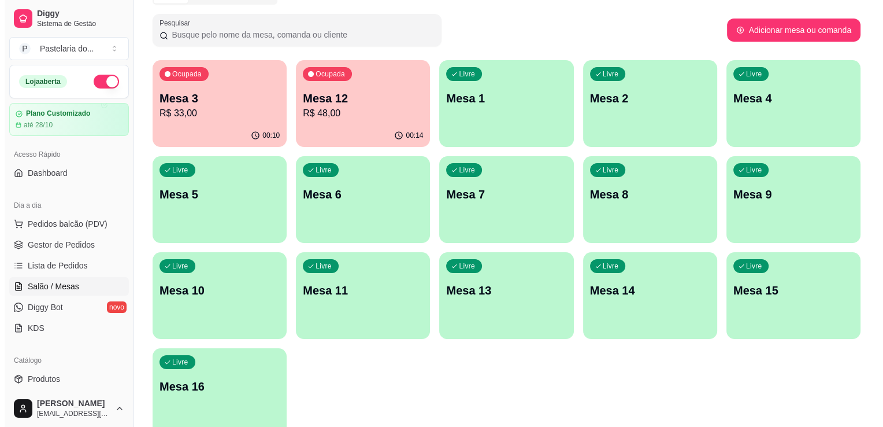
scroll to position [119, 0]
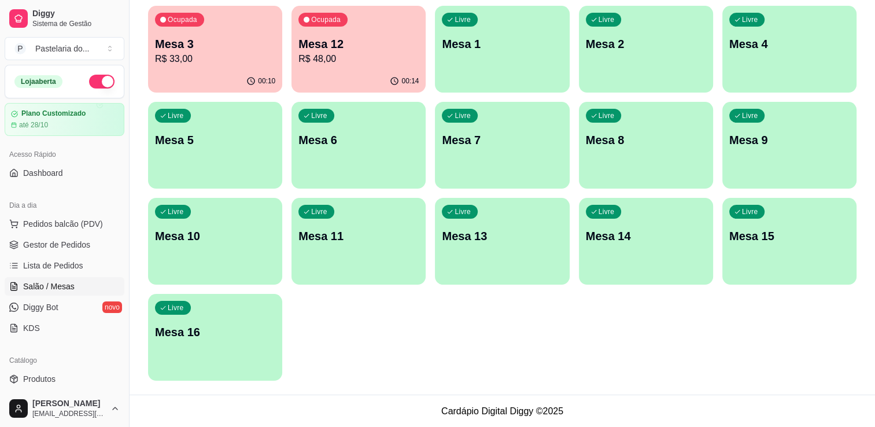
click at [190, 333] on p "Mesa 16" at bounding box center [215, 332] width 120 height 16
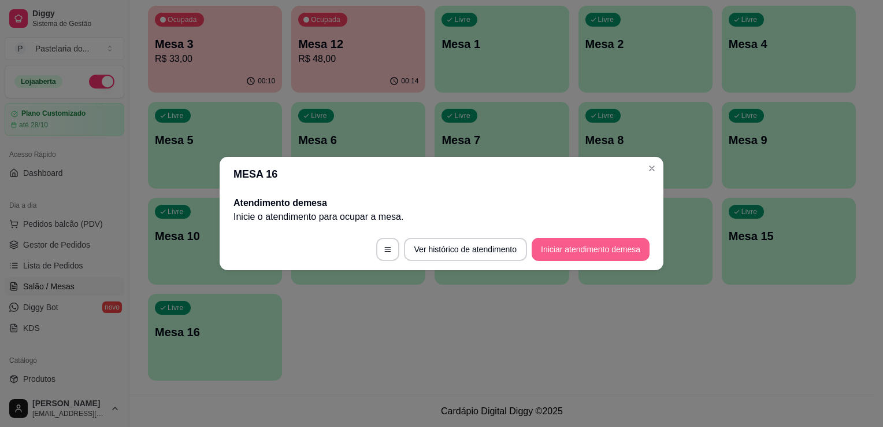
click at [593, 246] on button "Iniciar atendimento de mesa" at bounding box center [591, 249] width 118 height 23
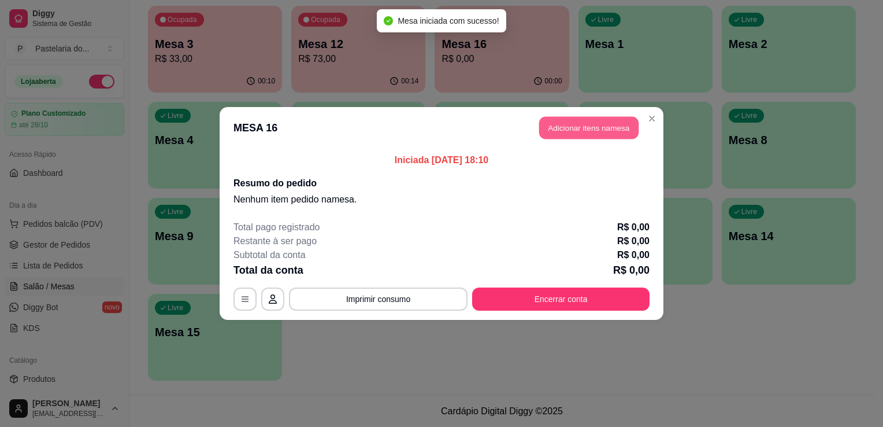
click at [579, 121] on button "Adicionar itens na mesa" at bounding box center [588, 128] width 99 height 23
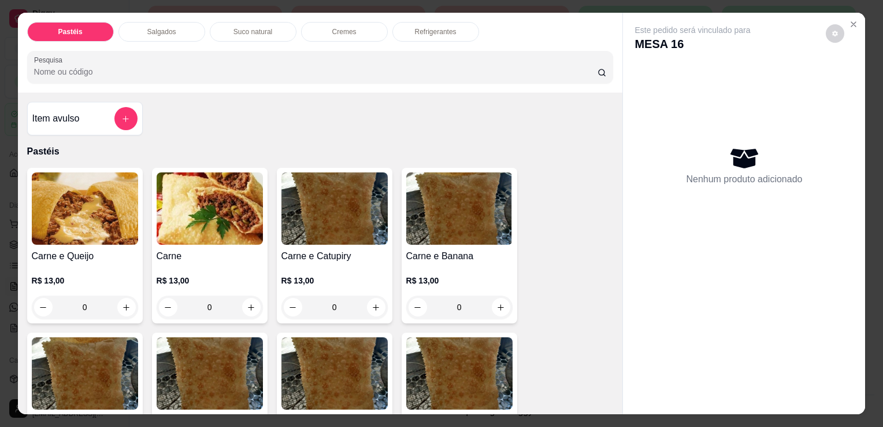
click at [145, 35] on div "Salgados" at bounding box center [162, 32] width 87 height 20
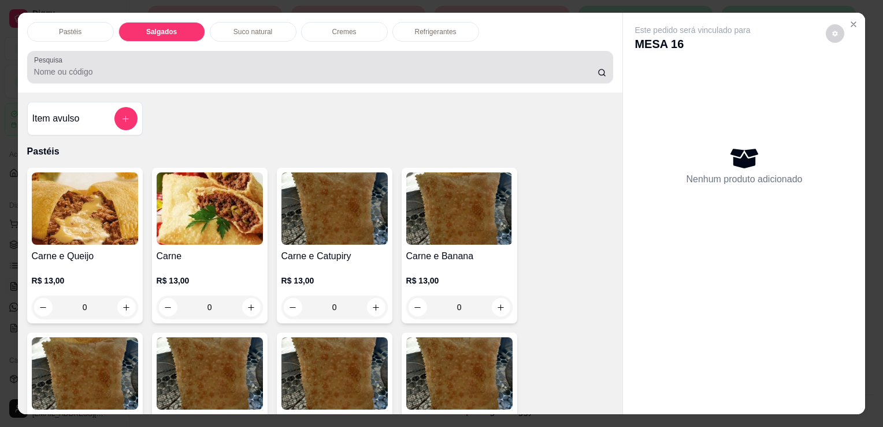
scroll to position [28, 0]
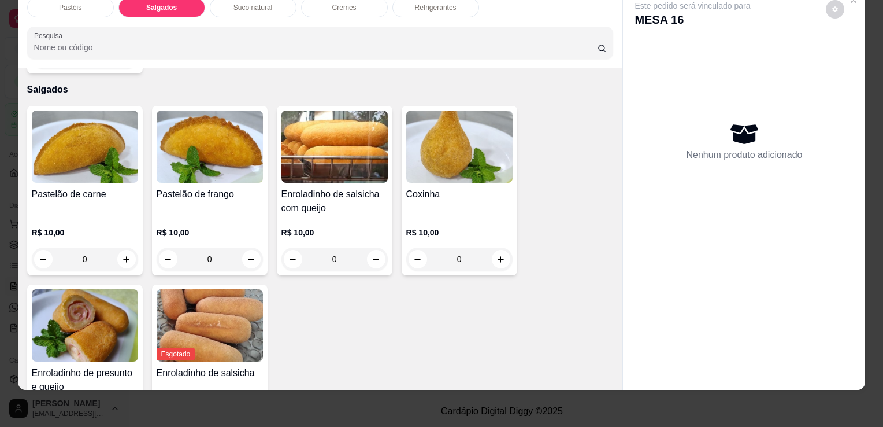
click at [95, 311] on img at bounding box center [85, 325] width 106 height 72
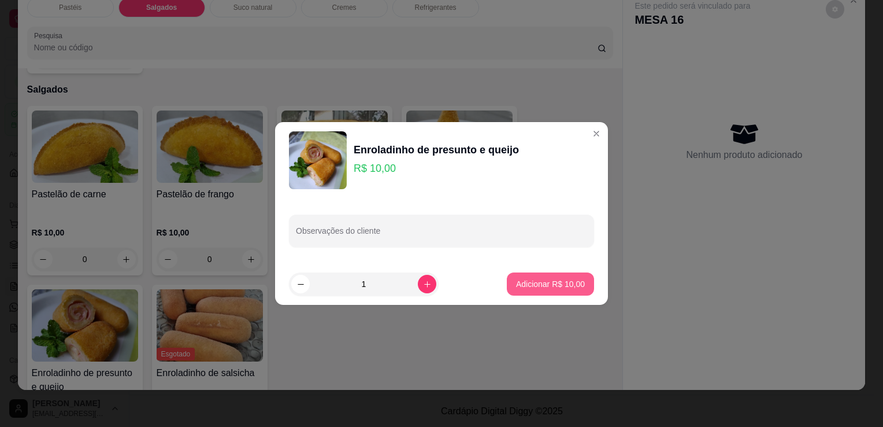
click at [564, 283] on p "Adicionar R$ 10,00" at bounding box center [550, 284] width 69 height 12
type input "1"
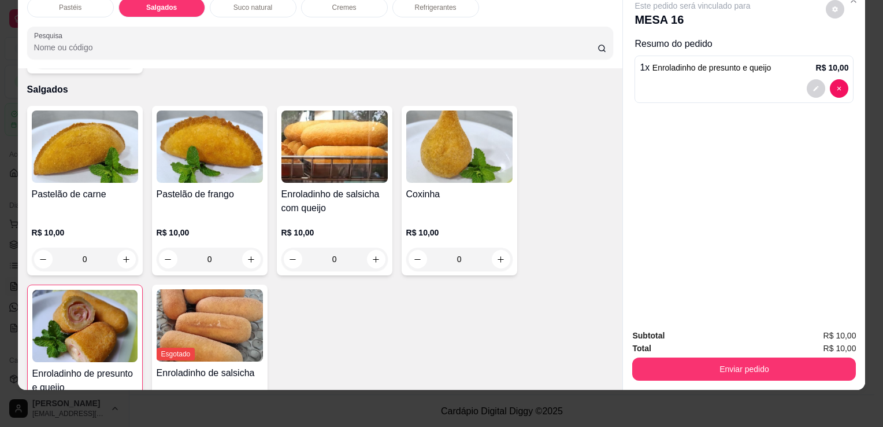
click at [440, 187] on h4 "Coxinha" at bounding box center [459, 194] width 106 height 14
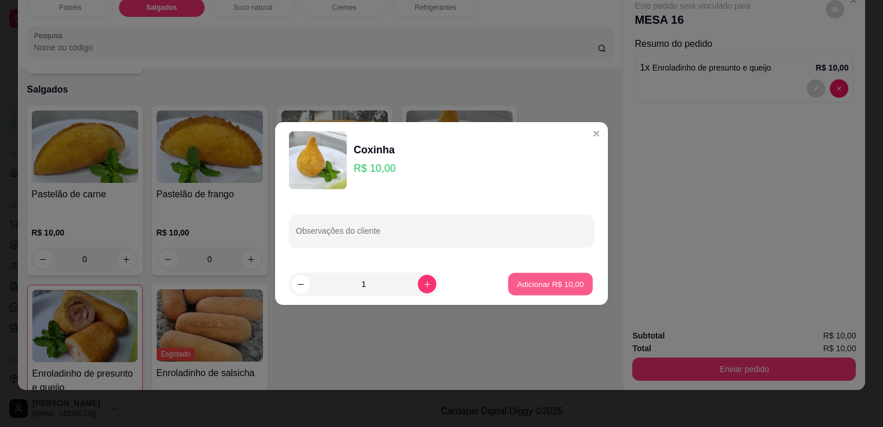
click at [548, 293] on button "Adicionar R$ 10,00" at bounding box center [550, 284] width 85 height 23
type input "1"
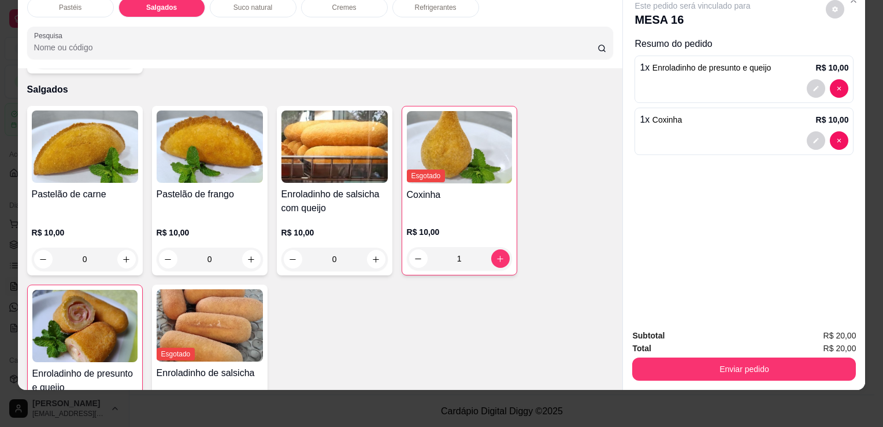
click at [423, 6] on div "Refrigerantes" at bounding box center [436, 8] width 87 height 20
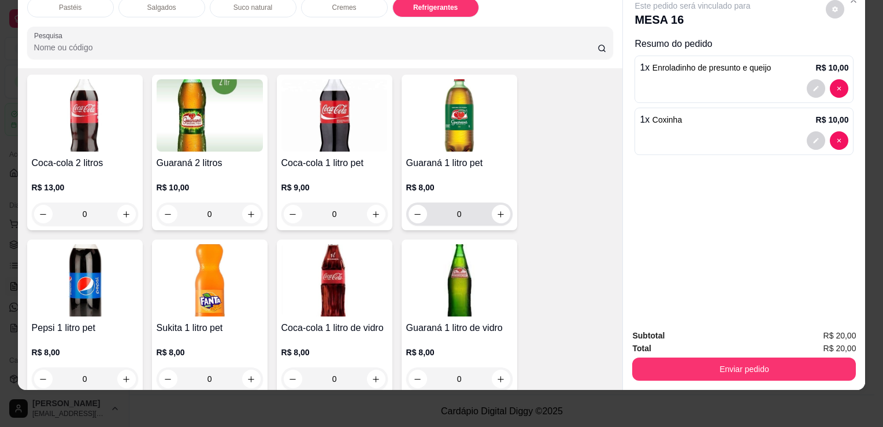
scroll to position [2730, 0]
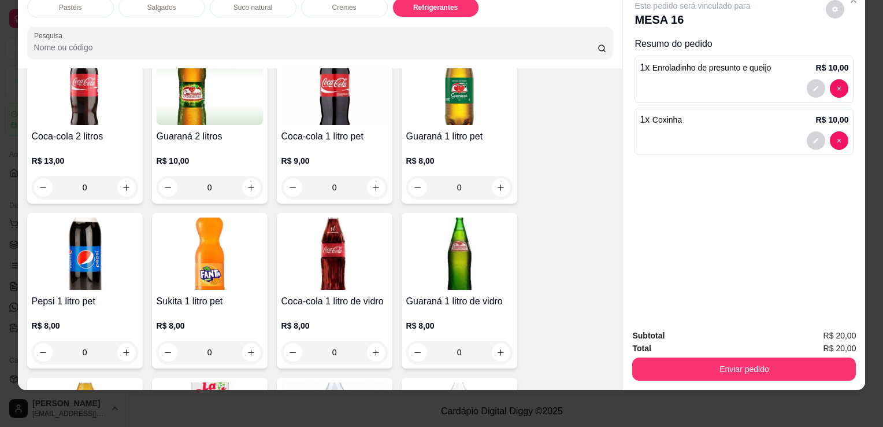
click at [434, 155] on p "R$ 8,00" at bounding box center [459, 161] width 106 height 12
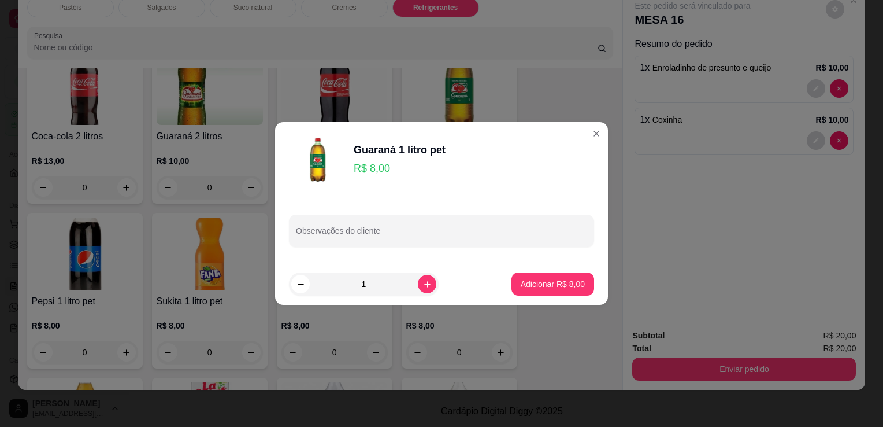
click at [544, 292] on button "Adicionar R$ 8,00" at bounding box center [553, 283] width 83 height 23
type input "1"
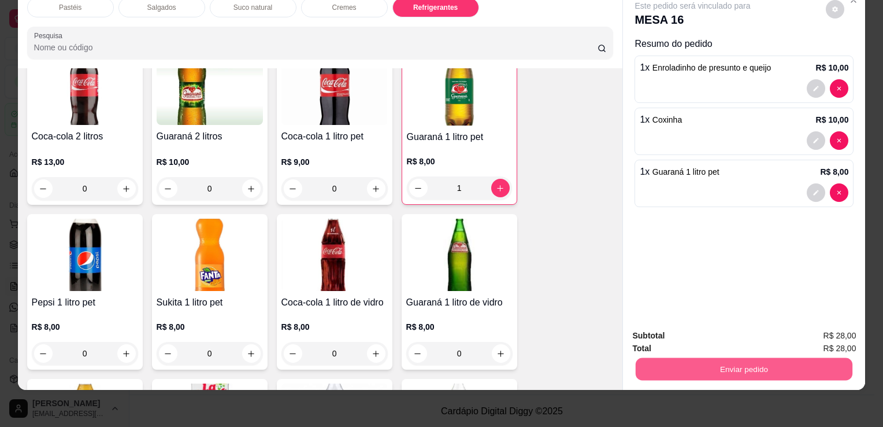
click at [703, 367] on button "Enviar pedido" at bounding box center [744, 368] width 217 height 23
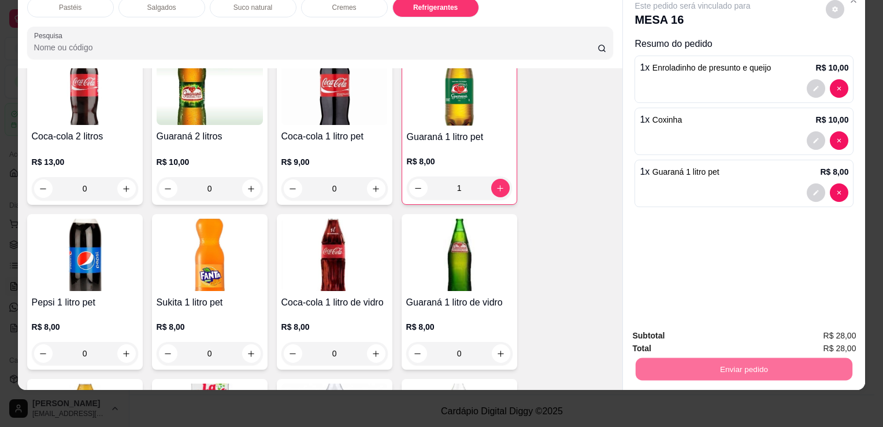
click at [842, 338] on button "Enviar pedido" at bounding box center [826, 331] width 64 height 21
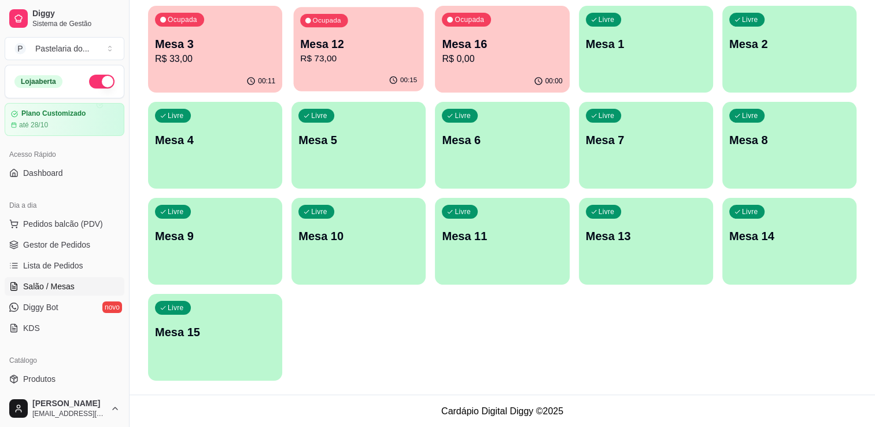
click at [321, 56] on p "R$ 73,00" at bounding box center [358, 58] width 117 height 13
click at [49, 223] on span "Pedidos balcão (PDV)" at bounding box center [63, 224] width 80 height 12
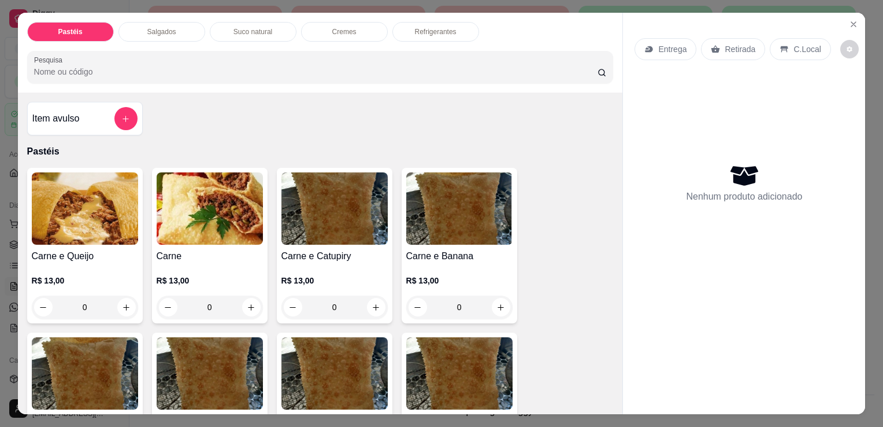
click at [442, 22] on div "Refrigerantes" at bounding box center [436, 32] width 87 height 20
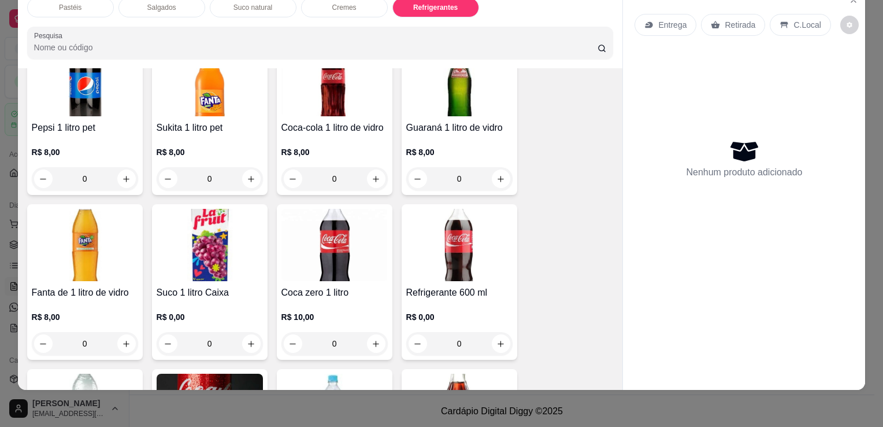
scroll to position [3133, 0]
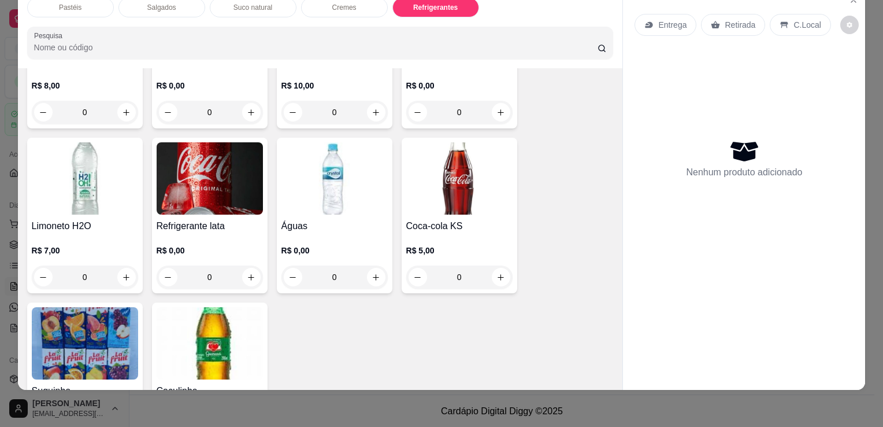
click at [200, 307] on img at bounding box center [210, 343] width 106 height 72
click at [82, 317] on img at bounding box center [85, 343] width 106 height 72
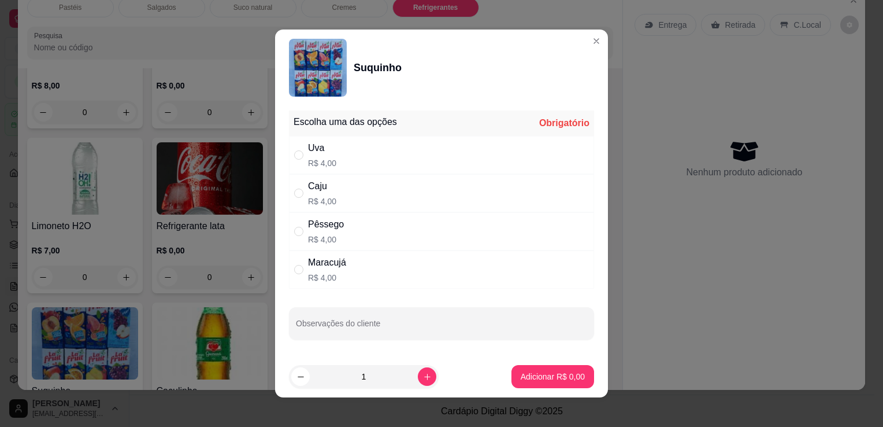
click at [354, 263] on div "Maracujá R$ 4,00" at bounding box center [441, 269] width 305 height 38
radio input "true"
click at [553, 378] on p "Adicionar R$ 4,00" at bounding box center [553, 377] width 64 height 12
type input "1"
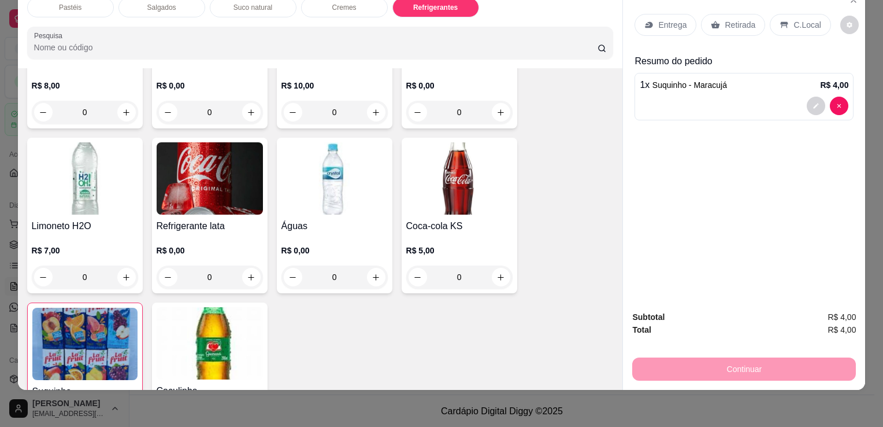
click at [729, 14] on div "Retirada" at bounding box center [733, 25] width 64 height 22
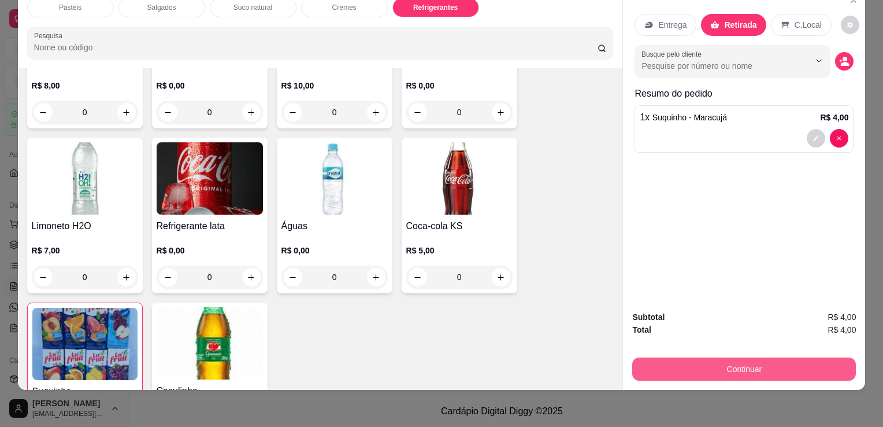
click at [782, 371] on button "Continuar" at bounding box center [744, 368] width 224 height 23
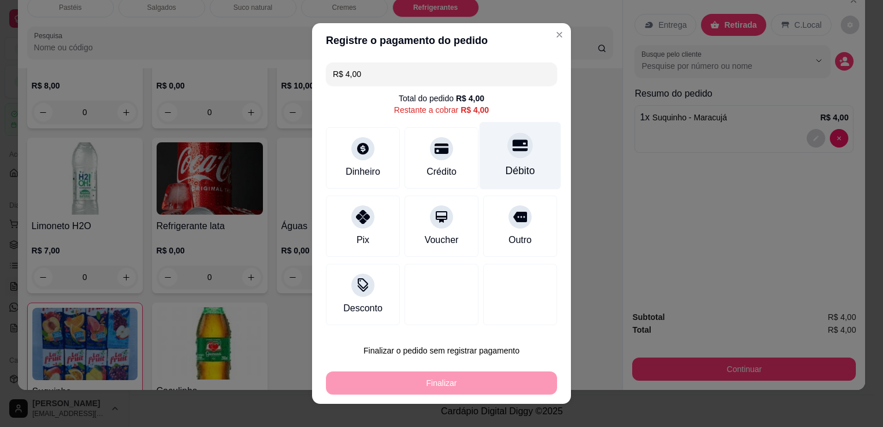
click at [524, 172] on div "Débito" at bounding box center [520, 170] width 29 height 15
type input "R$ 0,00"
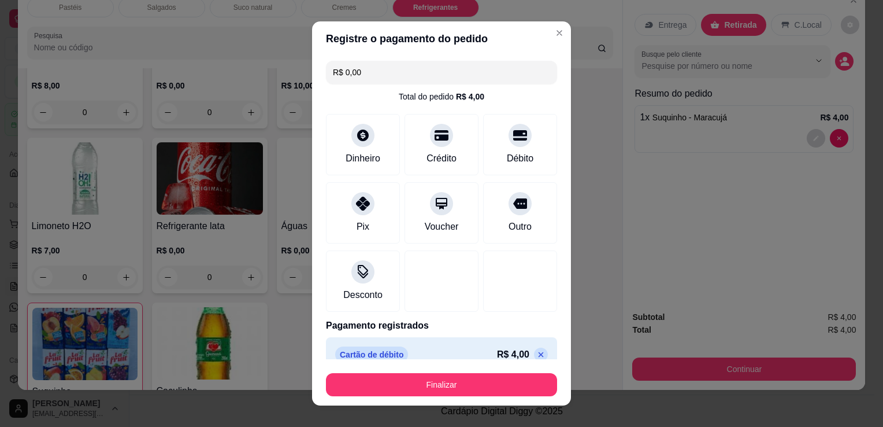
click at [437, 376] on button "Finalizar" at bounding box center [441, 384] width 231 height 23
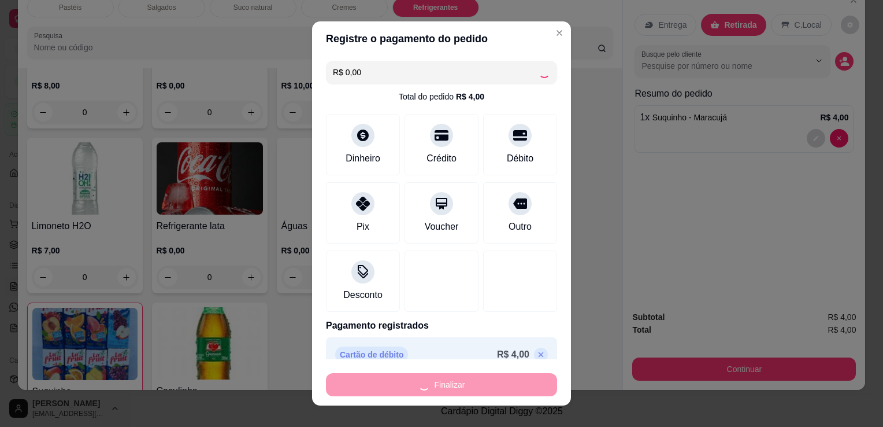
type input "0"
type input "-R$ 4,00"
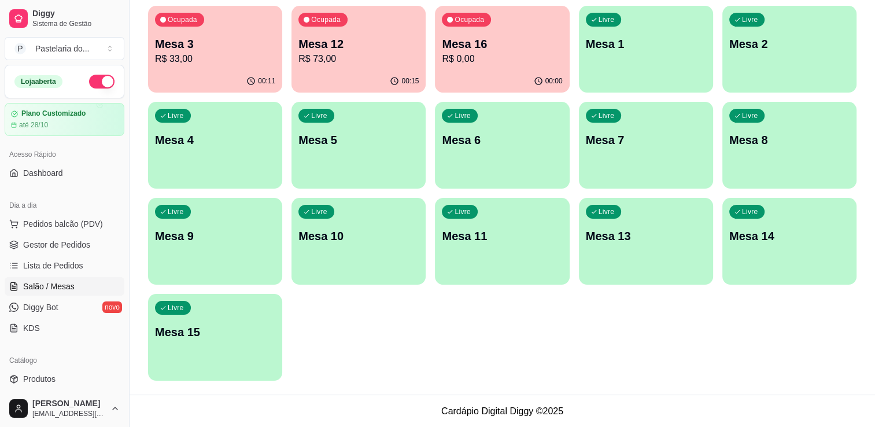
click at [531, 64] on p "R$ 0,00" at bounding box center [502, 59] width 120 height 14
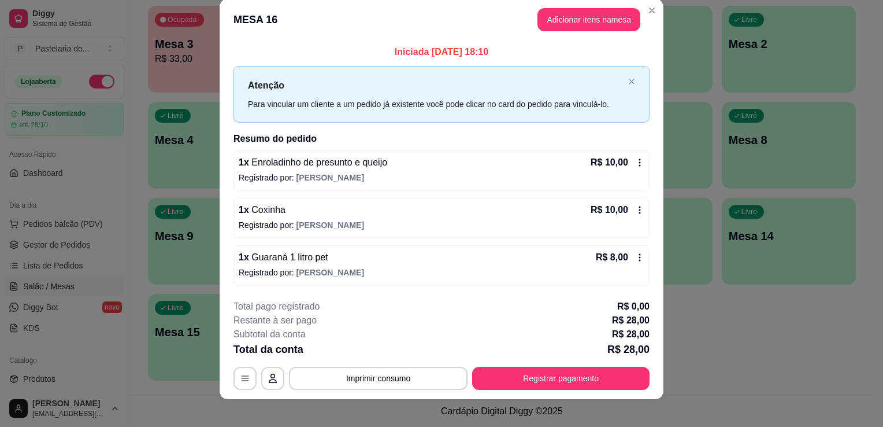
scroll to position [23, 0]
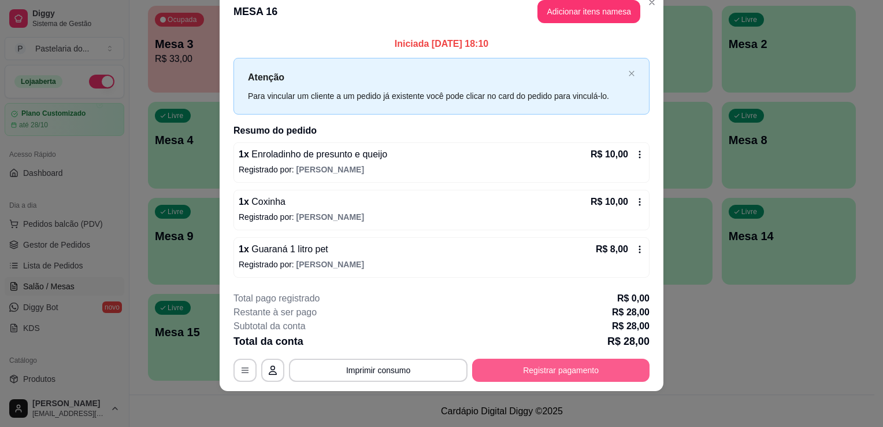
click at [579, 368] on button "Registrar pagamento" at bounding box center [560, 369] width 177 height 23
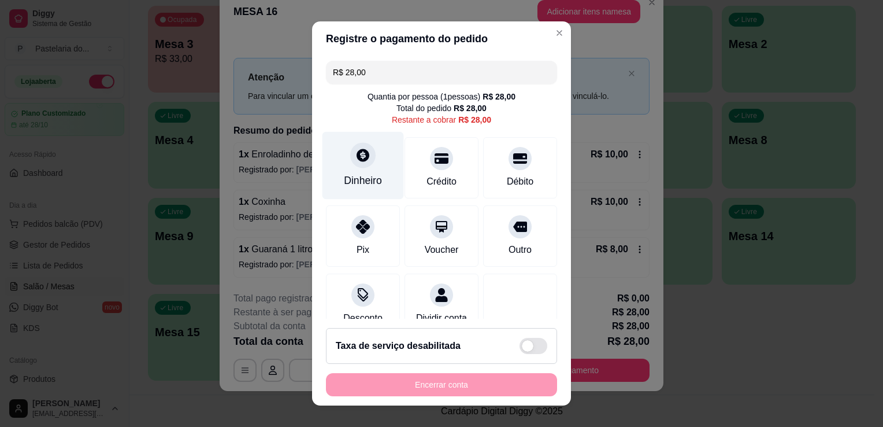
click at [370, 166] on div "Dinheiro" at bounding box center [364, 166] width 82 height 68
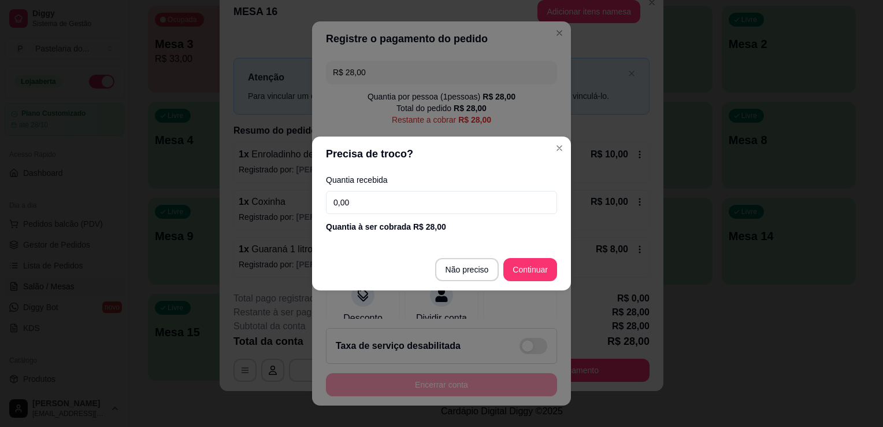
click at [369, 198] on input "0,00" at bounding box center [441, 202] width 231 height 23
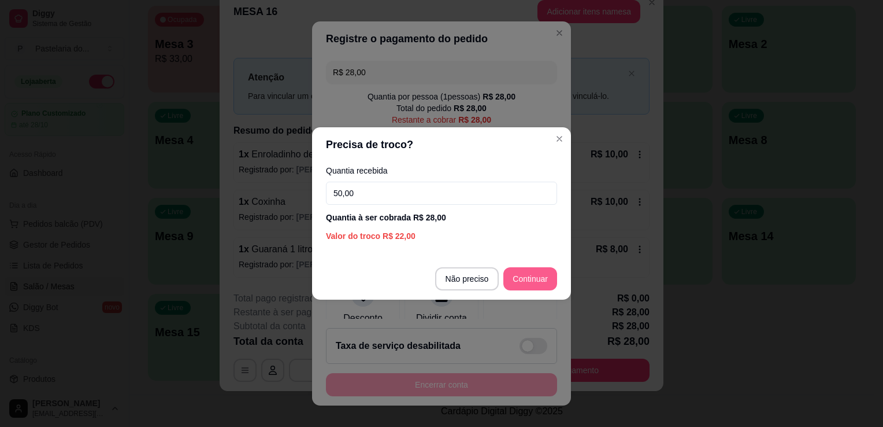
type input "50,00"
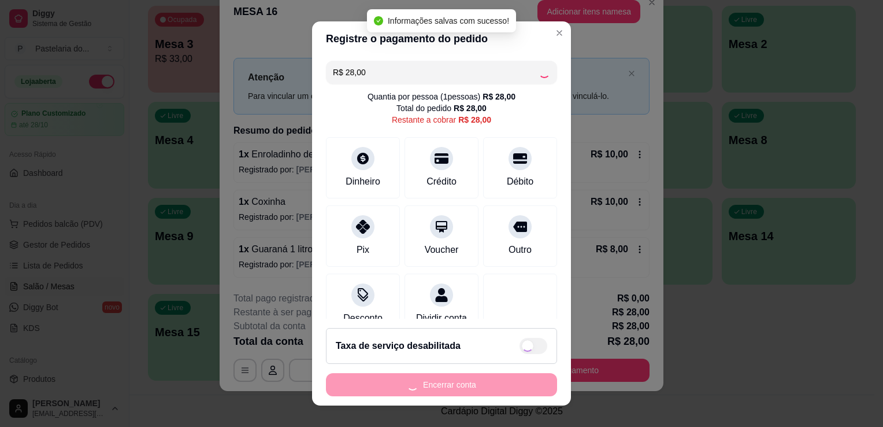
type input "R$ 0,00"
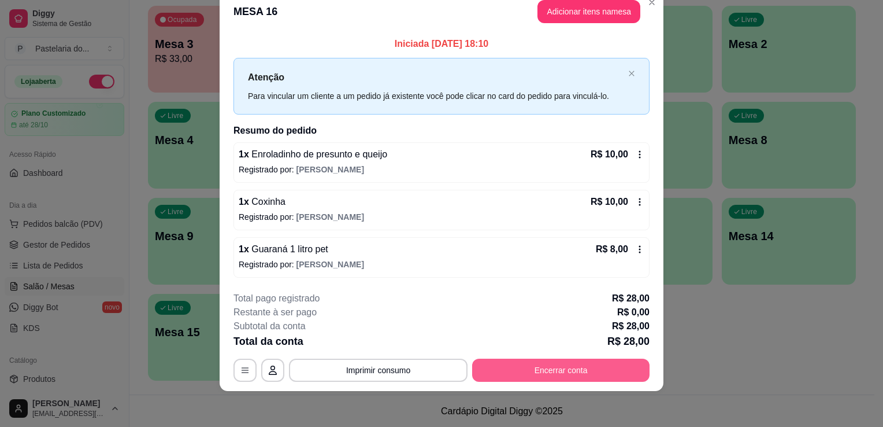
click at [567, 378] on button "Encerrar conta" at bounding box center [560, 369] width 177 height 23
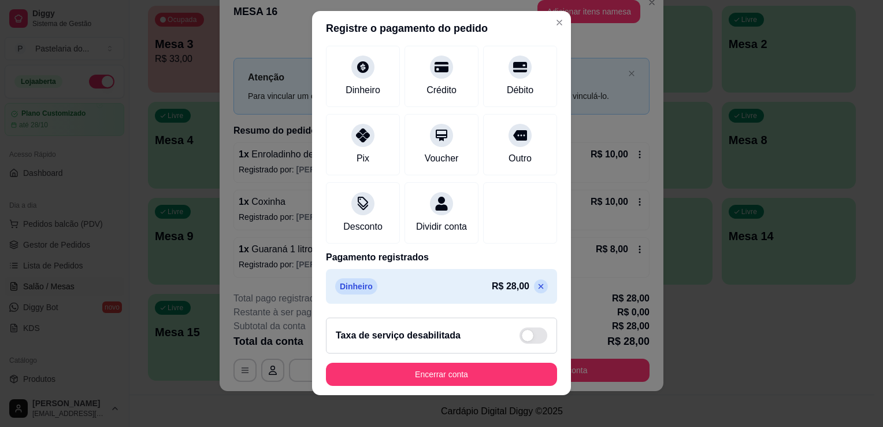
scroll to position [16, 0]
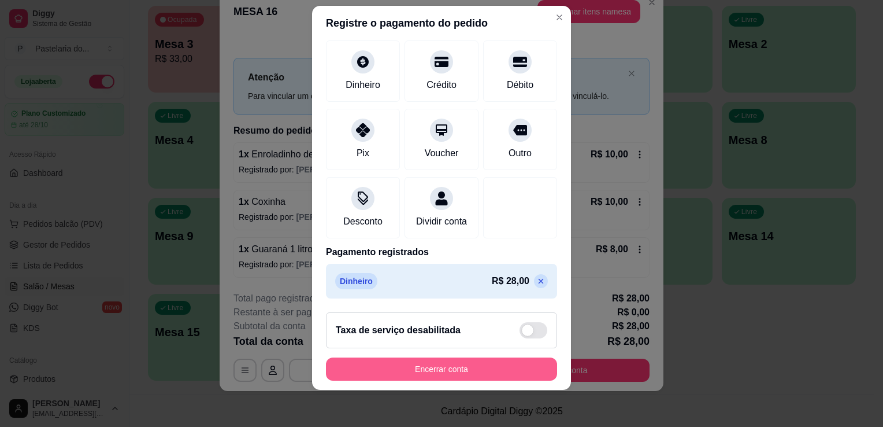
click at [453, 364] on button "Encerrar conta" at bounding box center [441, 368] width 231 height 23
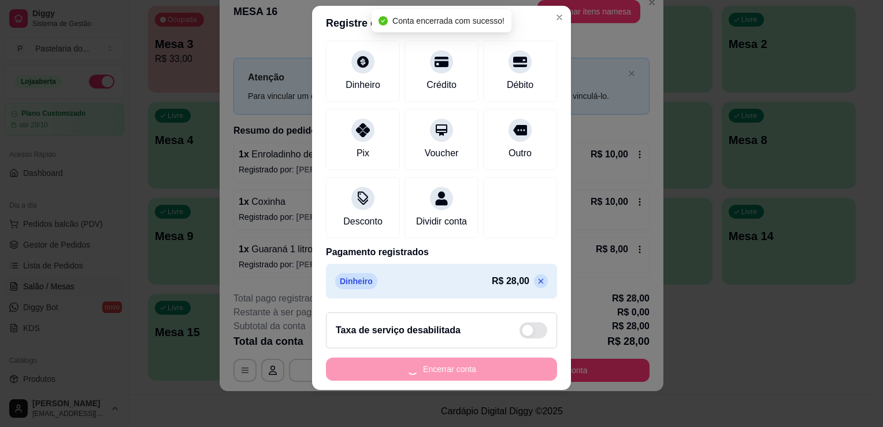
scroll to position [0, 0]
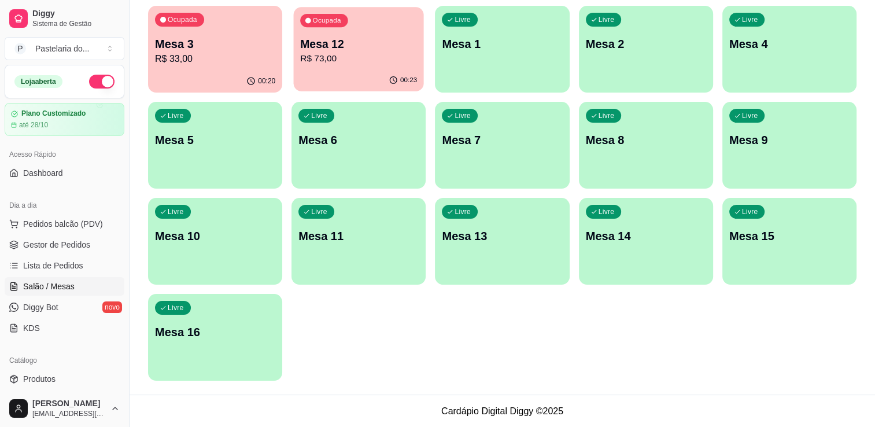
click at [382, 59] on p "R$ 73,00" at bounding box center [358, 58] width 117 height 13
click at [216, 58] on p "R$ 33,00" at bounding box center [215, 59] width 120 height 14
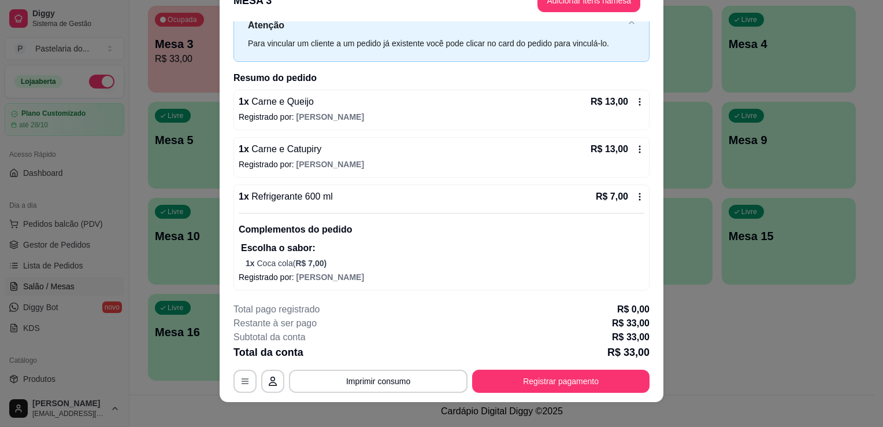
scroll to position [35, 0]
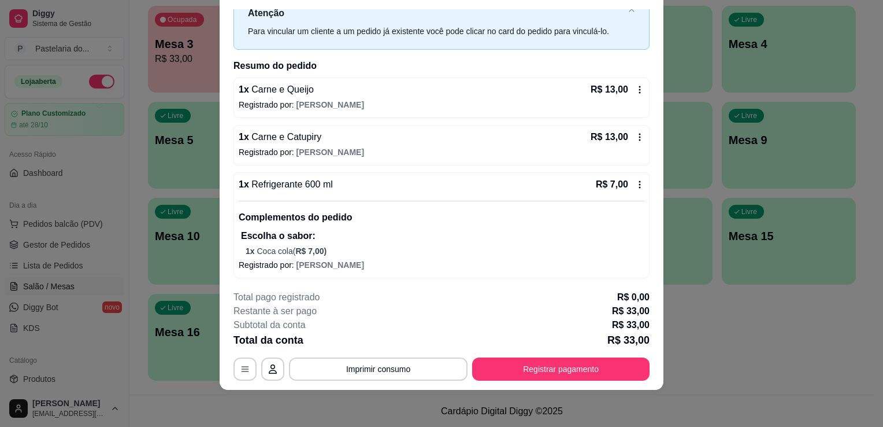
click at [553, 361] on button "Registrar pagamento" at bounding box center [560, 368] width 177 height 23
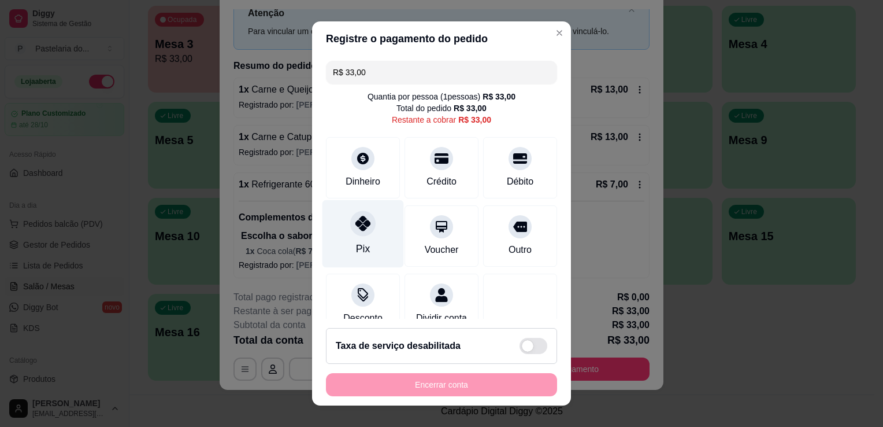
click at [344, 235] on div "Pix" at bounding box center [364, 234] width 82 height 68
type input "R$ 0,00"
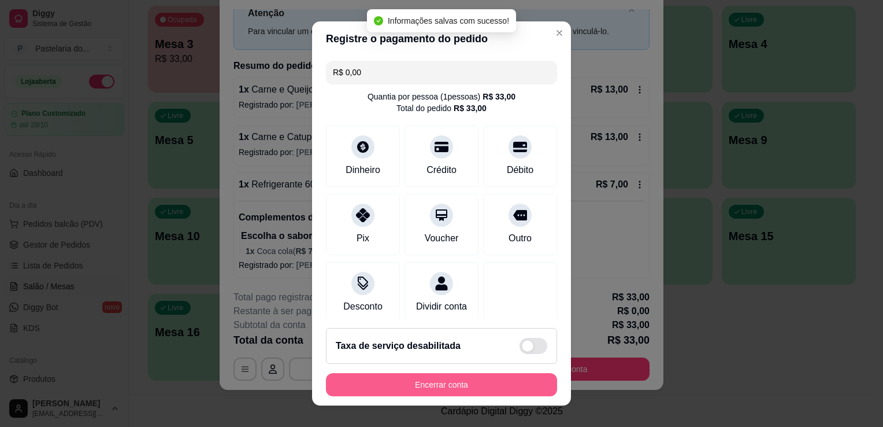
click at [395, 386] on button "Encerrar conta" at bounding box center [441, 384] width 231 height 23
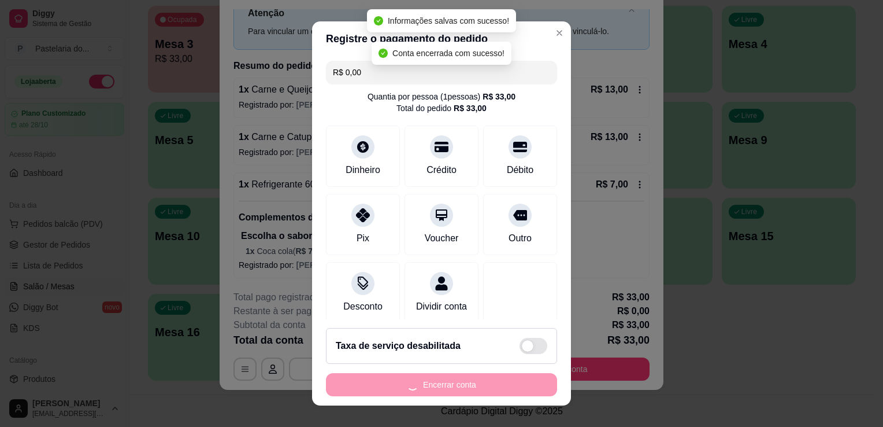
scroll to position [0, 0]
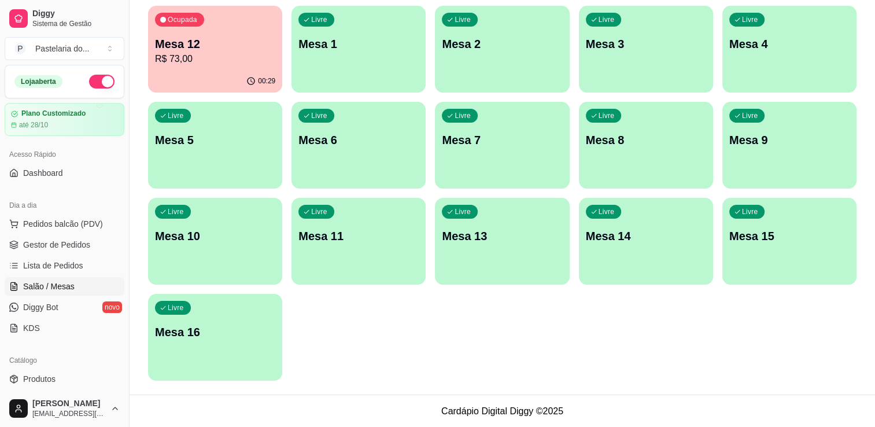
click at [251, 87] on div "00:29" at bounding box center [215, 81] width 134 height 23
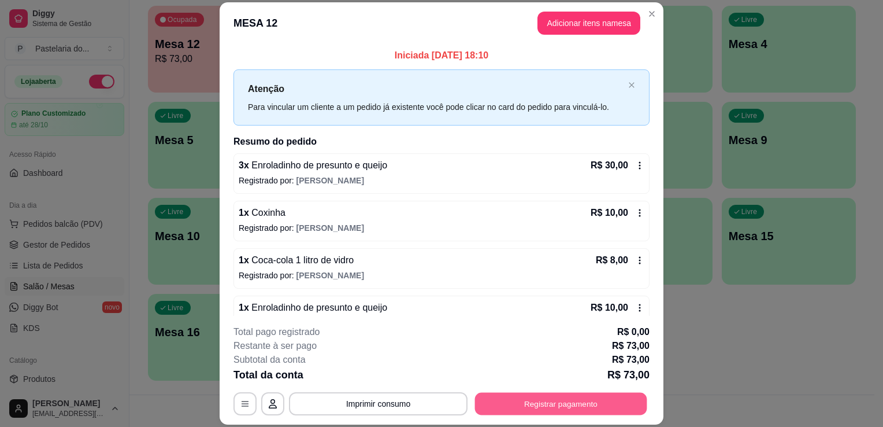
click at [552, 395] on button "Registrar pagamento" at bounding box center [561, 404] width 172 height 23
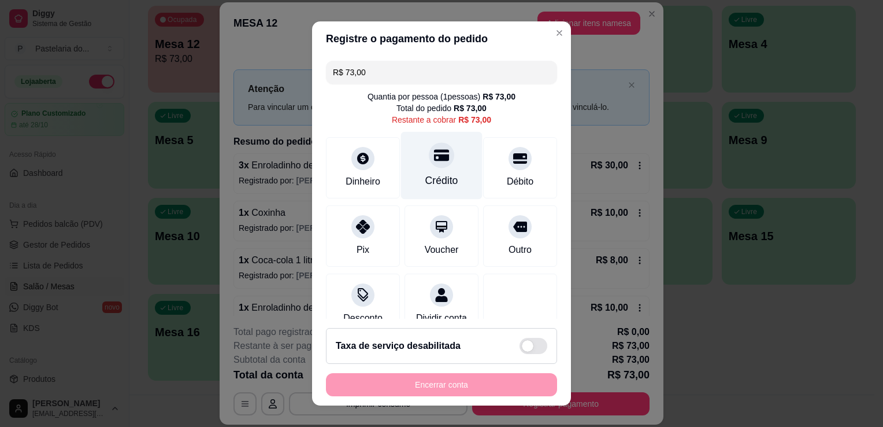
click at [454, 172] on div "Crédito" at bounding box center [442, 166] width 82 height 68
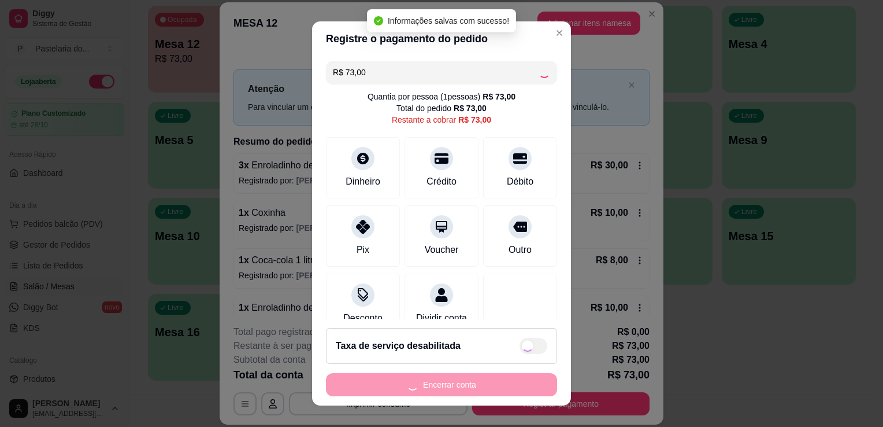
type input "R$ 0,00"
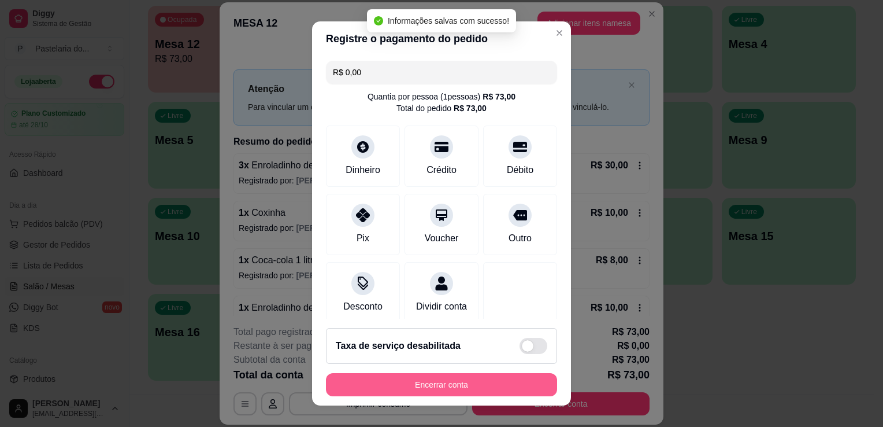
click at [483, 387] on button "Encerrar conta" at bounding box center [441, 384] width 231 height 23
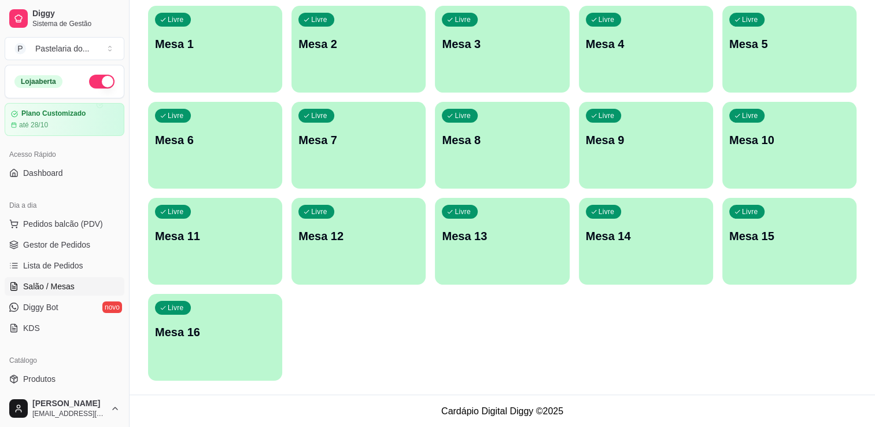
click at [484, 79] on div "button" at bounding box center [502, 86] width 134 height 14
click at [695, 60] on div "Livre Mesa 4" at bounding box center [646, 42] width 134 height 73
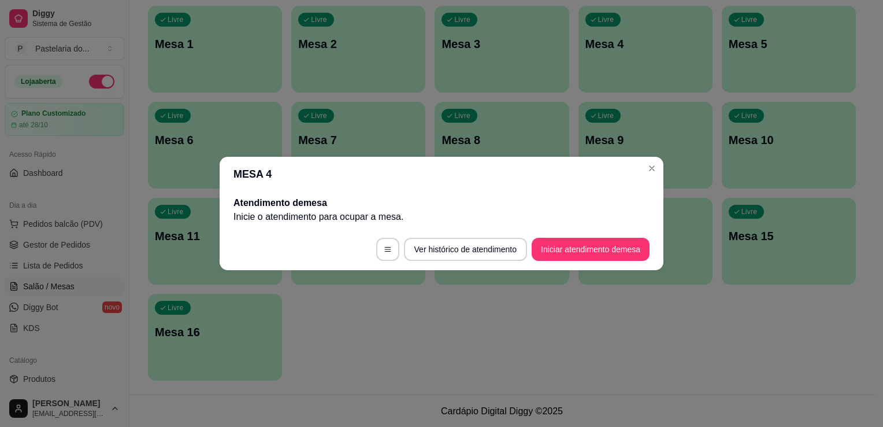
click at [625, 247] on button "Iniciar atendimento de mesa" at bounding box center [591, 249] width 118 height 23
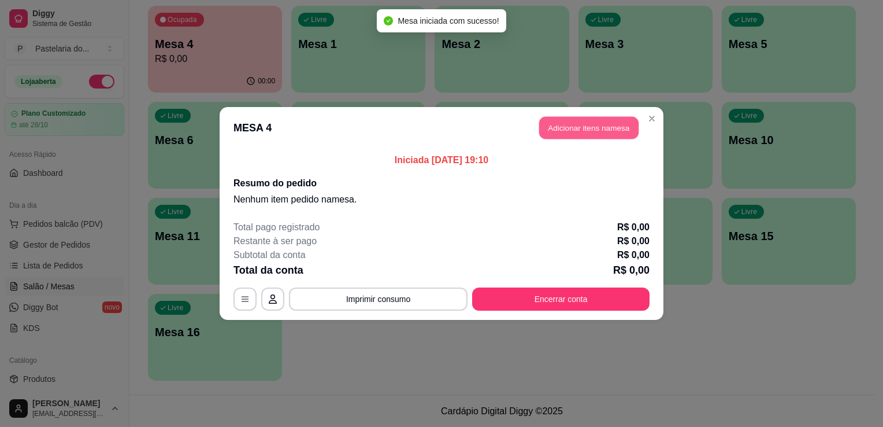
click at [613, 131] on button "Adicionar itens na mesa" at bounding box center [588, 128] width 99 height 23
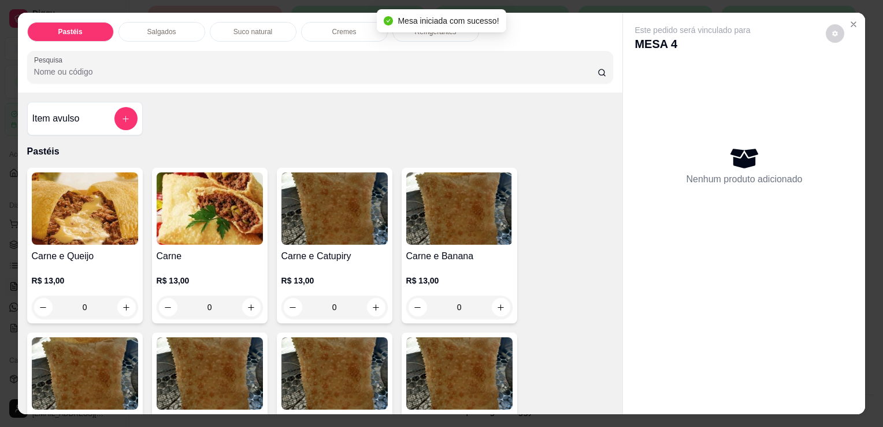
click at [86, 209] on img at bounding box center [85, 208] width 106 height 72
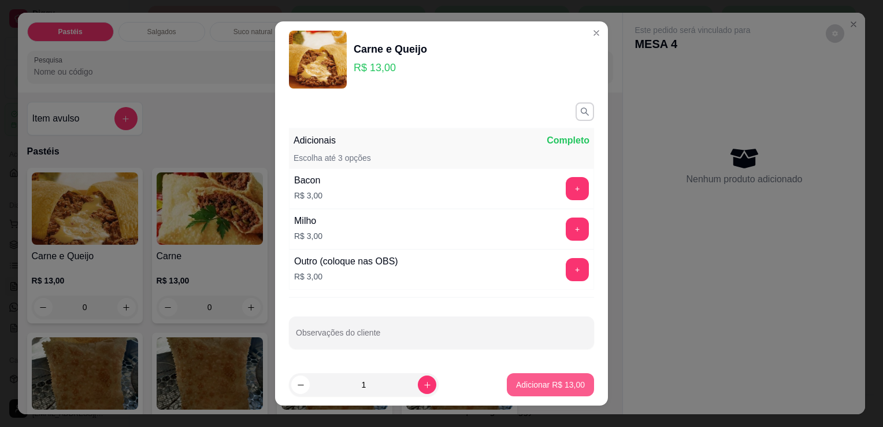
click at [516, 389] on p "Adicionar R$ 13,00" at bounding box center [550, 385] width 69 height 12
type input "1"
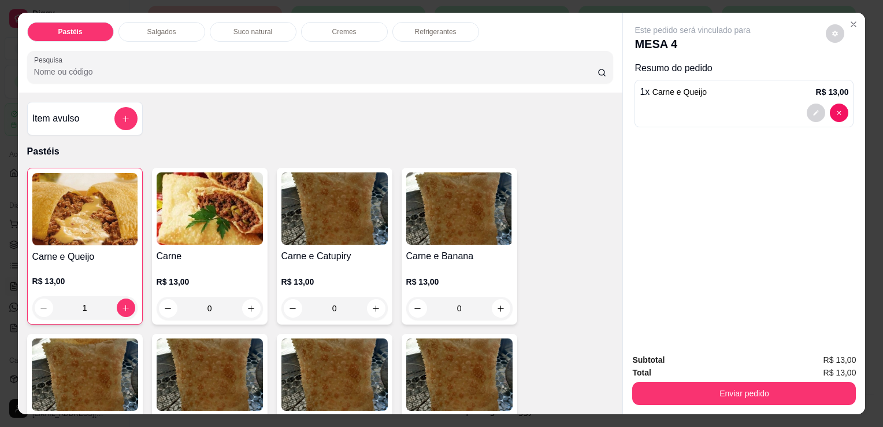
click at [176, 30] on div "Salgados" at bounding box center [162, 32] width 87 height 20
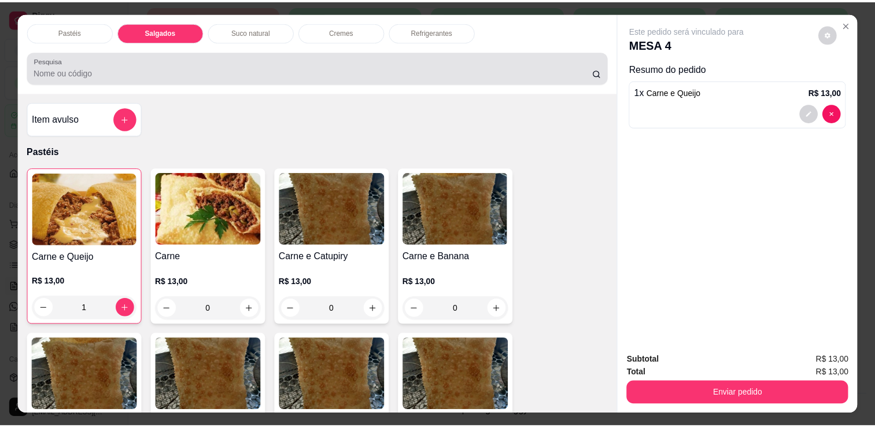
scroll to position [28, 0]
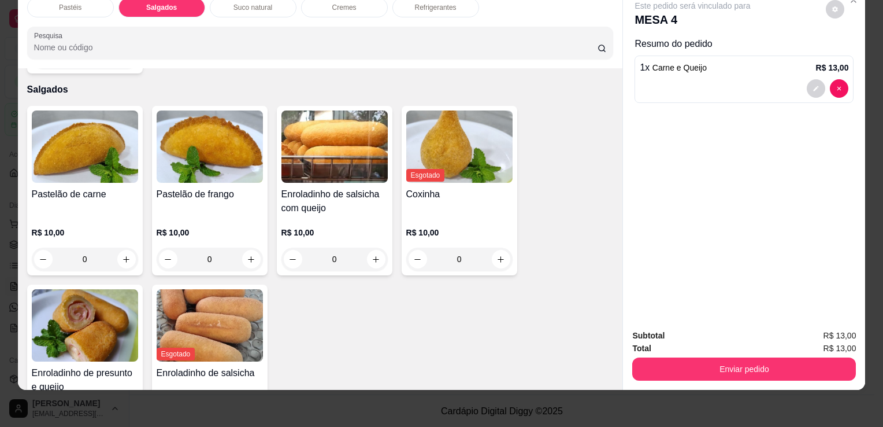
click at [110, 187] on div "Pastelão de carne" at bounding box center [85, 201] width 106 height 28
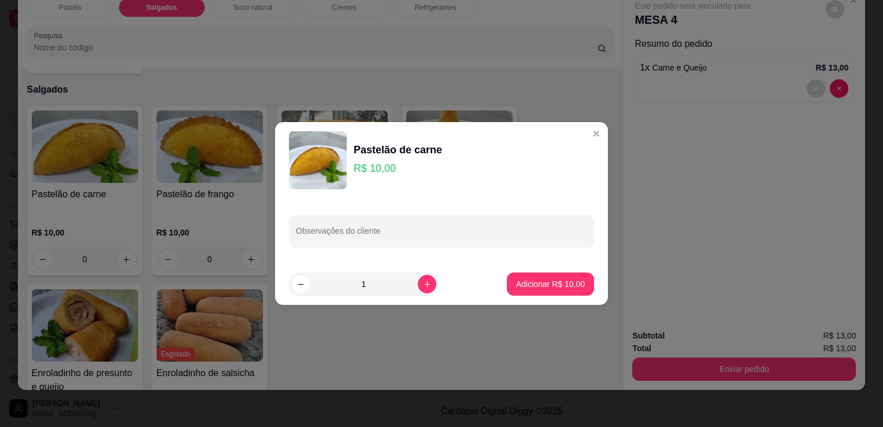
click at [523, 285] on p "Adicionar R$ 10,00" at bounding box center [550, 284] width 69 height 12
type input "1"
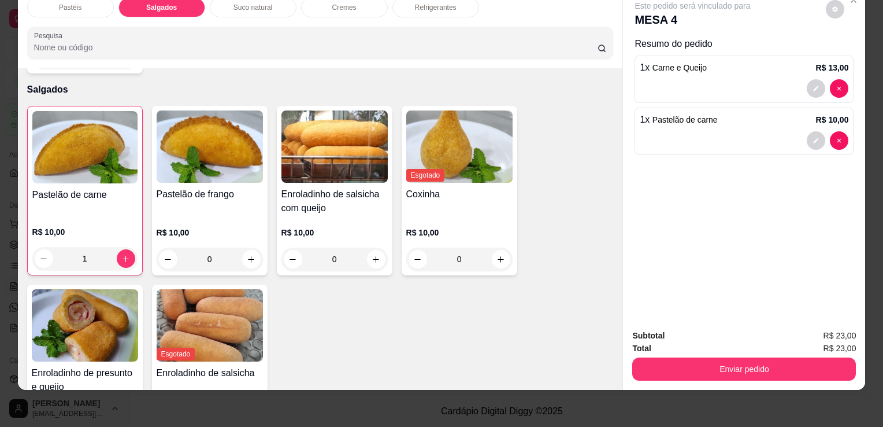
click at [80, 316] on img at bounding box center [85, 325] width 106 height 72
click at [323, 125] on img at bounding box center [335, 146] width 106 height 72
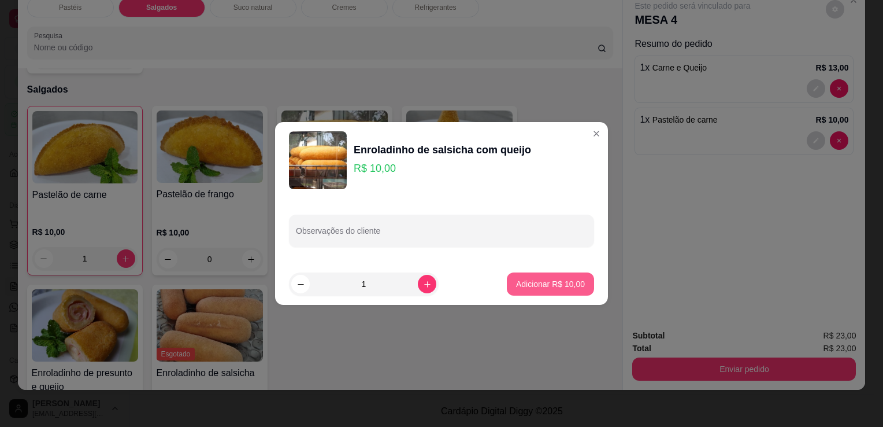
click at [548, 286] on p "Adicionar R$ 10,00" at bounding box center [550, 284] width 69 height 12
type input "1"
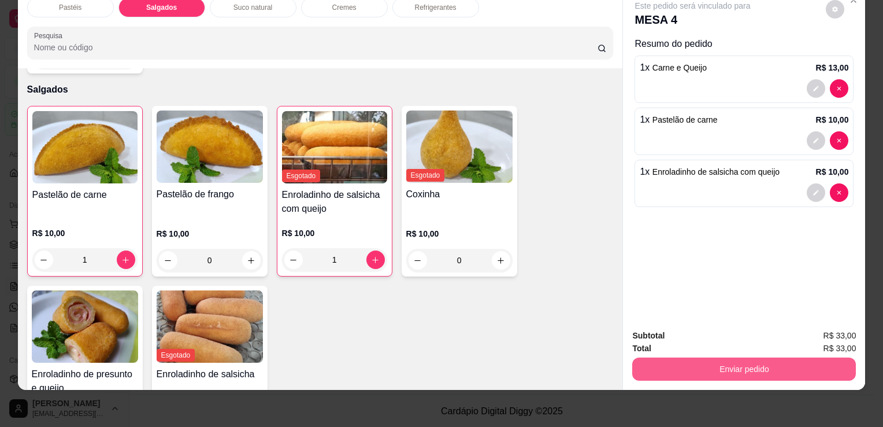
click at [654, 365] on button "Enviar pedido" at bounding box center [744, 368] width 224 height 23
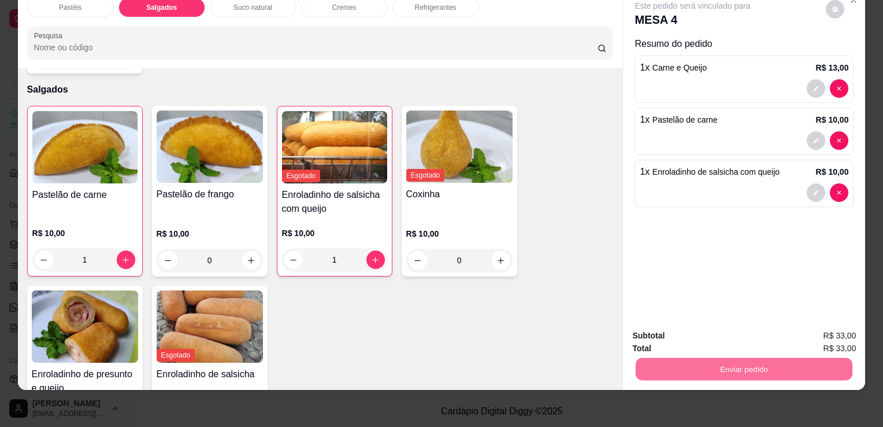
click at [821, 332] on button "Enviar pedido" at bounding box center [826, 332] width 65 height 22
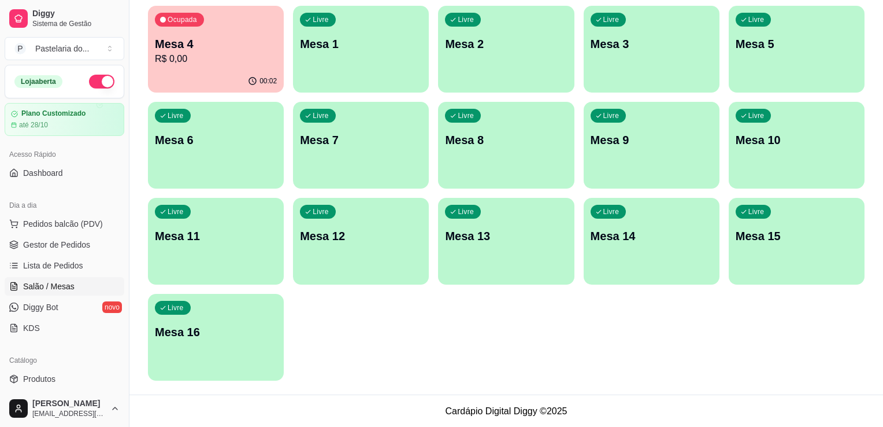
click at [827, 316] on div "Ocupada Mesa 4 R$ 0,00 00:02 Livre Mesa 1 Livre Mesa 2 Livre Mesa 3 Livre Mesa …" at bounding box center [506, 193] width 717 height 375
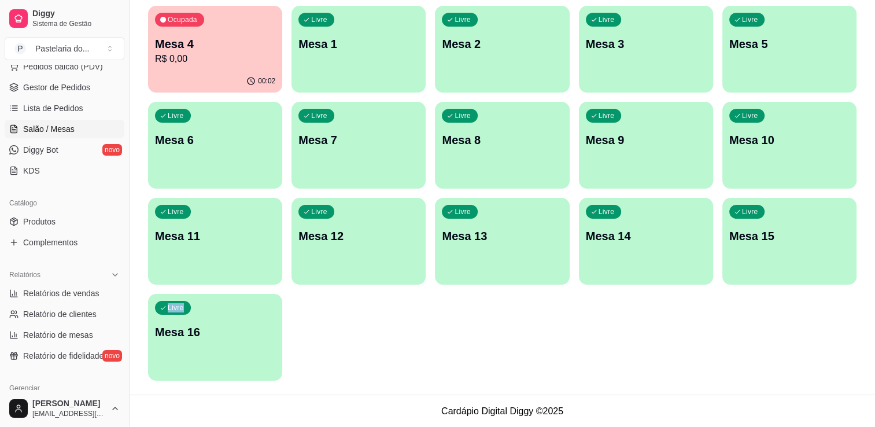
scroll to position [347, 0]
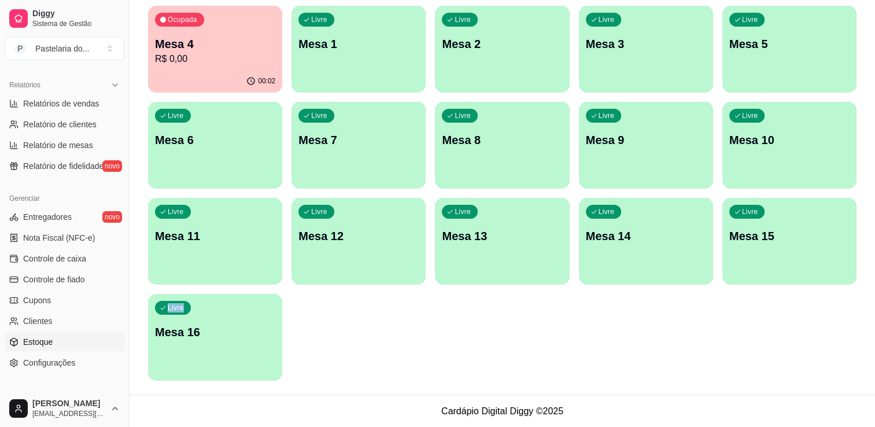
click at [40, 338] on span "Estoque" at bounding box center [37, 342] width 29 height 12
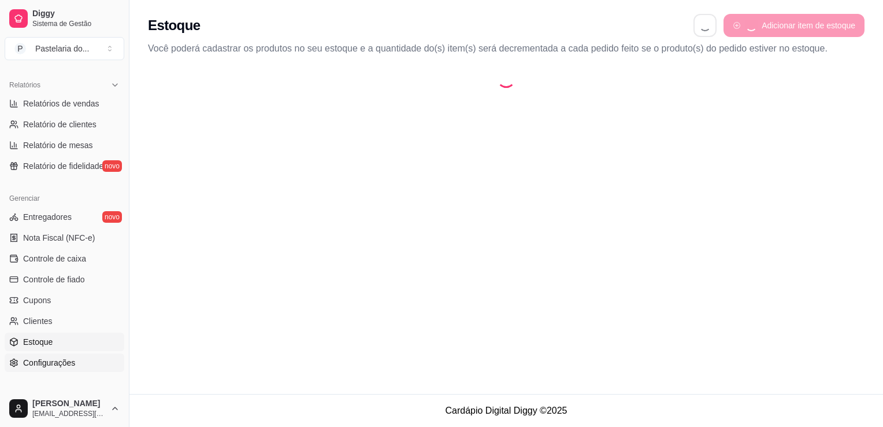
select select "QUANTITY_ORDER"
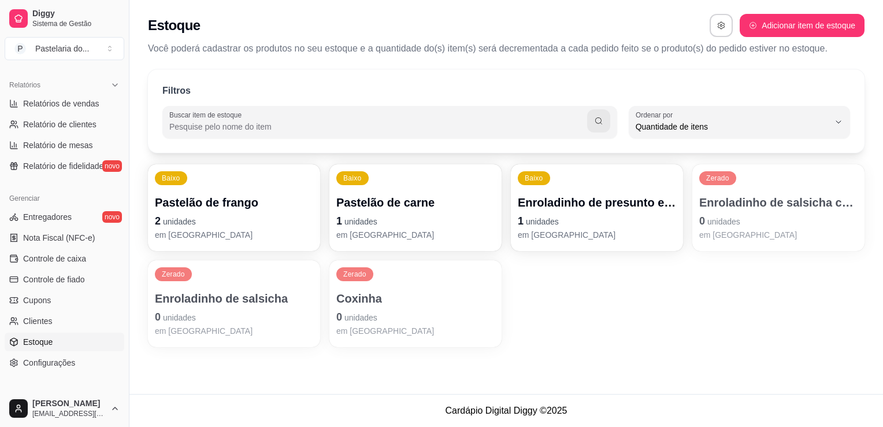
scroll to position [11, 0]
click at [403, 214] on p "1 unidades" at bounding box center [416, 221] width 154 height 16
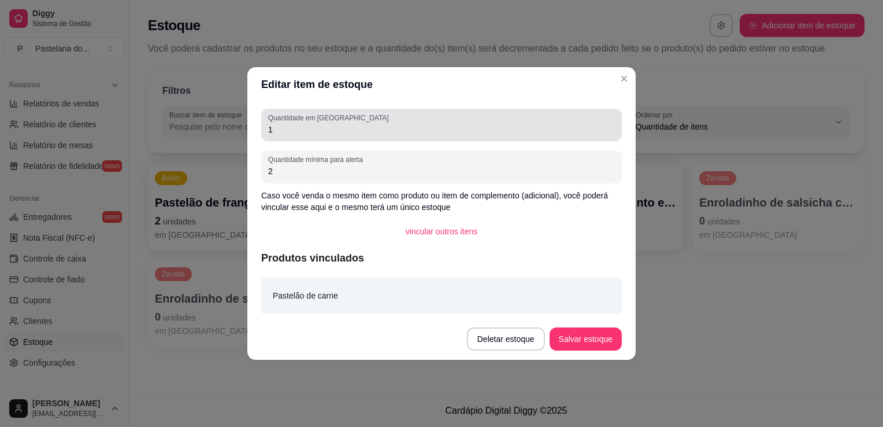
click at [365, 119] on div "1" at bounding box center [441, 124] width 347 height 23
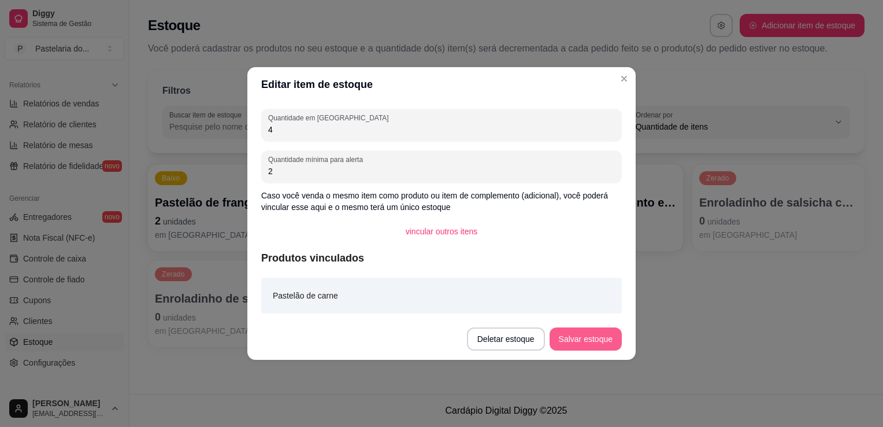
type input "4"
click at [569, 334] on button "Salvar estoque" at bounding box center [586, 338] width 72 height 23
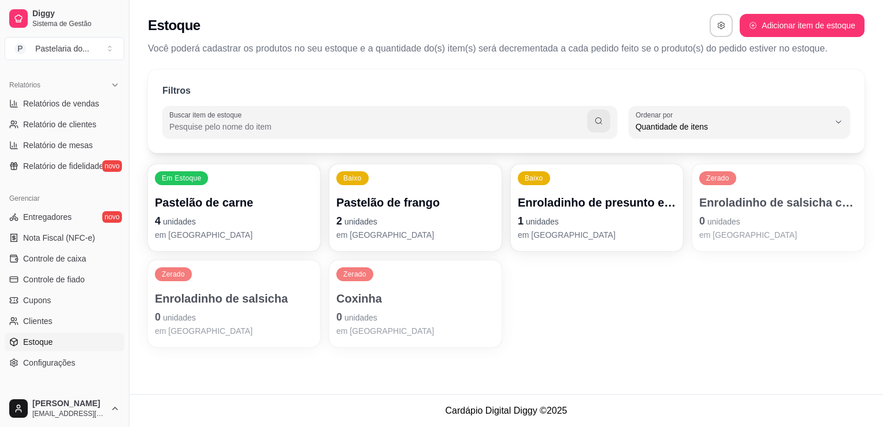
click at [428, 216] on p "2 unidades" at bounding box center [415, 221] width 158 height 16
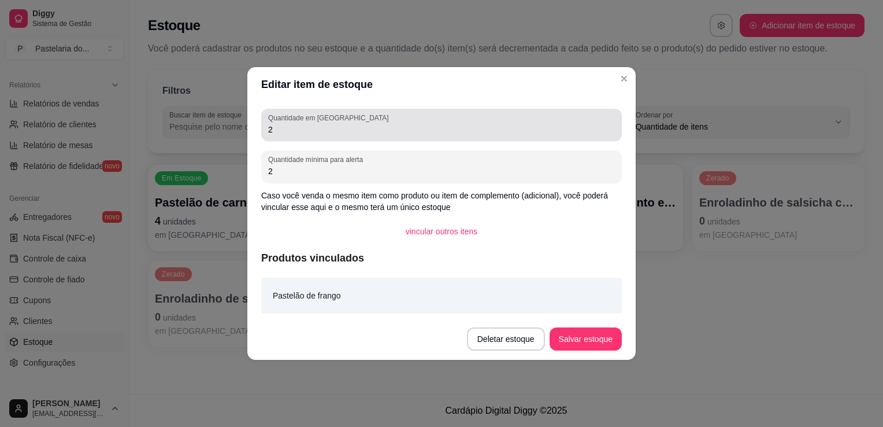
click at [368, 135] on div "2" at bounding box center [441, 124] width 347 height 23
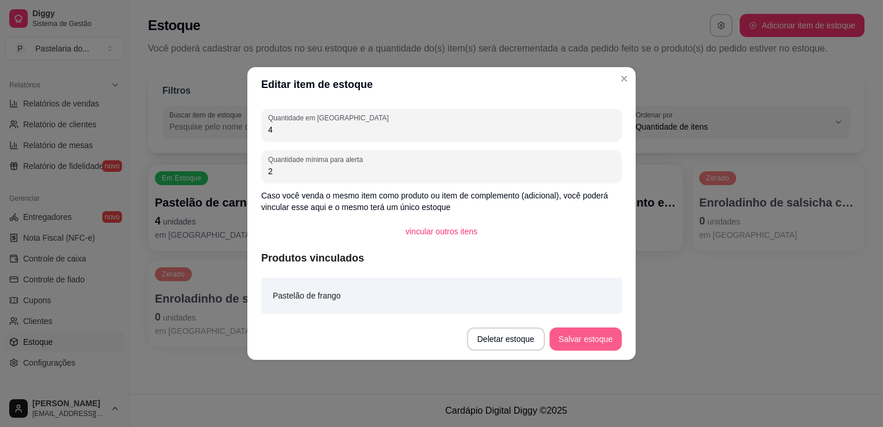
type input "4"
click at [610, 336] on button "Salvar estoque" at bounding box center [586, 338] width 72 height 23
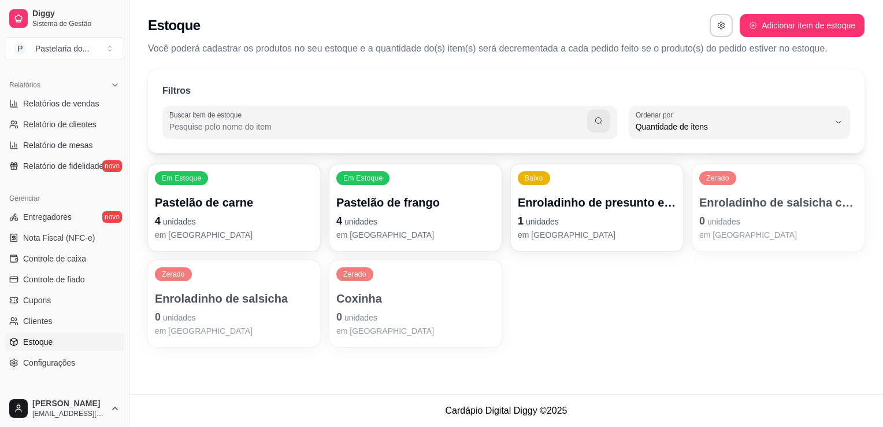
click at [348, 309] on p "0 unidades" at bounding box center [415, 317] width 158 height 16
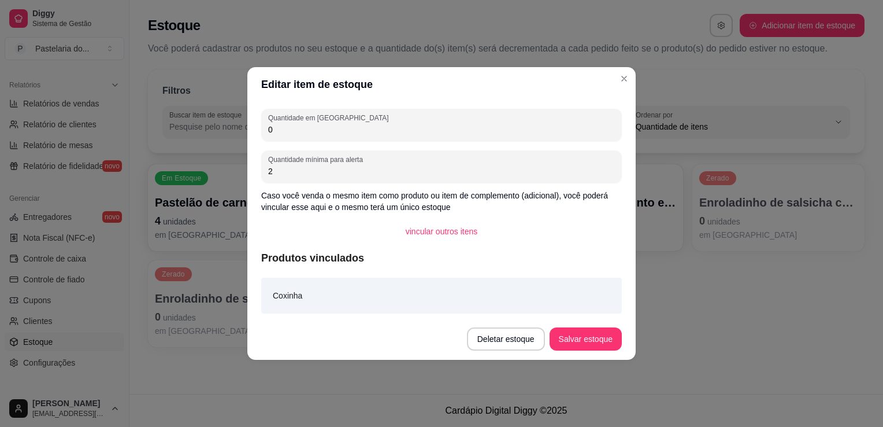
click at [295, 141] on div "Quantidade em estoque 0 Quantidade mínima para alerta 2 Caso você venda o mesmo…" at bounding box center [441, 210] width 388 height 216
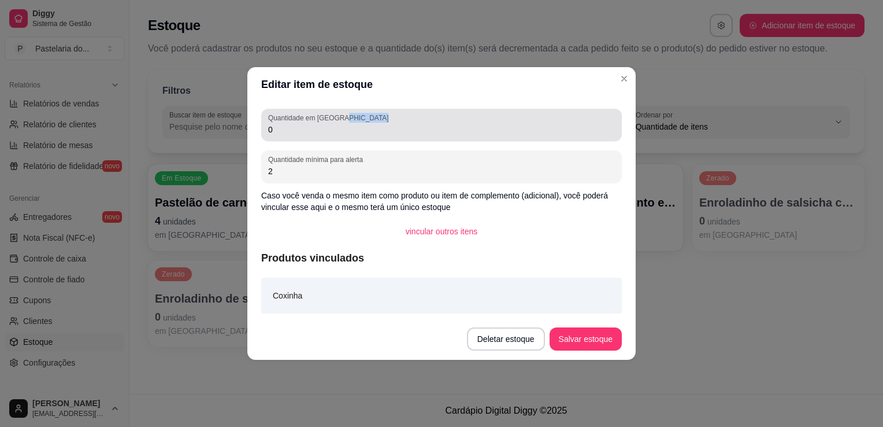
click at [295, 140] on div "Quantidade em estoque 0" at bounding box center [441, 125] width 361 height 32
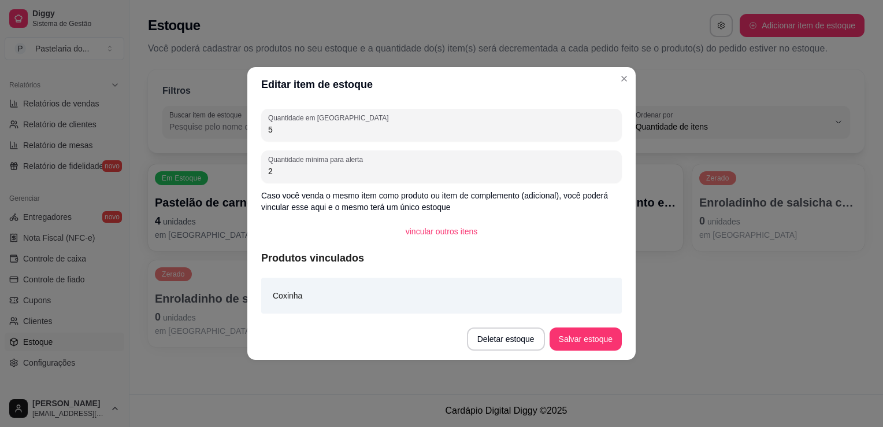
type input "5"
click at [578, 344] on button "Salvar estoque" at bounding box center [585, 339] width 71 height 23
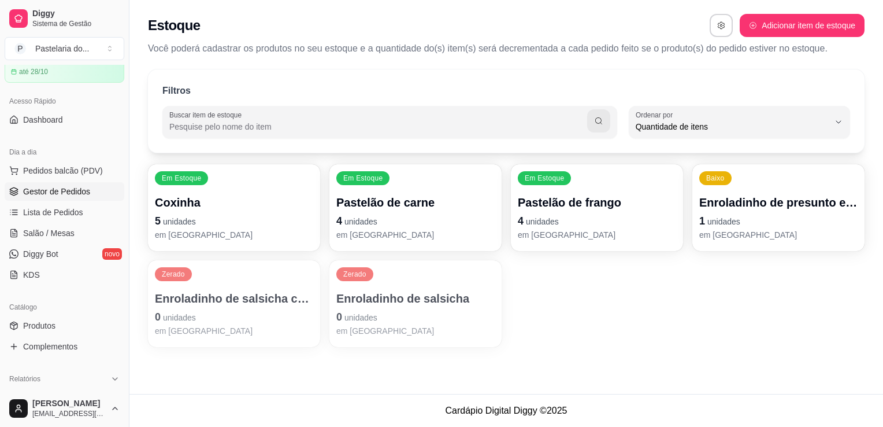
scroll to position [0, 0]
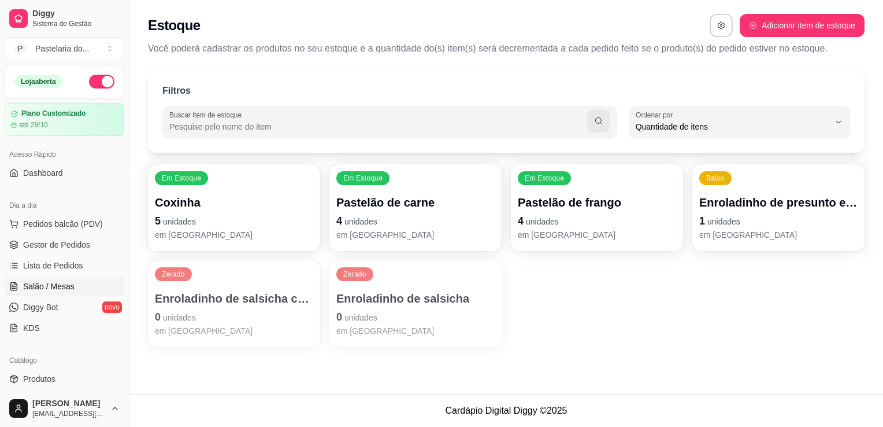
click at [42, 286] on span "Salão / Mesas" at bounding box center [48, 286] width 51 height 12
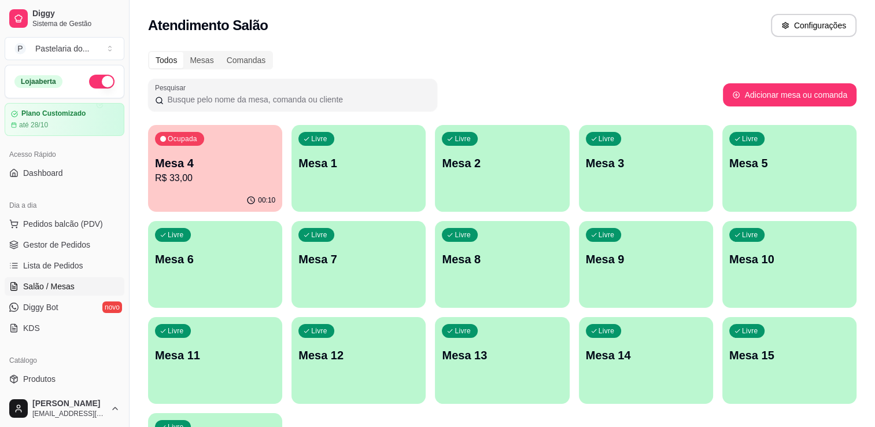
click at [224, 191] on div "00:10" at bounding box center [215, 200] width 134 height 23
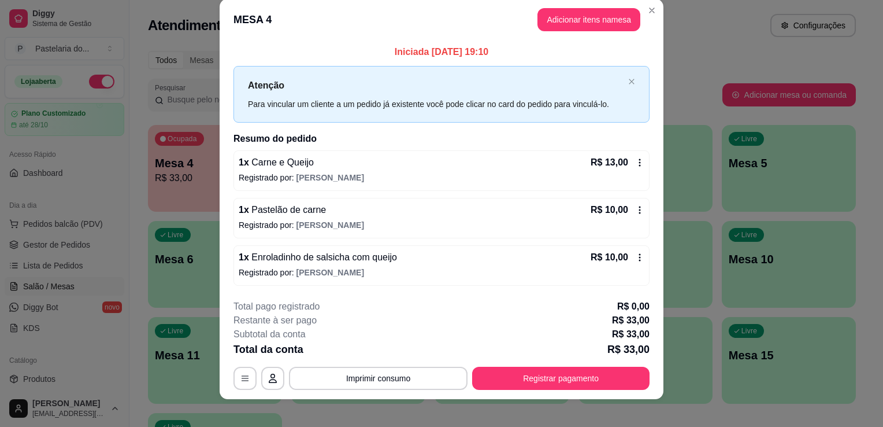
scroll to position [23, 0]
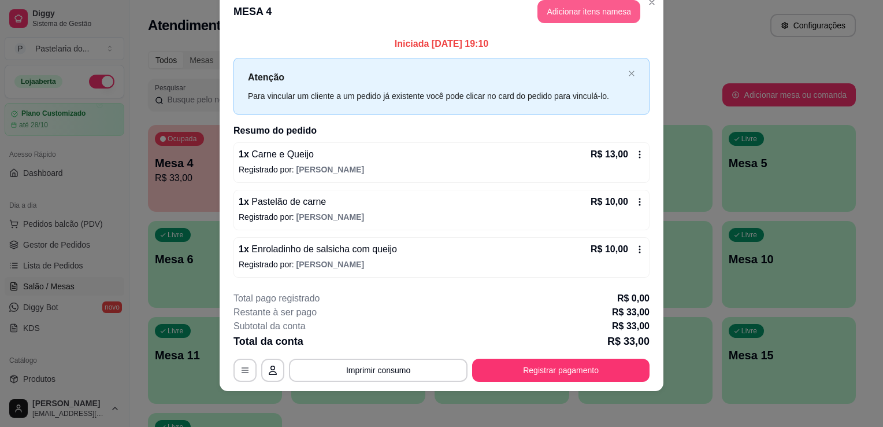
click at [560, 9] on button "Adicionar itens na mesa" at bounding box center [589, 11] width 103 height 23
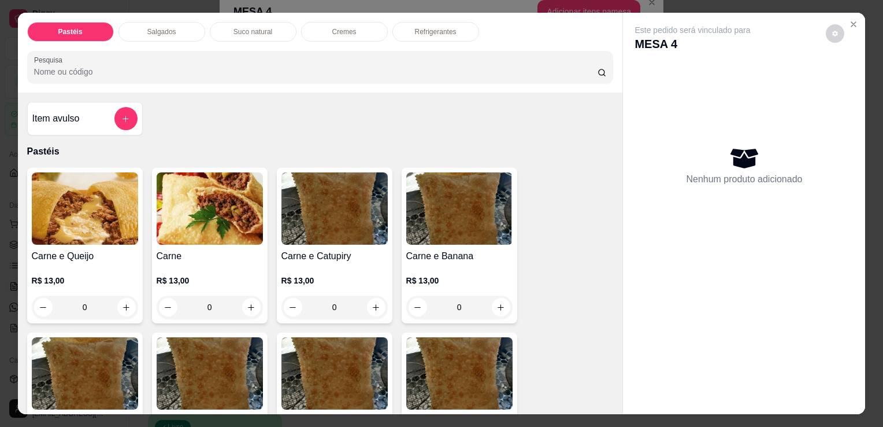
click at [183, 29] on div "Salgados" at bounding box center [162, 32] width 87 height 20
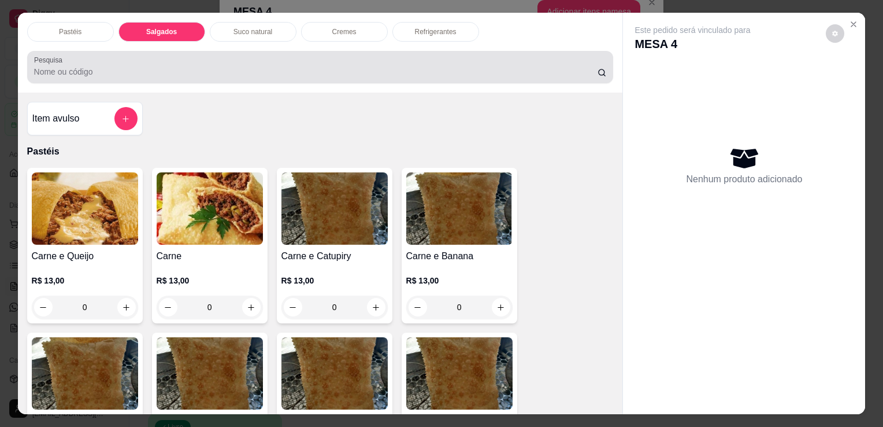
scroll to position [28, 0]
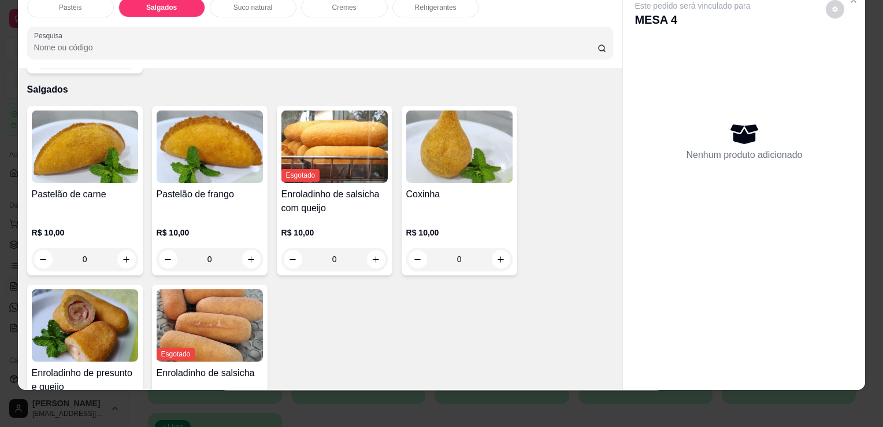
click at [45, 187] on h4 "Pastelão de carne" at bounding box center [85, 194] width 106 height 14
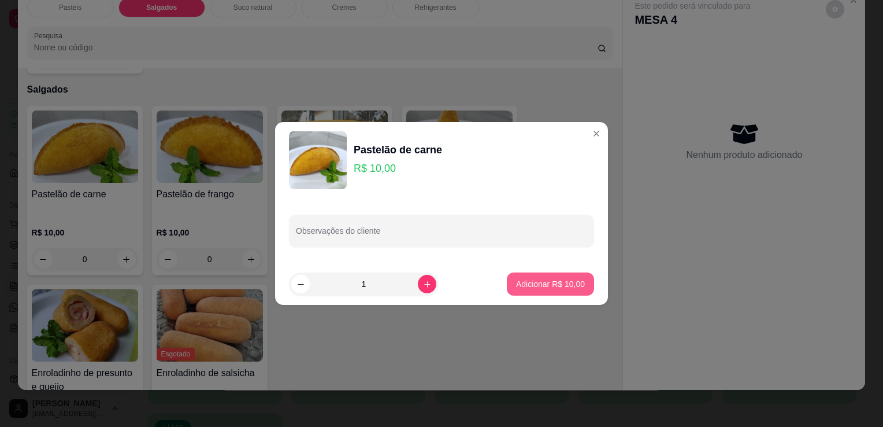
click at [527, 283] on p "Adicionar R$ 10,00" at bounding box center [550, 284] width 69 height 12
type input "1"
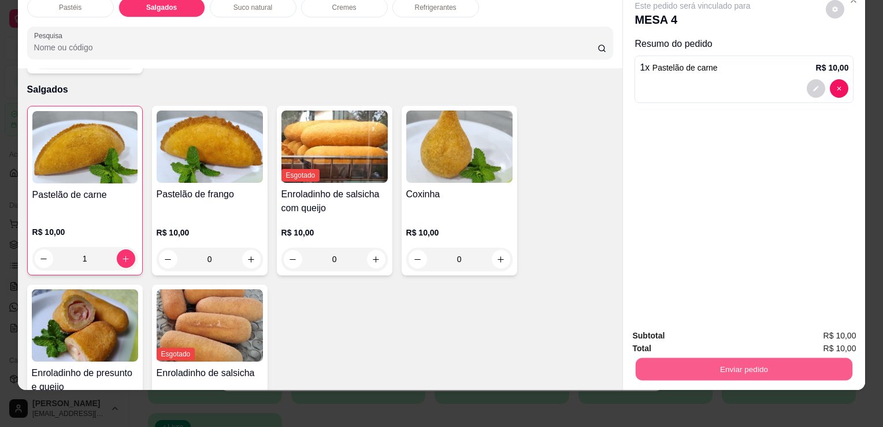
click at [776, 357] on button "Enviar pedido" at bounding box center [744, 368] width 217 height 23
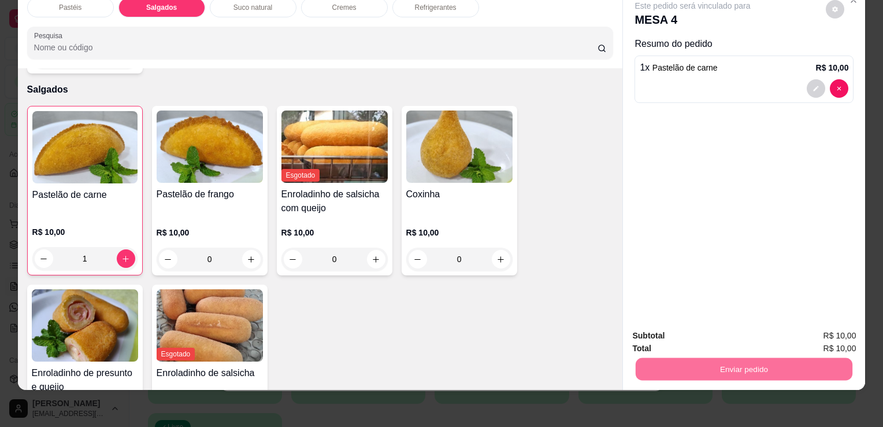
click at [854, 339] on button "Enviar pedido" at bounding box center [826, 332] width 65 height 22
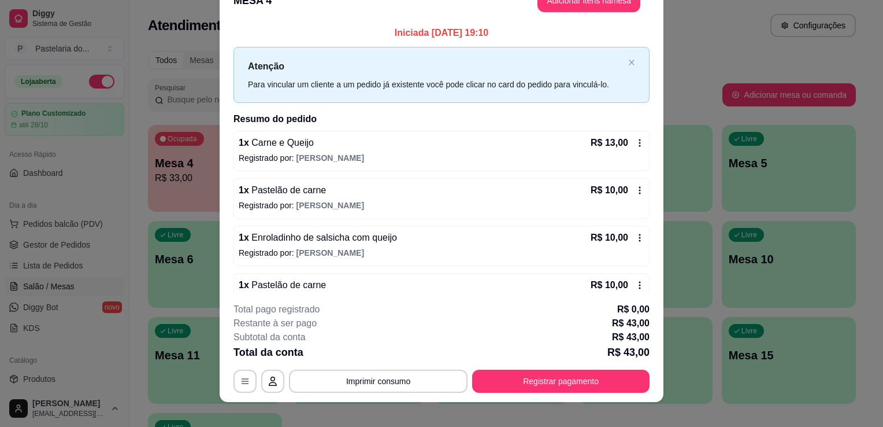
scroll to position [10, 0]
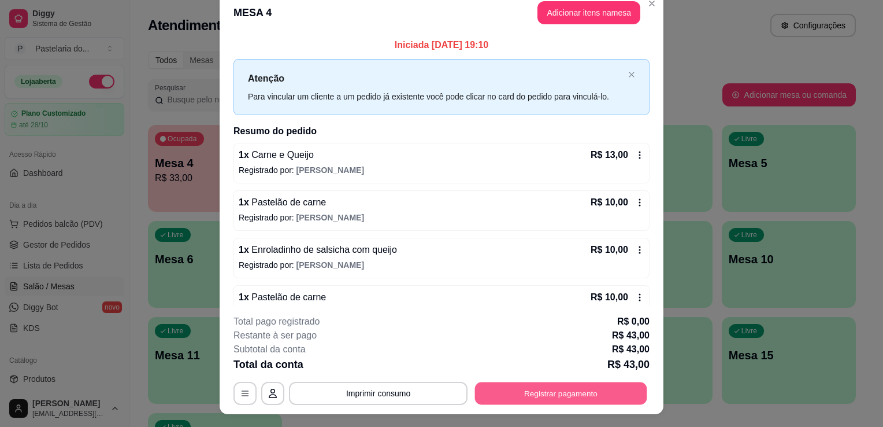
click at [510, 393] on button "Registrar pagamento" at bounding box center [561, 393] width 172 height 23
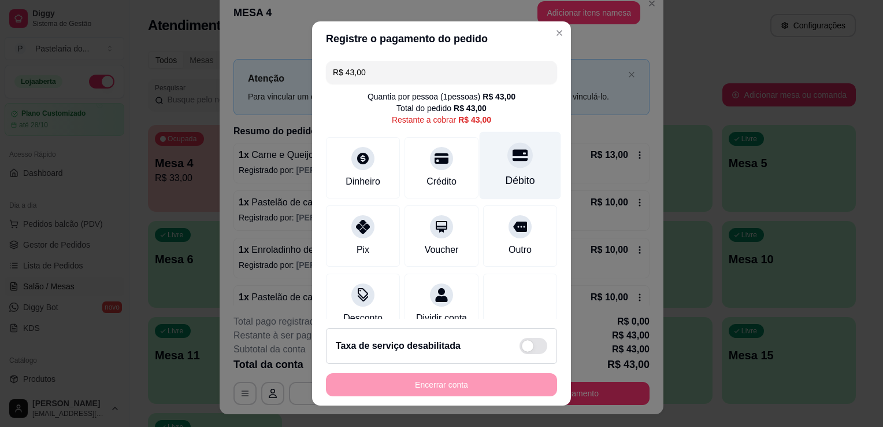
click at [506, 178] on div "Débito" at bounding box center [520, 180] width 29 height 15
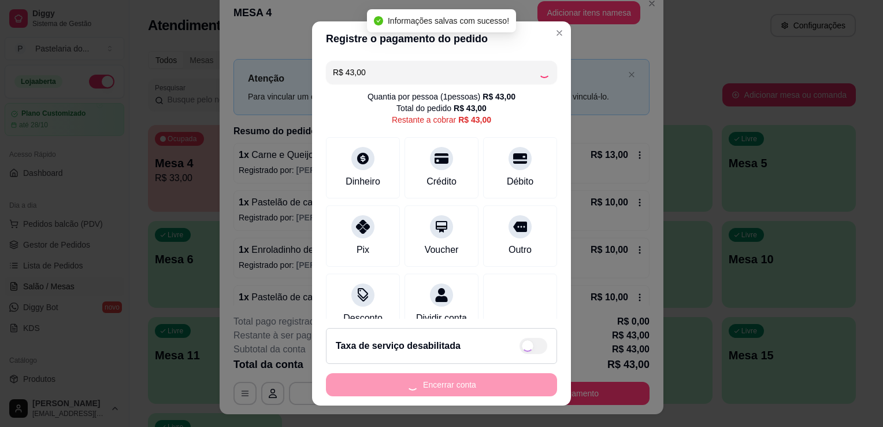
type input "R$ 0,00"
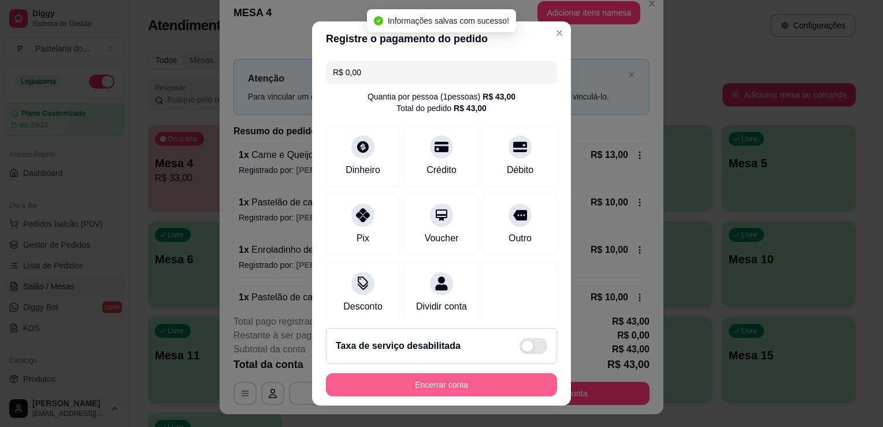
click at [472, 378] on button "Encerrar conta" at bounding box center [441, 384] width 231 height 23
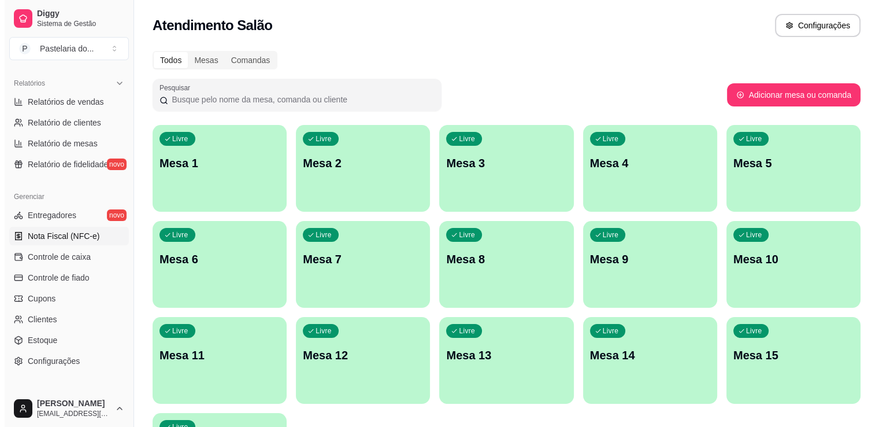
scroll to position [405, 0]
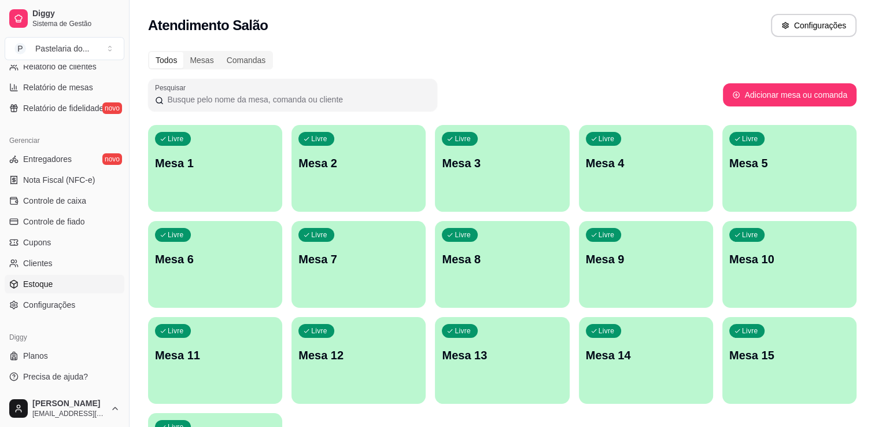
click at [78, 286] on link "Estoque" at bounding box center [65, 284] width 120 height 18
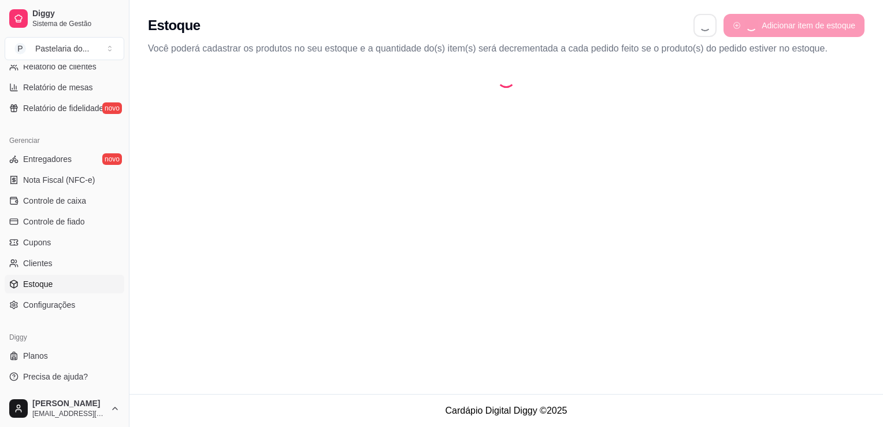
select select "QUANTITY_ORDER"
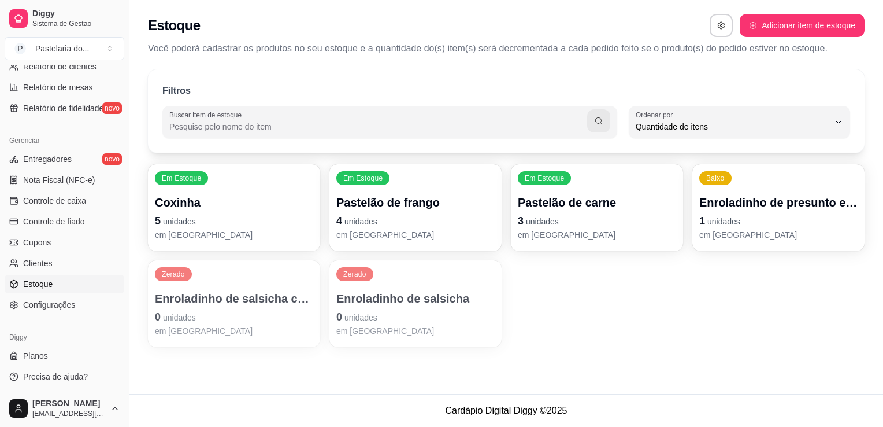
scroll to position [11, 0]
click at [729, 217] on span "unidades" at bounding box center [724, 221] width 33 height 9
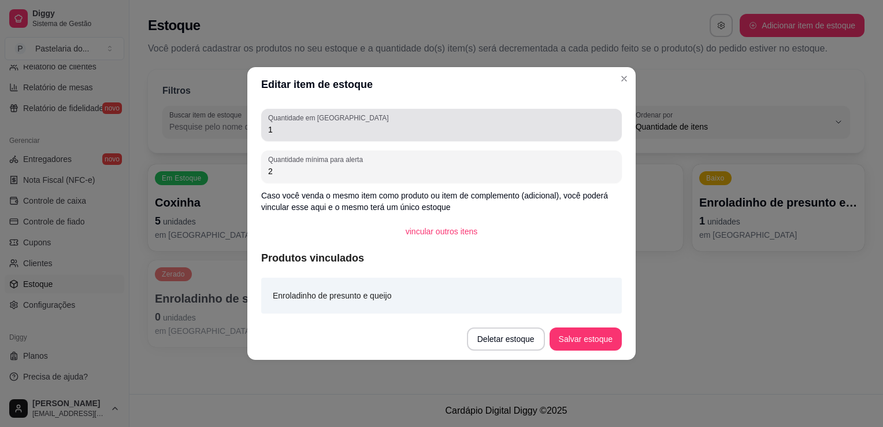
click at [327, 127] on input "1" at bounding box center [441, 130] width 347 height 12
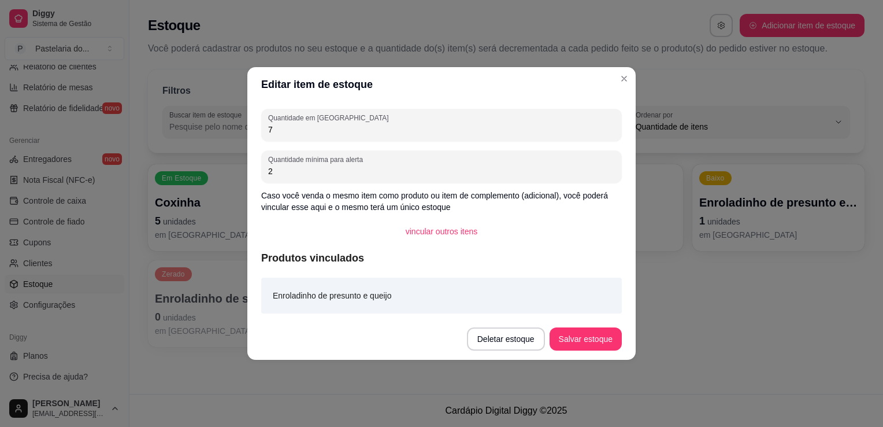
type input "7"
click at [606, 354] on footer "Deletar estoque Salvar estoque" at bounding box center [441, 339] width 388 height 42
click at [608, 350] on button "Salvar estoque" at bounding box center [586, 338] width 72 height 23
click at [609, 347] on div "Deletar estoque Salvar estoque" at bounding box center [528, 338] width 187 height 23
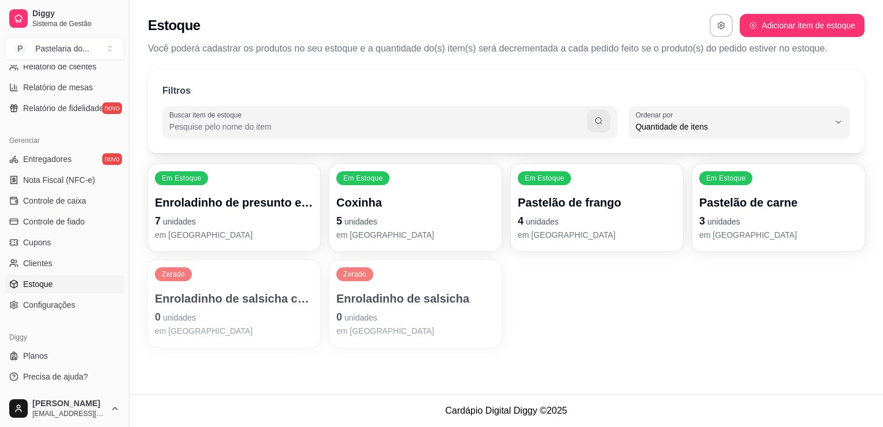
click at [188, 322] on p "0 unidades" at bounding box center [234, 317] width 158 height 16
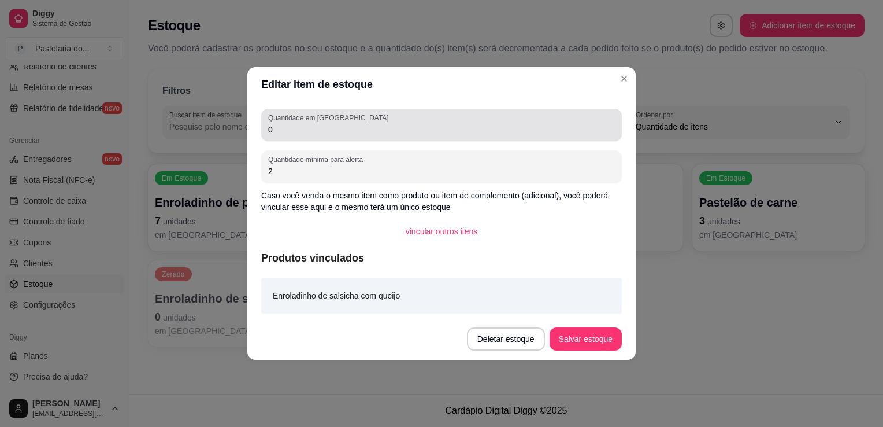
click at [358, 119] on div "0" at bounding box center [441, 124] width 347 height 23
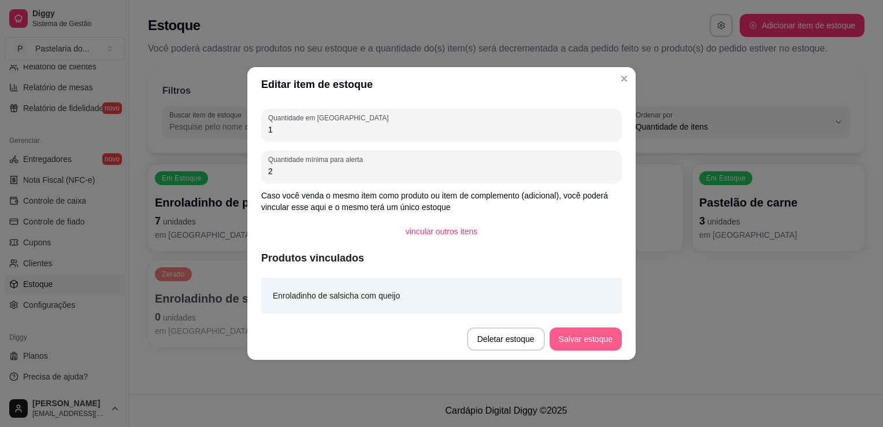
type input "1"
click at [610, 334] on button "Salvar estoque" at bounding box center [586, 338] width 72 height 23
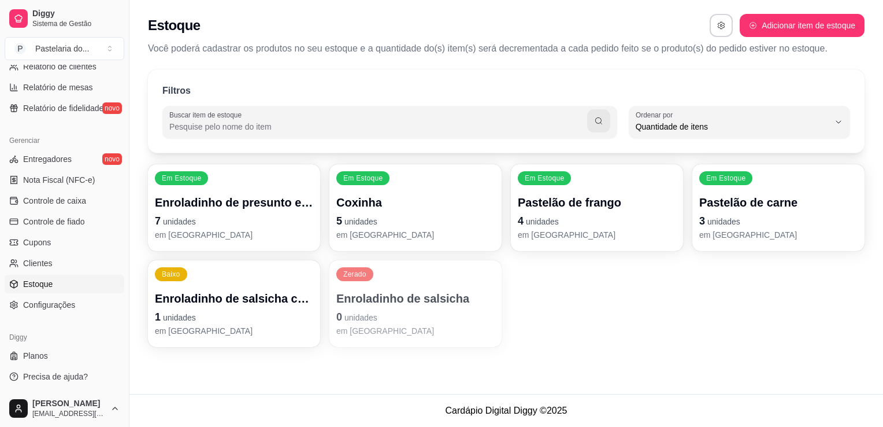
click at [375, 323] on p "0 unidades" at bounding box center [415, 317] width 158 height 16
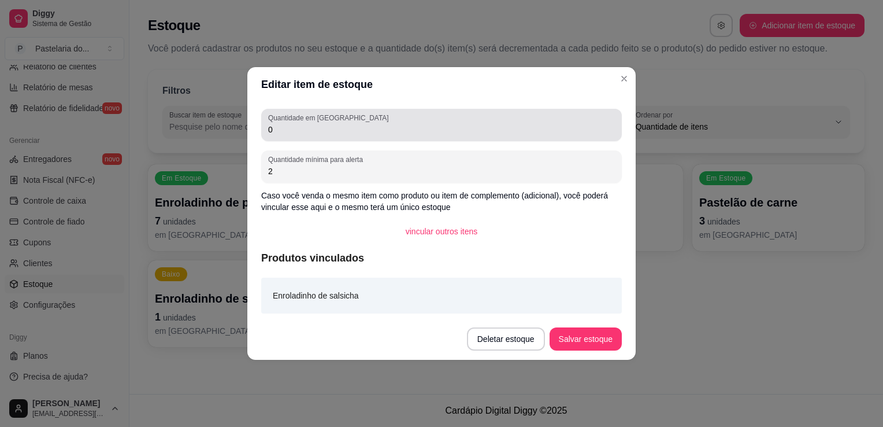
click at [346, 132] on input "0" at bounding box center [441, 130] width 347 height 12
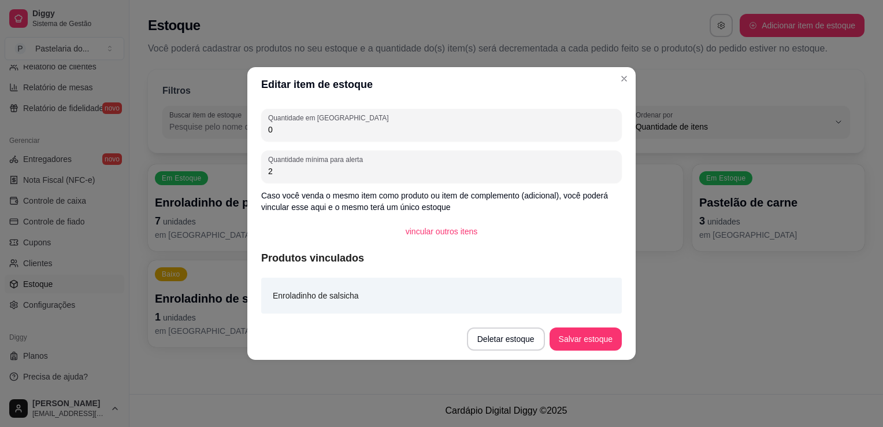
click at [346, 132] on input "0" at bounding box center [441, 130] width 347 height 12
type input "1"
click at [578, 339] on button "Salvar estoque" at bounding box center [585, 339] width 71 height 23
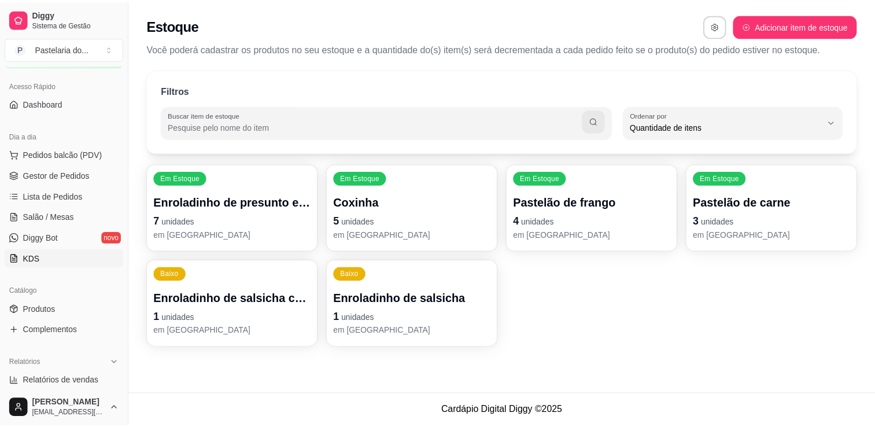
scroll to position [0, 0]
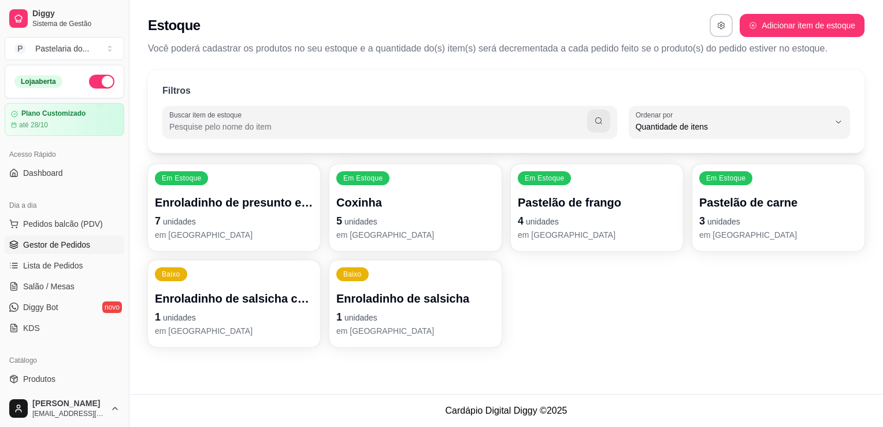
click at [73, 242] on span "Gestor de Pedidos" at bounding box center [56, 245] width 67 height 12
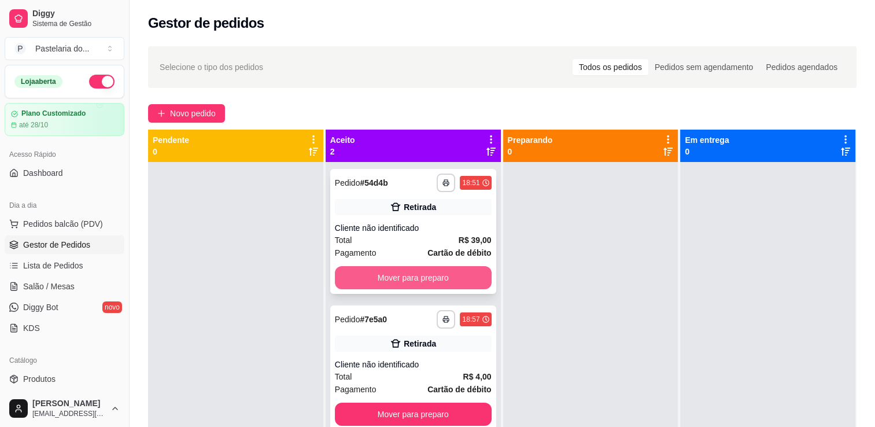
click at [395, 281] on button "Mover para preparo" at bounding box center [413, 277] width 157 height 23
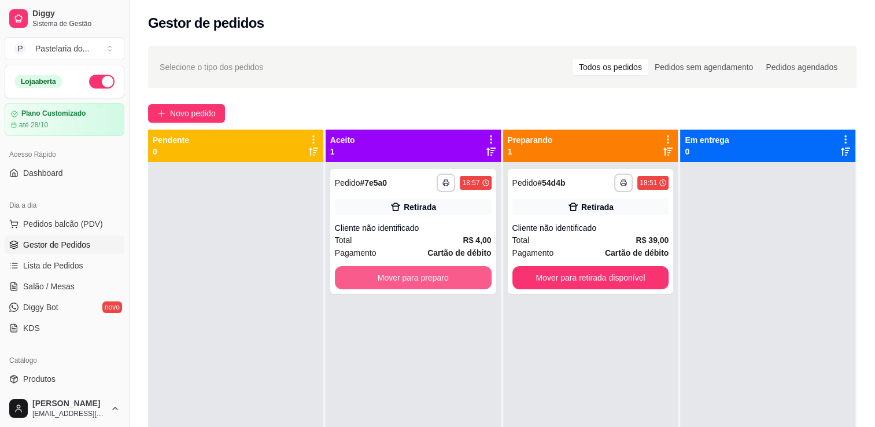
click at [397, 287] on button "Mover para preparo" at bounding box center [413, 277] width 157 height 23
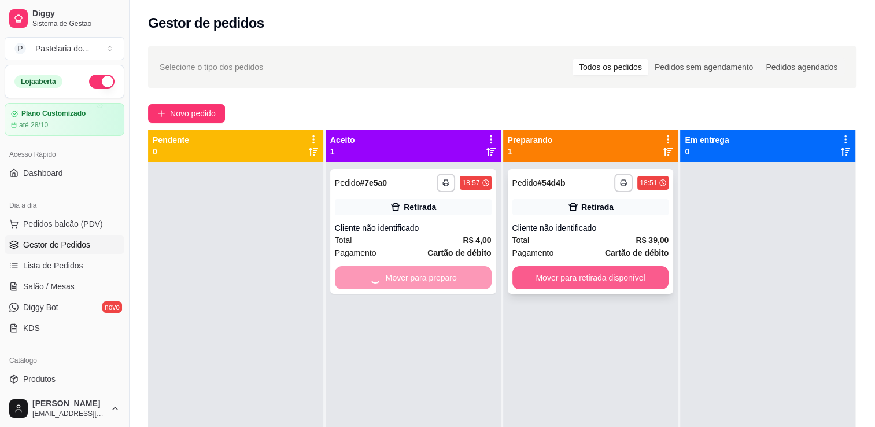
click at [587, 275] on button "Mover para retirada disponível" at bounding box center [590, 277] width 157 height 23
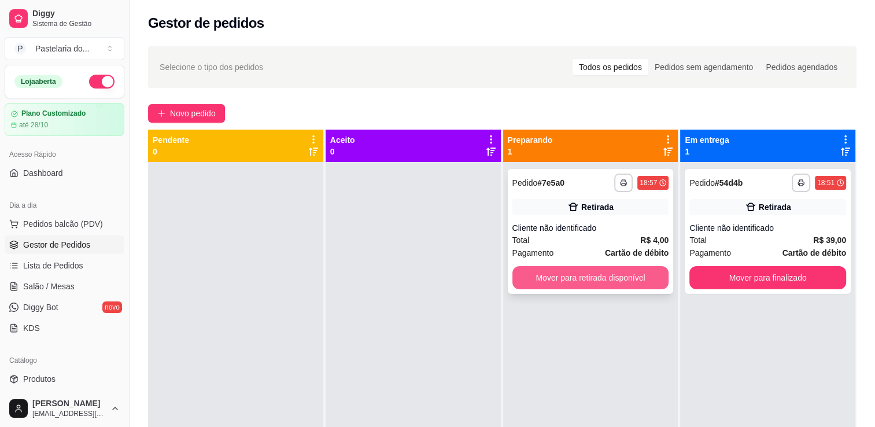
click at [592, 276] on button "Mover para retirada disponível" at bounding box center [590, 277] width 157 height 23
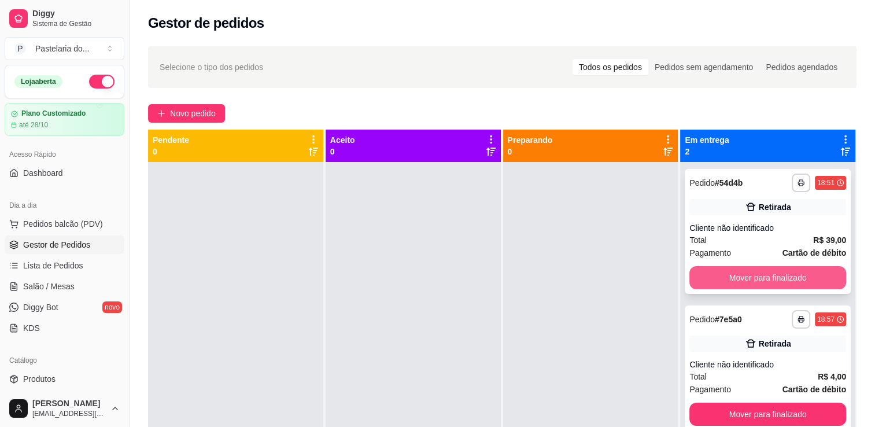
click at [771, 271] on button "Mover para finalizado" at bounding box center [767, 277] width 157 height 23
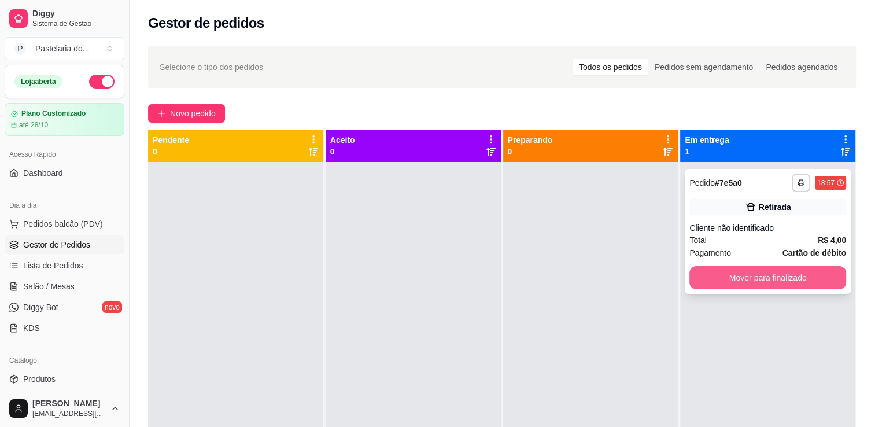
click at [772, 272] on button "Mover para finalizado" at bounding box center [767, 277] width 157 height 23
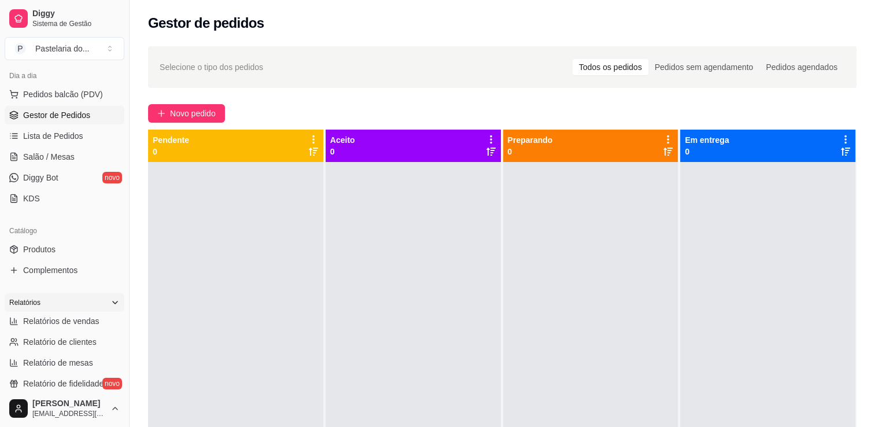
scroll to position [173, 0]
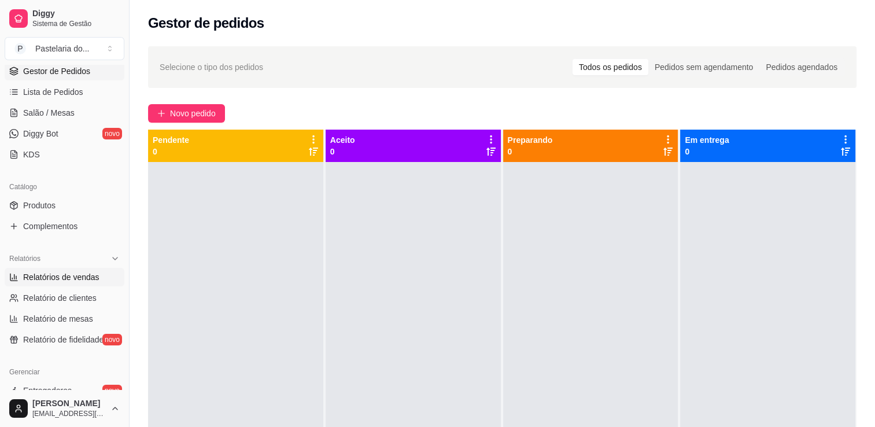
click at [42, 271] on span "Relatórios de vendas" at bounding box center [61, 277] width 76 height 12
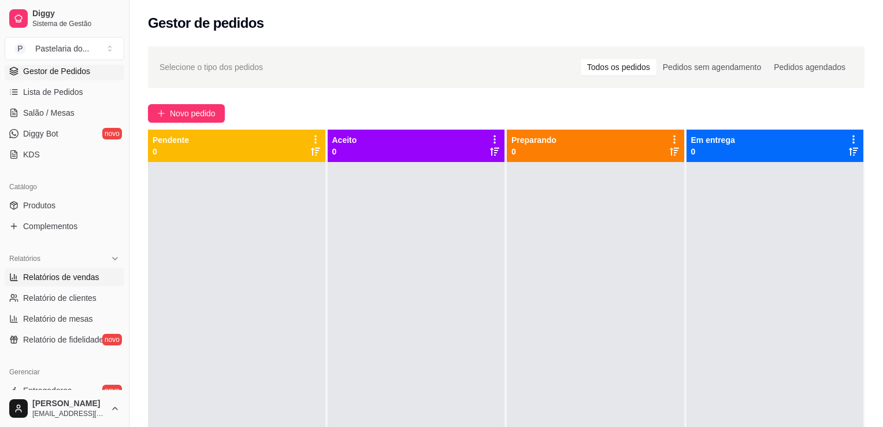
select select "ALL"
select select "0"
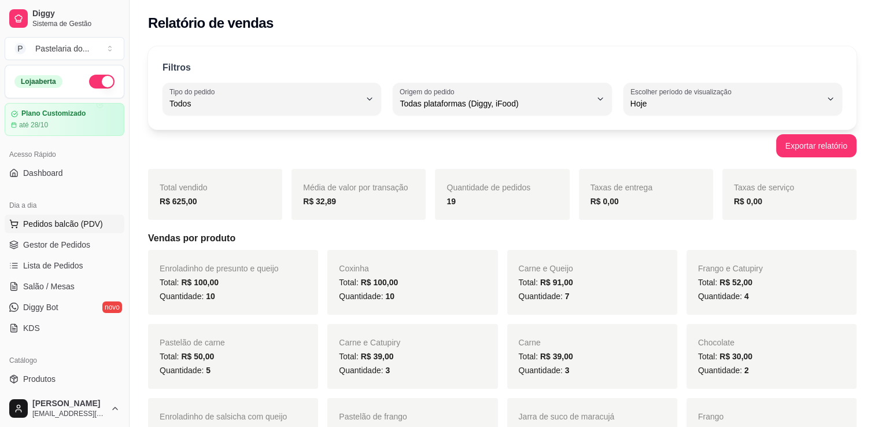
click at [53, 222] on span "Pedidos balcão (PDV)" at bounding box center [63, 224] width 80 height 12
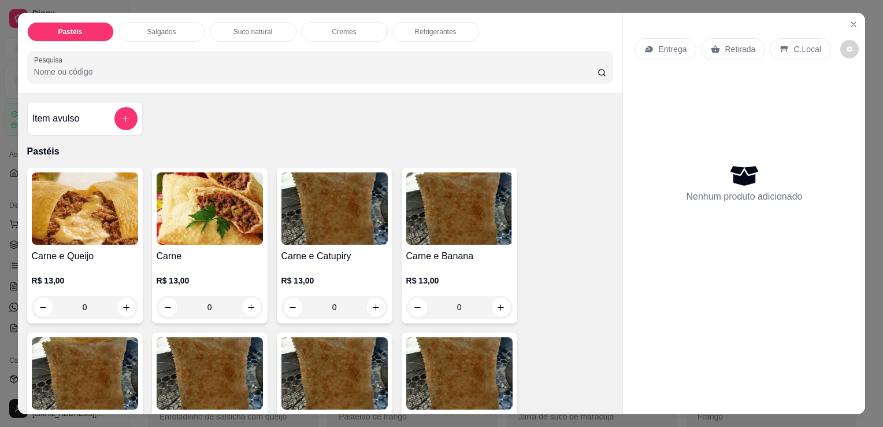
click at [176, 32] on div "Salgados" at bounding box center [162, 32] width 87 height 20
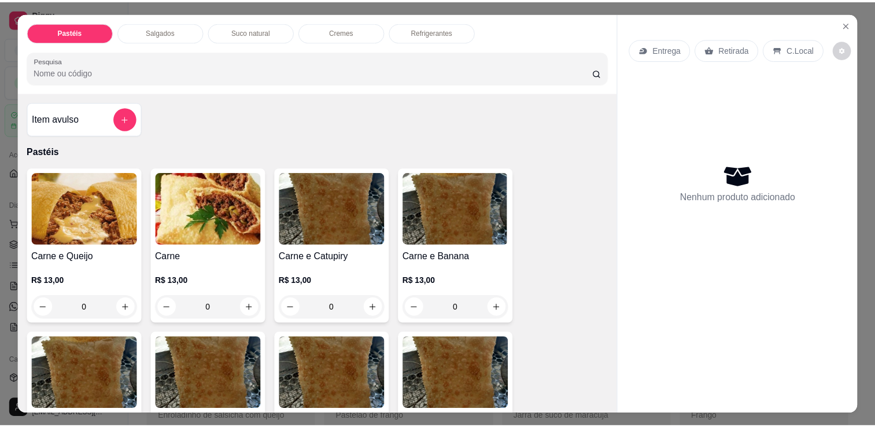
scroll to position [28, 0]
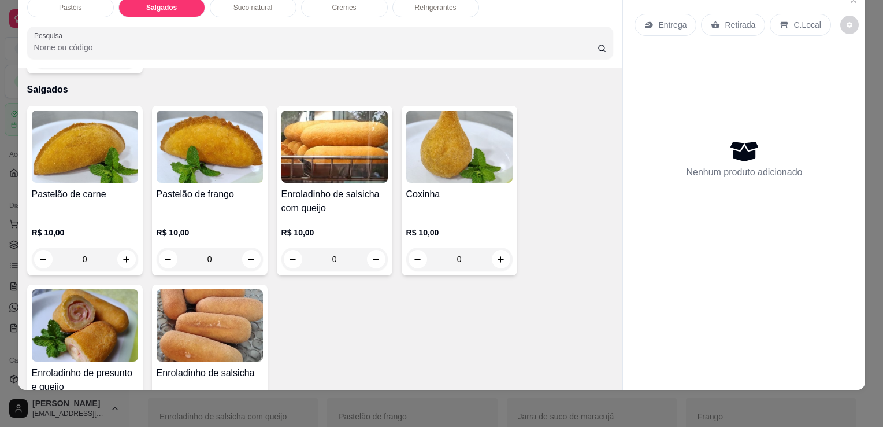
click at [66, 325] on img at bounding box center [85, 325] width 106 height 72
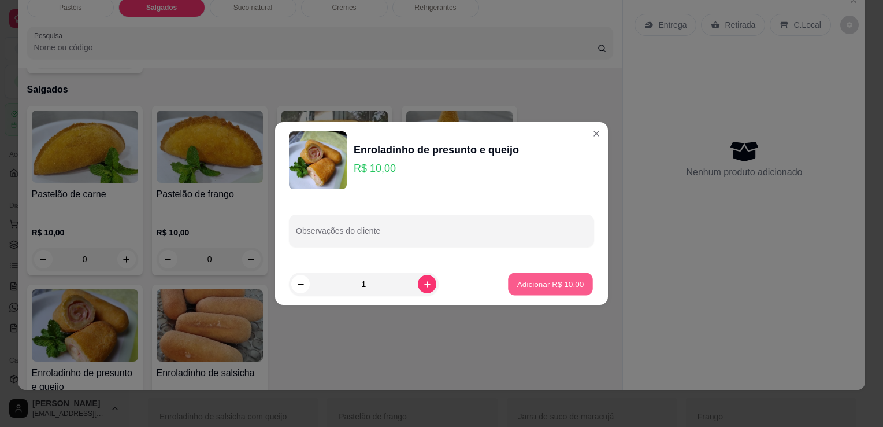
click at [552, 284] on p "Adicionar R$ 10,00" at bounding box center [550, 283] width 67 height 11
type input "1"
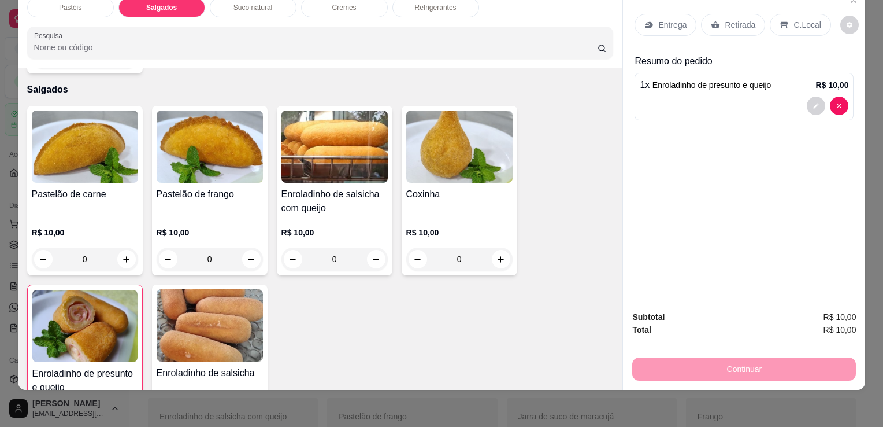
click at [735, 21] on p "Retirada" at bounding box center [740, 25] width 31 height 12
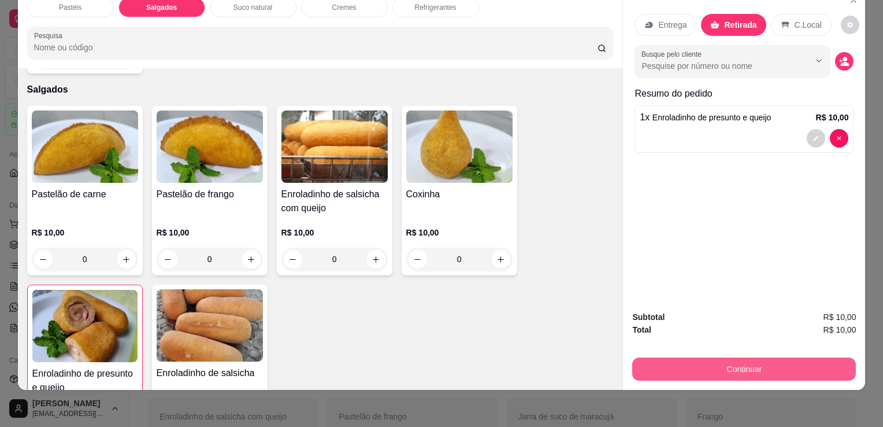
click at [701, 357] on button "Continuar" at bounding box center [744, 368] width 224 height 23
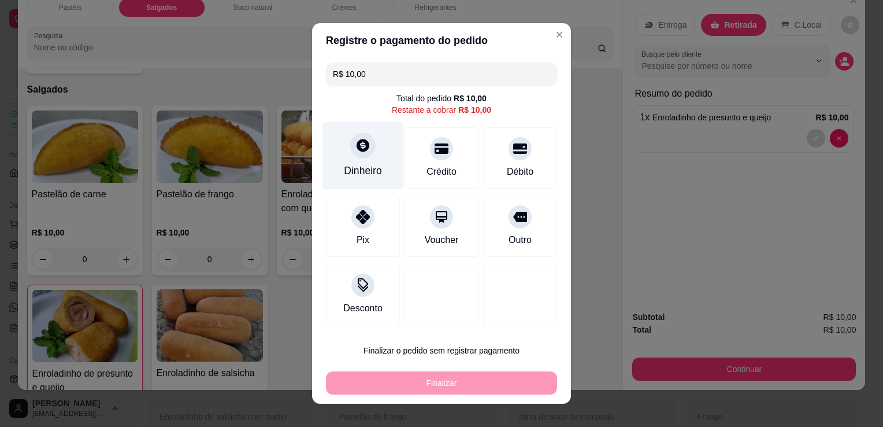
click at [350, 147] on div at bounding box center [362, 144] width 25 height 25
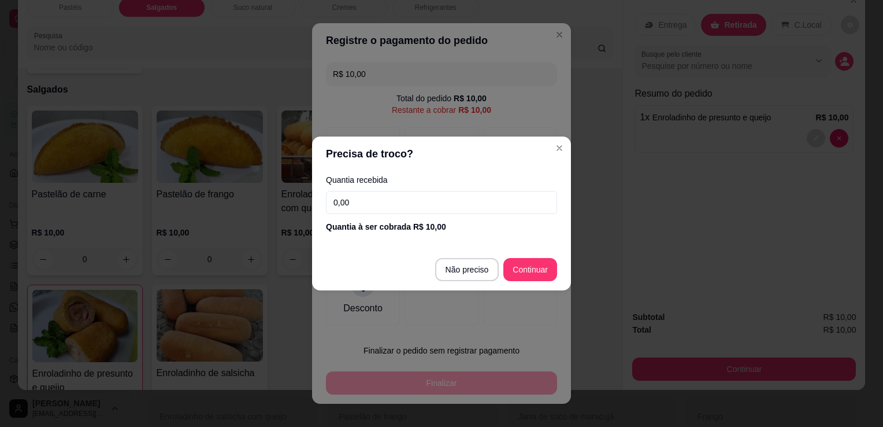
click at [364, 203] on input "0,00" at bounding box center [441, 202] width 231 height 23
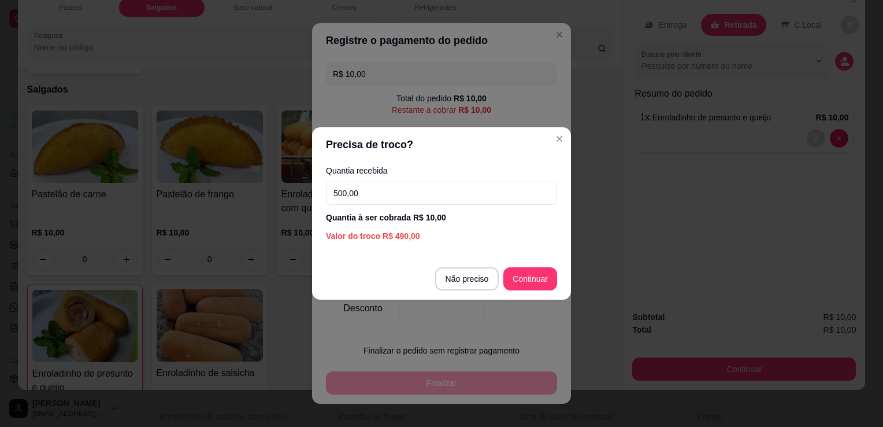
type input "50,00"
type input "R$ 0,00"
click at [524, 281] on div at bounding box center [520, 294] width 74 height 61
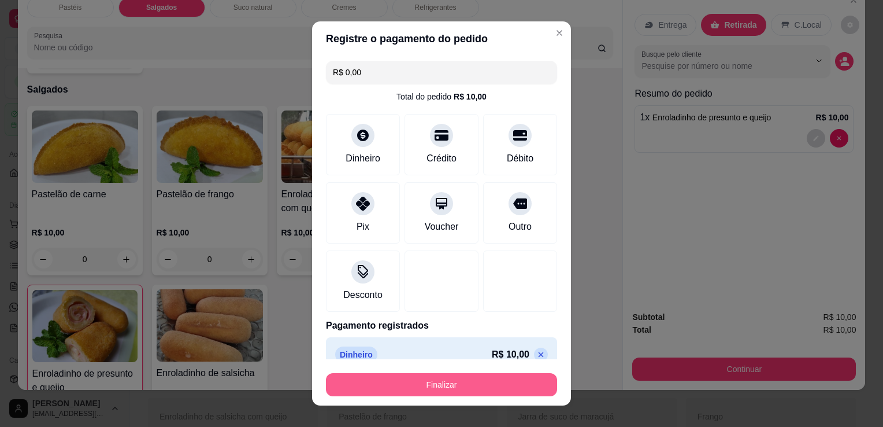
click at [468, 393] on button "Finalizar" at bounding box center [441, 384] width 231 height 23
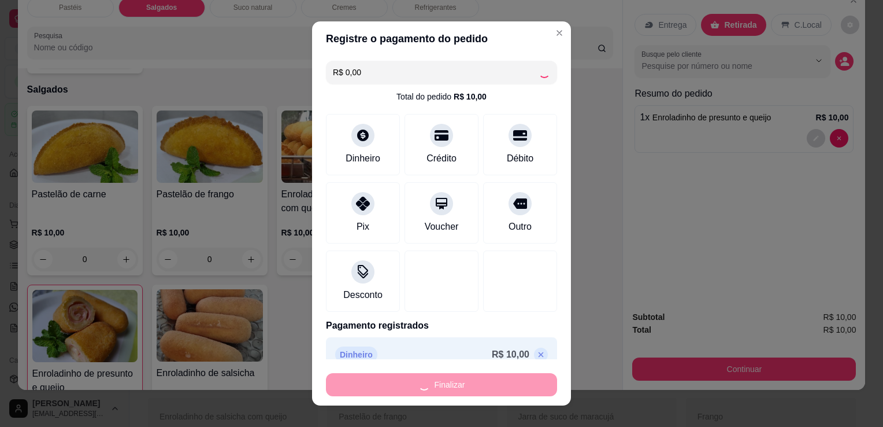
type input "0"
type input "-R$ 10,00"
